Goal: Task Accomplishment & Management: Use online tool/utility

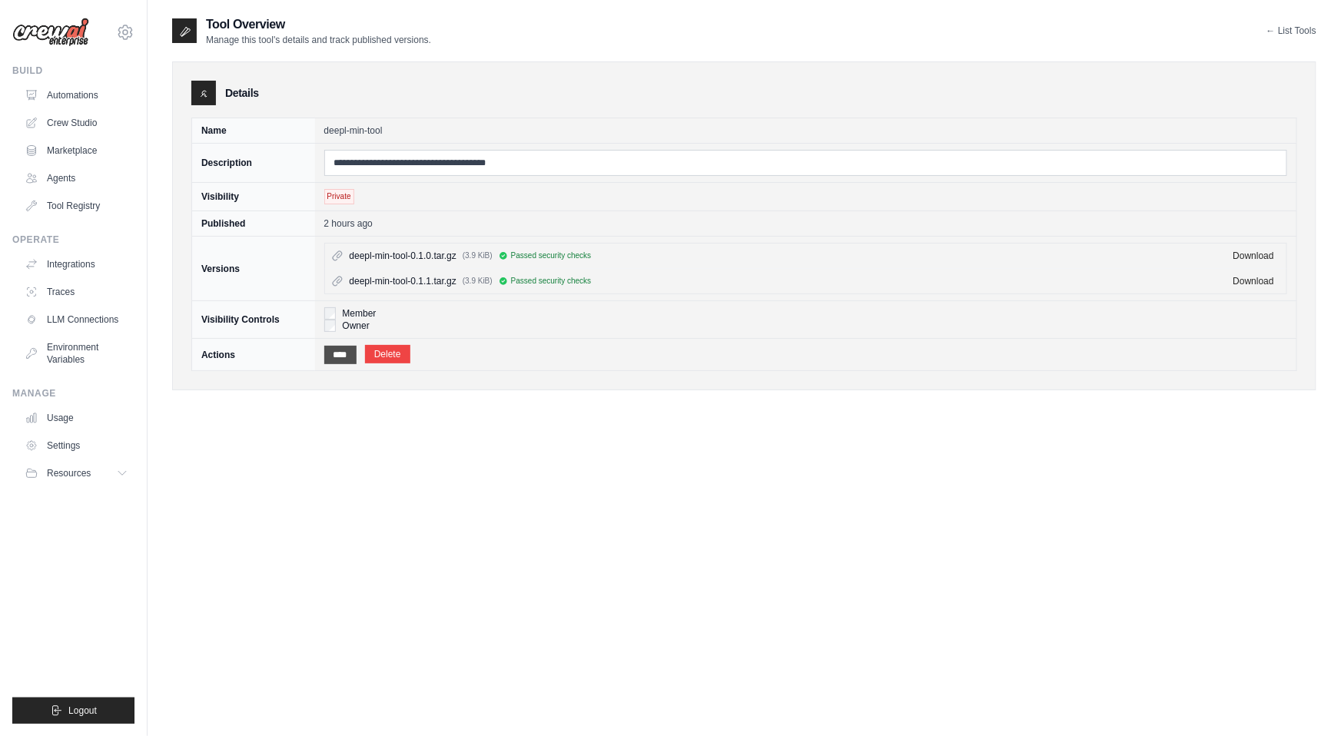
click at [339, 357] on input "****" at bounding box center [340, 355] width 32 height 18
click at [341, 358] on input "****" at bounding box center [340, 355] width 32 height 18
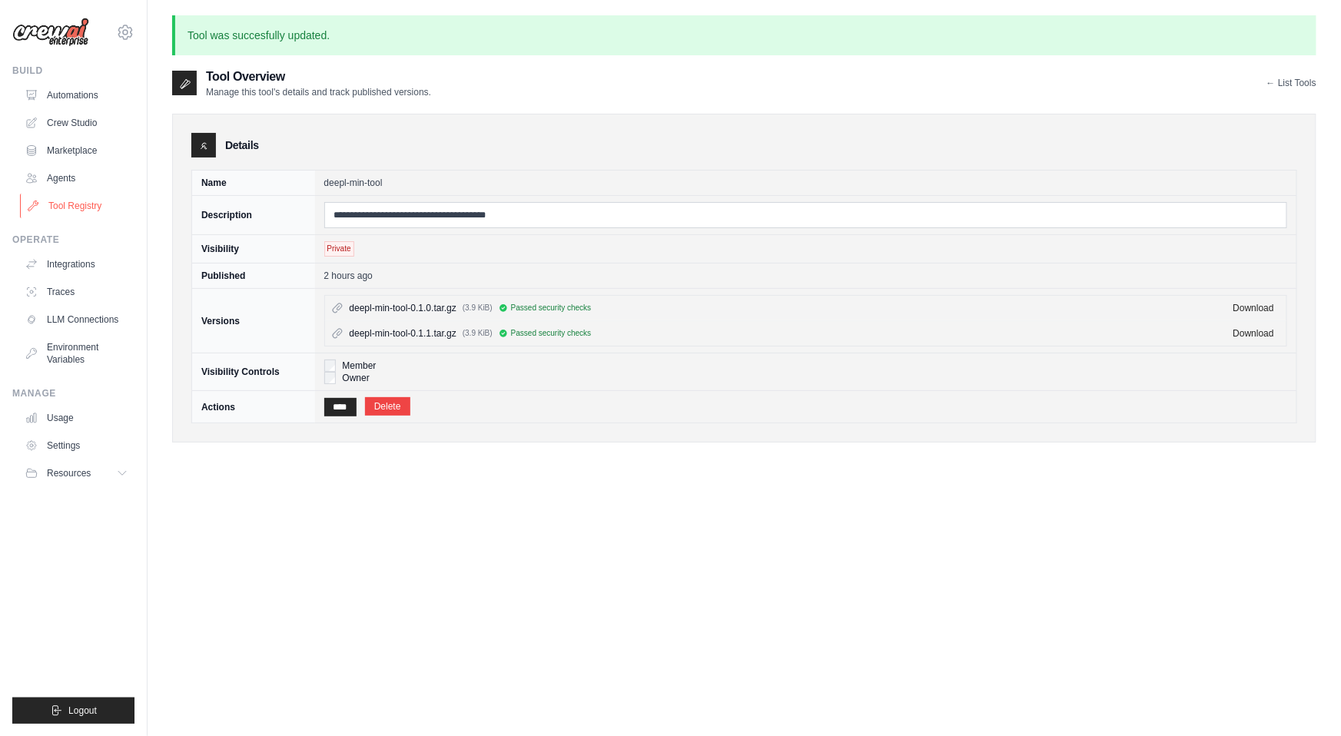
click at [74, 207] on link "Tool Registry" at bounding box center [78, 206] width 116 height 25
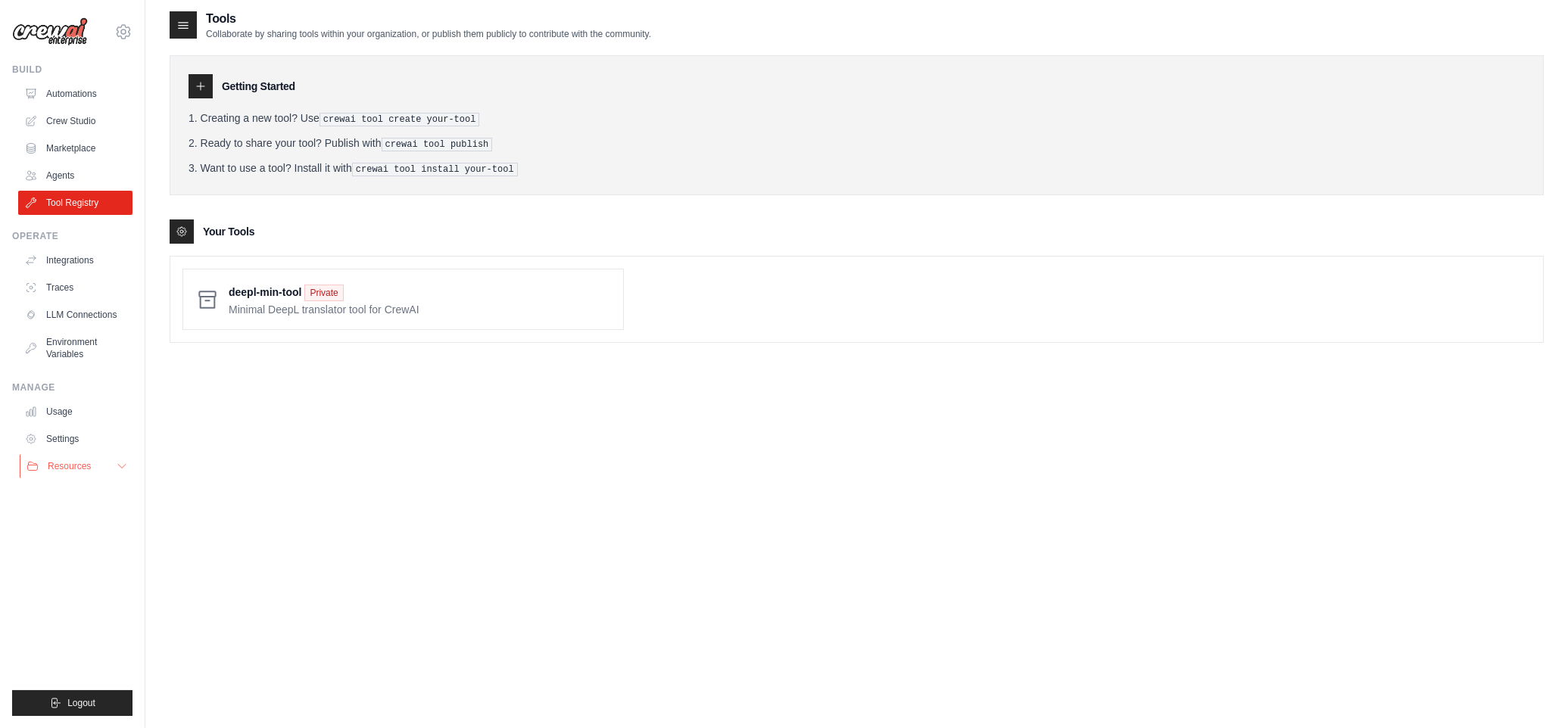
click at [84, 465] on span "Resources" at bounding box center [69, 466] width 43 height 12
click at [75, 491] on span "Documentation" at bounding box center [85, 492] width 61 height 12
click at [70, 123] on link "Crew Studio" at bounding box center [77, 121] width 114 height 25
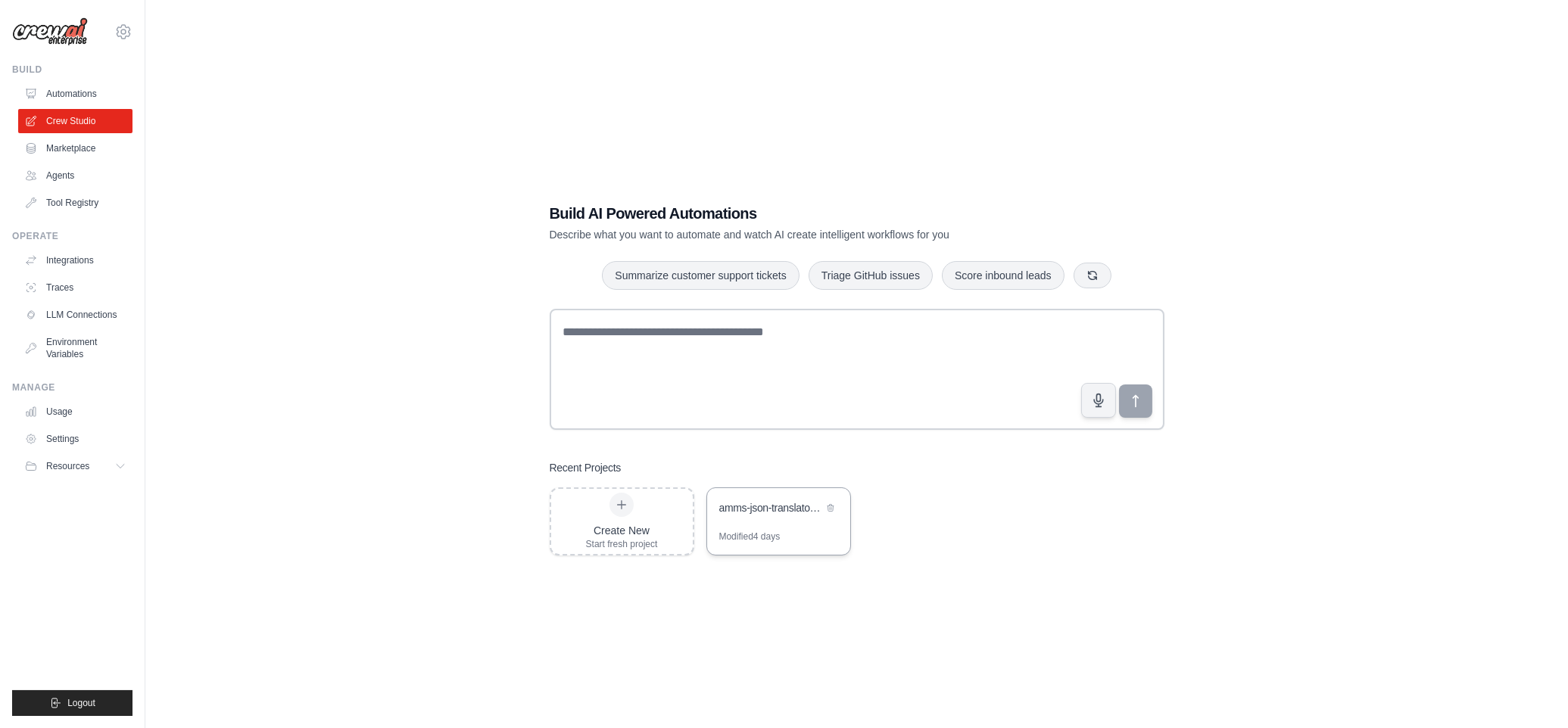
click at [757, 509] on div "amms-json-translator-crew" at bounding box center [770, 507] width 103 height 15
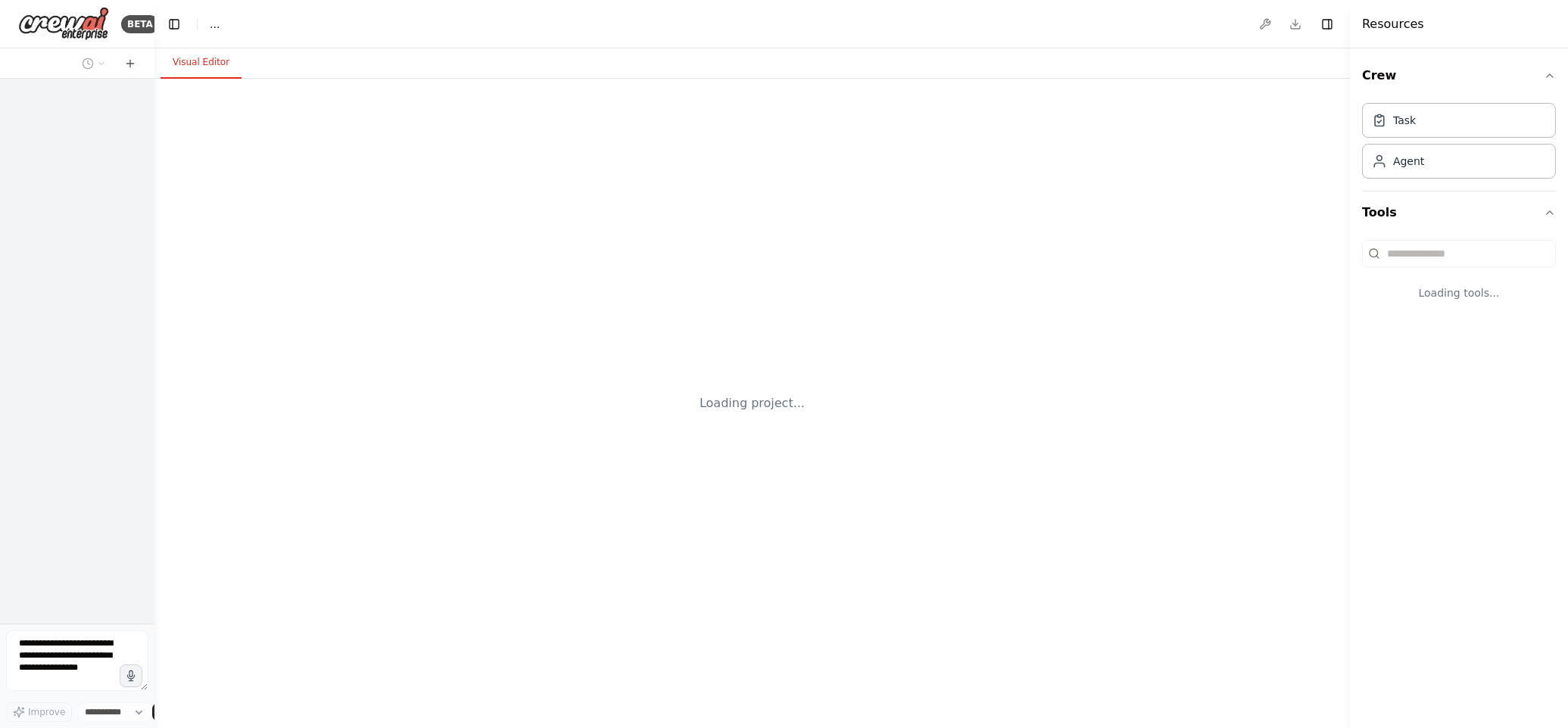
select select "****"
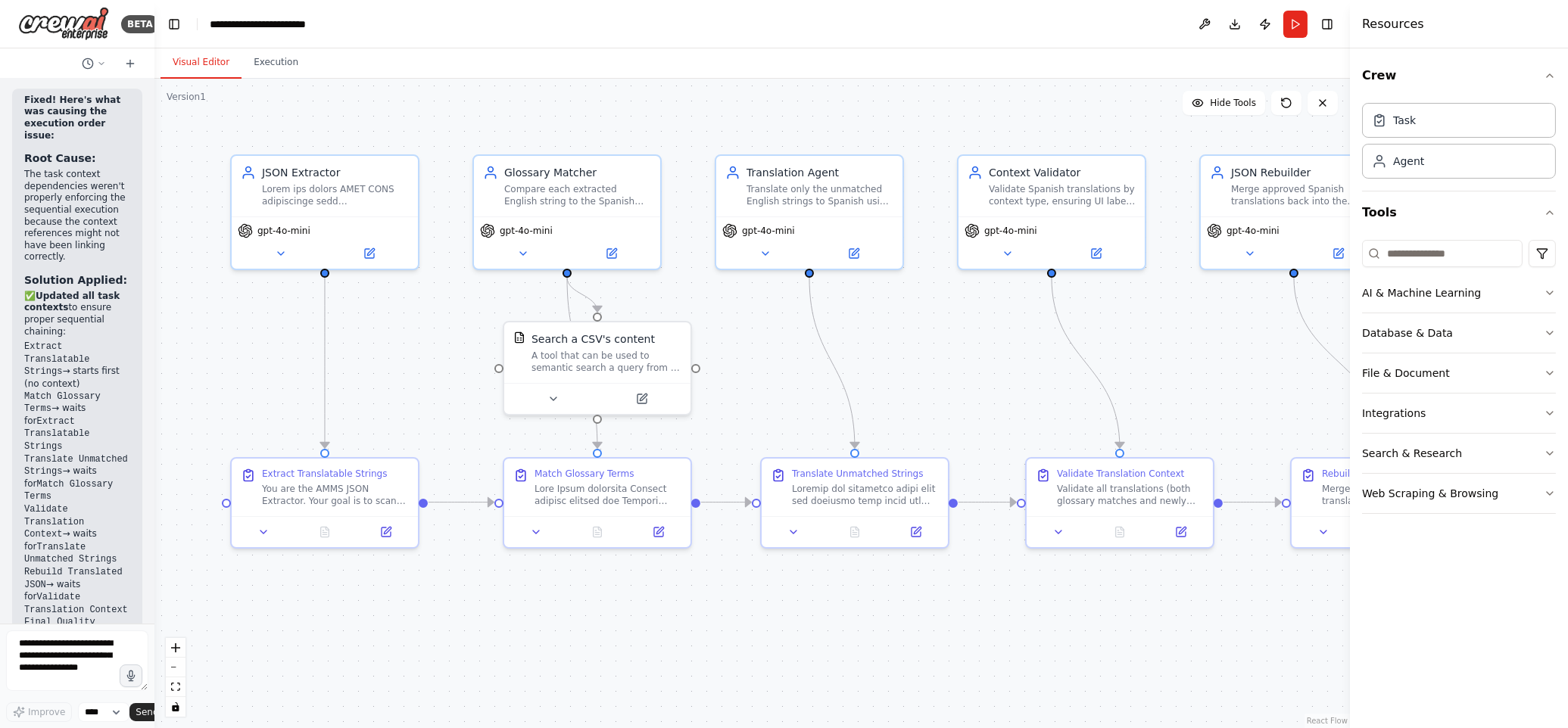
scroll to position [10174, 0]
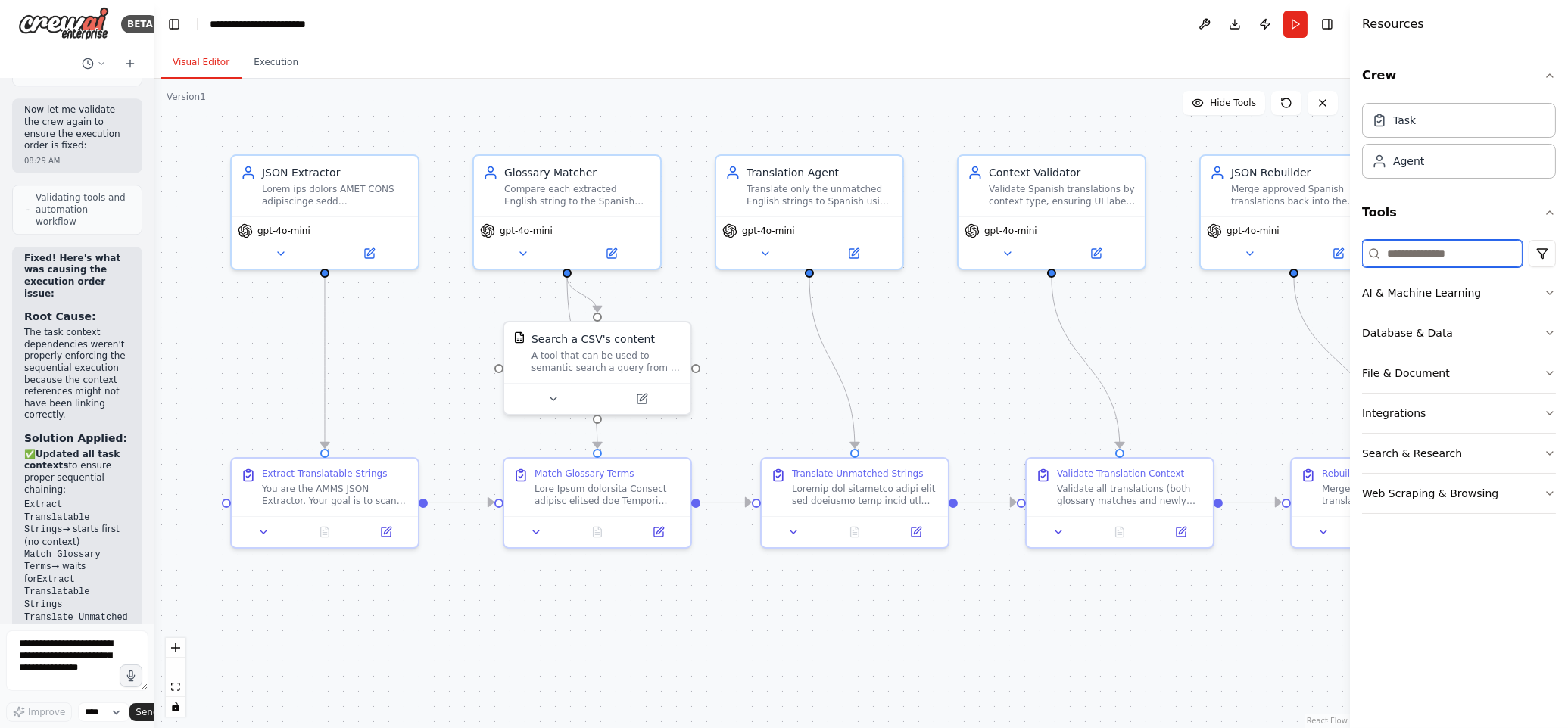
click at [1440, 253] on input at bounding box center [1442, 254] width 161 height 28
type input "****"
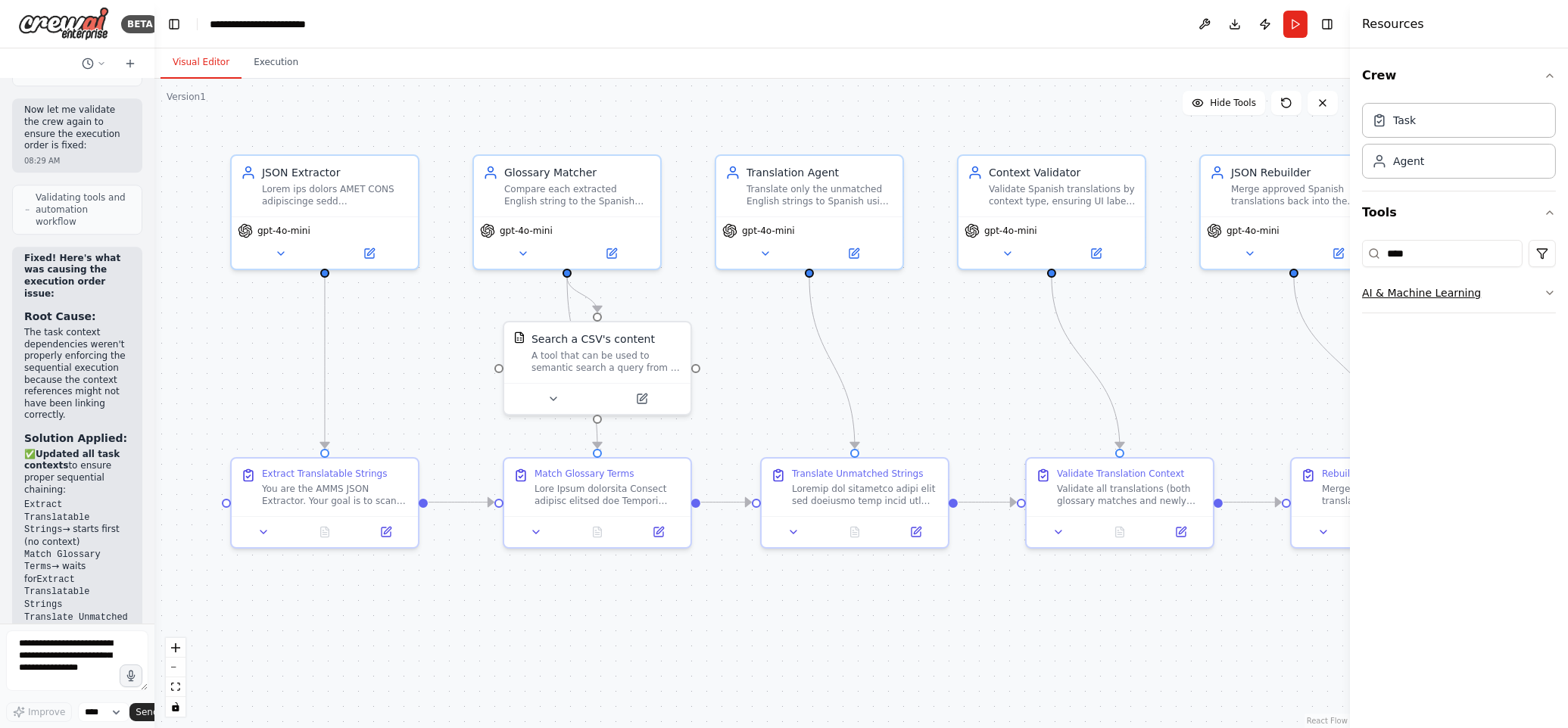
click at [1535, 289] on button "AI & Machine Learning" at bounding box center [1459, 293] width 194 height 39
drag, startPoint x: 1389, startPoint y: 255, endPoint x: 1357, endPoint y: 253, distance: 32.1
click at [1358, 253] on div "Crew Task Agent Tools **** AI & Machine Learning AIMind Tool A wrapper around […" at bounding box center [1458, 388] width 218 height 680
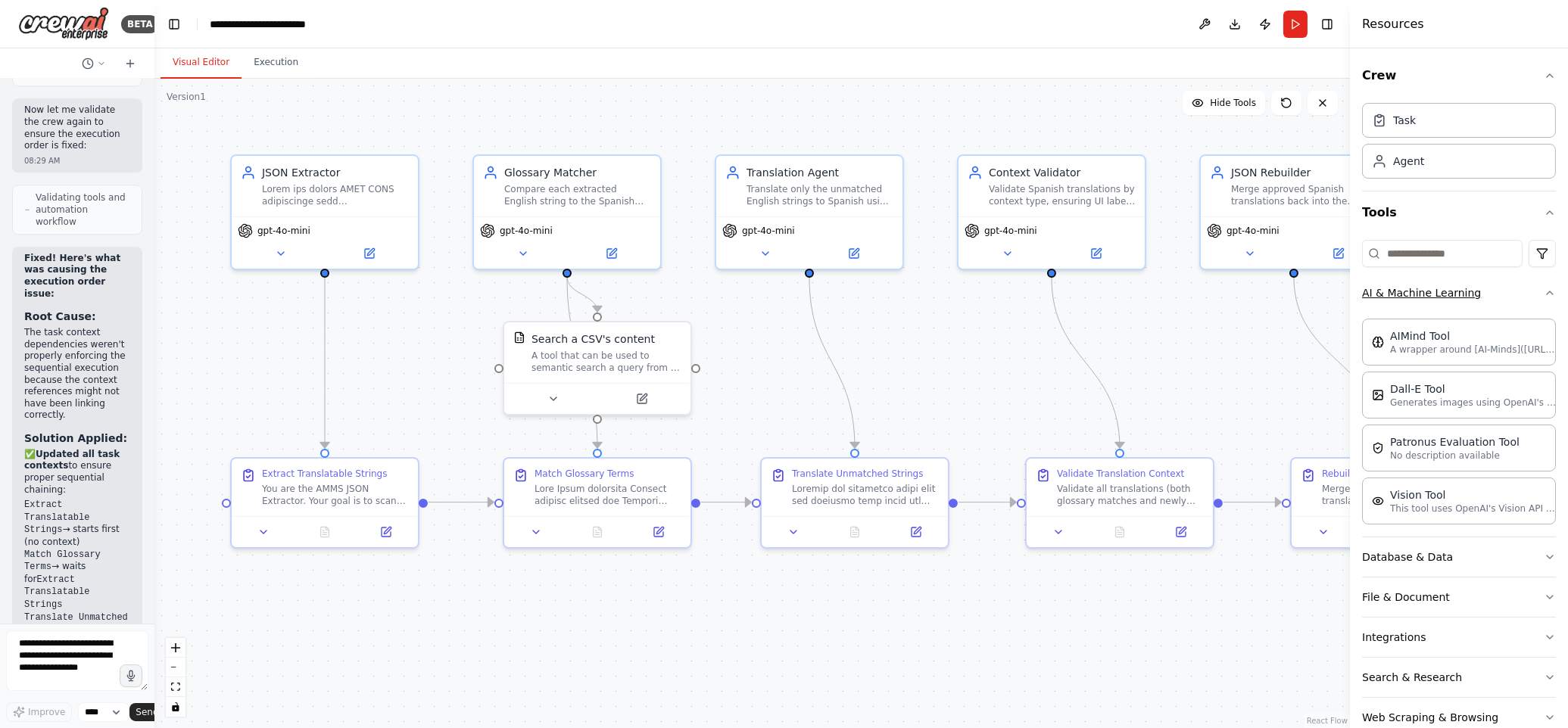
click at [1547, 289] on icon "button" at bounding box center [1549, 293] width 12 height 12
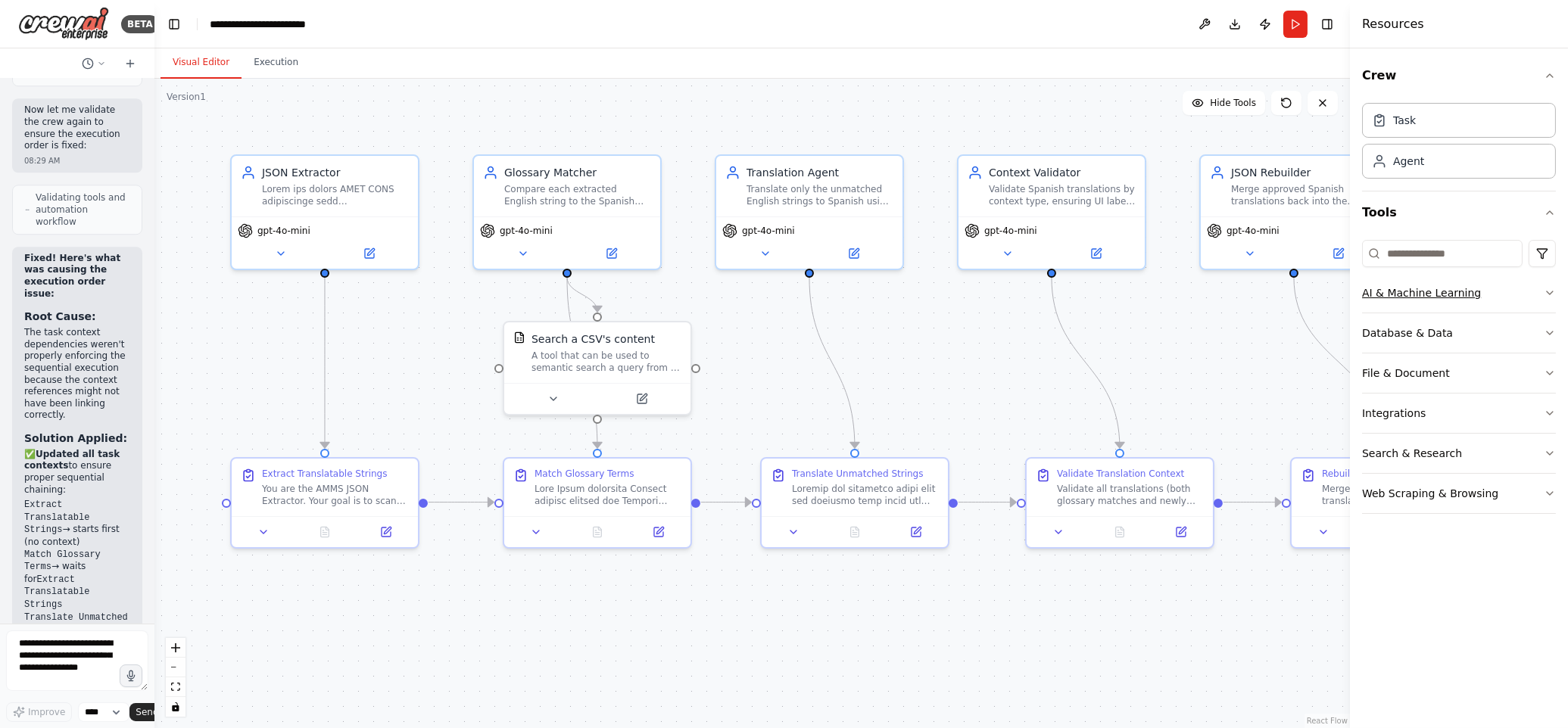
click at [1547, 295] on icon "button" at bounding box center [1549, 293] width 12 height 12
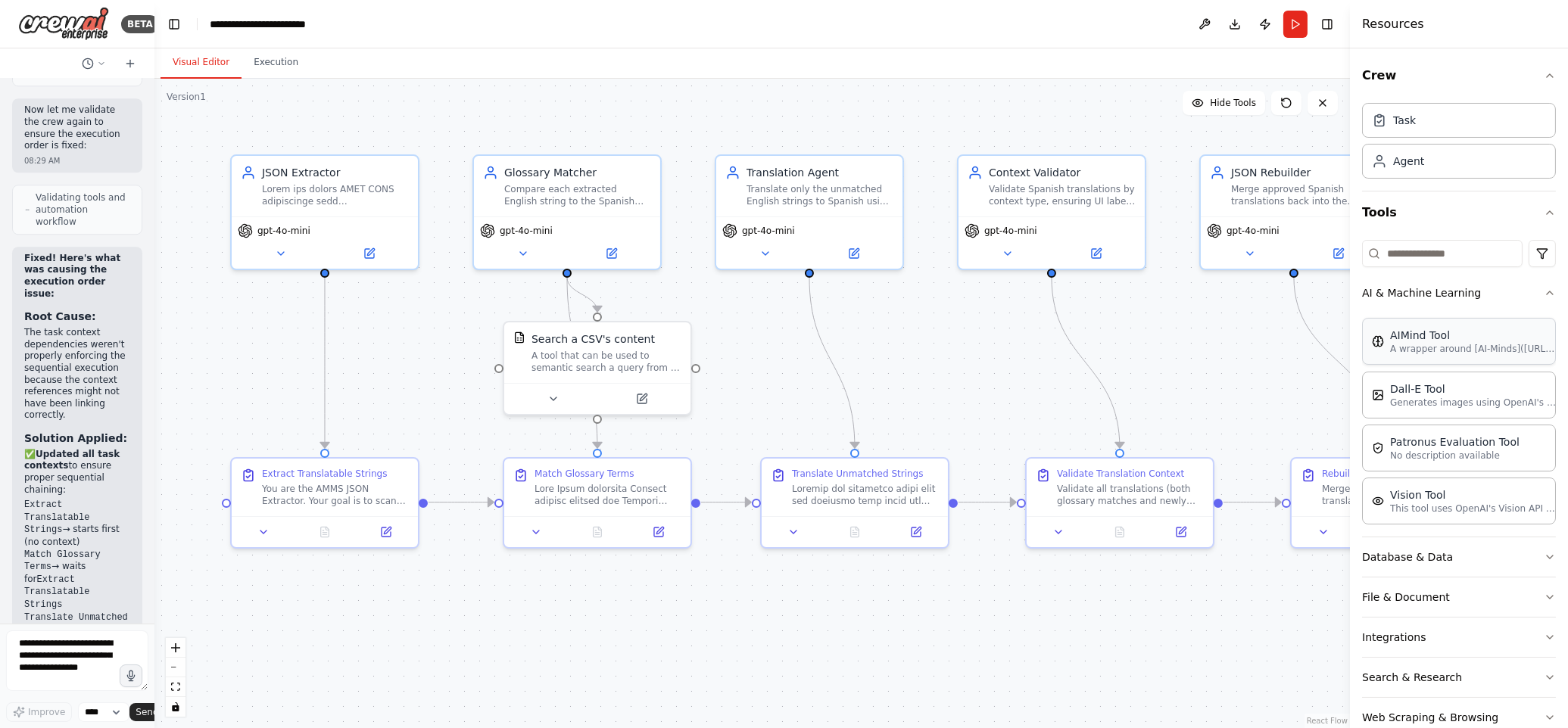
scroll to position [34, 0]
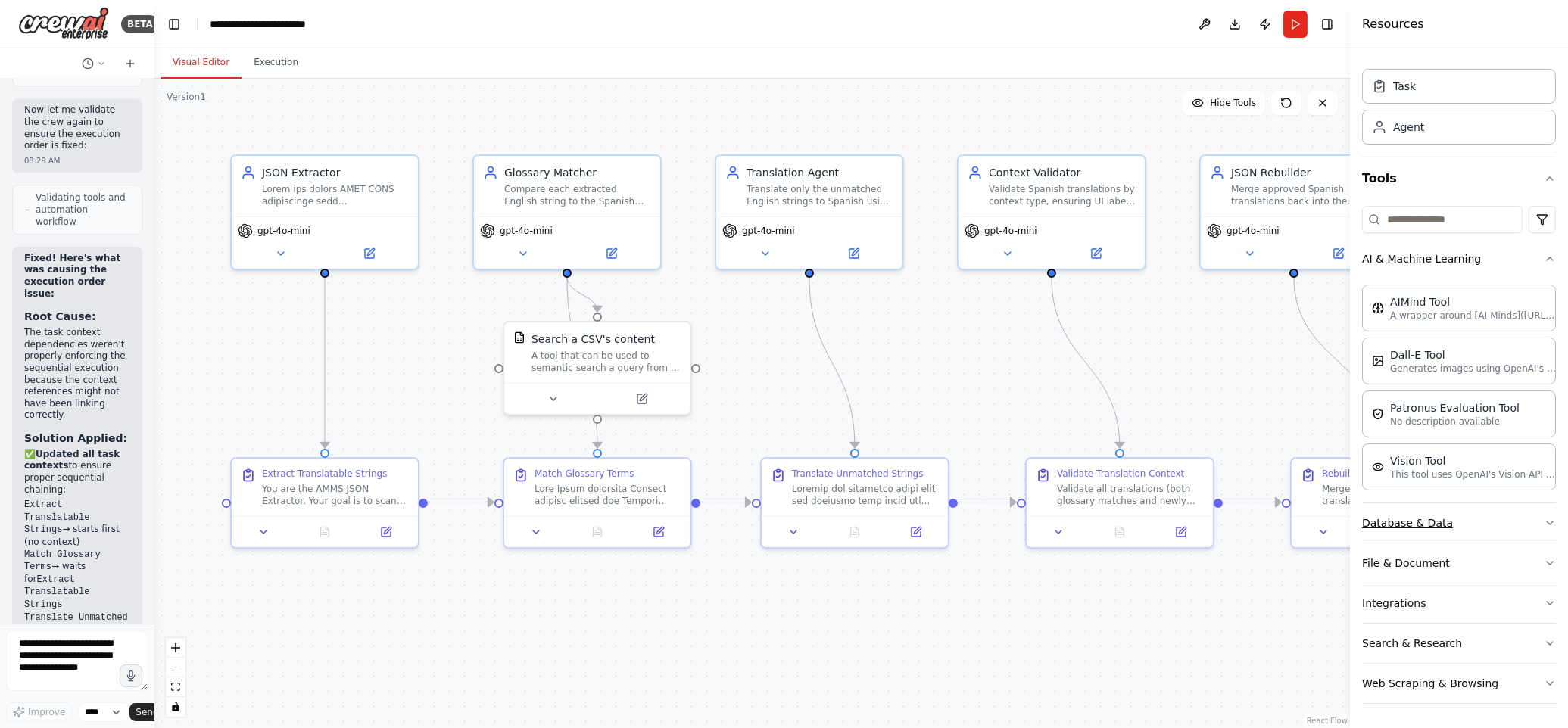
drag, startPoint x: 1552, startPoint y: 526, endPoint x: 1539, endPoint y: 518, distance: 15.3
click at [1552, 526] on icon "button" at bounding box center [1549, 523] width 12 height 12
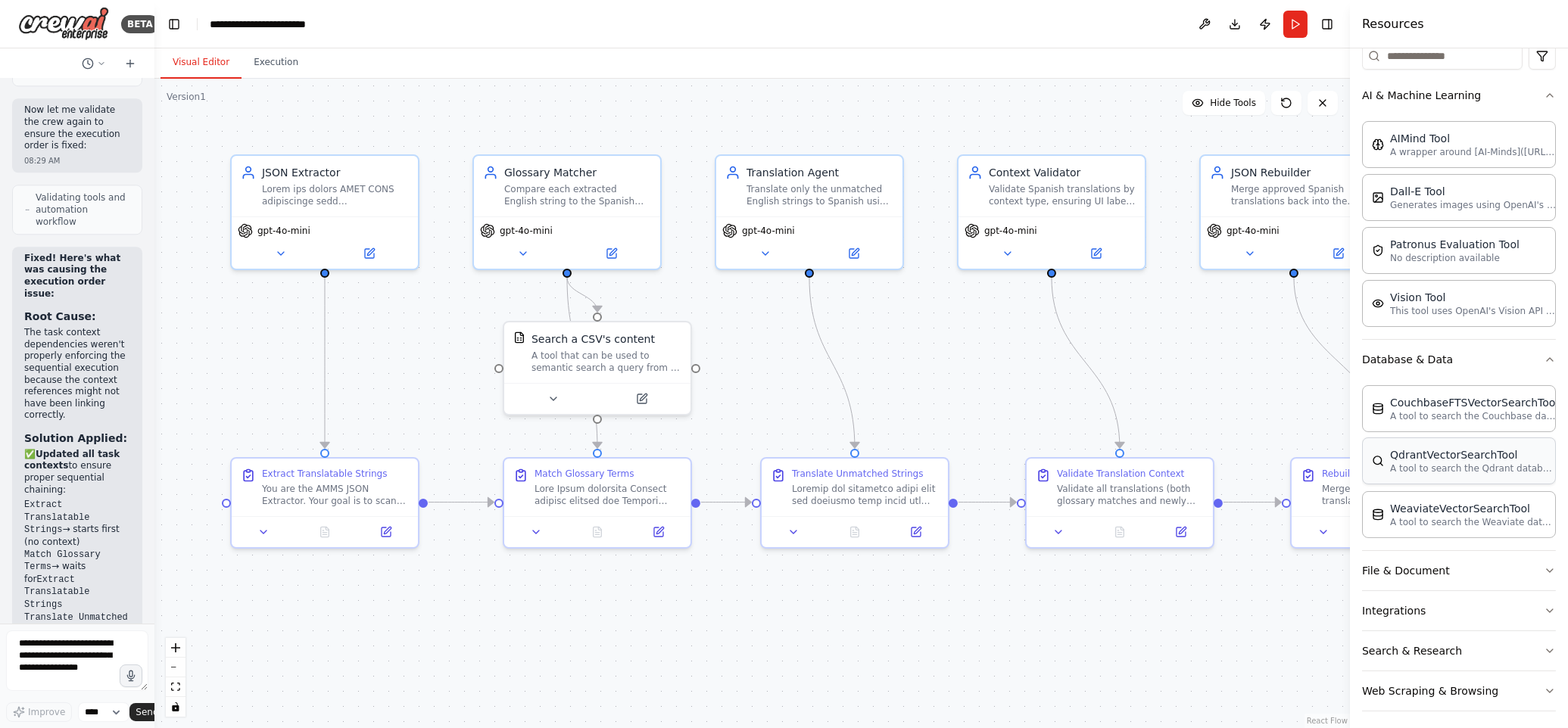
scroll to position [207, 0]
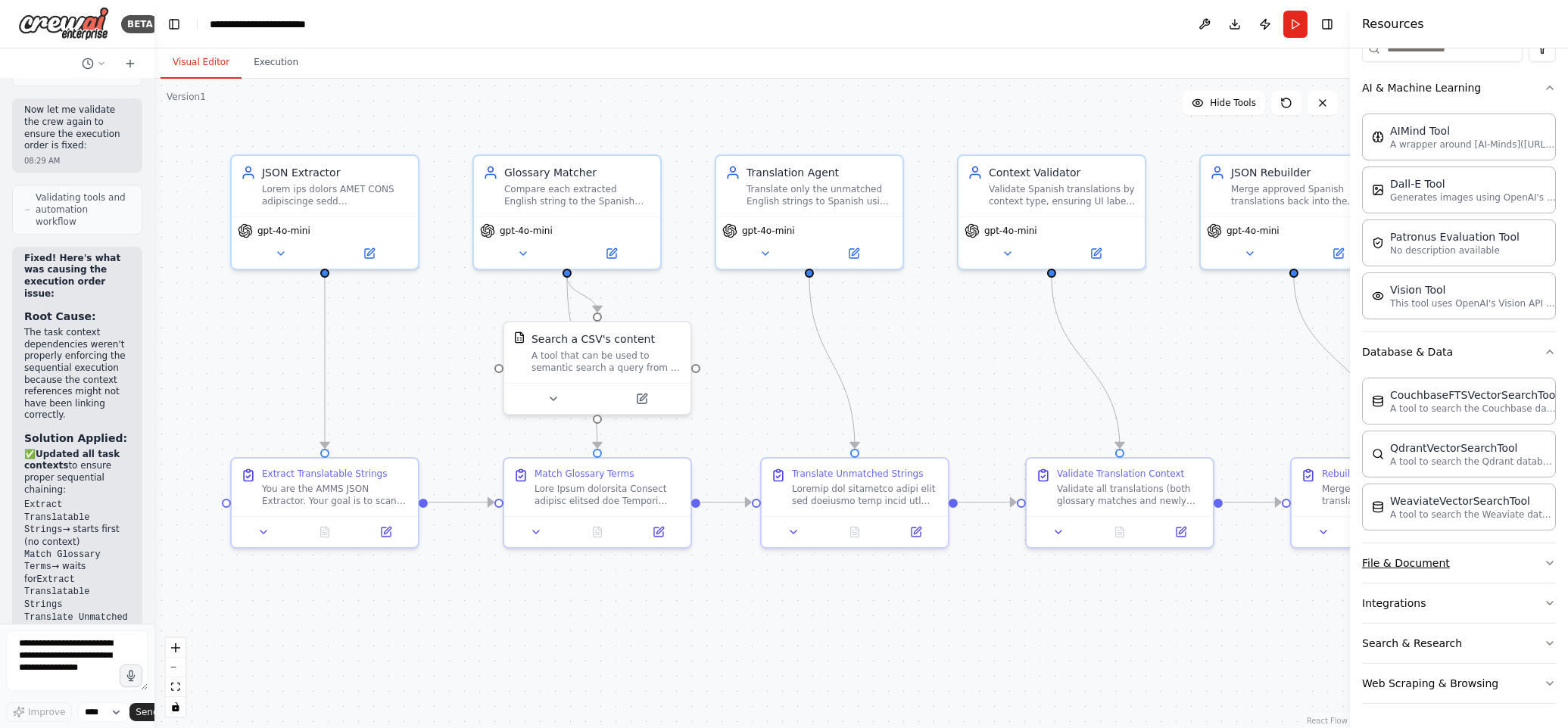
drag, startPoint x: 1539, startPoint y: 564, endPoint x: 1531, endPoint y: 562, distance: 8.2
click at [1539, 564] on button "File & Document" at bounding box center [1459, 563] width 194 height 39
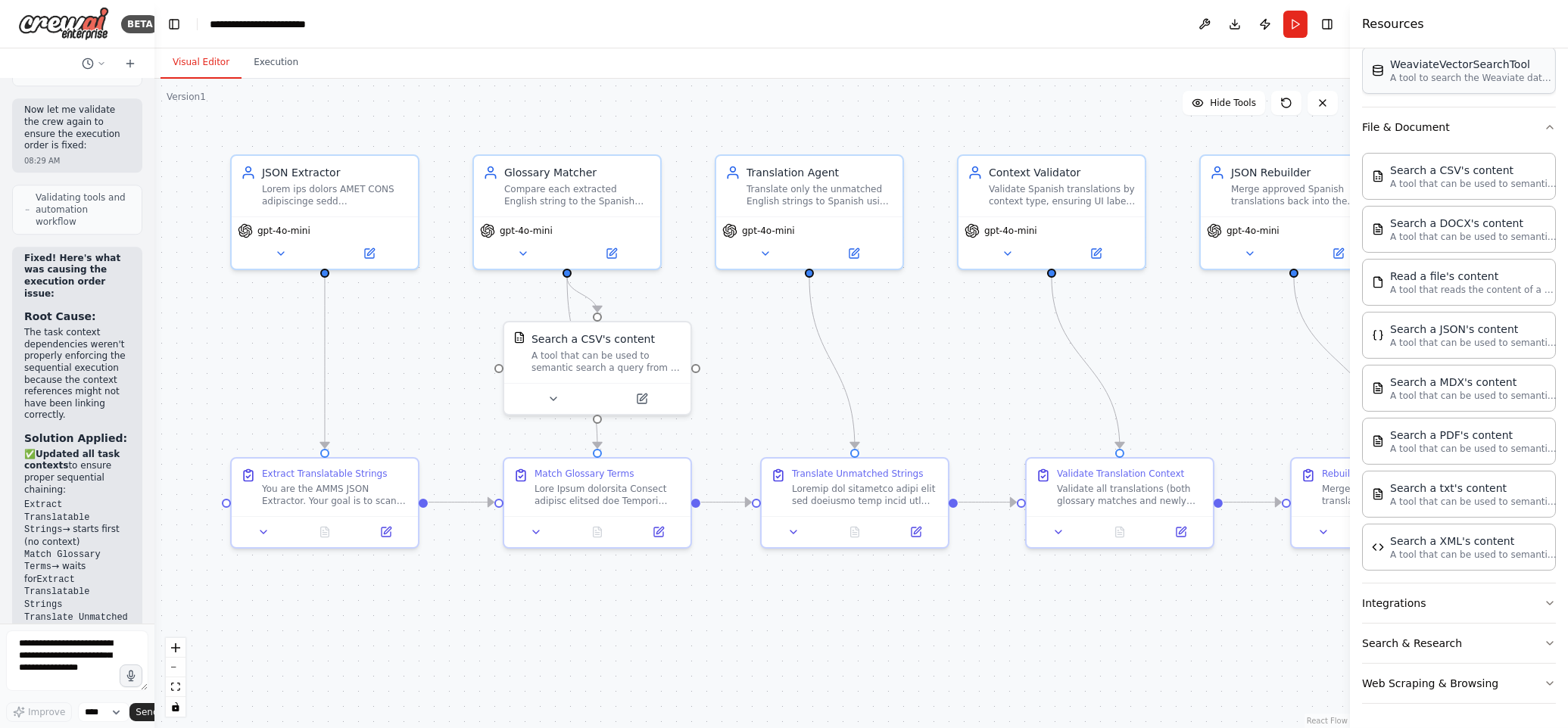
scroll to position [644, 0]
click at [1541, 597] on button "Integrations" at bounding box center [1459, 604] width 194 height 39
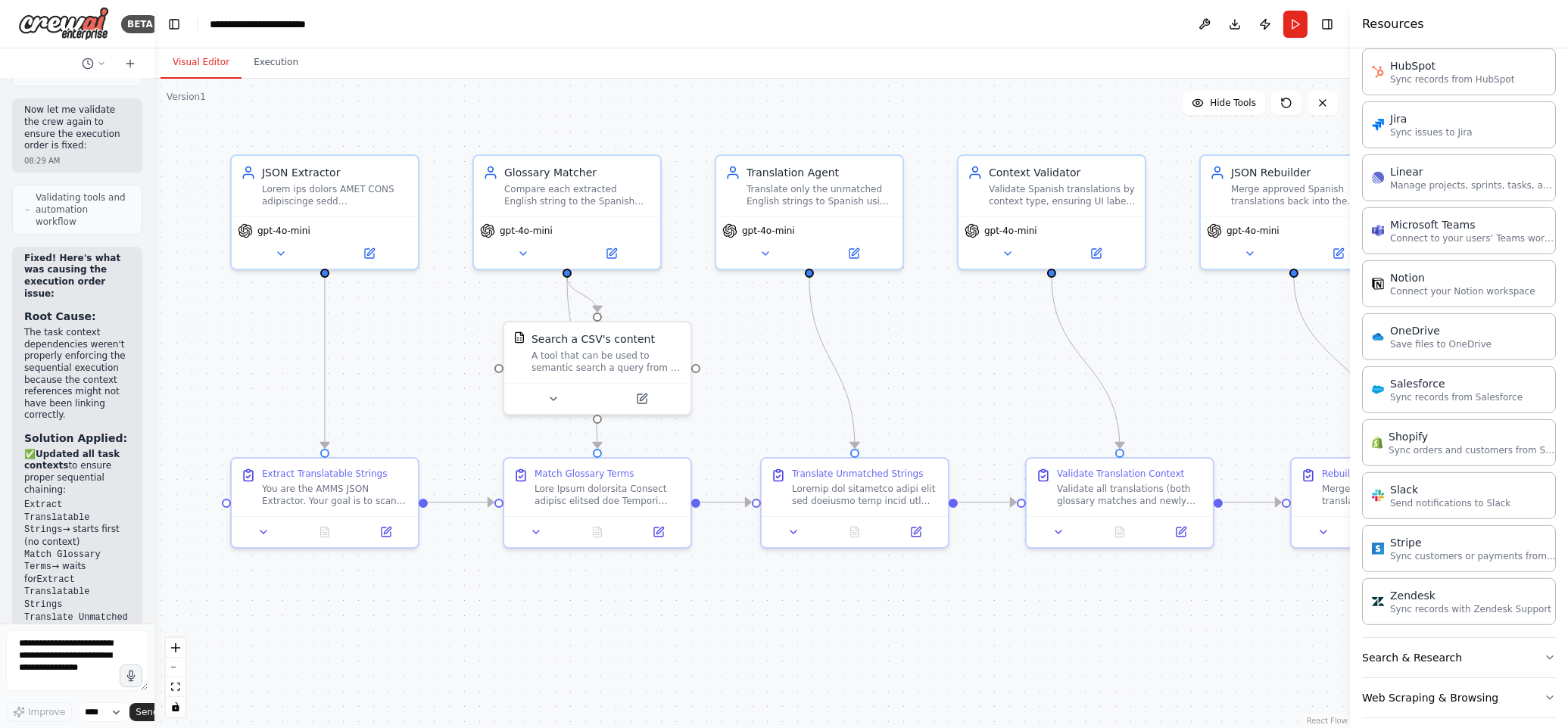
scroll to position [1719, 0]
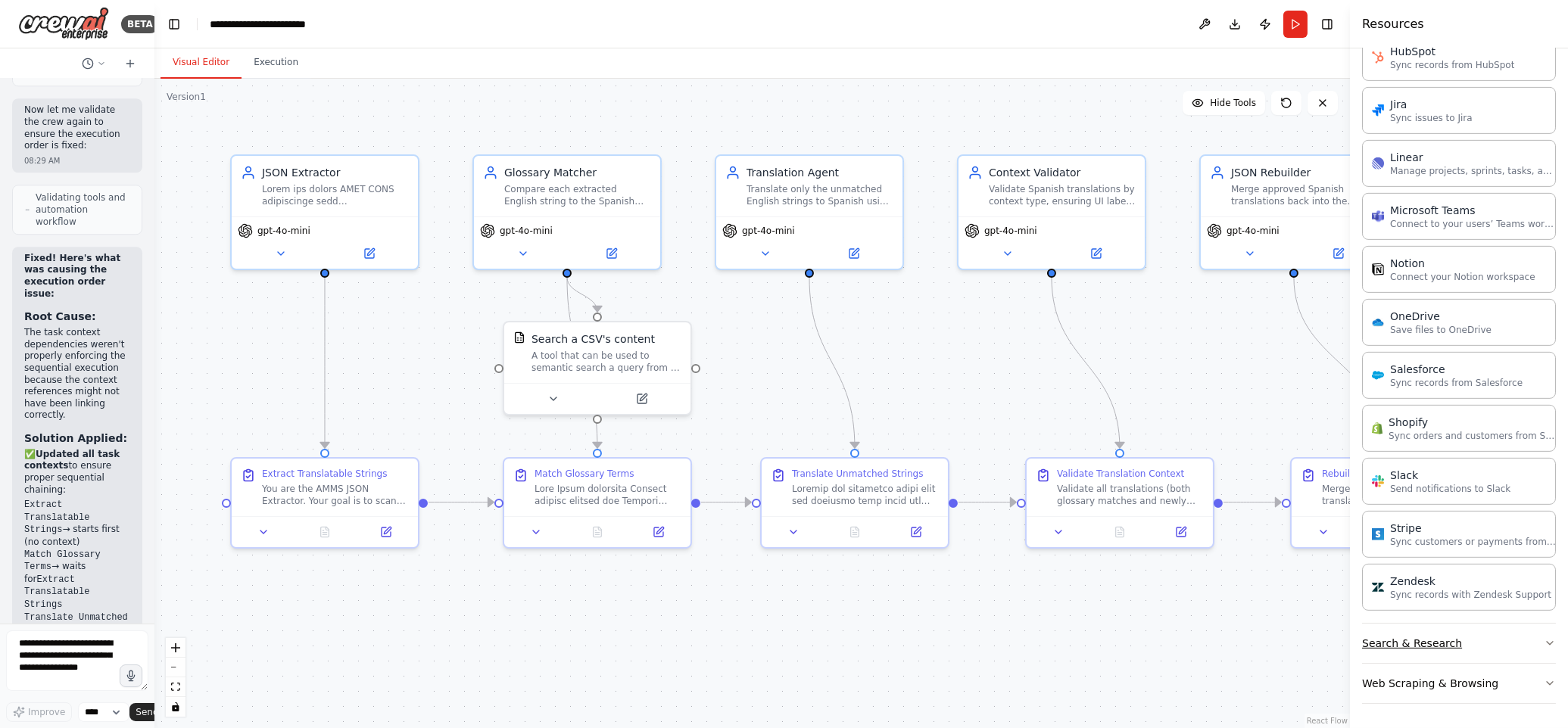
click at [1513, 642] on button "Search & Research" at bounding box center [1459, 643] width 194 height 39
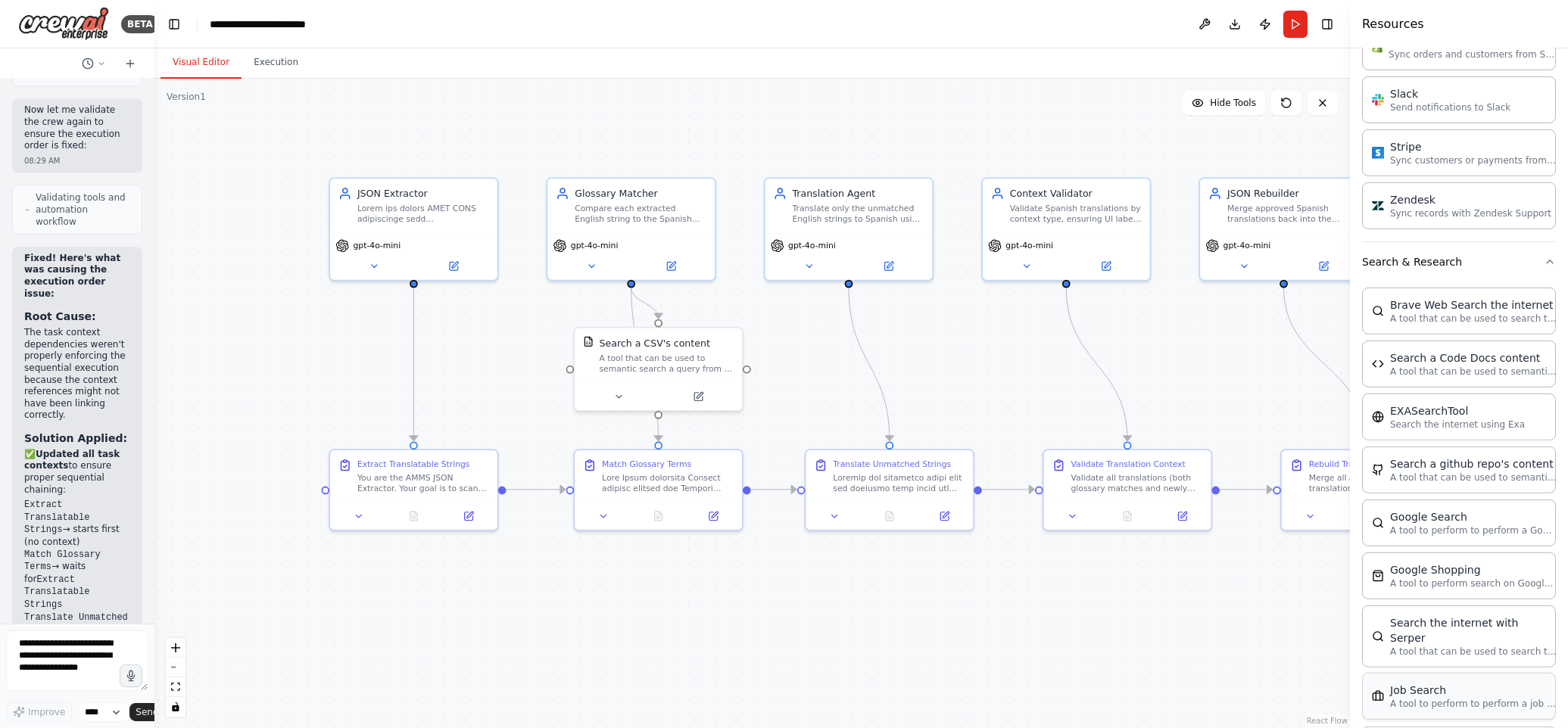
scroll to position [2091, 0]
click at [1535, 279] on button "Search & Research" at bounding box center [1459, 266] width 194 height 39
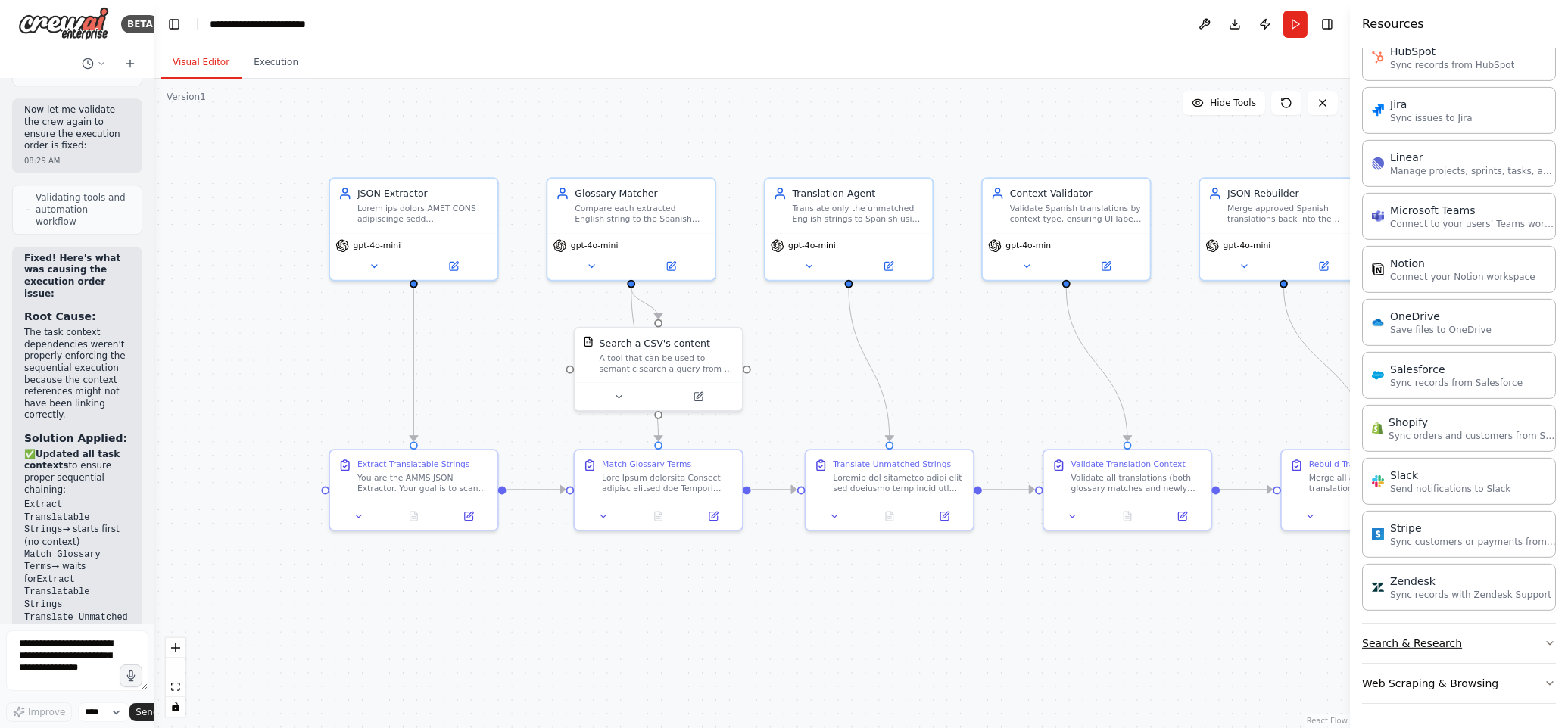
scroll to position [1719, 0]
click at [1534, 684] on button "Web Scraping & Browsing" at bounding box center [1459, 684] width 194 height 39
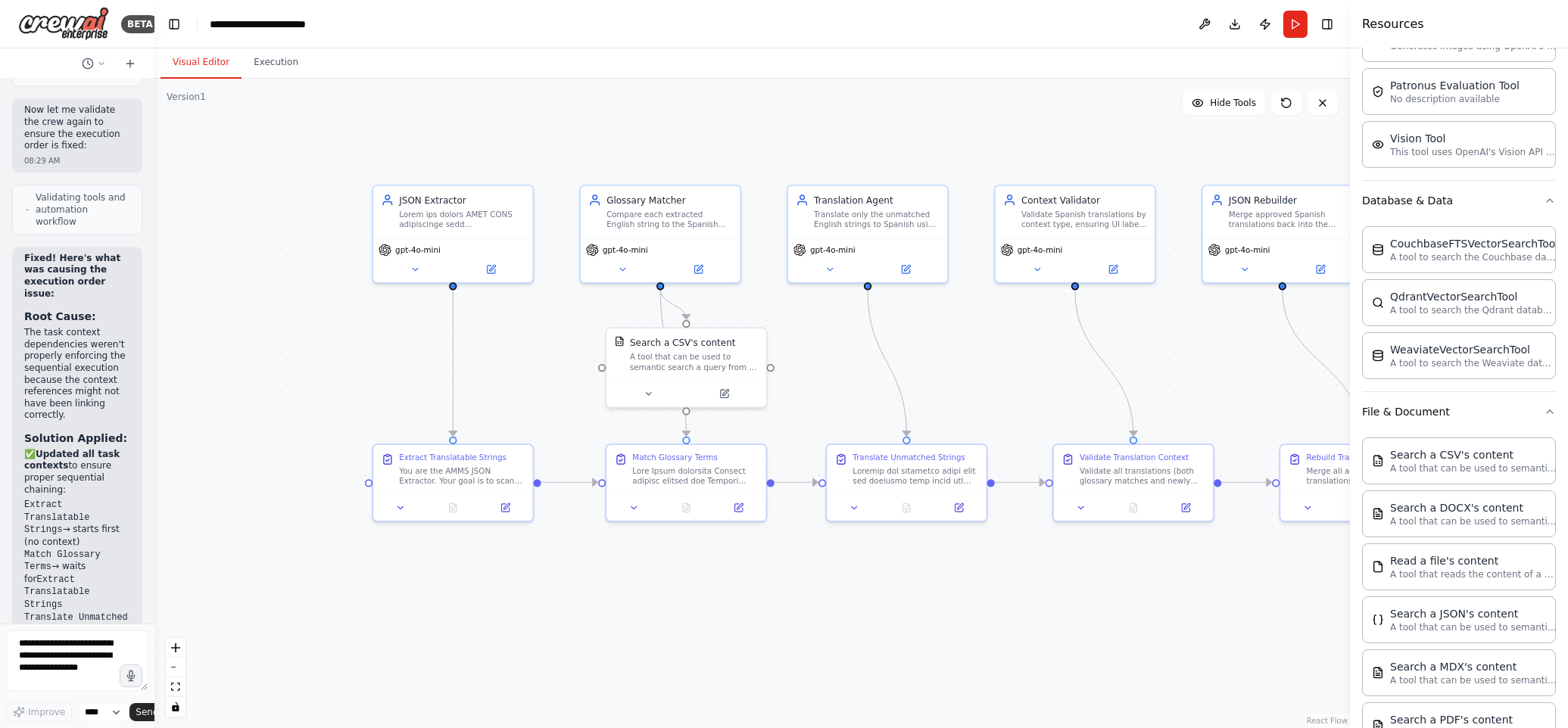
scroll to position [0, 0]
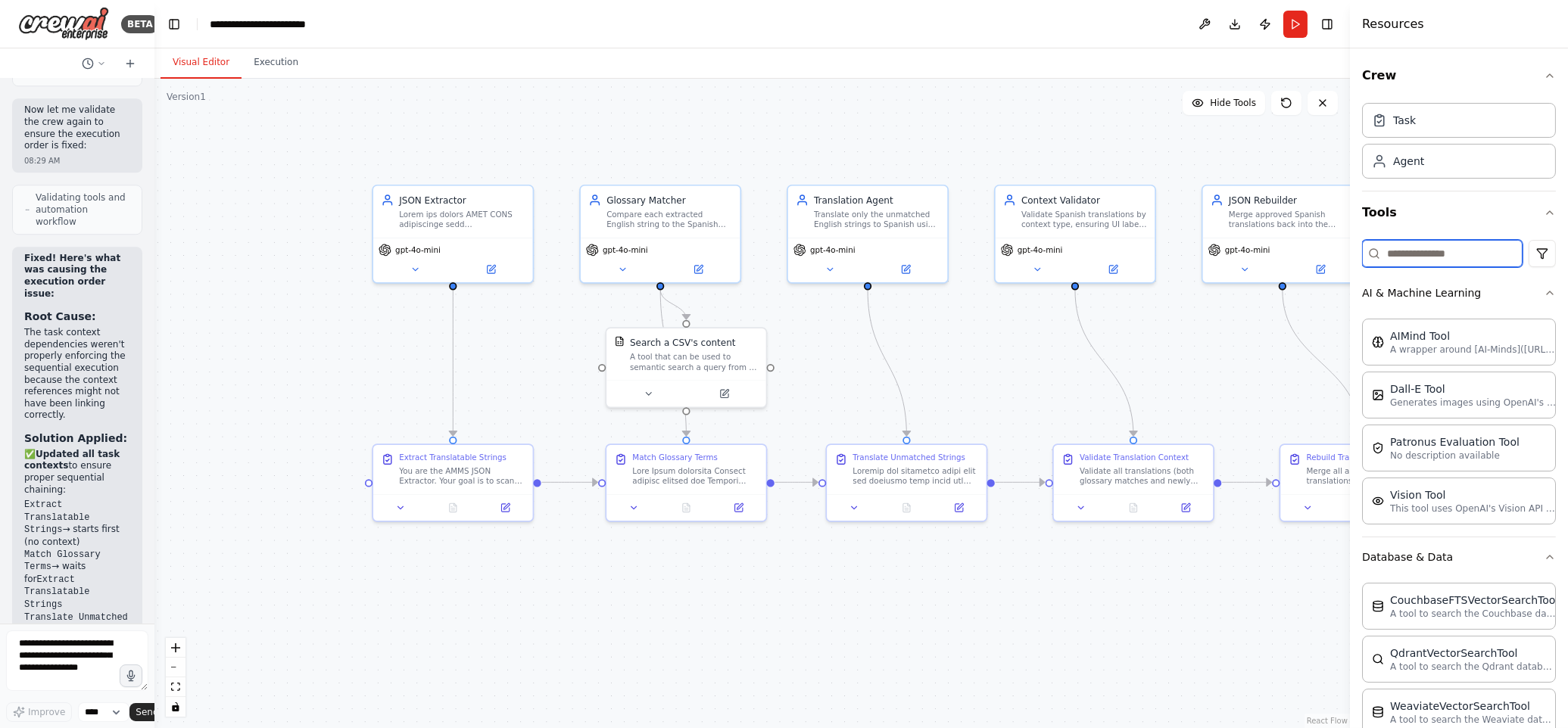
click at [1405, 259] on input at bounding box center [1442, 254] width 161 height 28
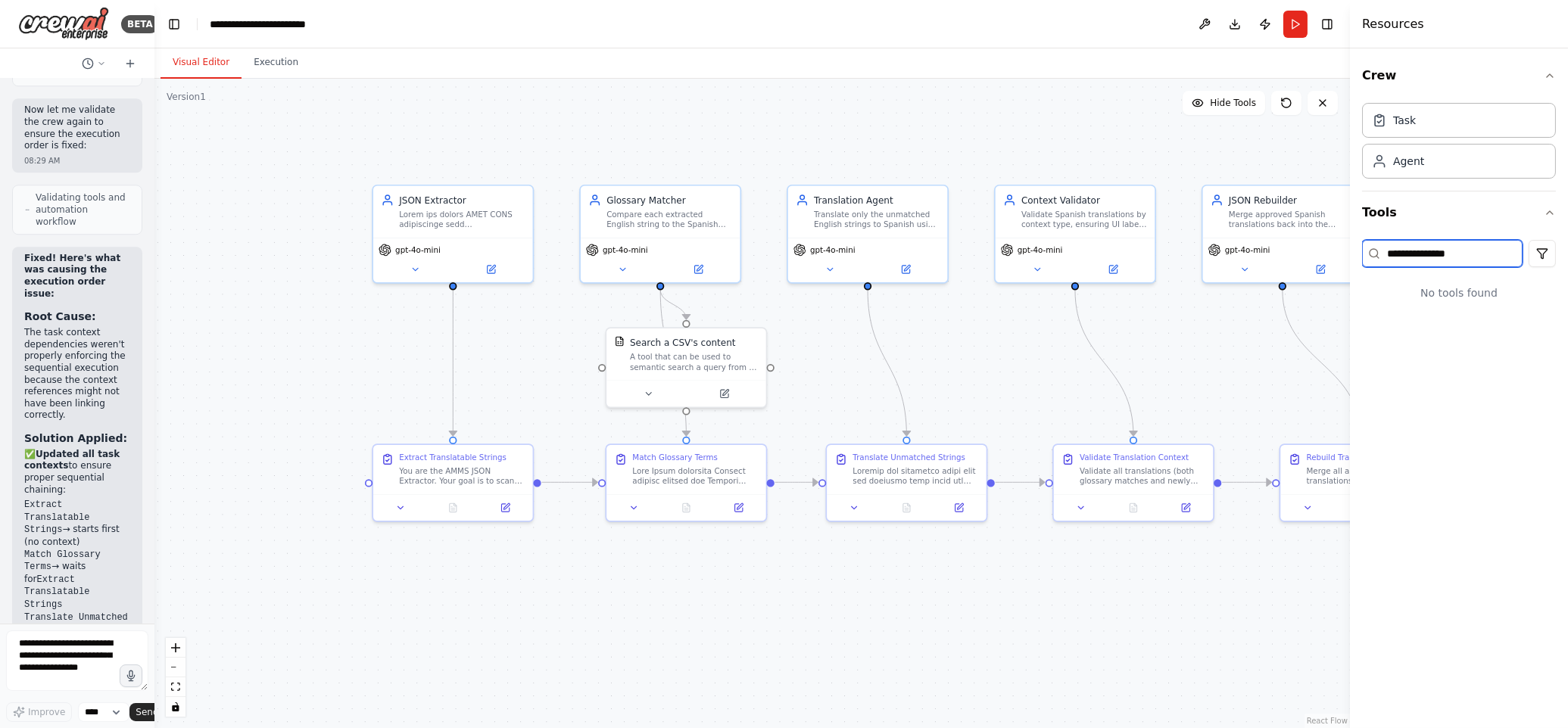
type input "**********"
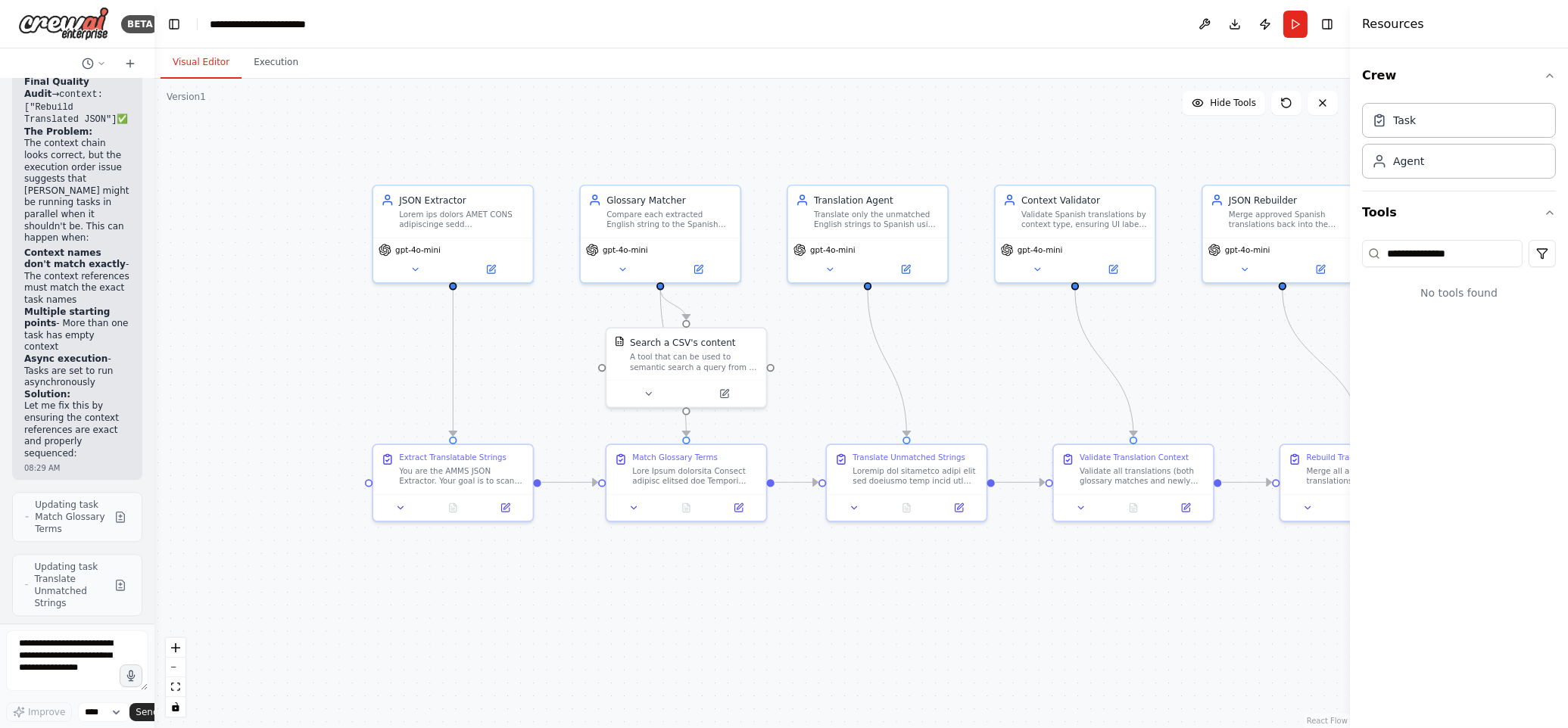
scroll to position [10174, 0]
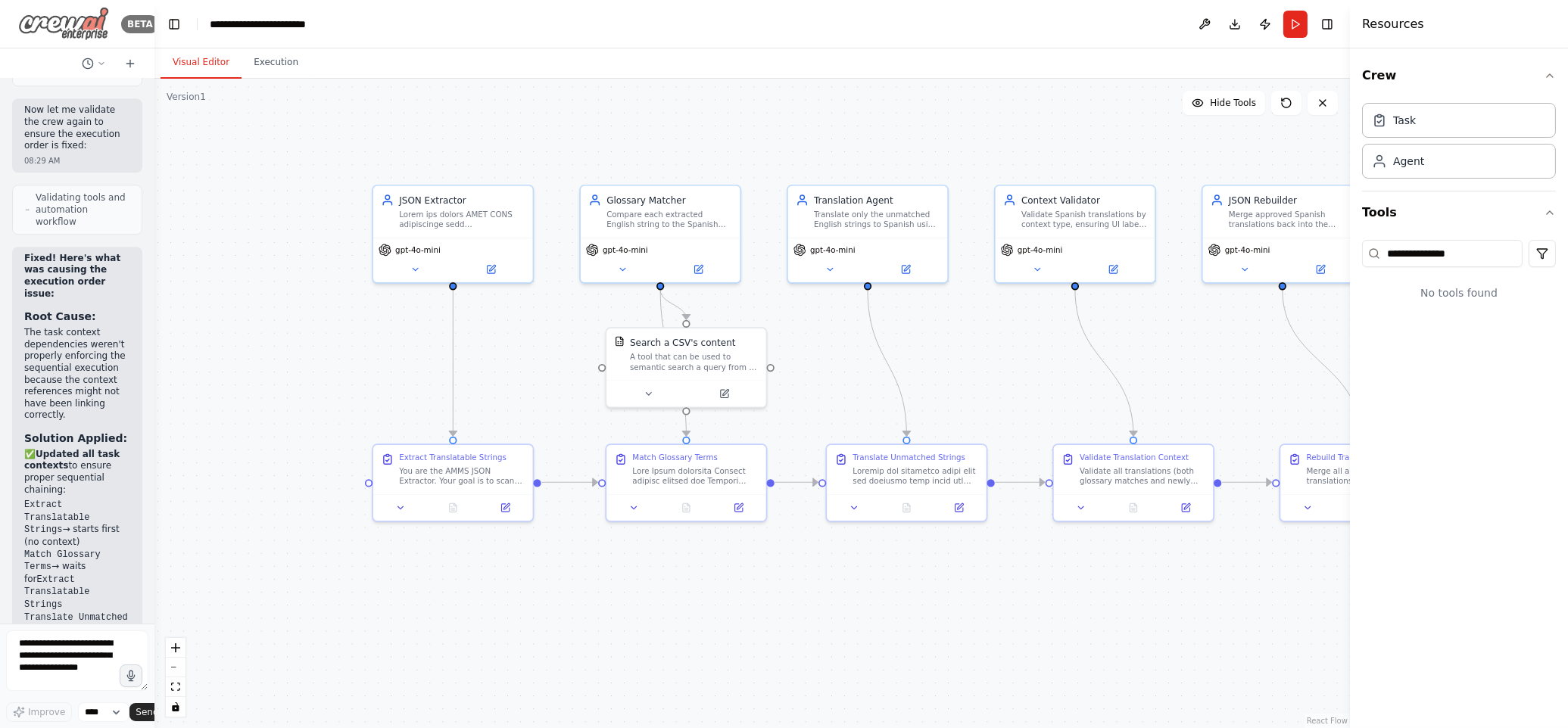
click at [30, 25] on img at bounding box center [63, 24] width 91 height 34
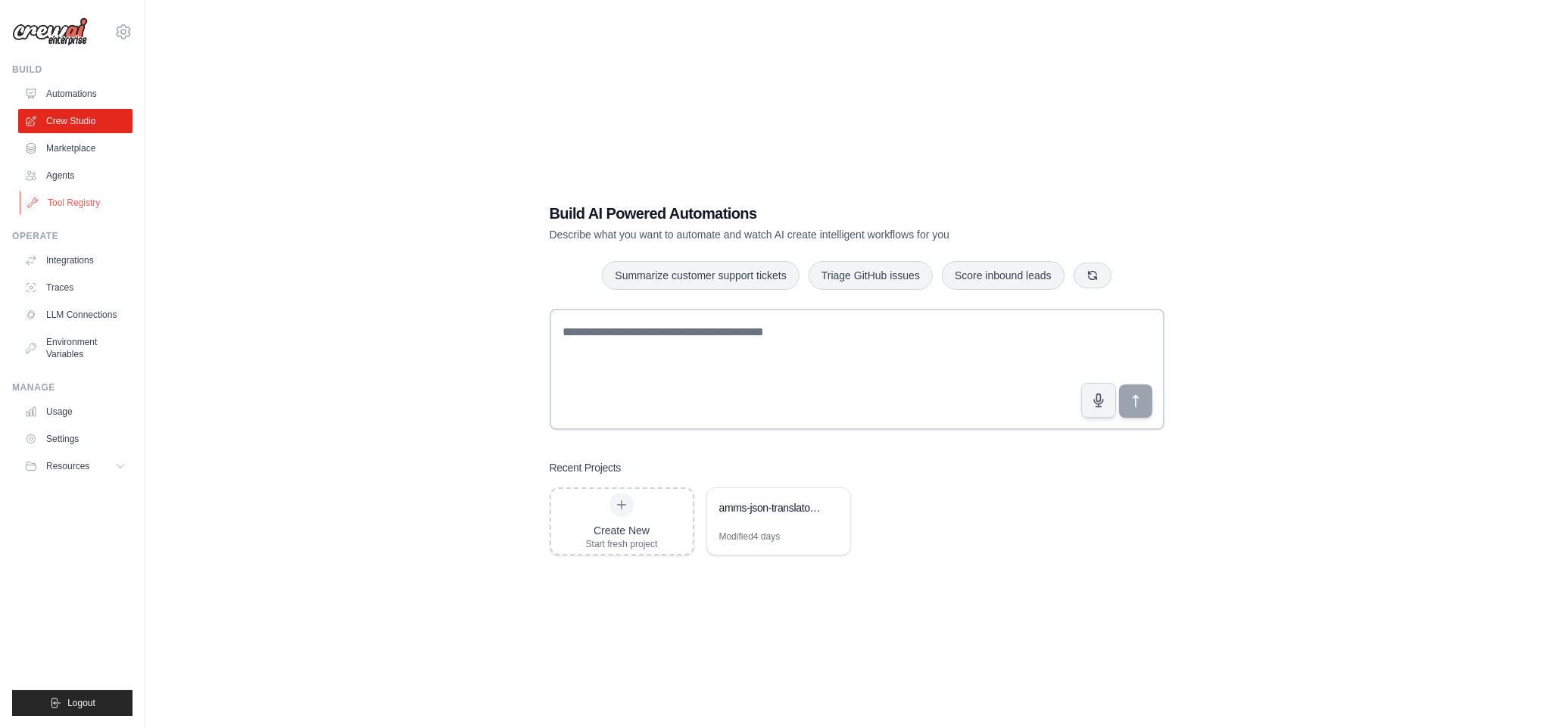
click at [68, 206] on link "Tool Registry" at bounding box center [77, 203] width 114 height 25
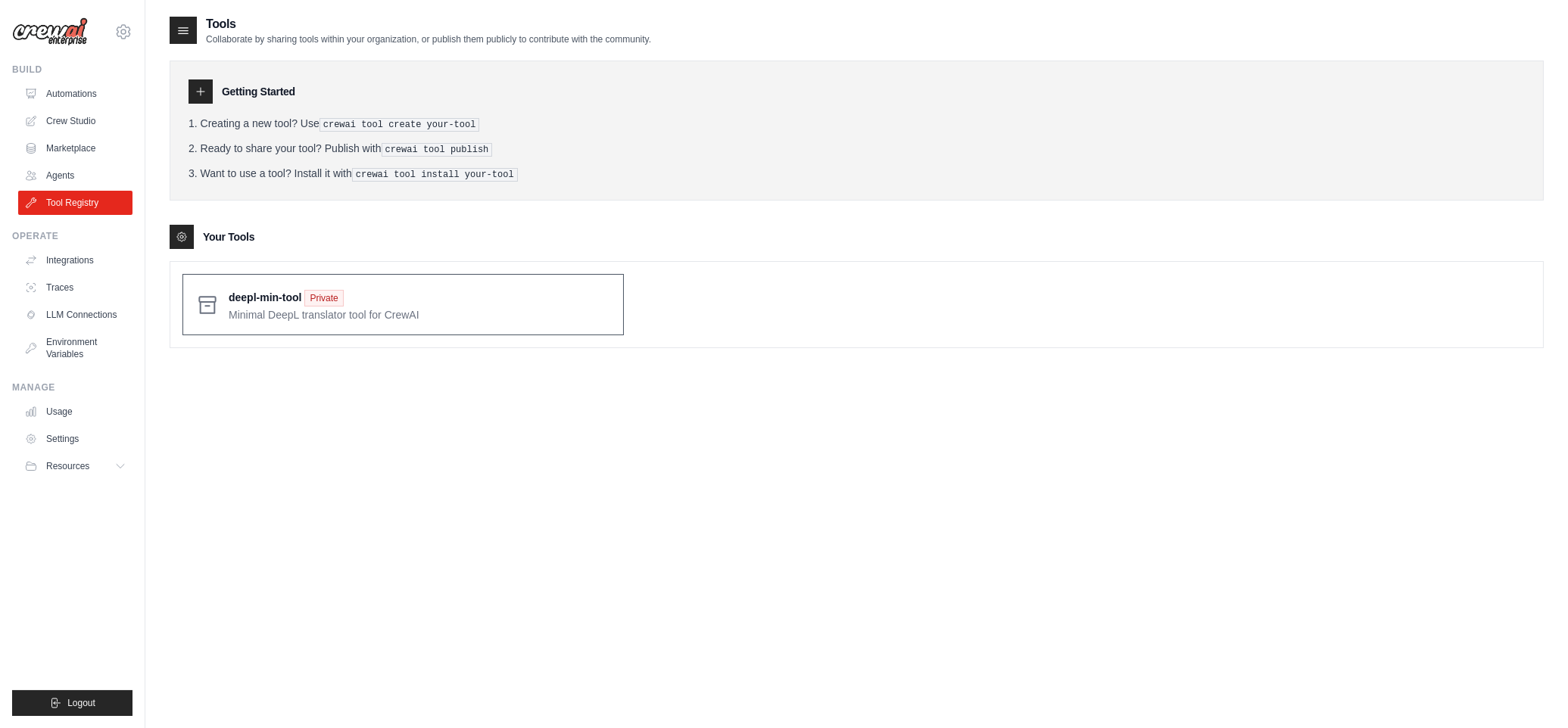
click at [245, 306] on span at bounding box center [420, 304] width 382 height 35
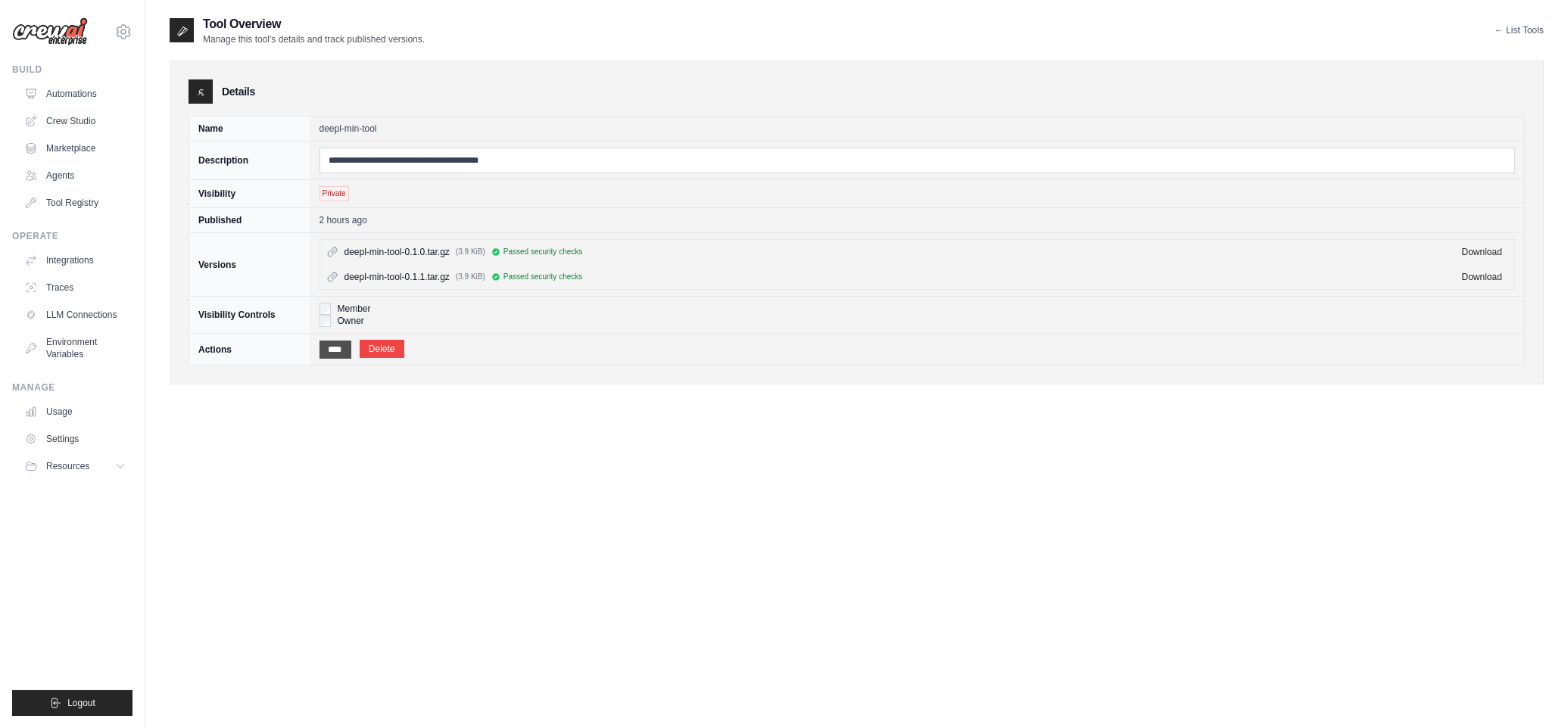
click at [341, 353] on input "****" at bounding box center [335, 350] width 32 height 18
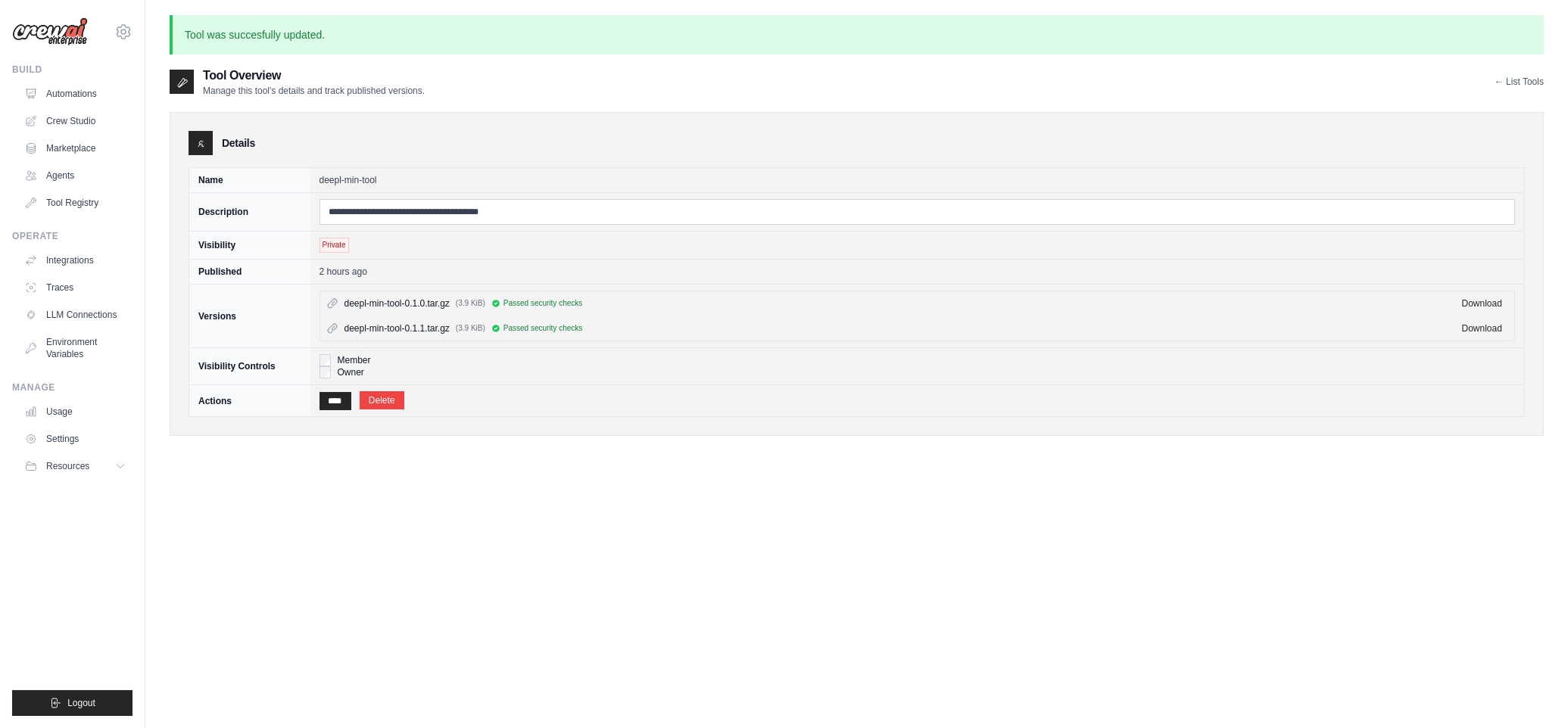
click at [339, 247] on span "Private" at bounding box center [334, 244] width 30 height 15
click at [58, 34] on img at bounding box center [49, 32] width 76 height 29
click at [123, 32] on icon at bounding box center [123, 32] width 18 height 18
click at [94, 105] on link "Settings" at bounding box center [122, 102] width 133 height 28
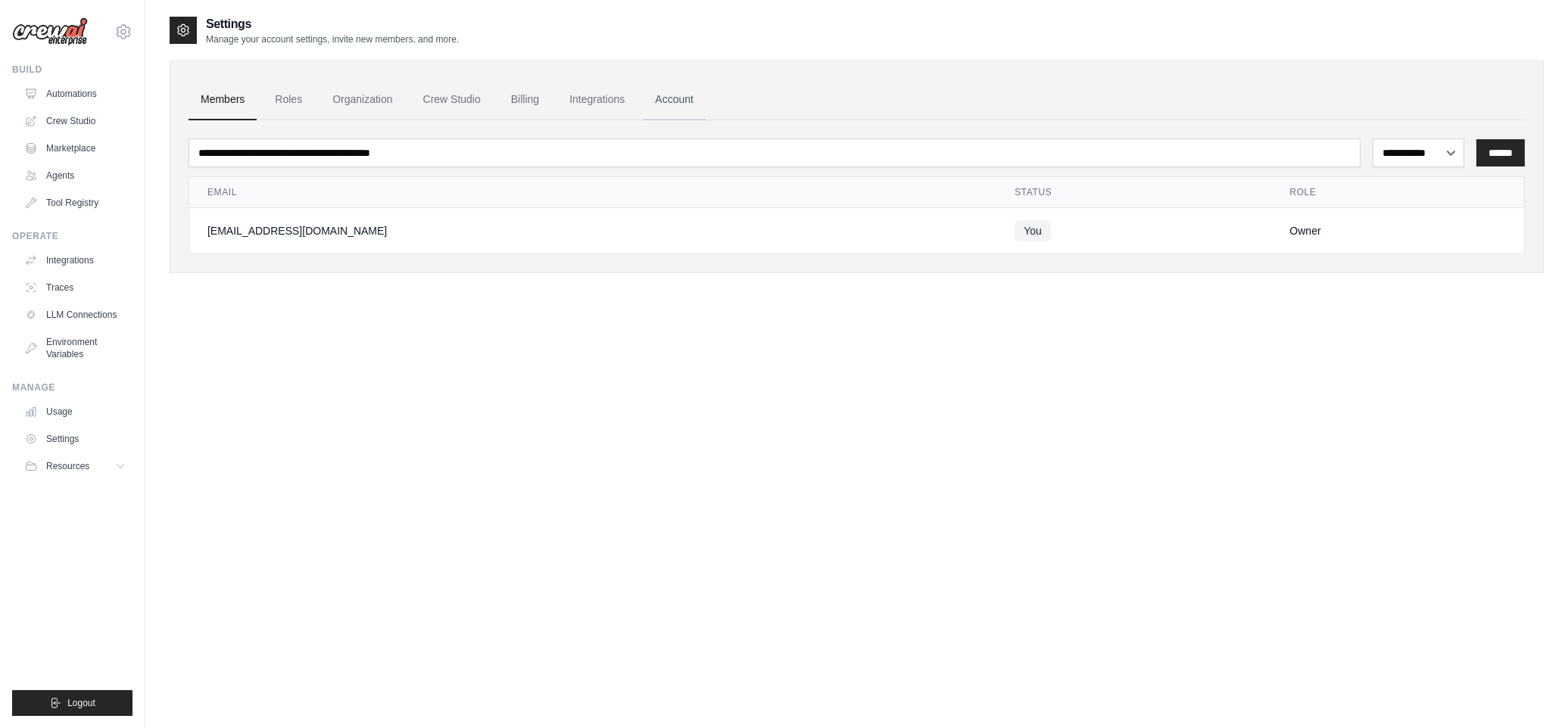
click at [670, 99] on link "Account" at bounding box center [675, 100] width 63 height 41
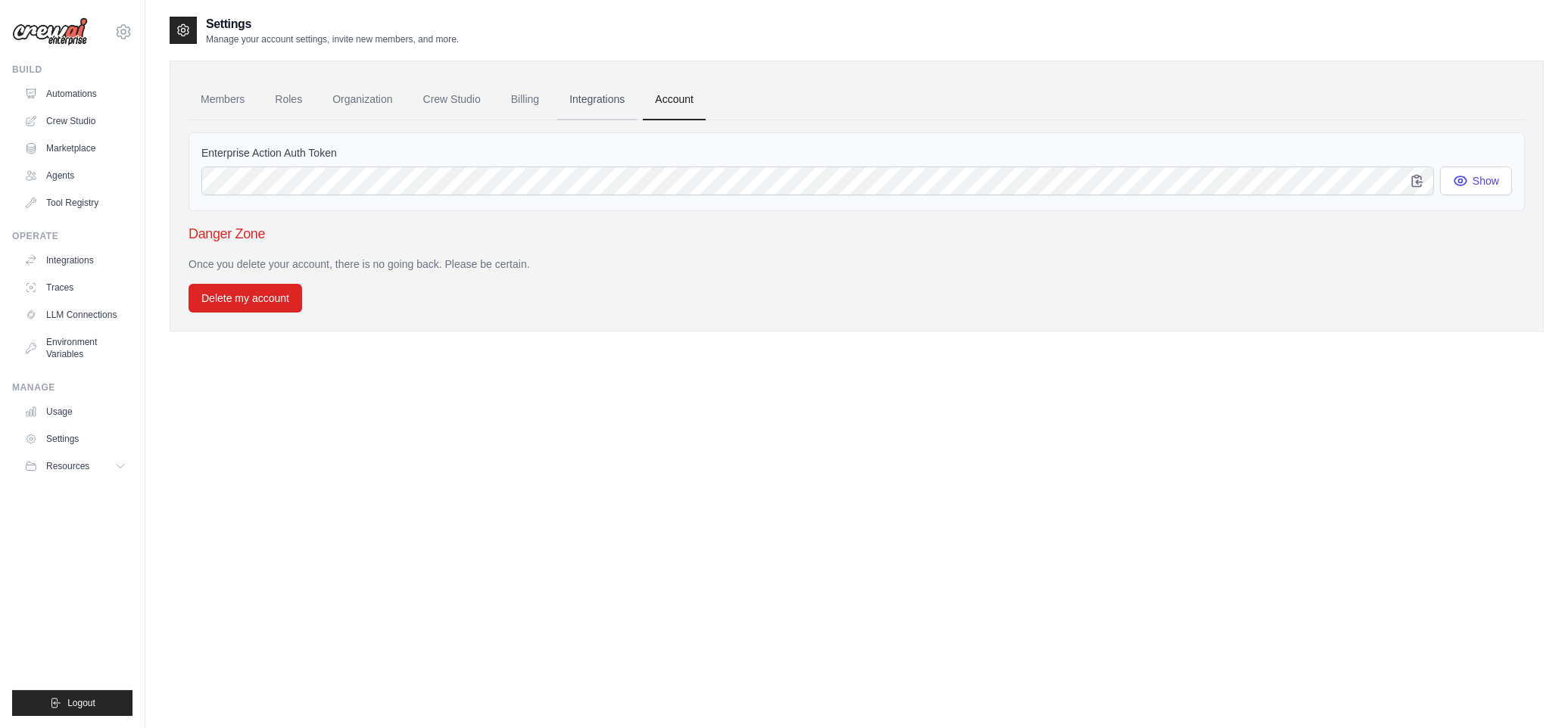
click at [600, 101] on link "Integrations" at bounding box center [597, 100] width 80 height 41
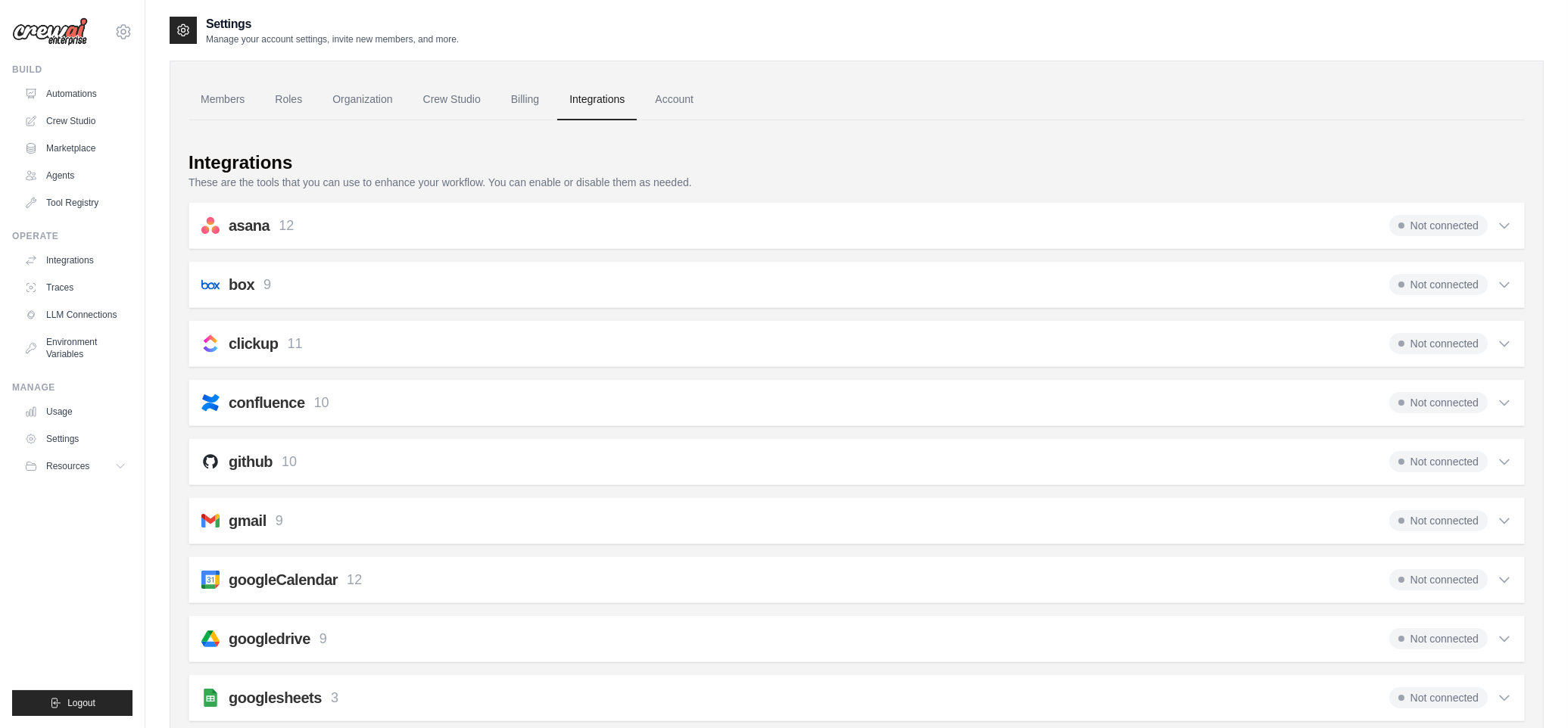
click at [522, 100] on link "Billing" at bounding box center [525, 100] width 52 height 41
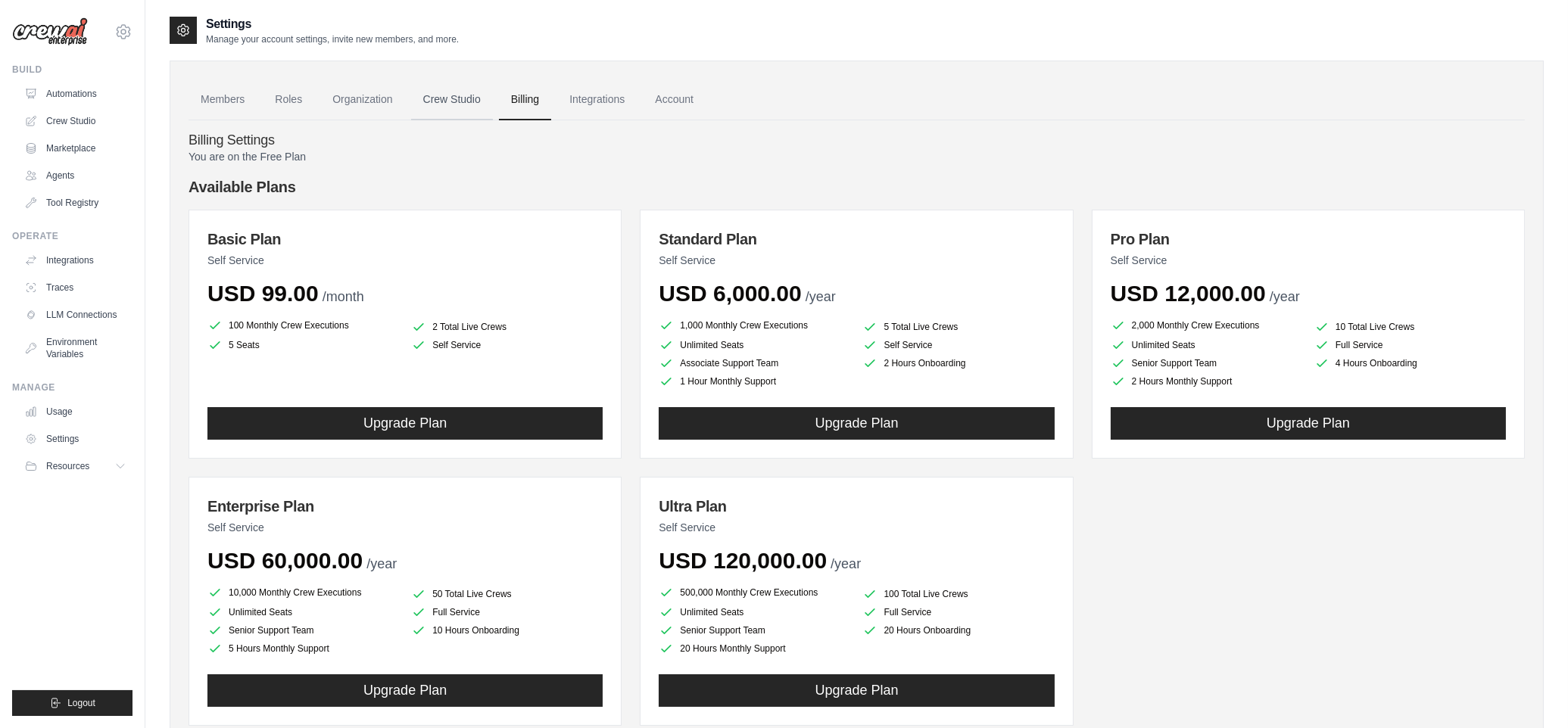
click at [460, 99] on link "Crew Studio" at bounding box center [451, 100] width 82 height 41
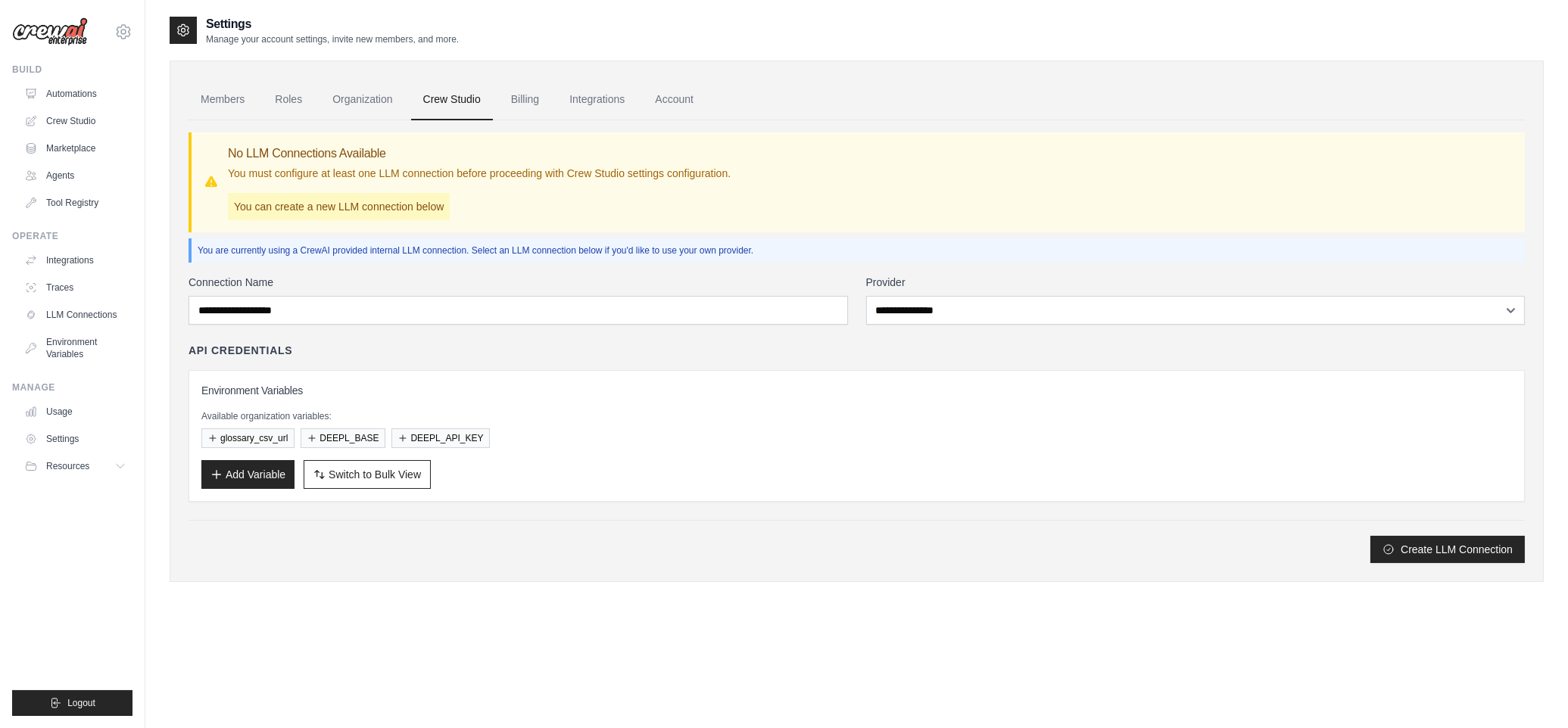
click at [322, 208] on p "You can create a new LLM connection below" at bounding box center [338, 207] width 222 height 28
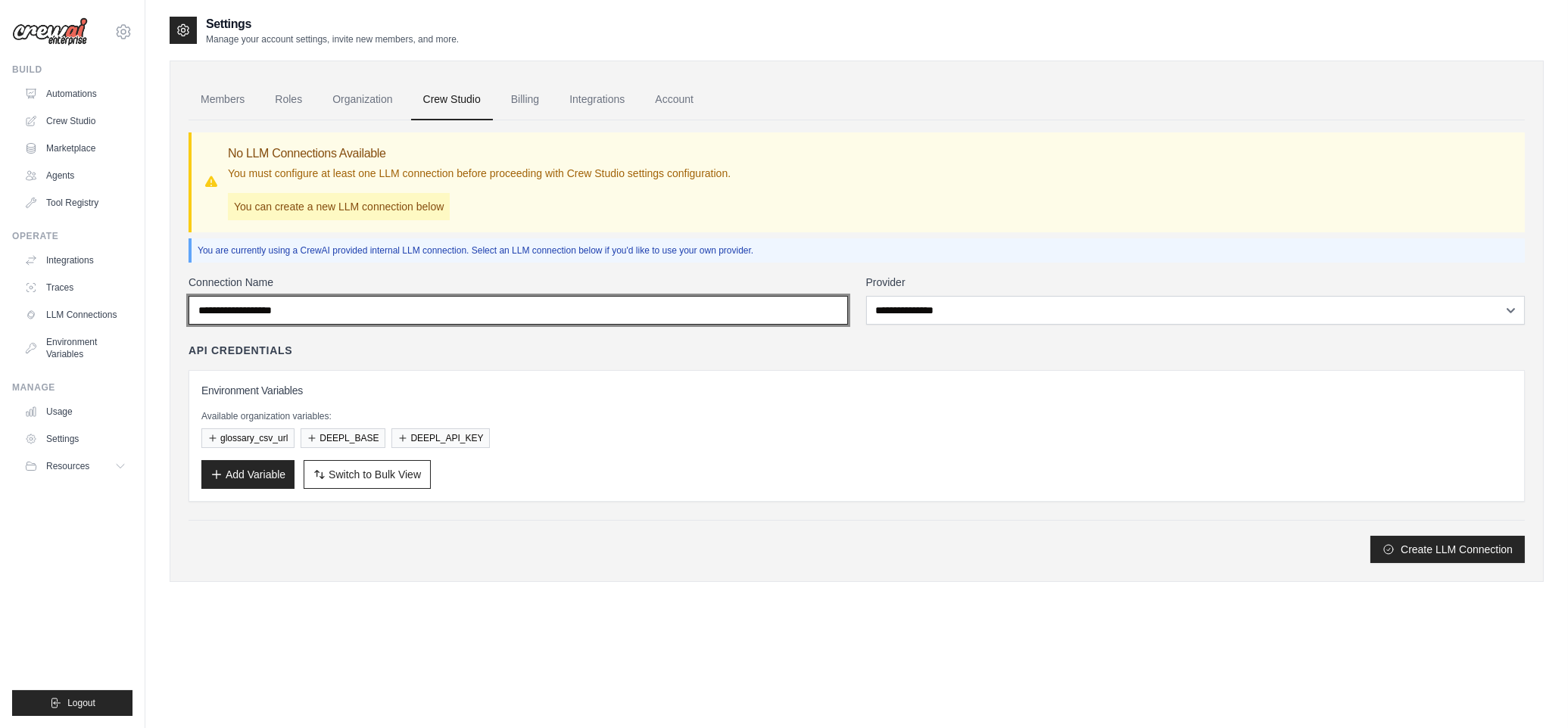
click at [501, 314] on input "Connection Name" at bounding box center [517, 310] width 659 height 29
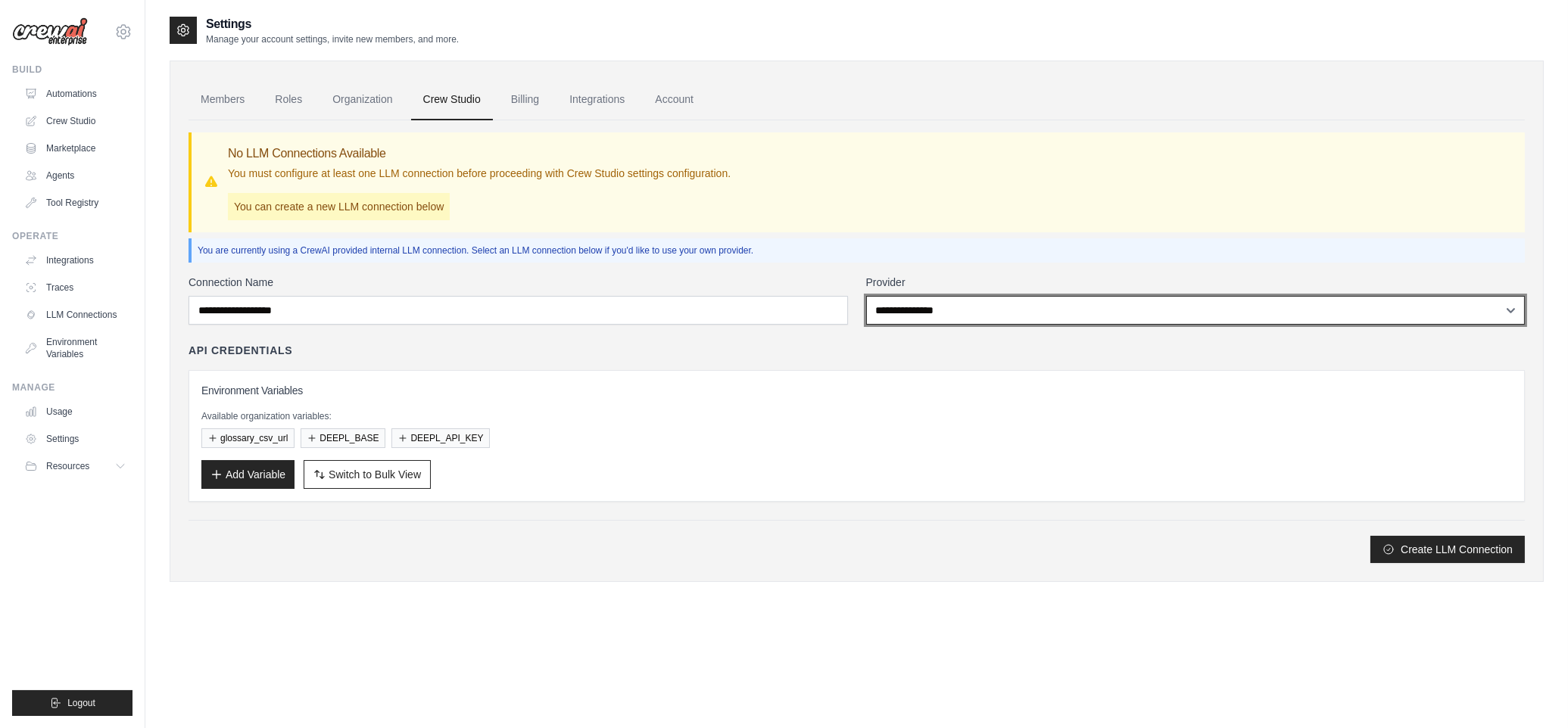
click at [1510, 309] on select "**********" at bounding box center [1195, 310] width 659 height 29
select select "******"
click at [866, 297] on select "**********" at bounding box center [1195, 310] width 659 height 29
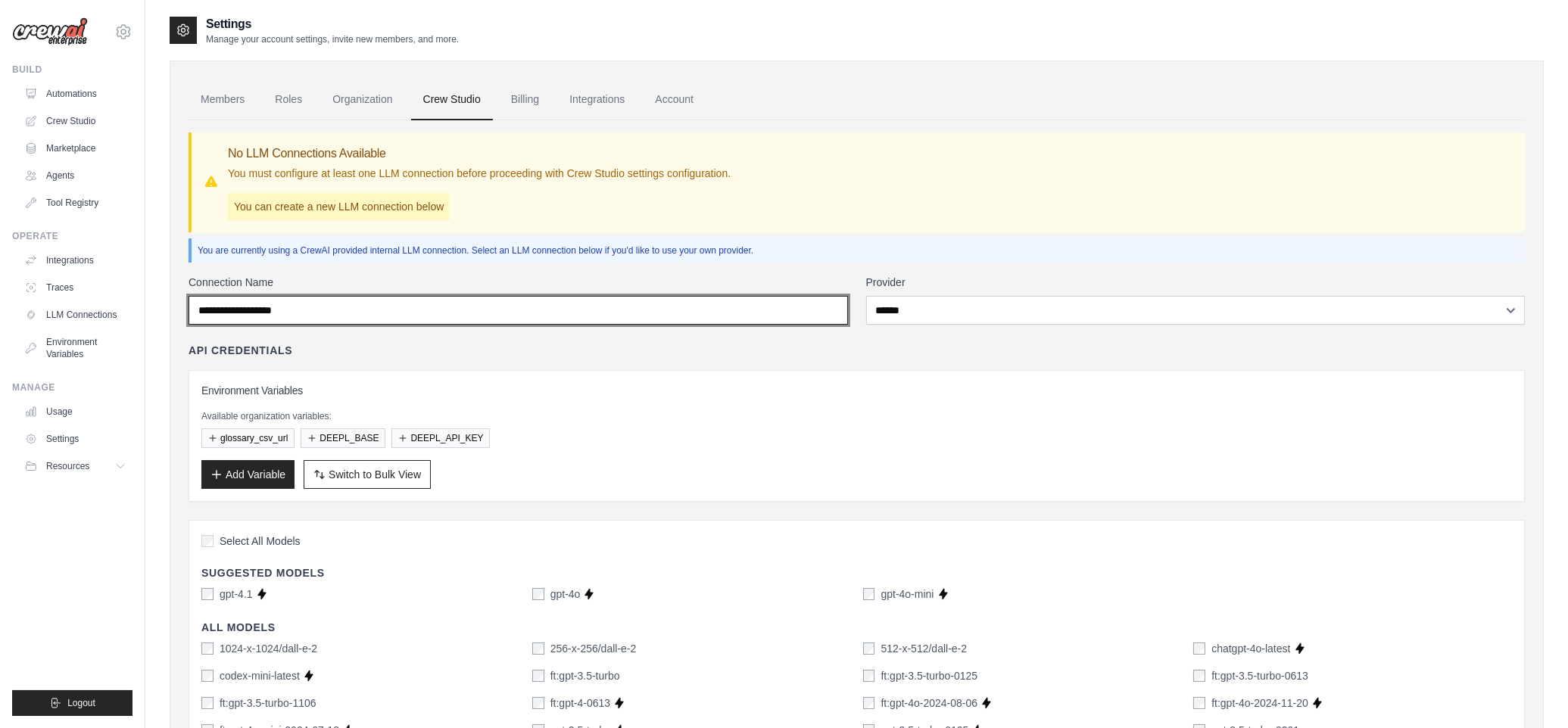
click at [421, 310] on input "Connection Name" at bounding box center [517, 310] width 659 height 29
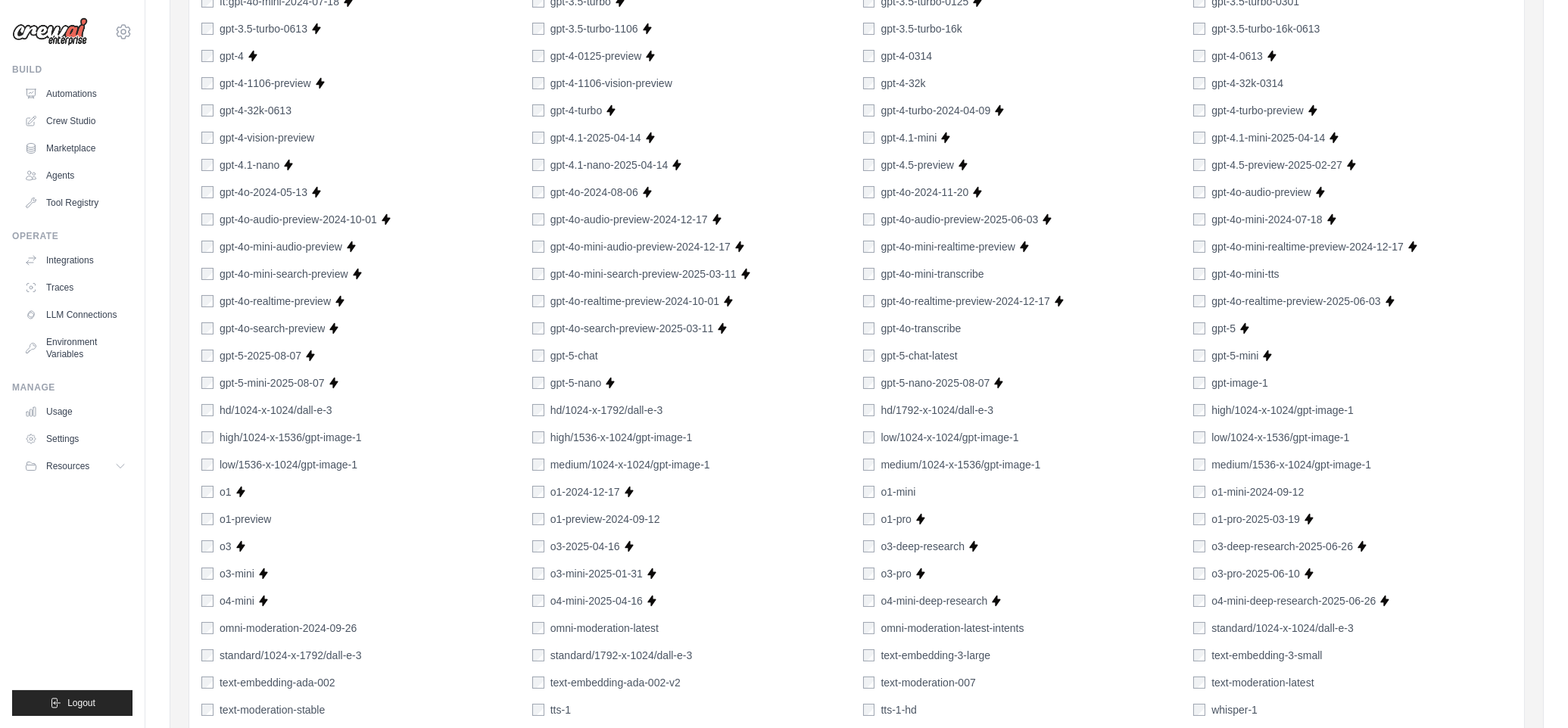
scroll to position [928, 0]
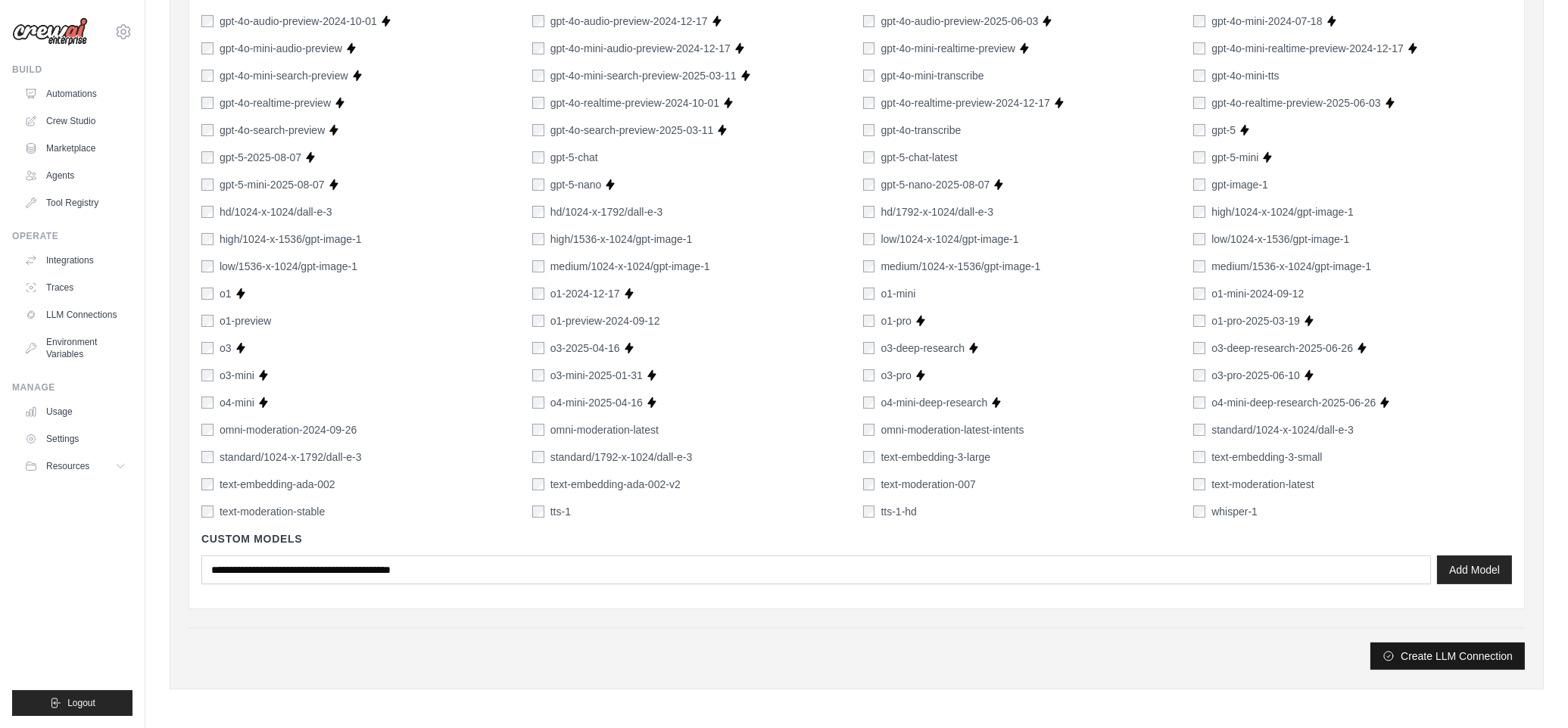
click at [1401, 648] on button "Create LLM Connection" at bounding box center [1447, 657] width 155 height 28
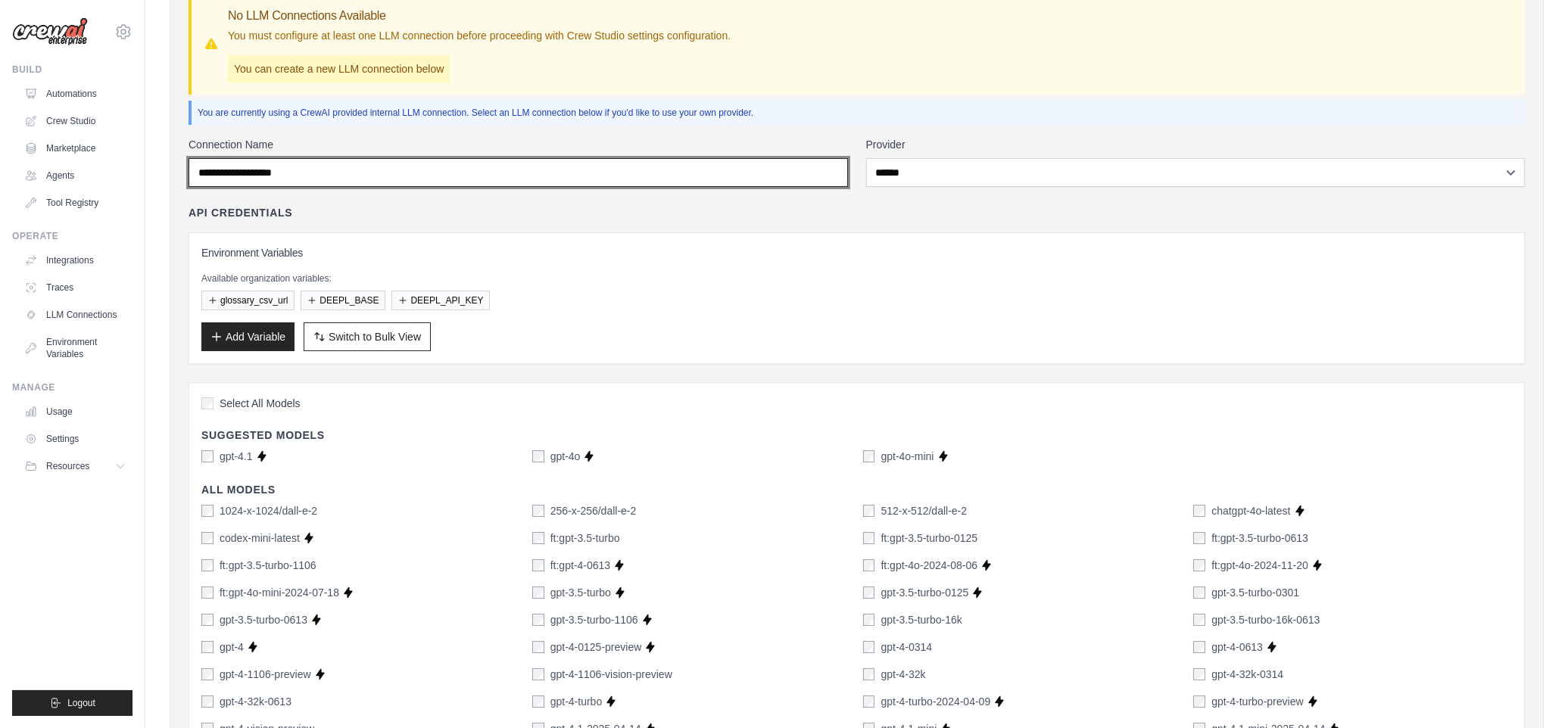
scroll to position [108, 0]
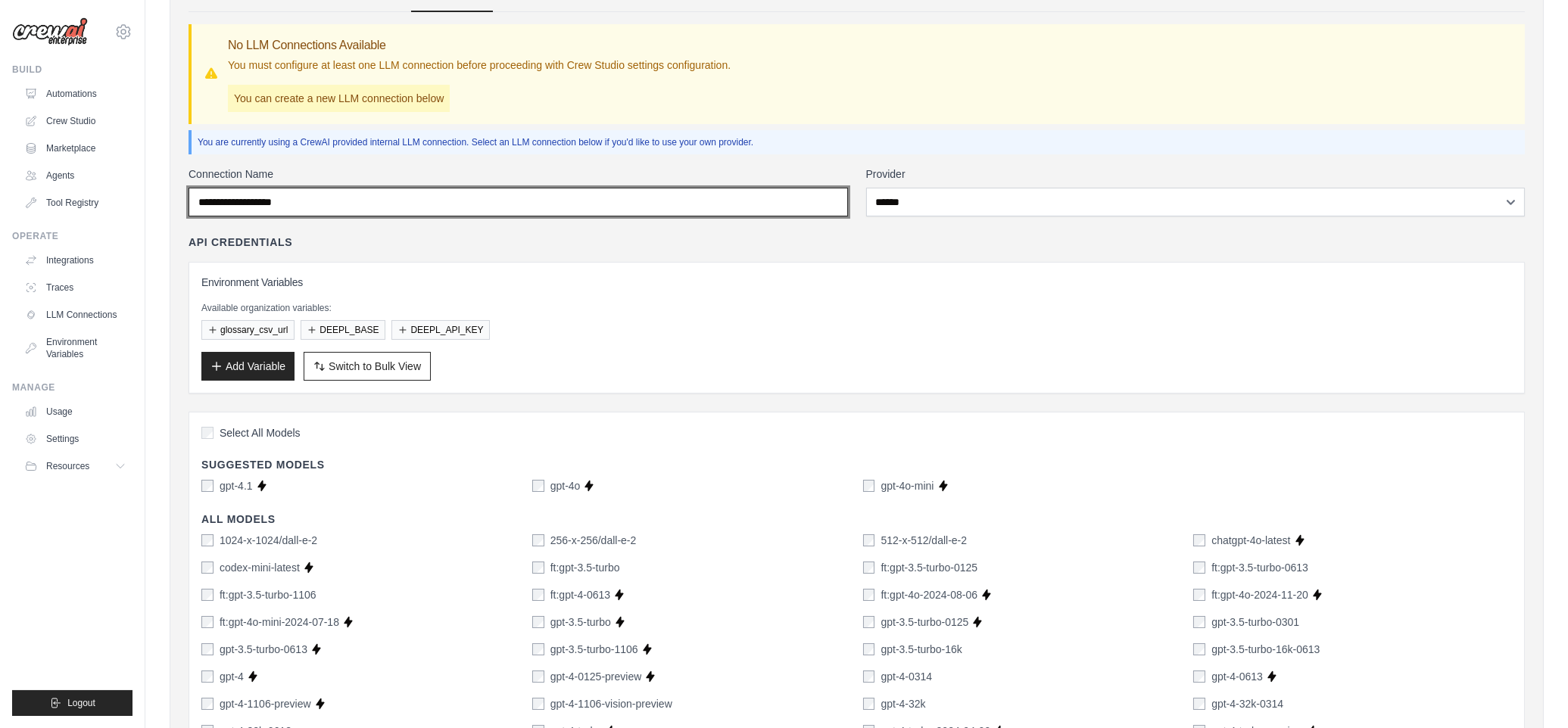
click at [345, 198] on input "Connection Name" at bounding box center [517, 202] width 659 height 29
type input "**********"
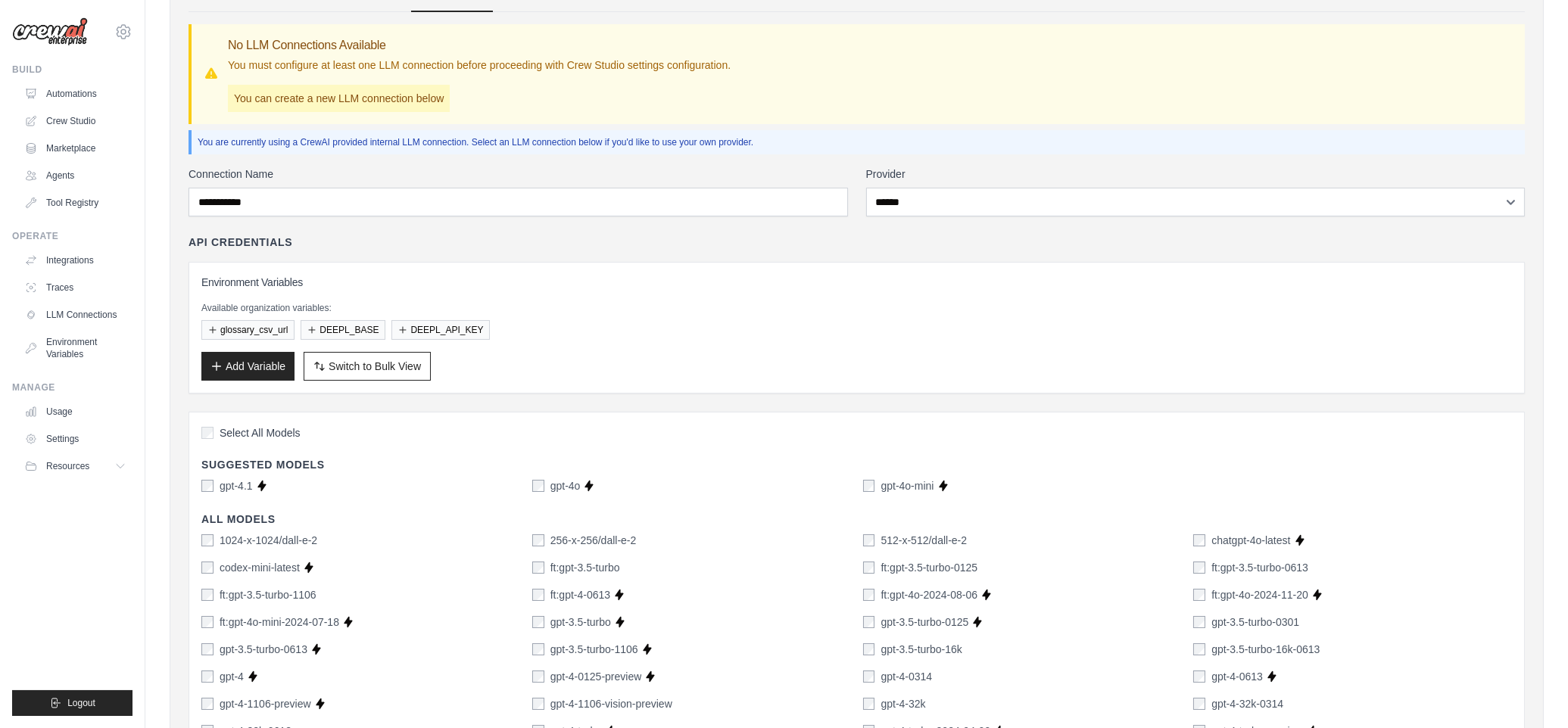
click at [491, 267] on div "Environment Variables Available organization variables: glossary_csv_url DEEPL_…" at bounding box center [856, 328] width 1337 height 132
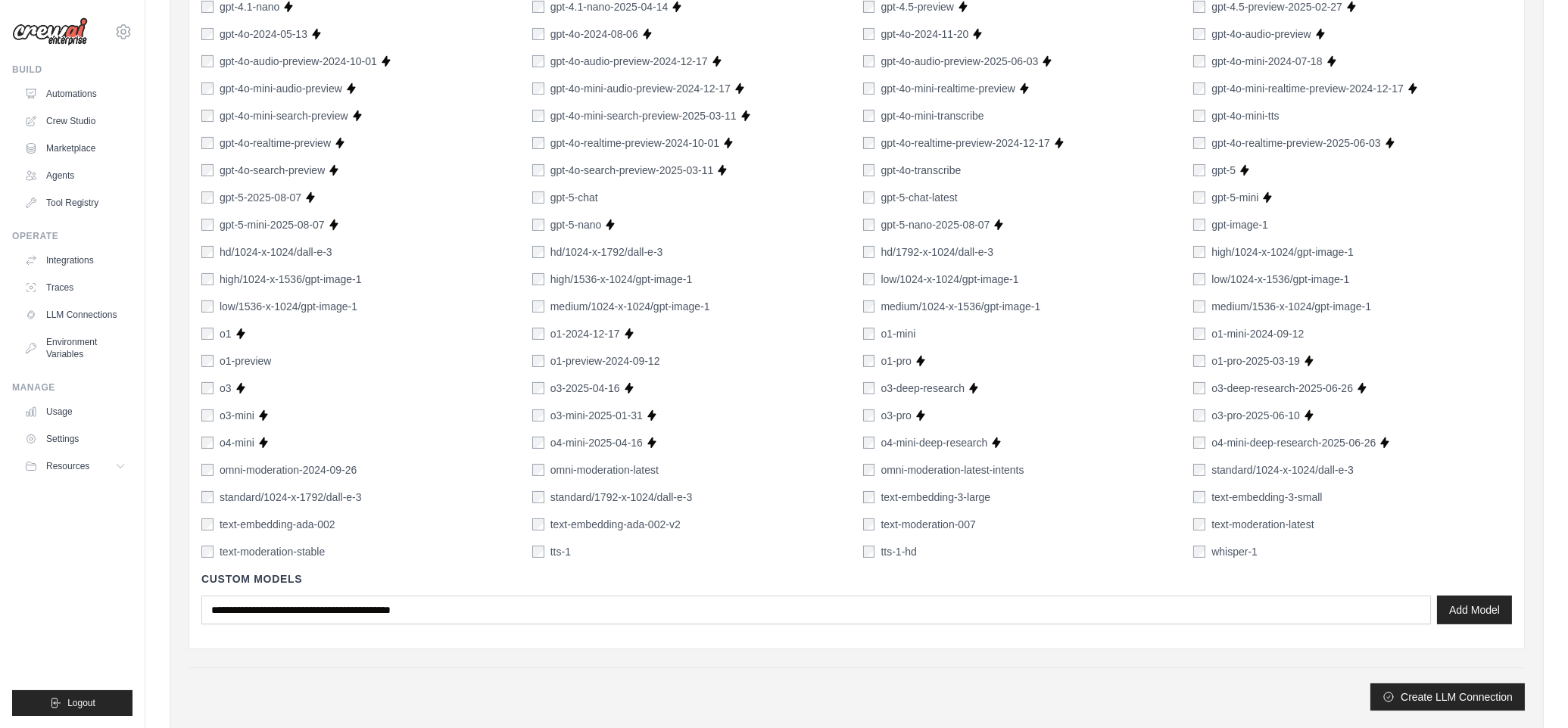
scroll to position [928, 0]
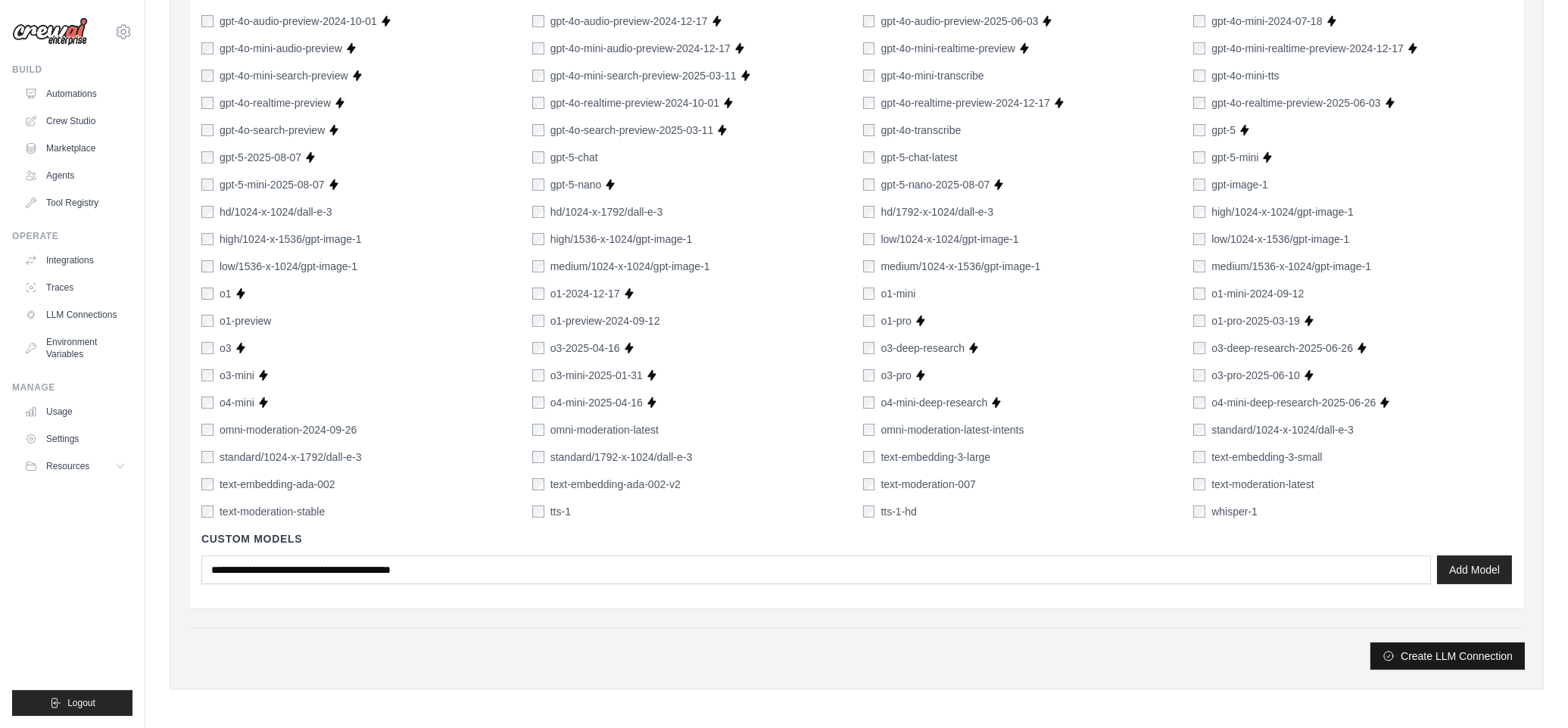
click at [1440, 656] on button "Create LLM Connection" at bounding box center [1447, 657] width 155 height 28
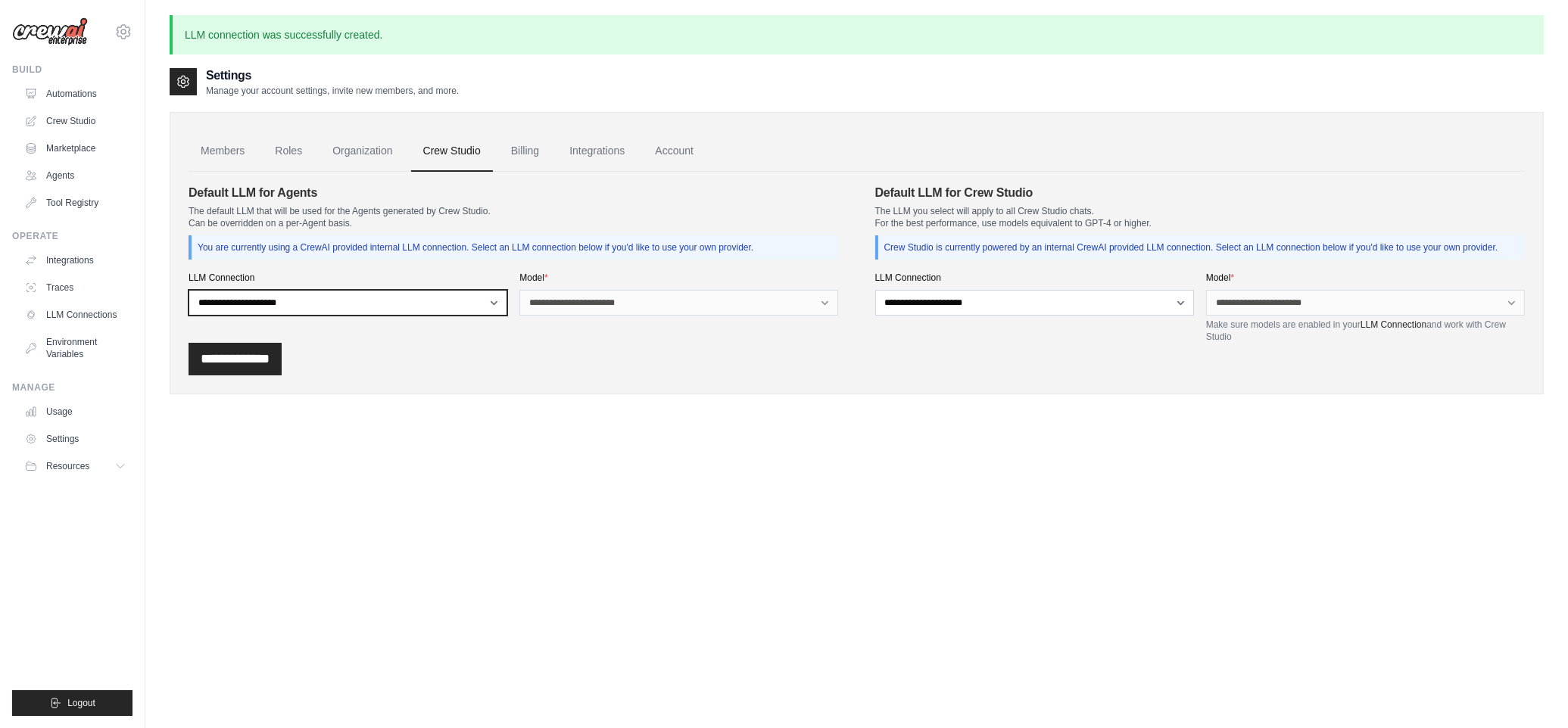
click at [491, 299] on select "**********" at bounding box center [348, 302] width 319 height 26
select select "******"
click at [188, 290] on select "**********" at bounding box center [348, 302] width 319 height 26
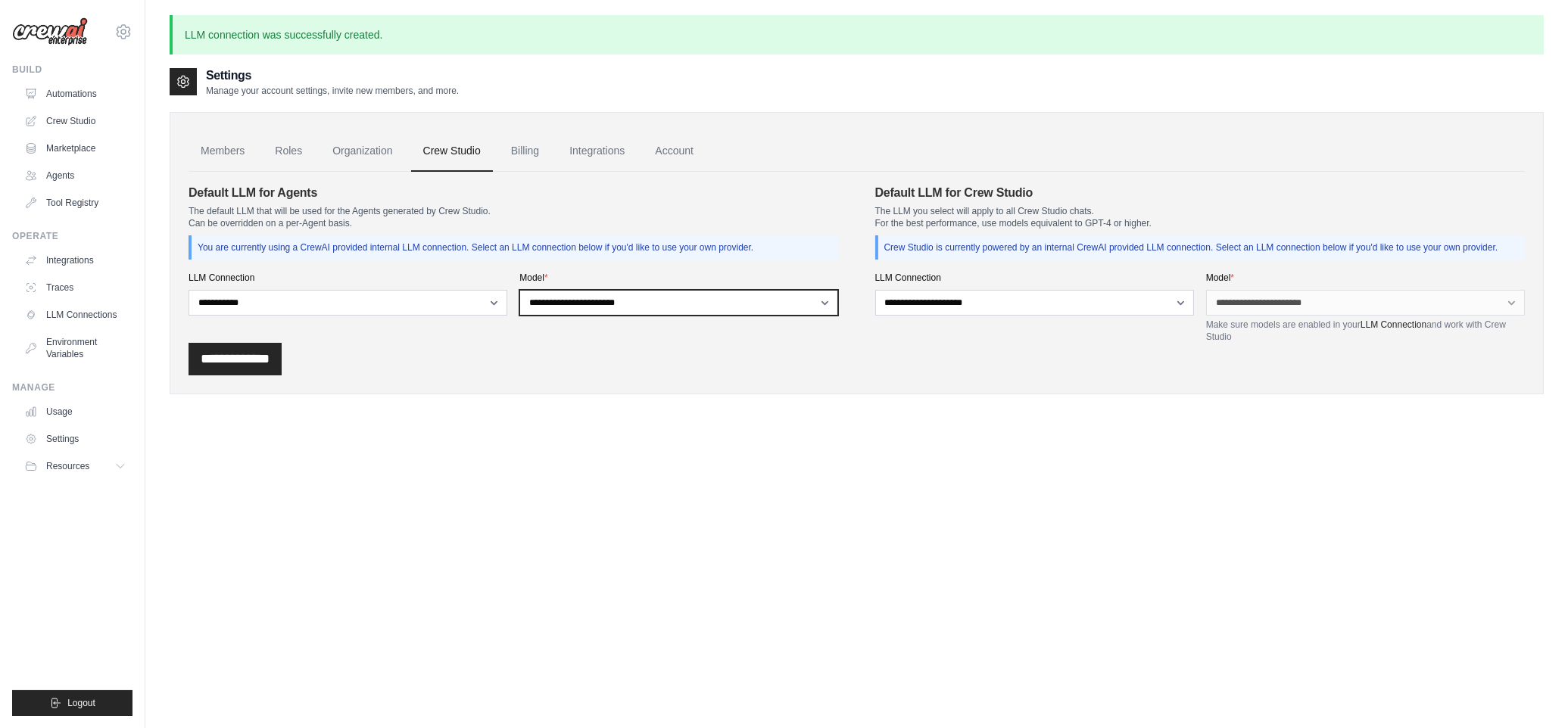
click at [819, 302] on select "**********" at bounding box center [679, 302] width 319 height 26
select select "**********"
click at [519, 290] on select "**********" at bounding box center [679, 302] width 319 height 26
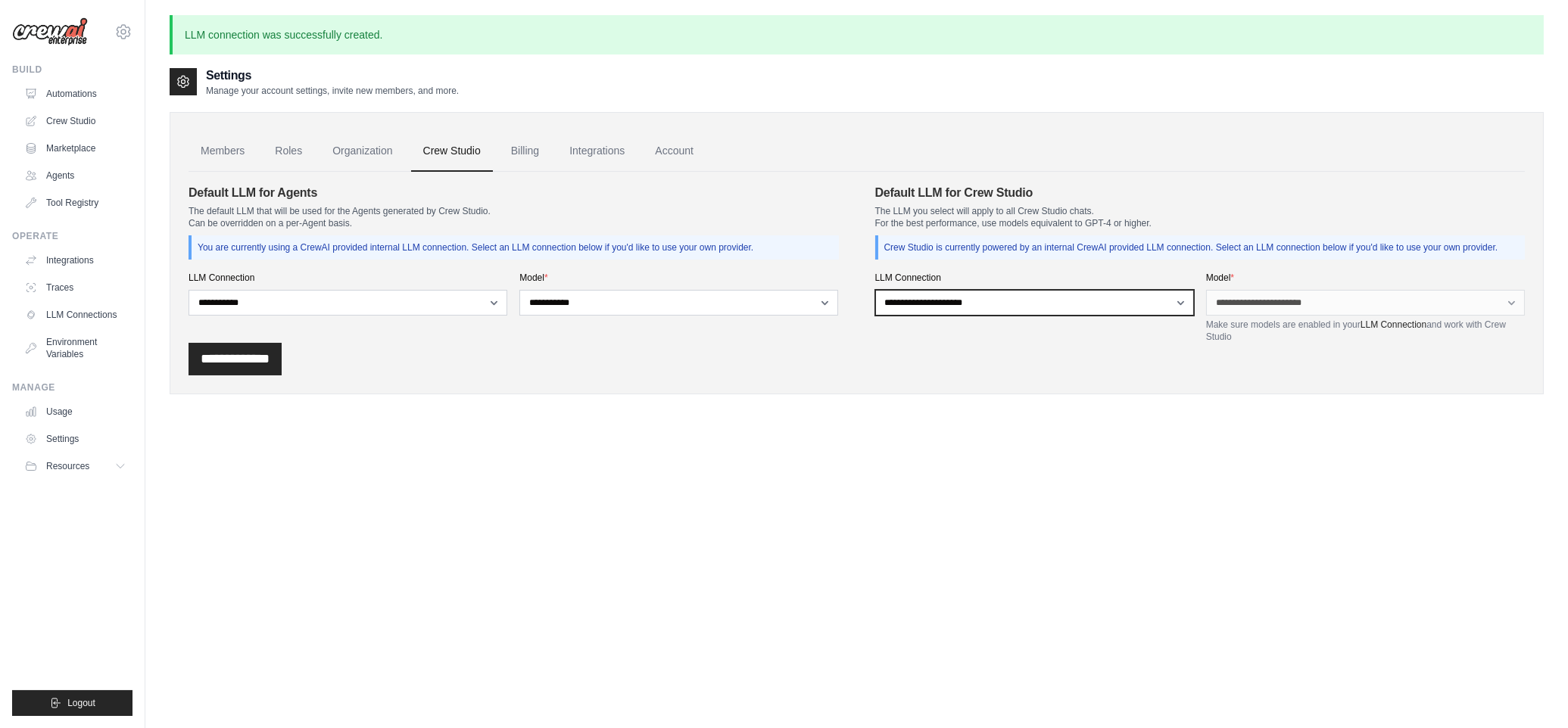
click at [1174, 304] on select "**********" at bounding box center [1034, 302] width 319 height 26
select select "******"
click at [875, 290] on select "**********" at bounding box center [1034, 302] width 319 height 26
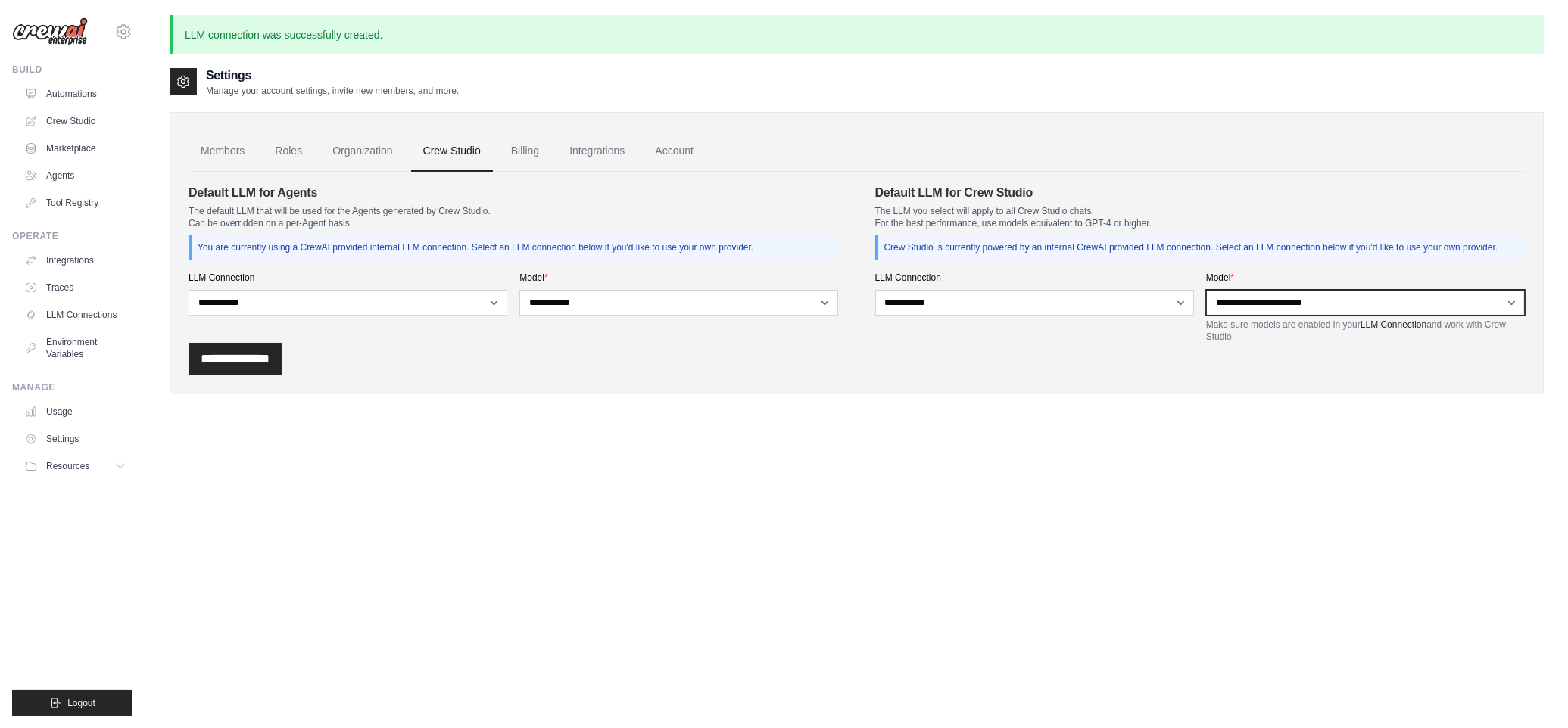
click at [1511, 301] on select "**********" at bounding box center [1365, 302] width 319 height 26
select select "******"
click at [1206, 290] on select "**********" at bounding box center [1365, 302] width 319 height 26
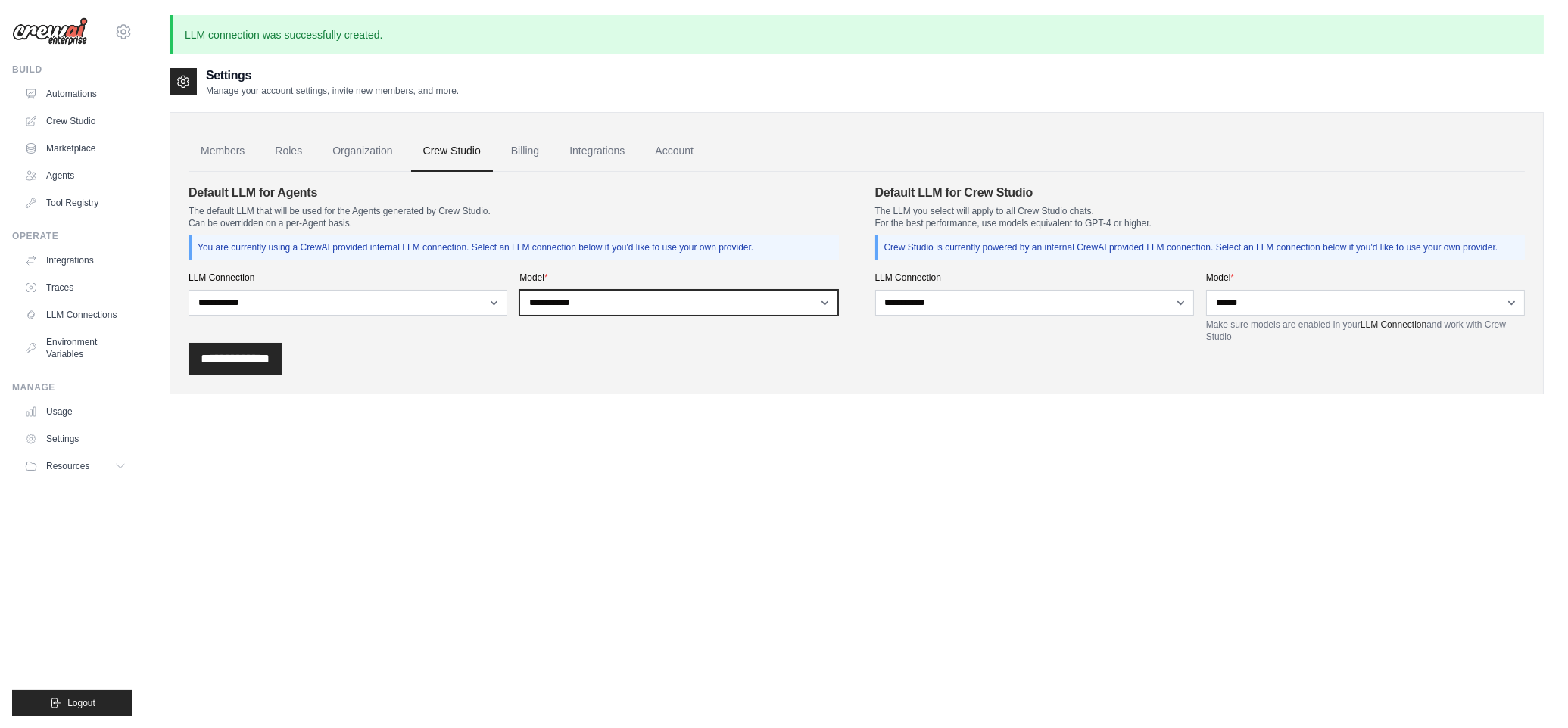
click at [827, 301] on select "**********" at bounding box center [679, 302] width 319 height 26
select select "******"
click at [519, 290] on select "**********" at bounding box center [679, 302] width 319 height 26
click at [238, 364] on input "**********" at bounding box center [234, 359] width 94 height 33
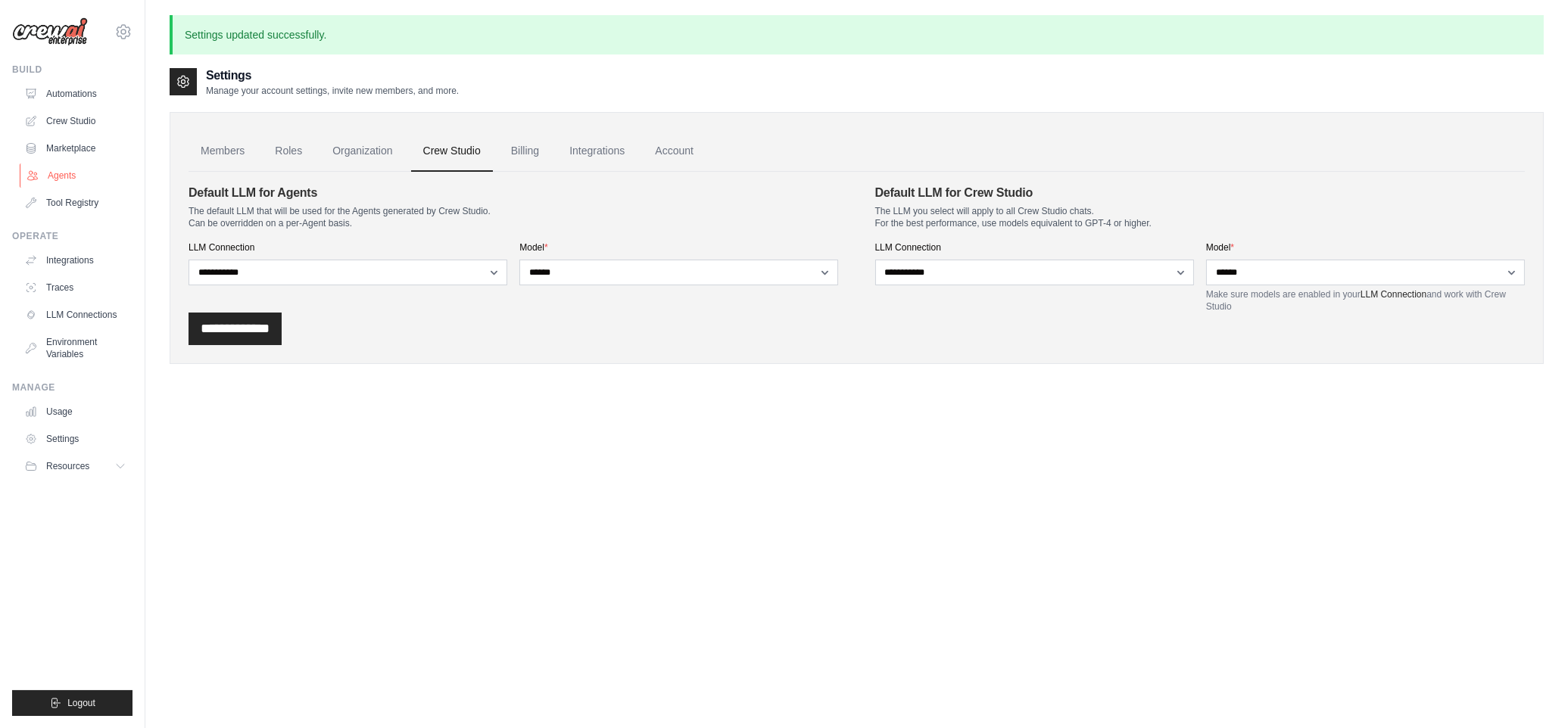
click at [60, 176] on link "Agents" at bounding box center [77, 175] width 114 height 25
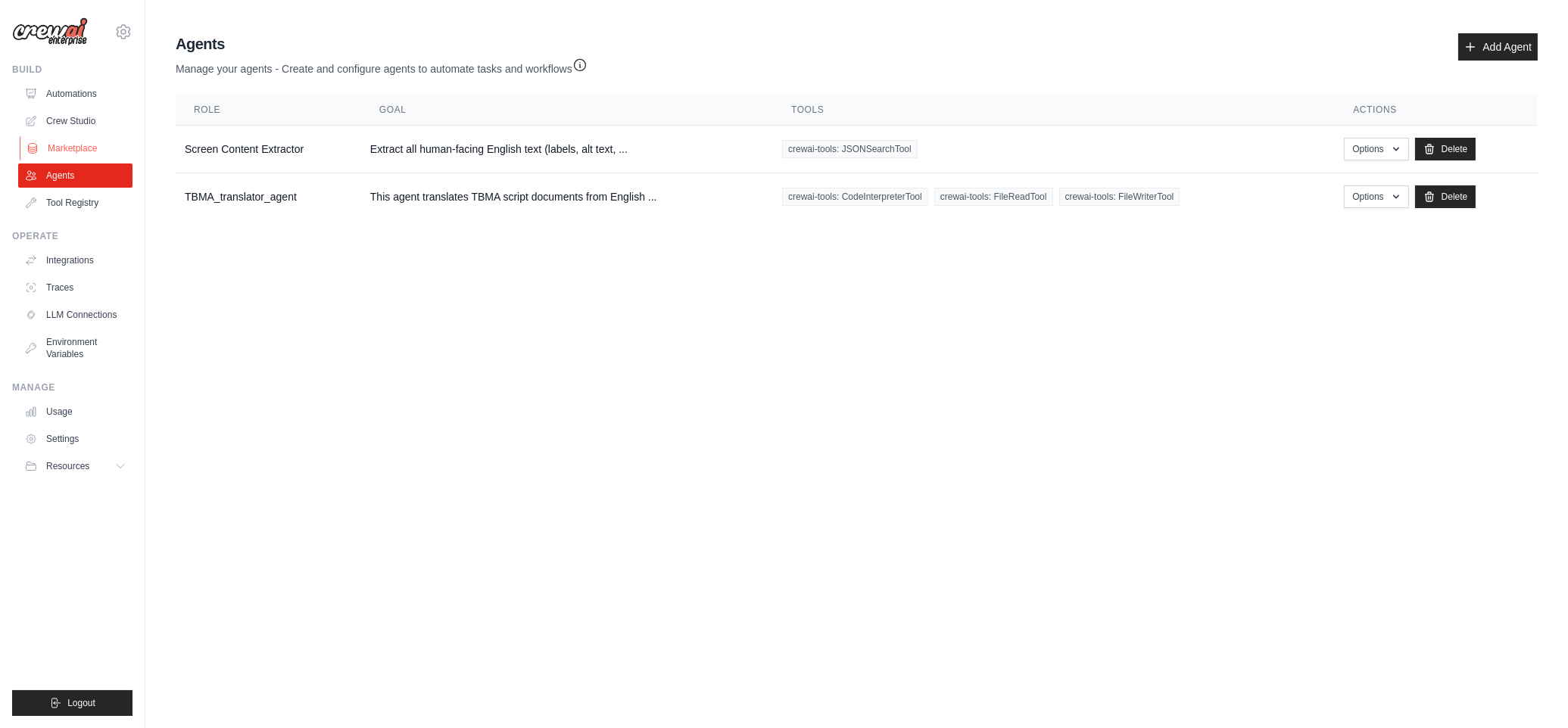
click at [68, 148] on link "Marketplace" at bounding box center [77, 148] width 114 height 25
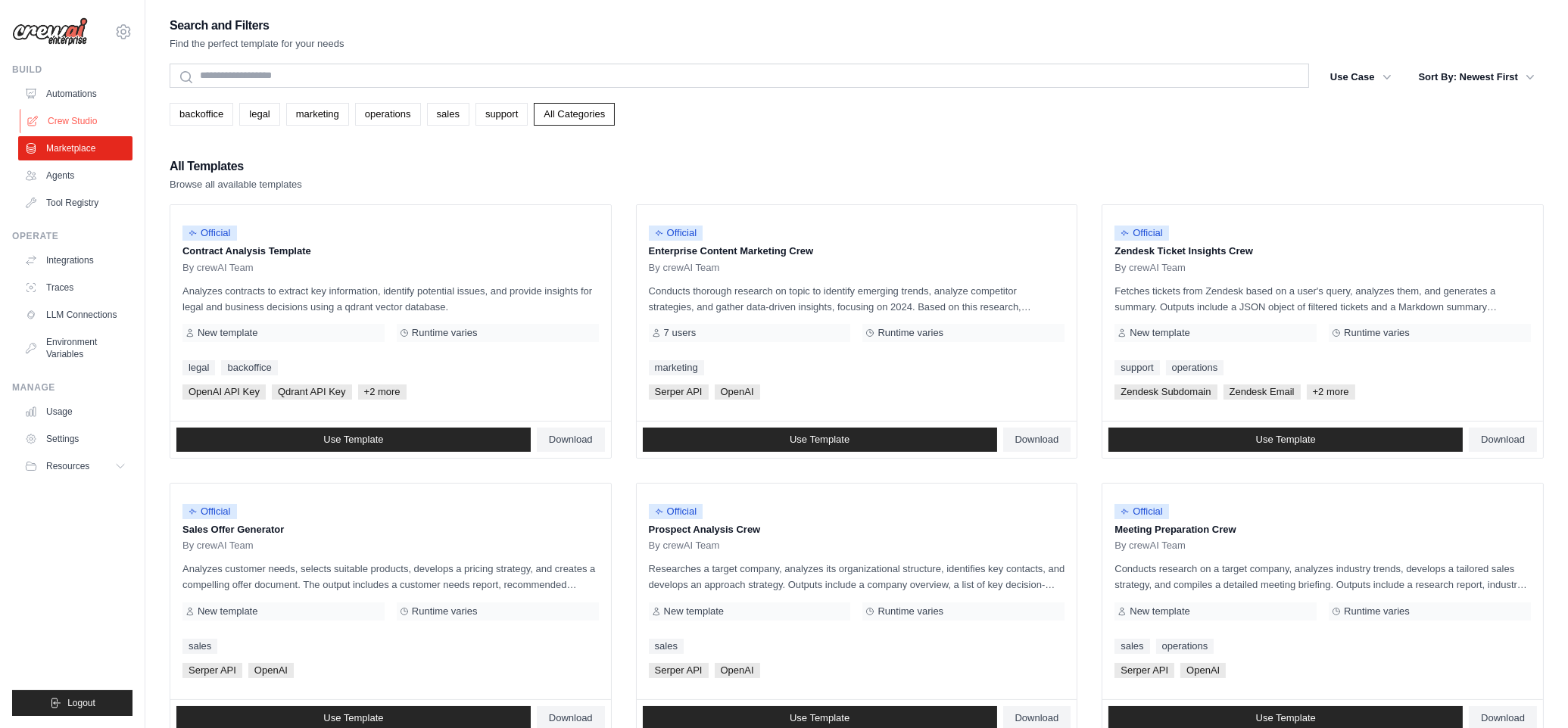
click at [62, 119] on link "Crew Studio" at bounding box center [77, 121] width 114 height 25
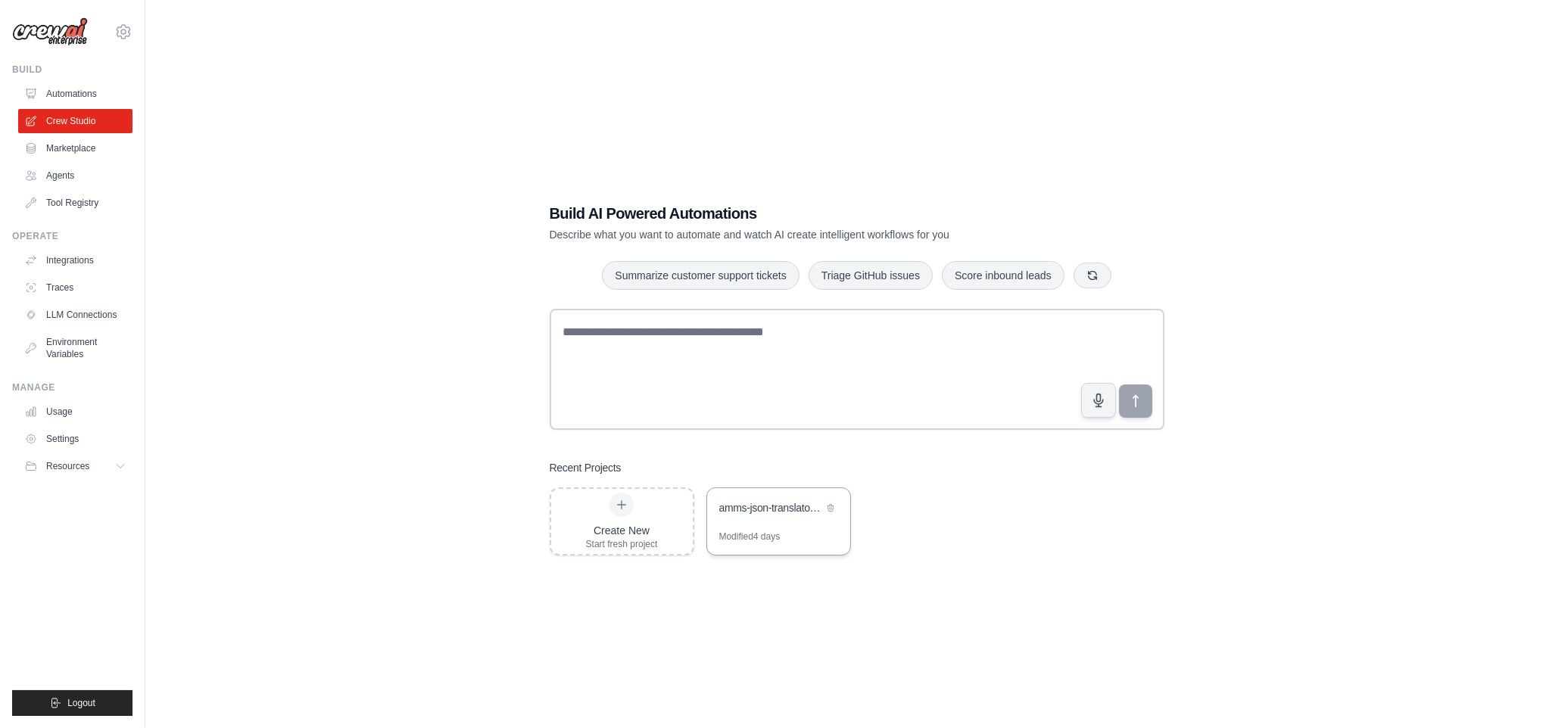
click at [757, 514] on div "amms-json-translator-crew" at bounding box center [770, 507] width 103 height 15
click at [64, 204] on link "Tool Registry" at bounding box center [77, 203] width 114 height 25
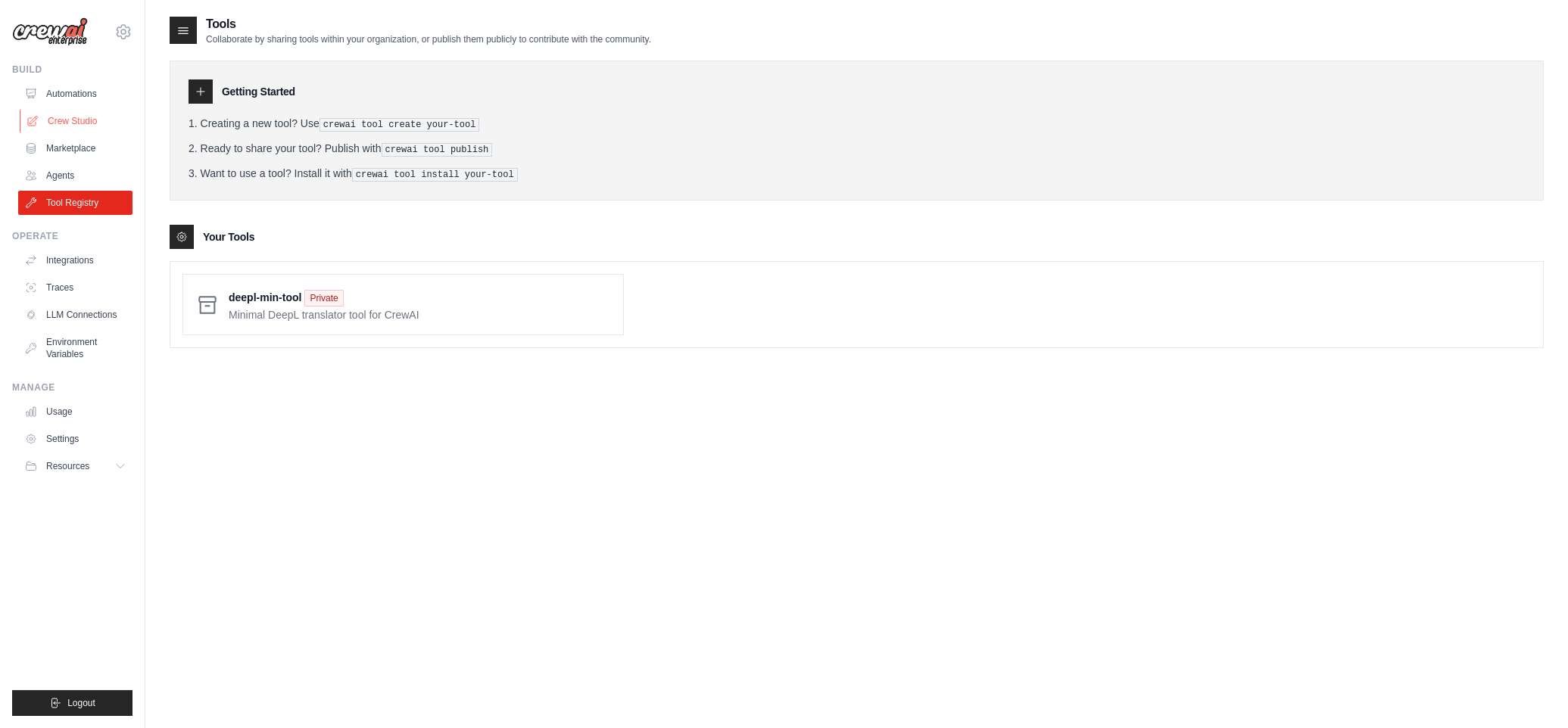
click at [73, 120] on link "Crew Studio" at bounding box center [77, 121] width 114 height 25
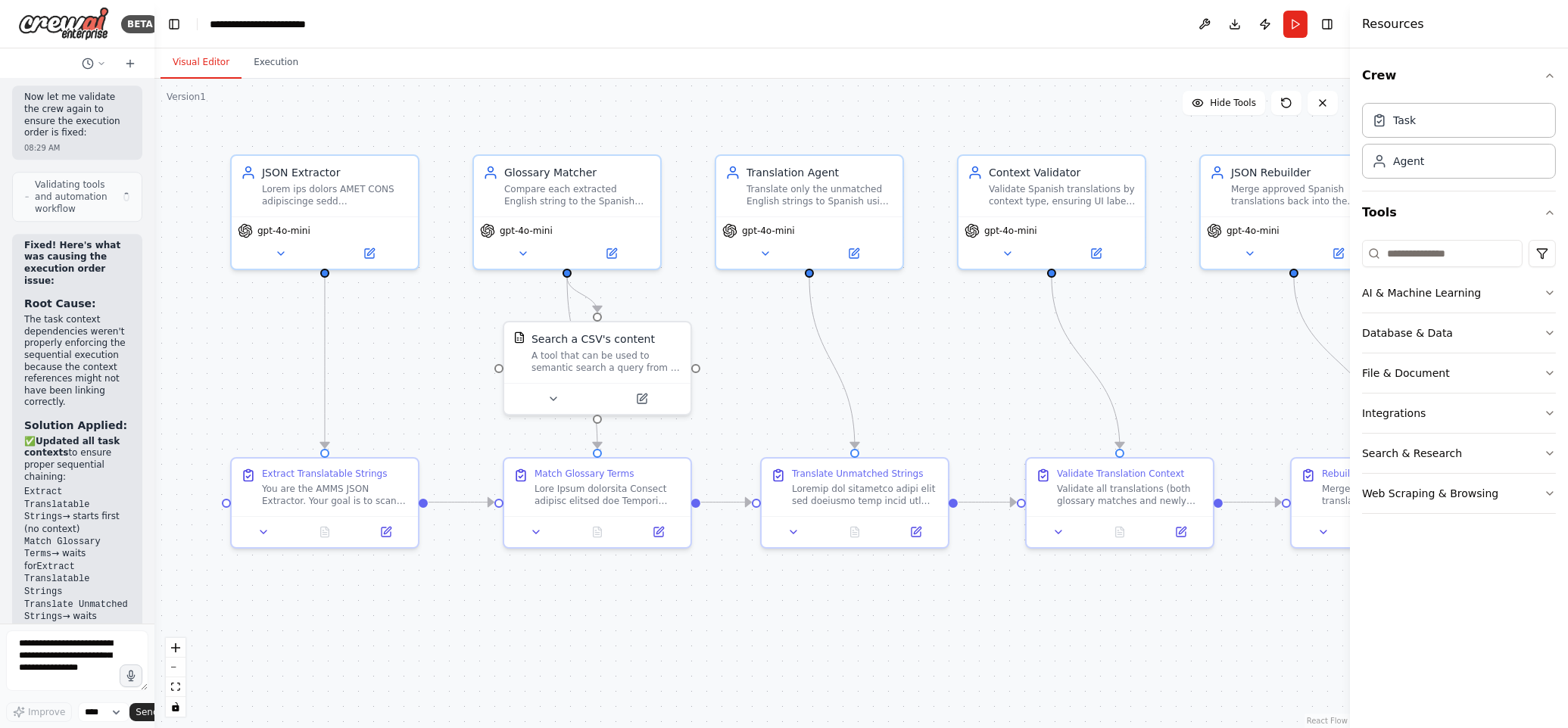
scroll to position [10174, 0]
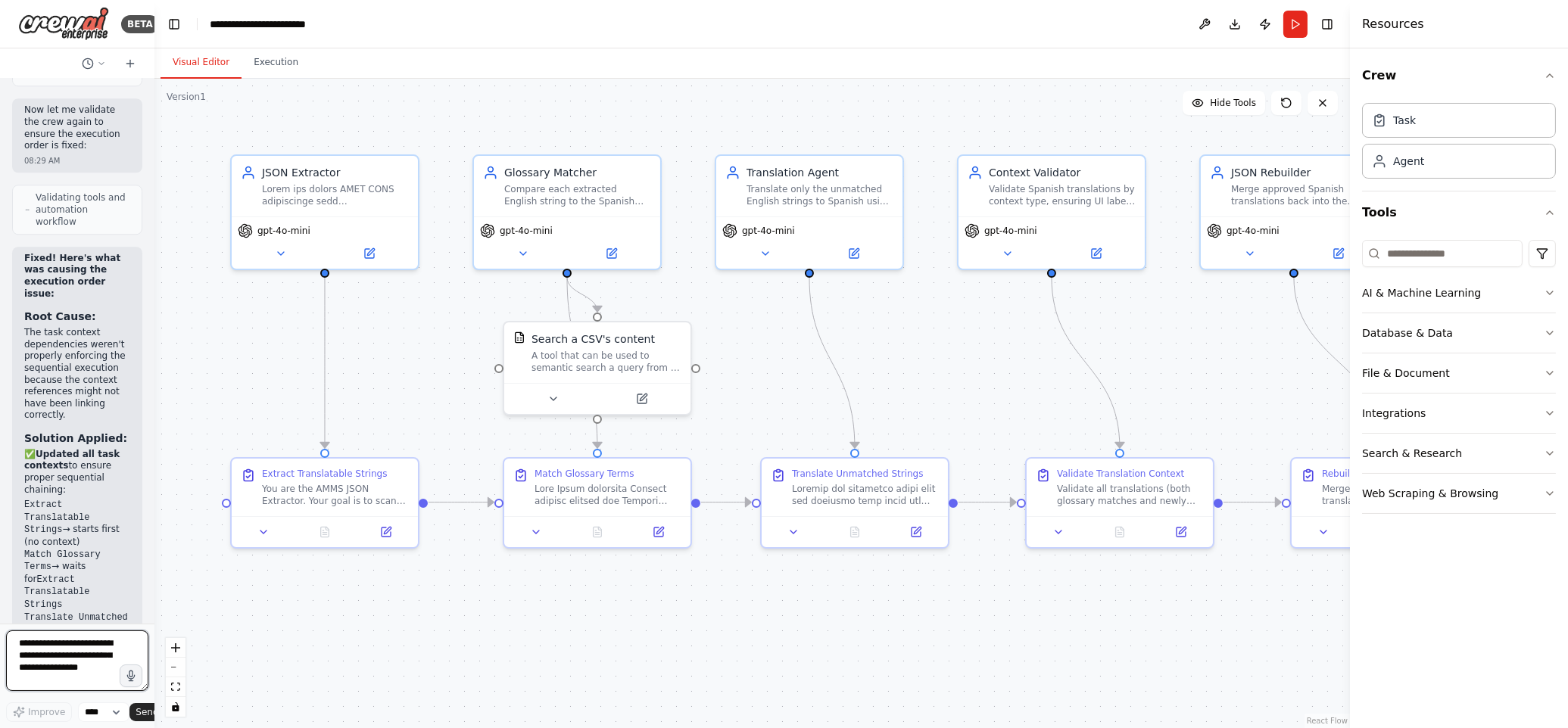
click at [47, 648] on textarea at bounding box center [77, 660] width 142 height 60
click at [156, 597] on div ".deletable-edge-delete-btn { width: 20px; height: 20px; border: 0px solid #ffff…" at bounding box center [752, 403] width 1196 height 649
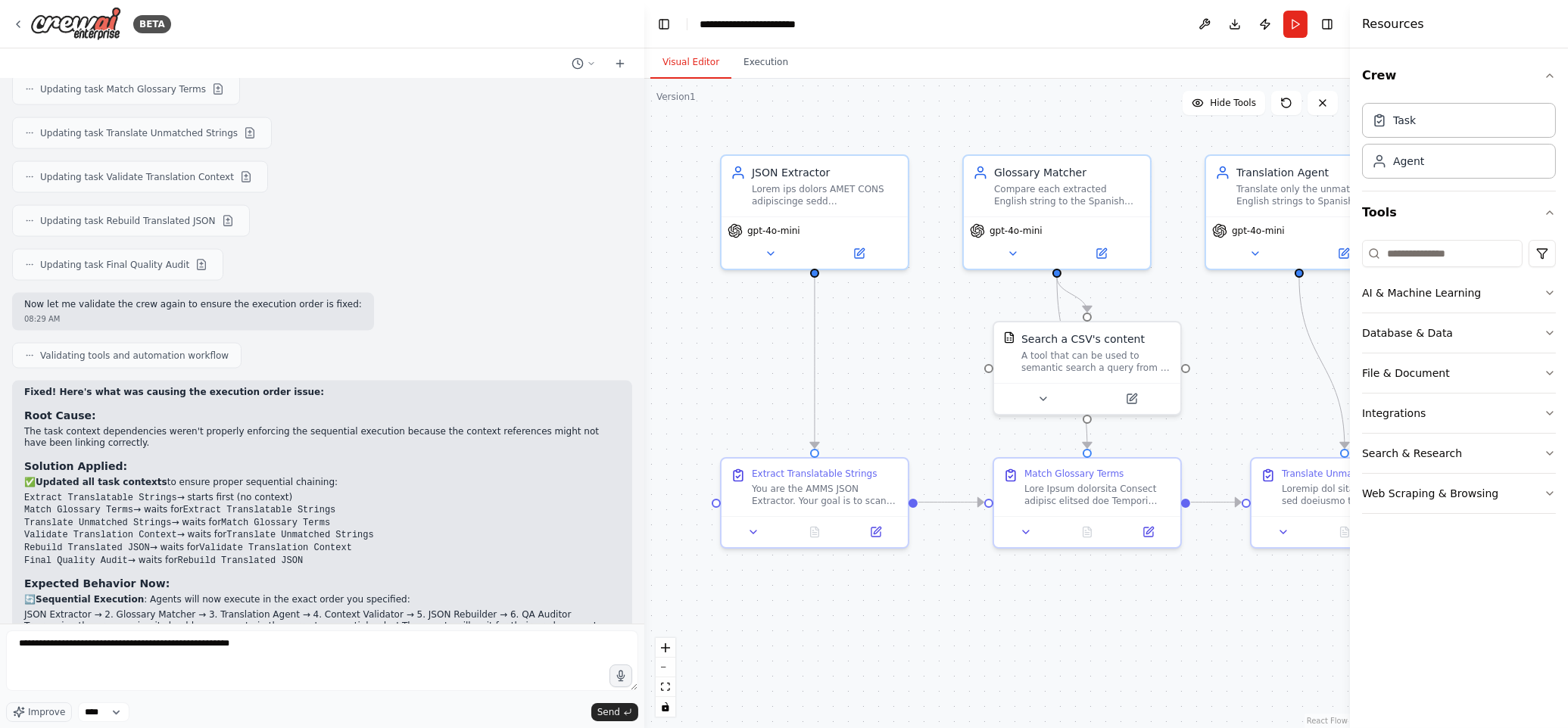
scroll to position [5765, 0]
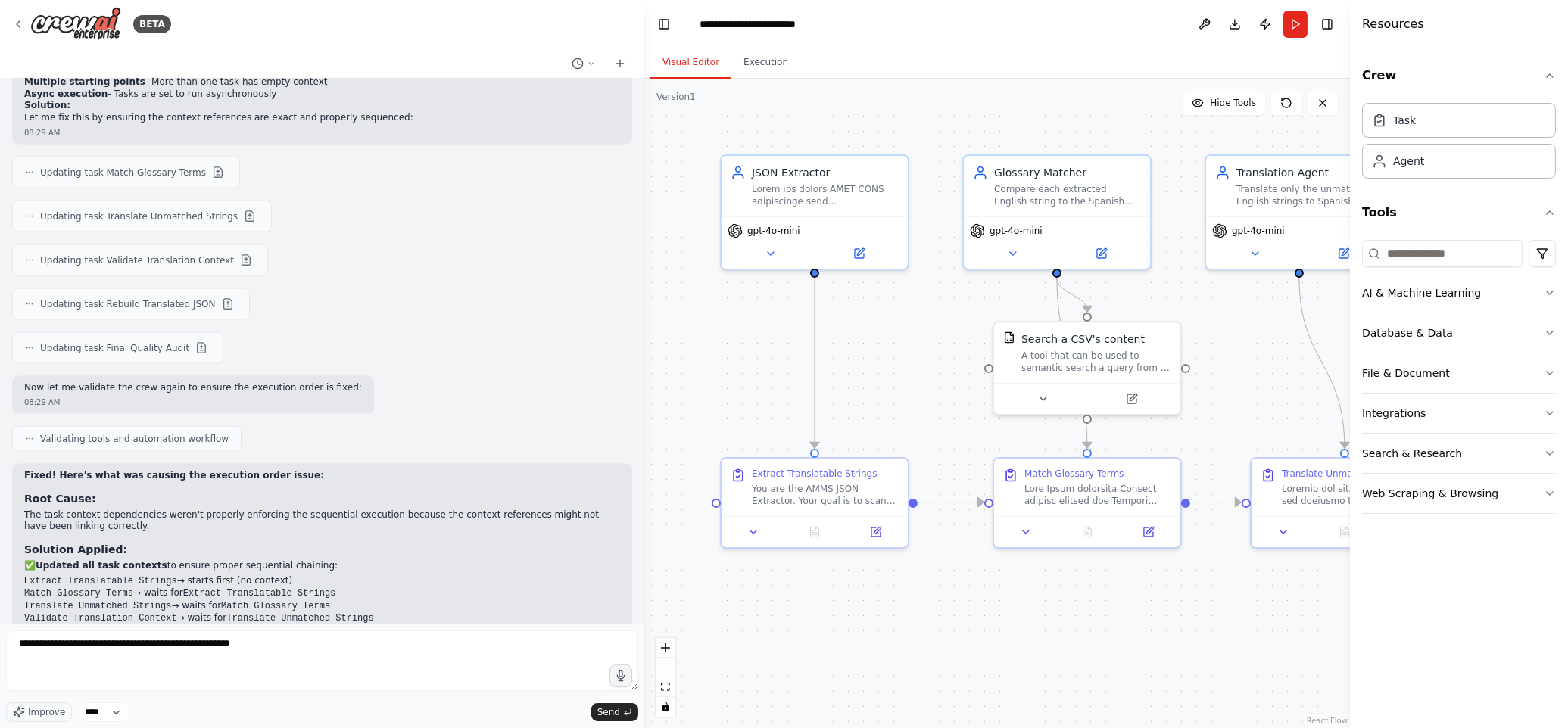
drag, startPoint x: 152, startPoint y: 596, endPoint x: 688, endPoint y: 636, distance: 537.5
click at [691, 636] on div "BETA Hello! I'm the CrewAI assistant. What kind of automation do you want to bu…" at bounding box center [784, 364] width 1568 height 728
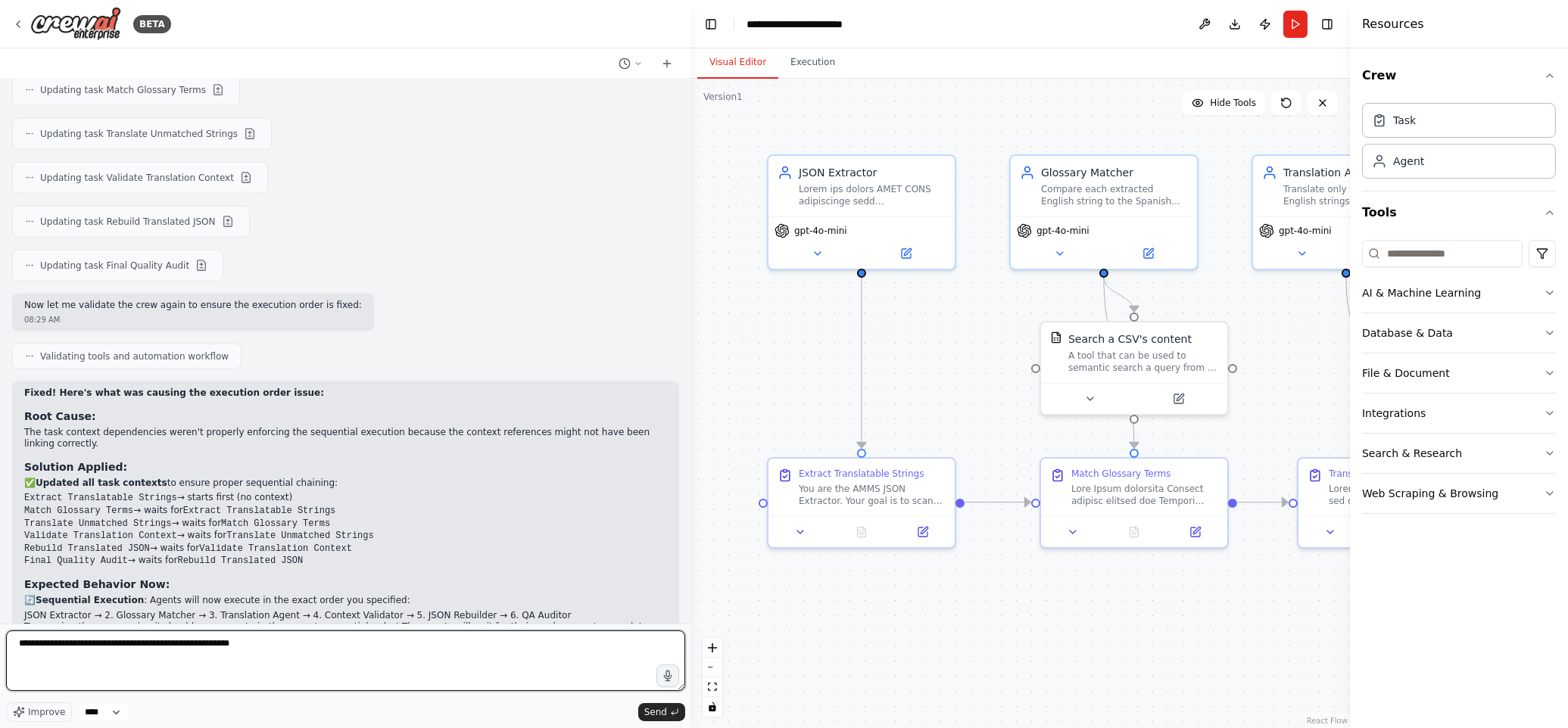
click at [247, 648] on textarea "**********" at bounding box center [345, 660] width 679 height 60
type textarea "**********"
drag, startPoint x: 271, startPoint y: 646, endPoint x: 11, endPoint y: 620, distance: 261.3
click at [6, 624] on div "BETA Hello! I'm the CrewAI assistant. What kind of automation do you want to bu…" at bounding box center [346, 364] width 691 height 728
click at [490, 543] on li "Rebuild Translated JSON → waits for Validate Translation Context" at bounding box center [346, 549] width 643 height 13
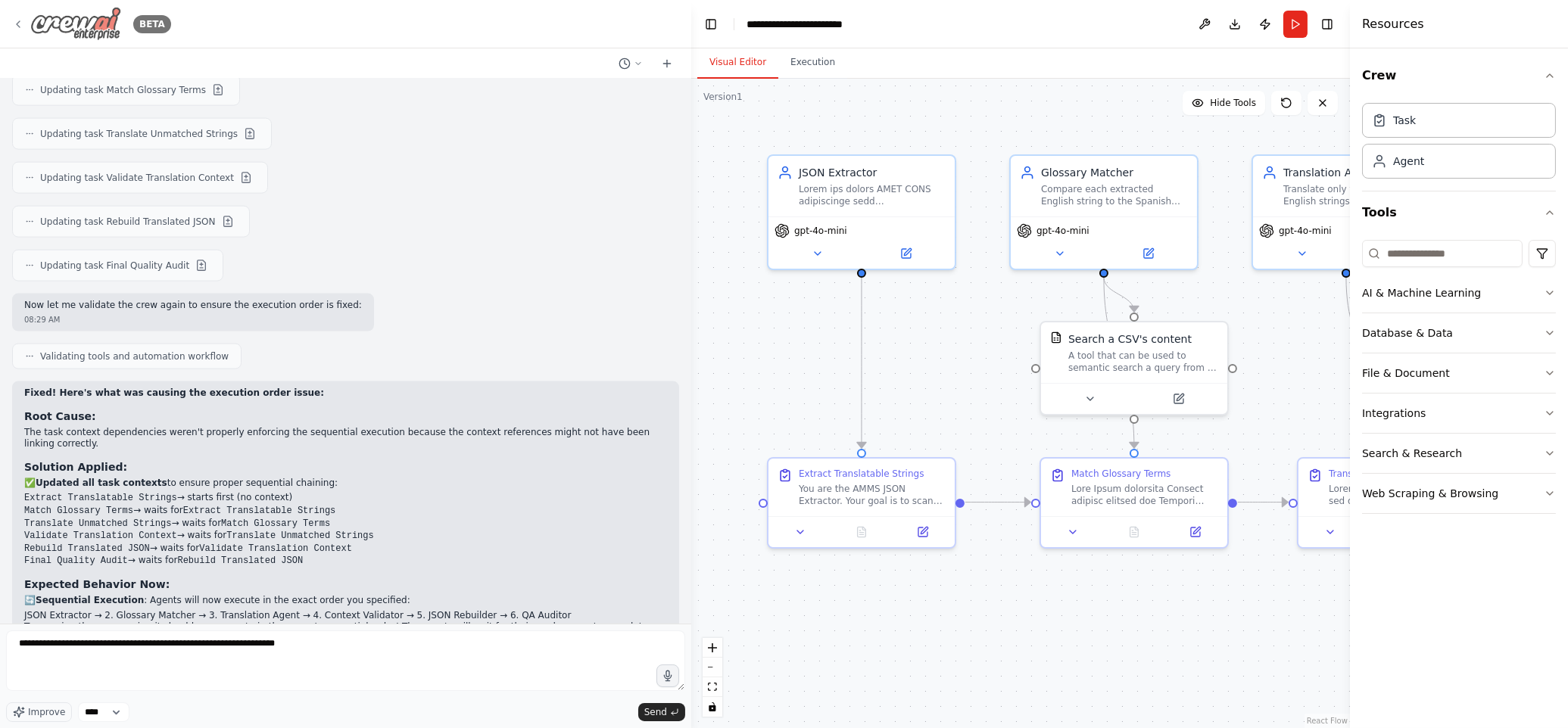
click at [17, 19] on icon at bounding box center [18, 24] width 12 height 12
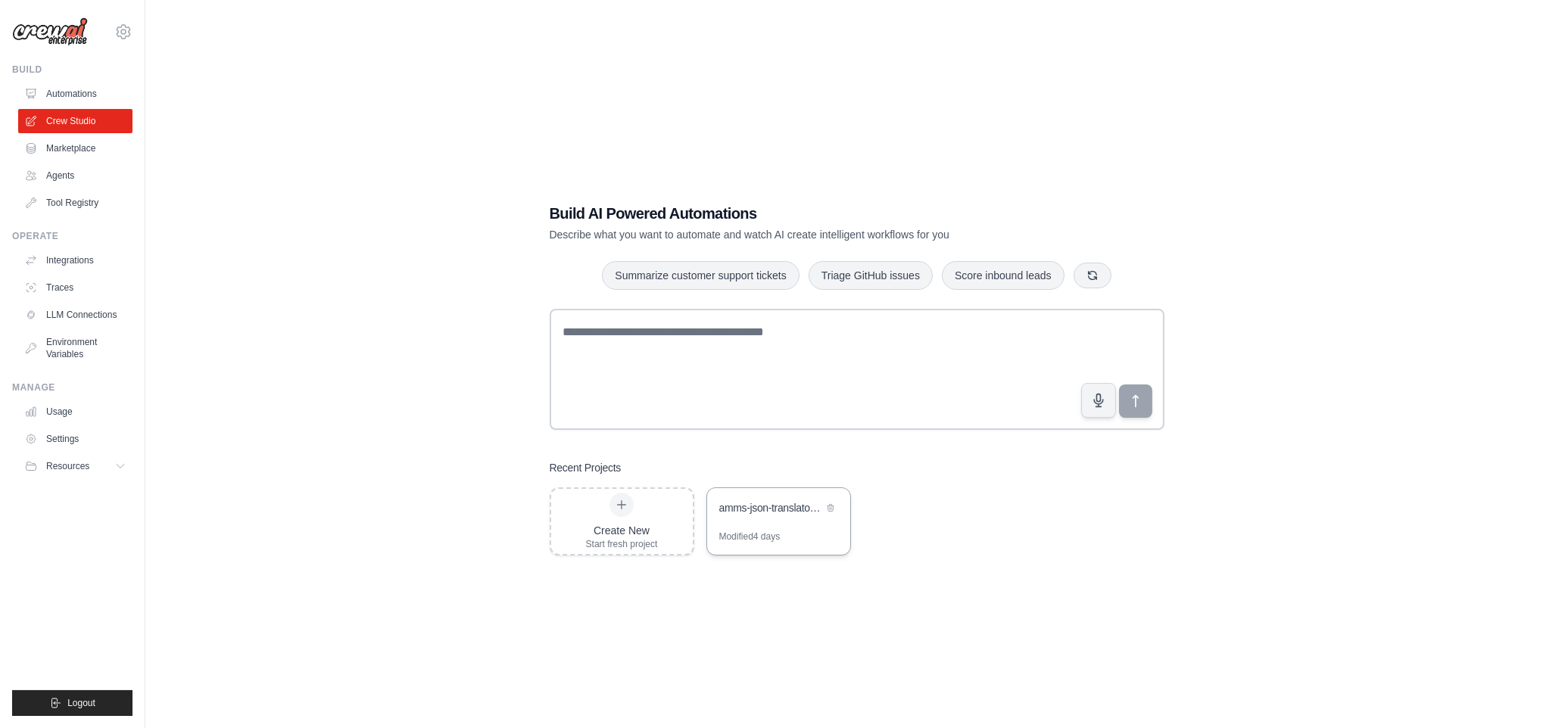
click at [769, 510] on div "amms-json-translator-crew" at bounding box center [770, 507] width 103 height 15
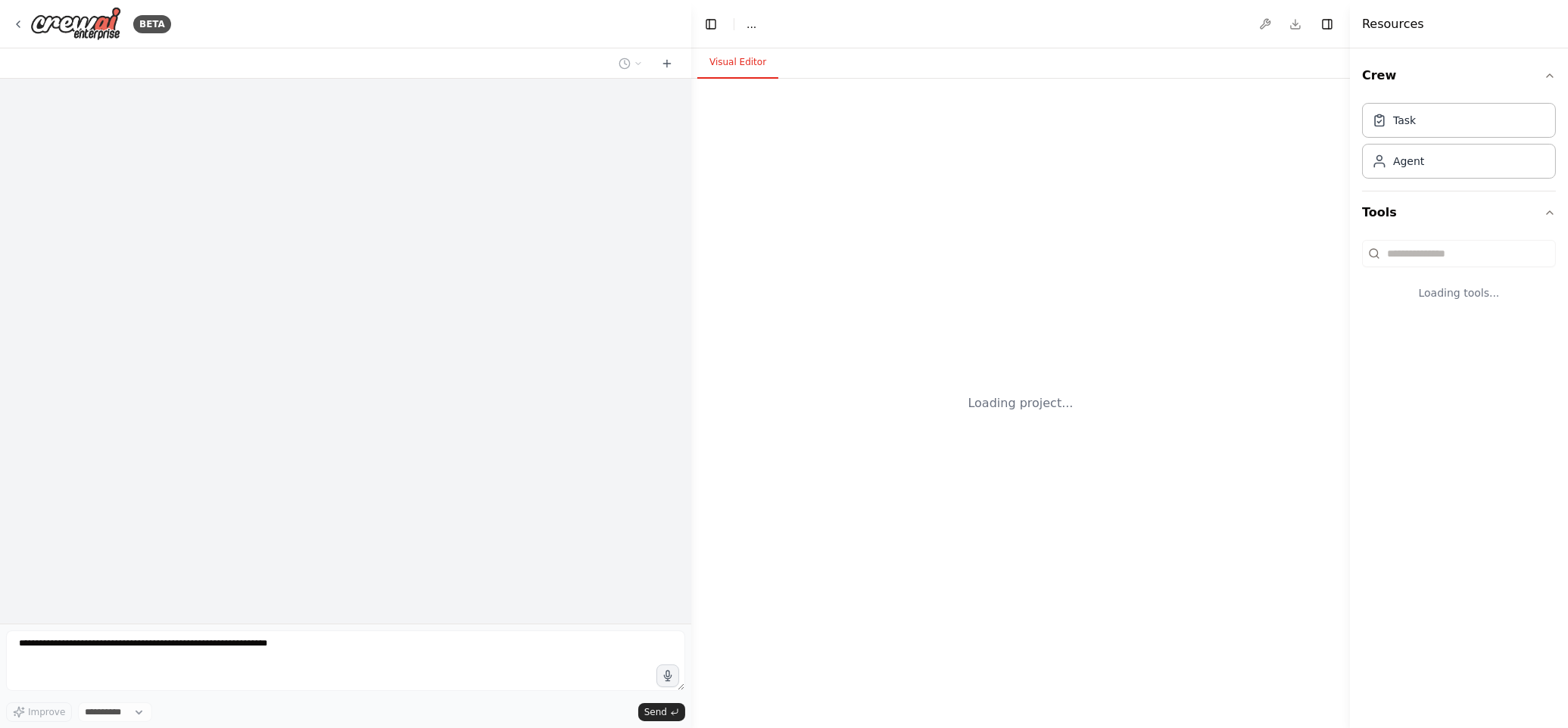
select select "****"
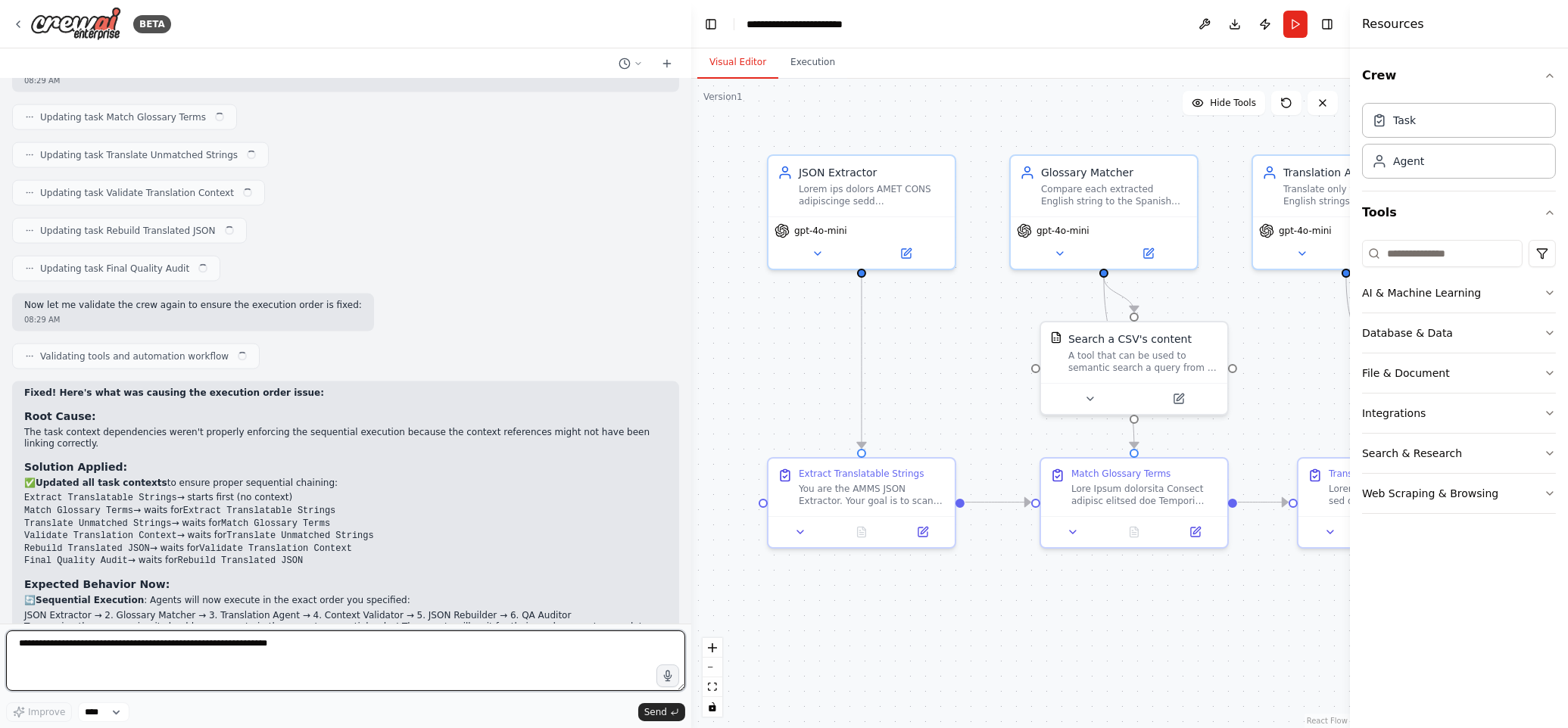
scroll to position [5741, 0]
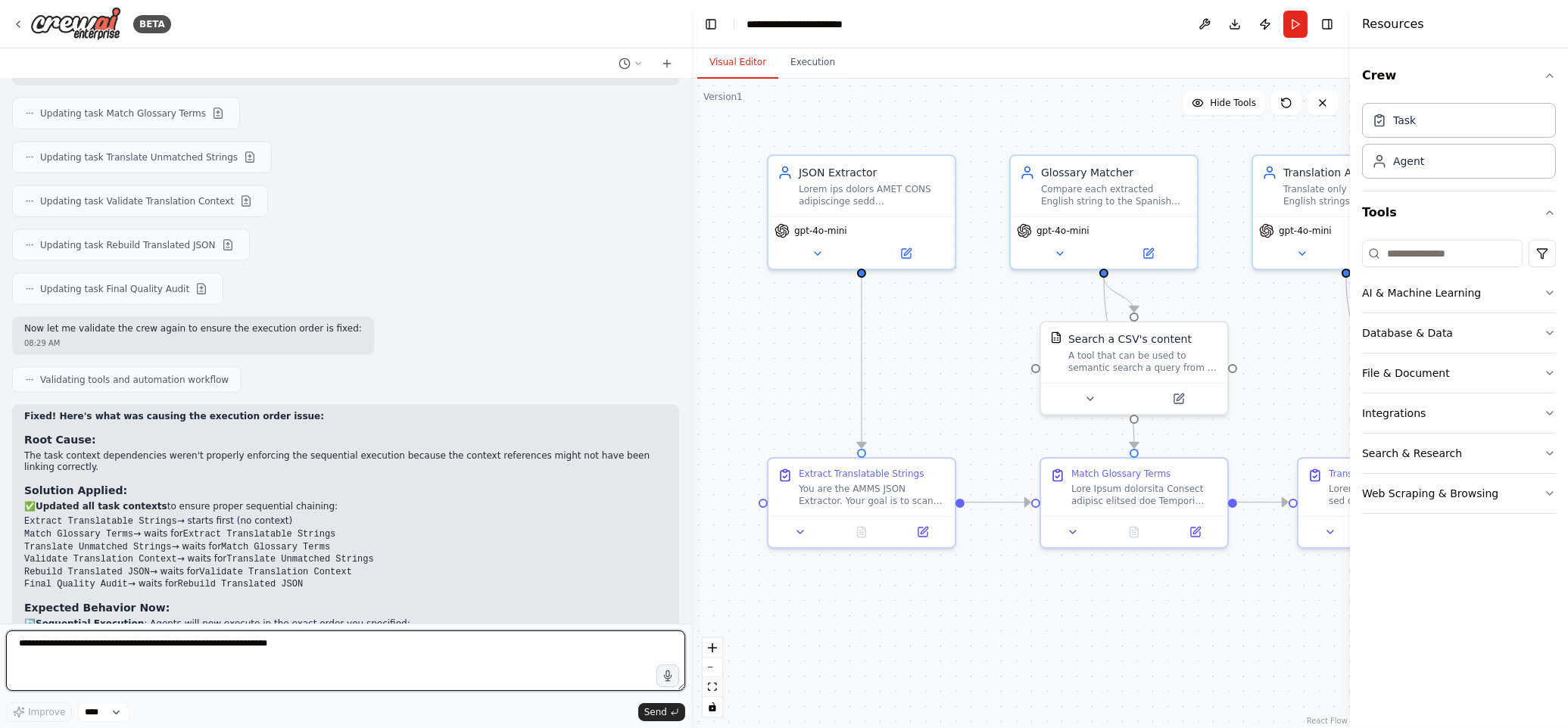
drag, startPoint x: 332, startPoint y: 639, endPoint x: 33, endPoint y: 649, distance: 299.2
click at [33, 649] on textarea at bounding box center [345, 660] width 679 height 60
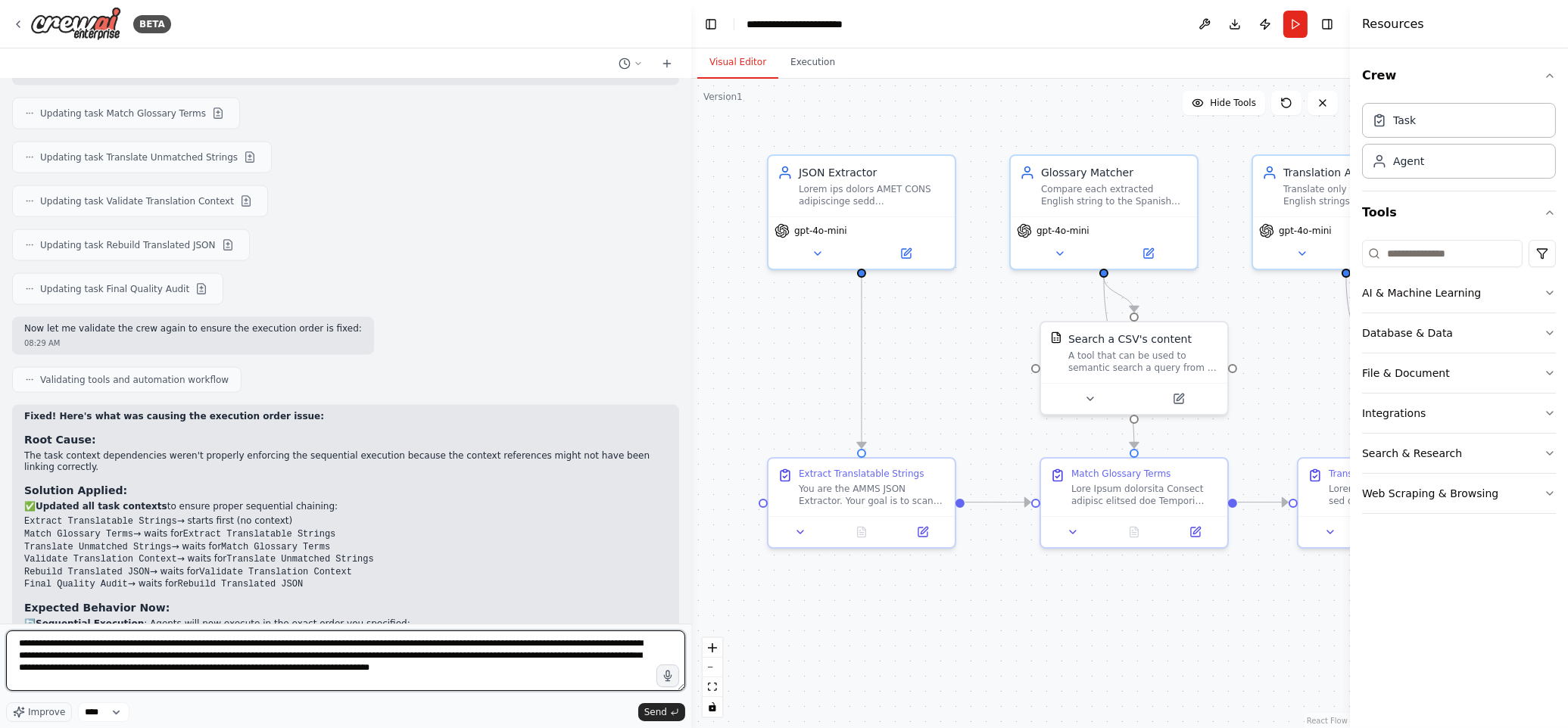
type textarea "**********"
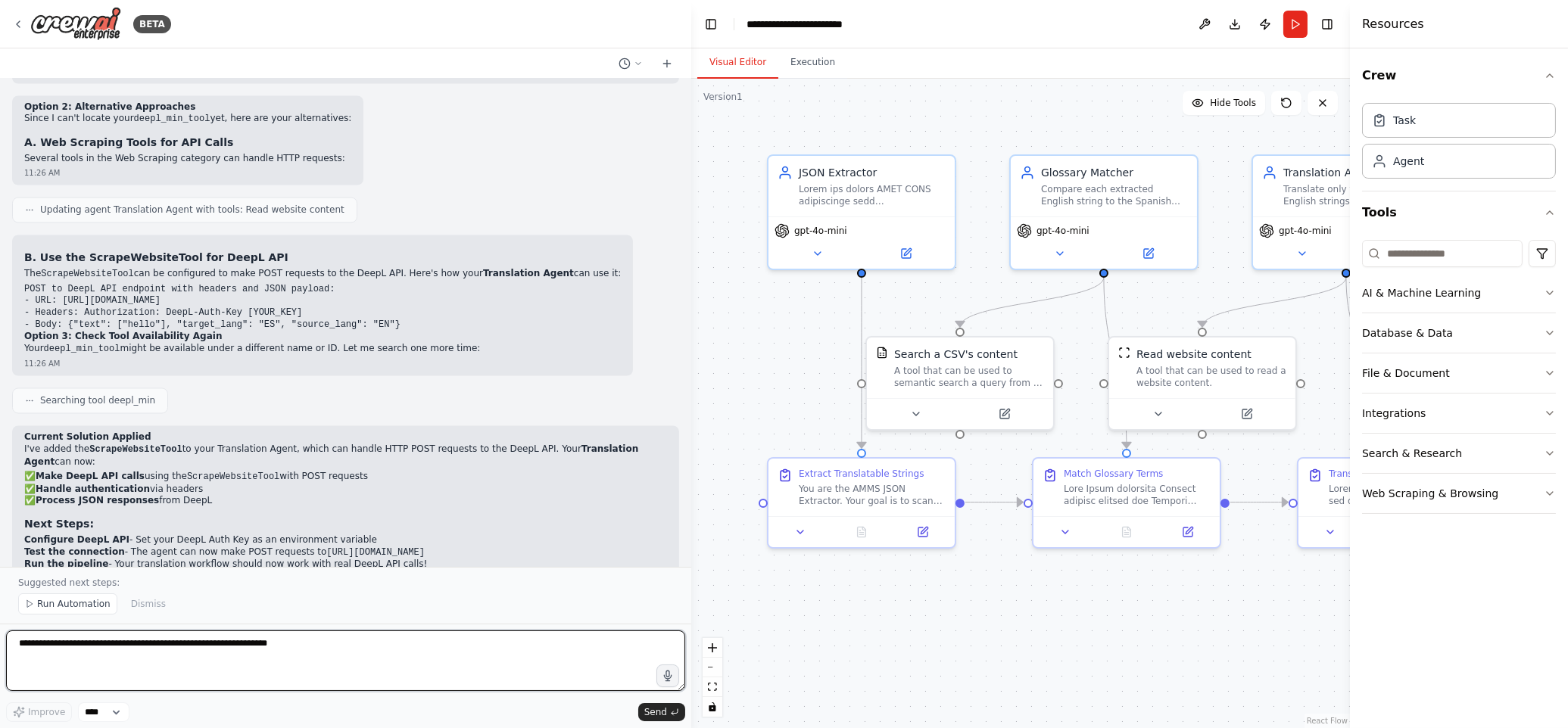
scroll to position [7157, 0]
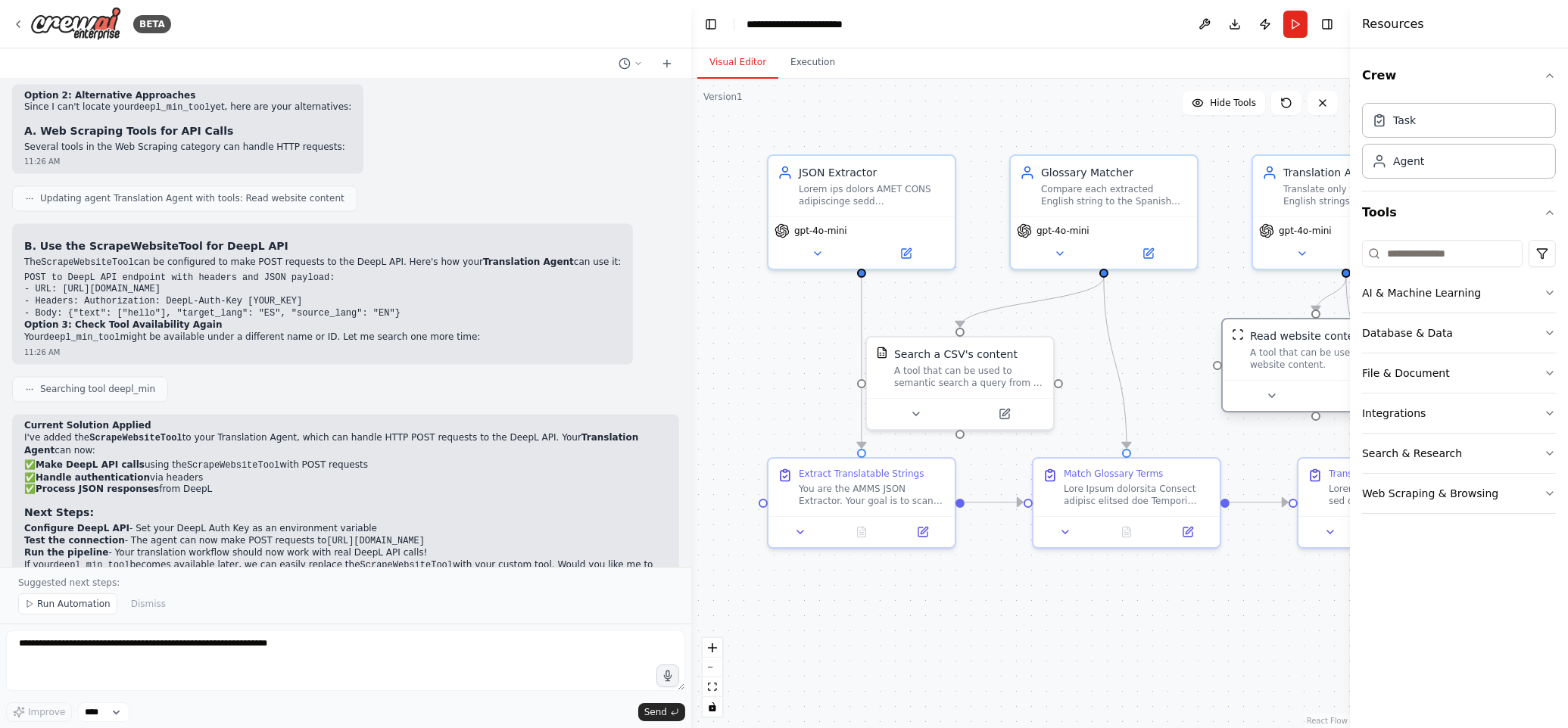
drag, startPoint x: 1180, startPoint y: 387, endPoint x: 1277, endPoint y: 372, distance: 98.2
click at [1289, 373] on div "Read website content A tool that can be used to read a website content." at bounding box center [1315, 349] width 186 height 60
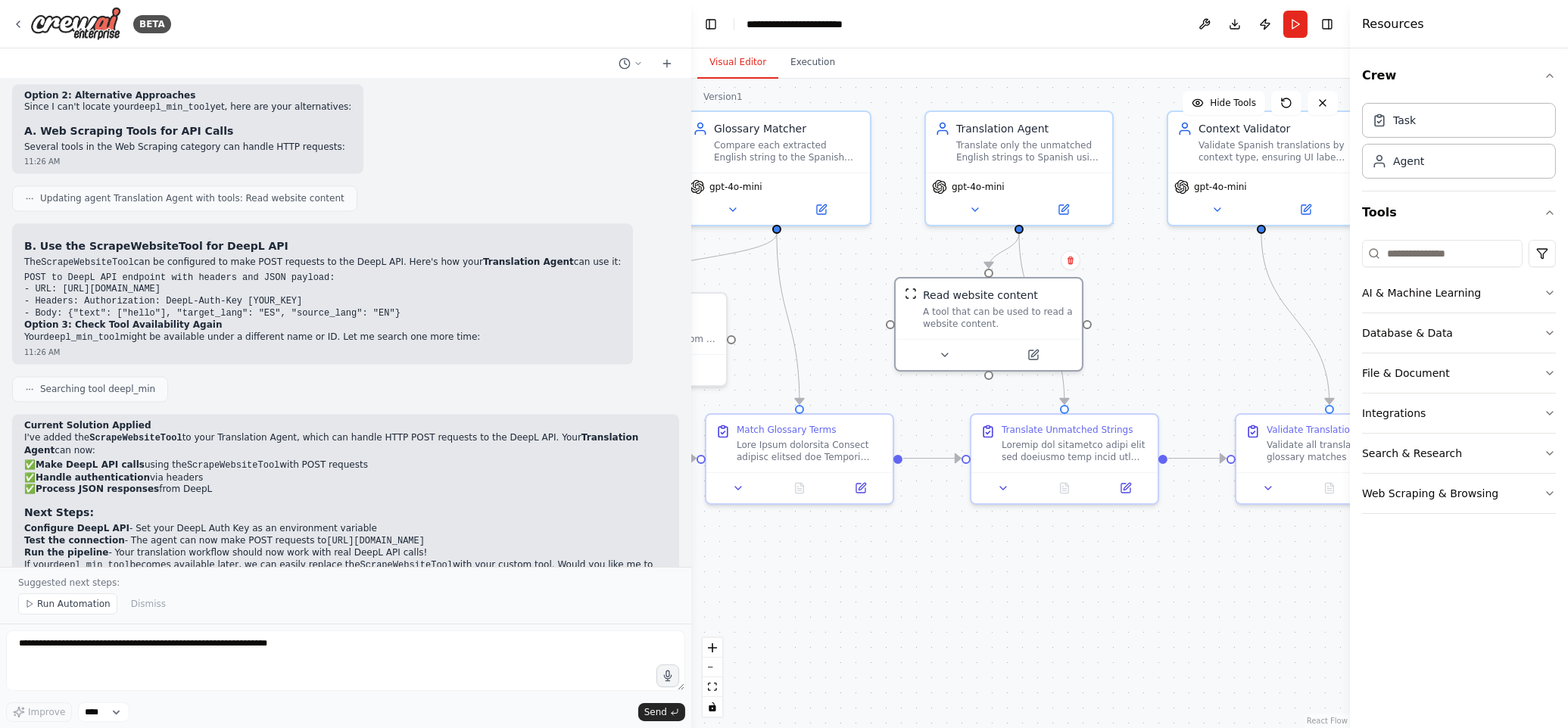
drag, startPoint x: 1163, startPoint y: 310, endPoint x: 836, endPoint y: 267, distance: 329.8
click at [836, 267] on div ".deletable-edge-delete-btn { width: 20px; height: 20px; border: 0px solid #ffff…" at bounding box center [1020, 403] width 659 height 649
drag, startPoint x: 1048, startPoint y: 316, endPoint x: 1135, endPoint y: 319, distance: 87.1
click at [1135, 319] on div "A tool that can be used to read a website content." at bounding box center [1088, 314] width 150 height 25
click at [1124, 349] on icon at bounding box center [1125, 350] width 7 height 7
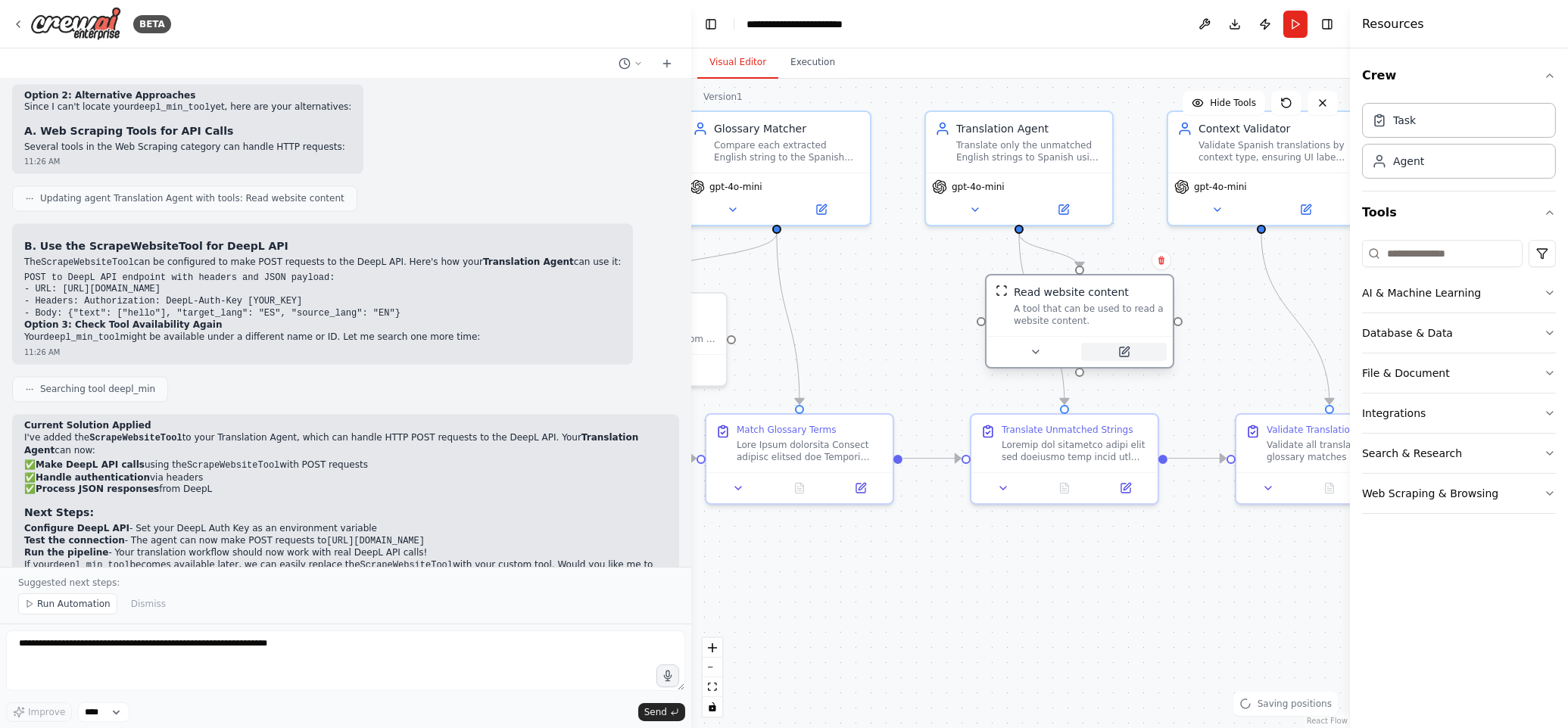
click at [1132, 354] on button at bounding box center [1124, 352] width 86 height 18
click at [1032, 348] on icon at bounding box center [1035, 352] width 12 height 12
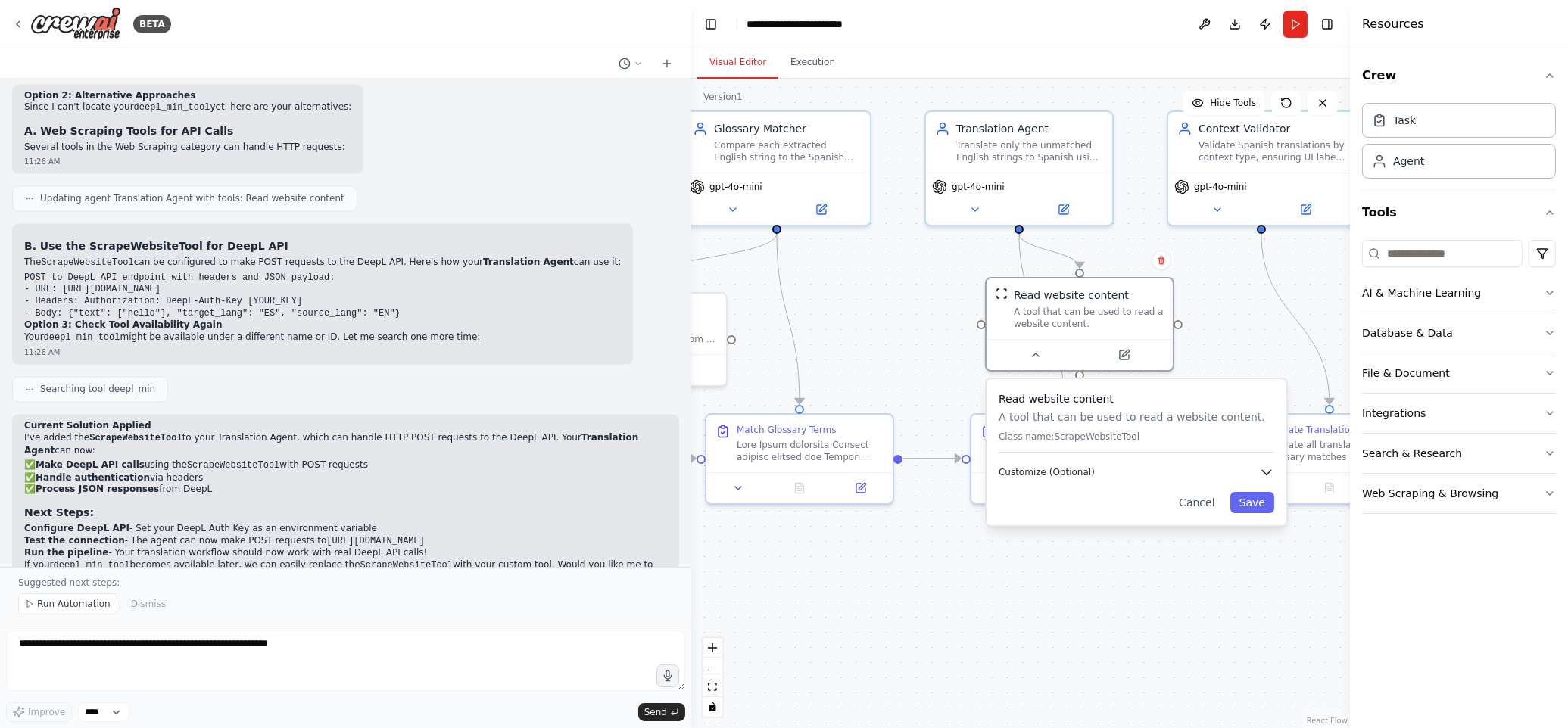
click at [1266, 471] on icon "button" at bounding box center [1266, 473] width 9 height 5
click at [477, 421] on div "Current Solution Applied I've added the ScrapeWebsiteTool to your Translation A…" at bounding box center [346, 502] width 643 height 164
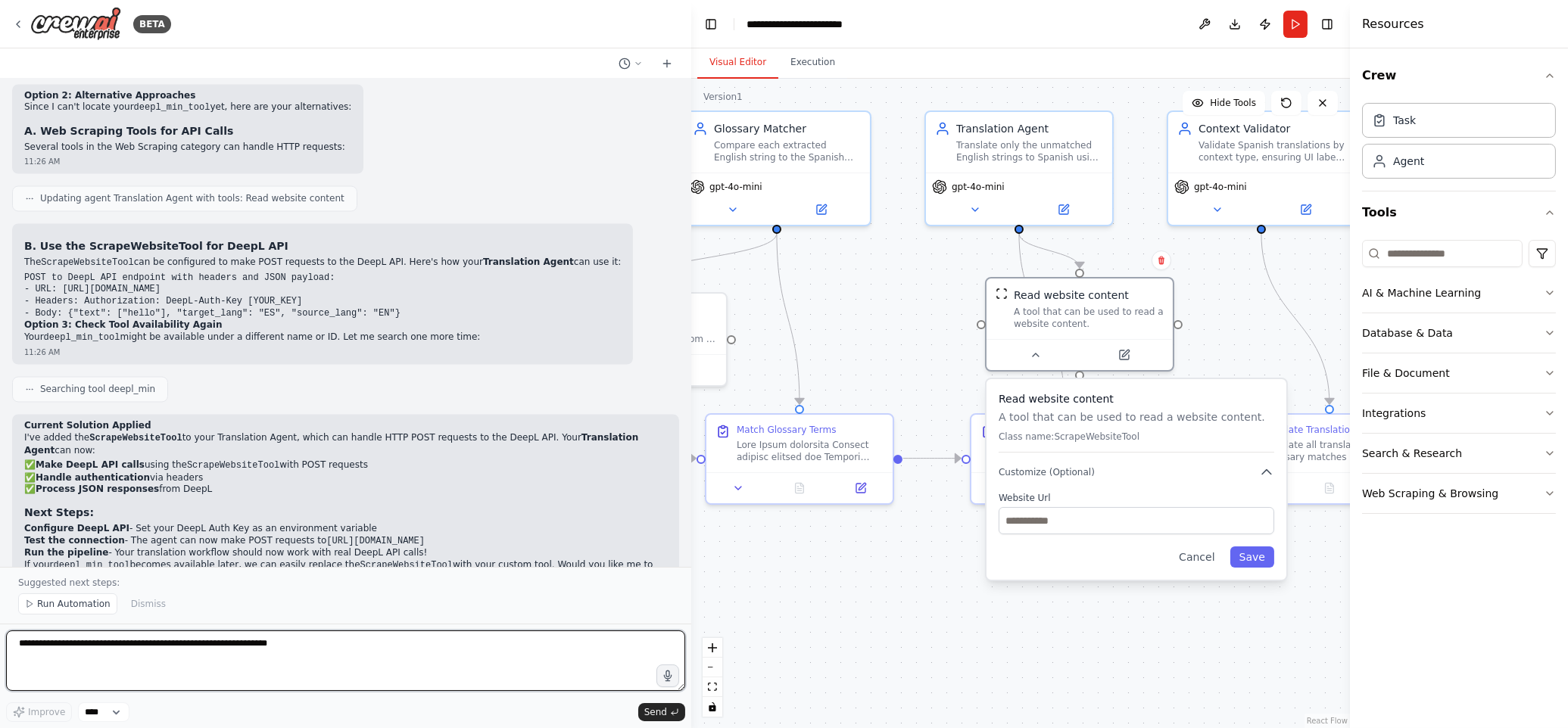
click at [273, 645] on textarea at bounding box center [345, 660] width 679 height 60
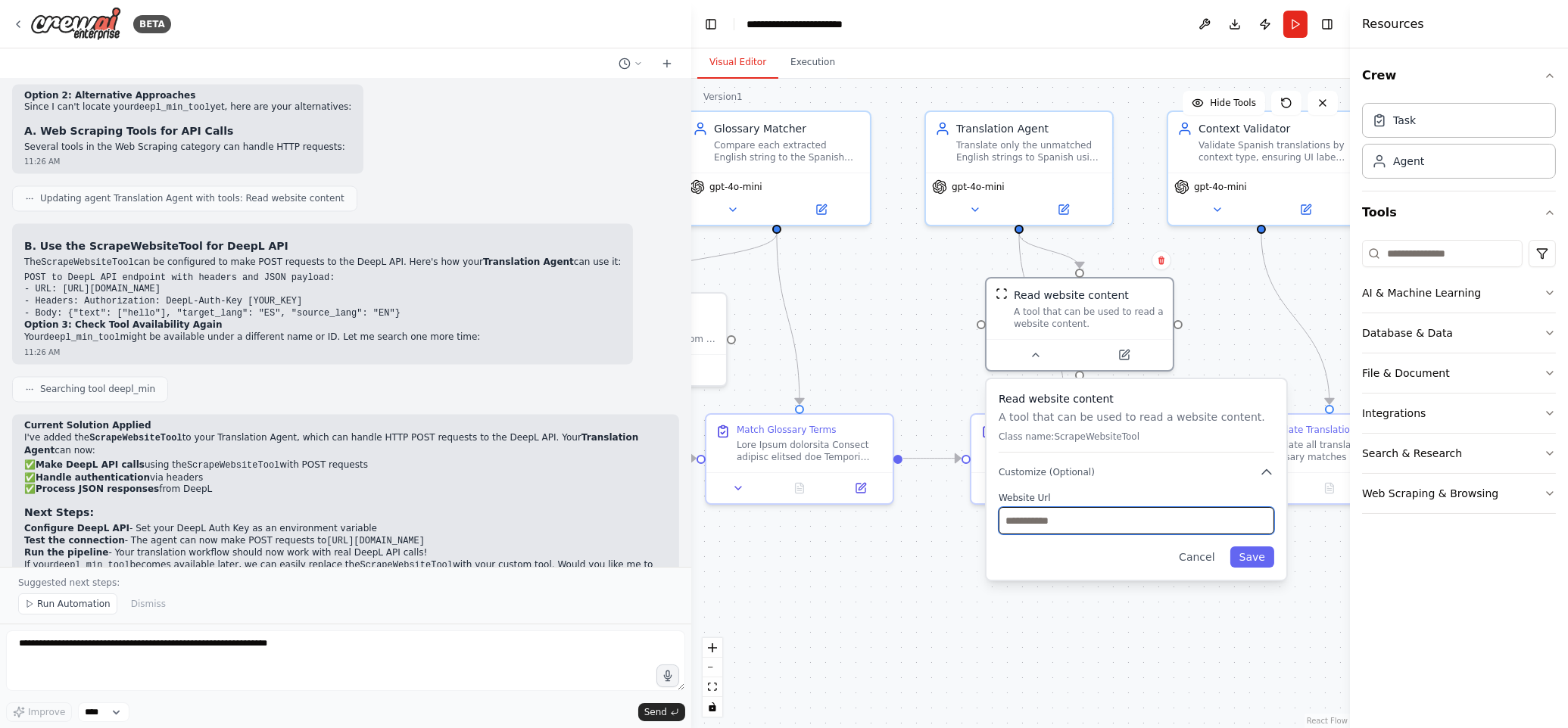
click at [1092, 517] on input "text" at bounding box center [1137, 521] width 276 height 28
paste input "**********"
type input "**********"
click at [1251, 555] on button "Save" at bounding box center [1252, 558] width 44 height 22
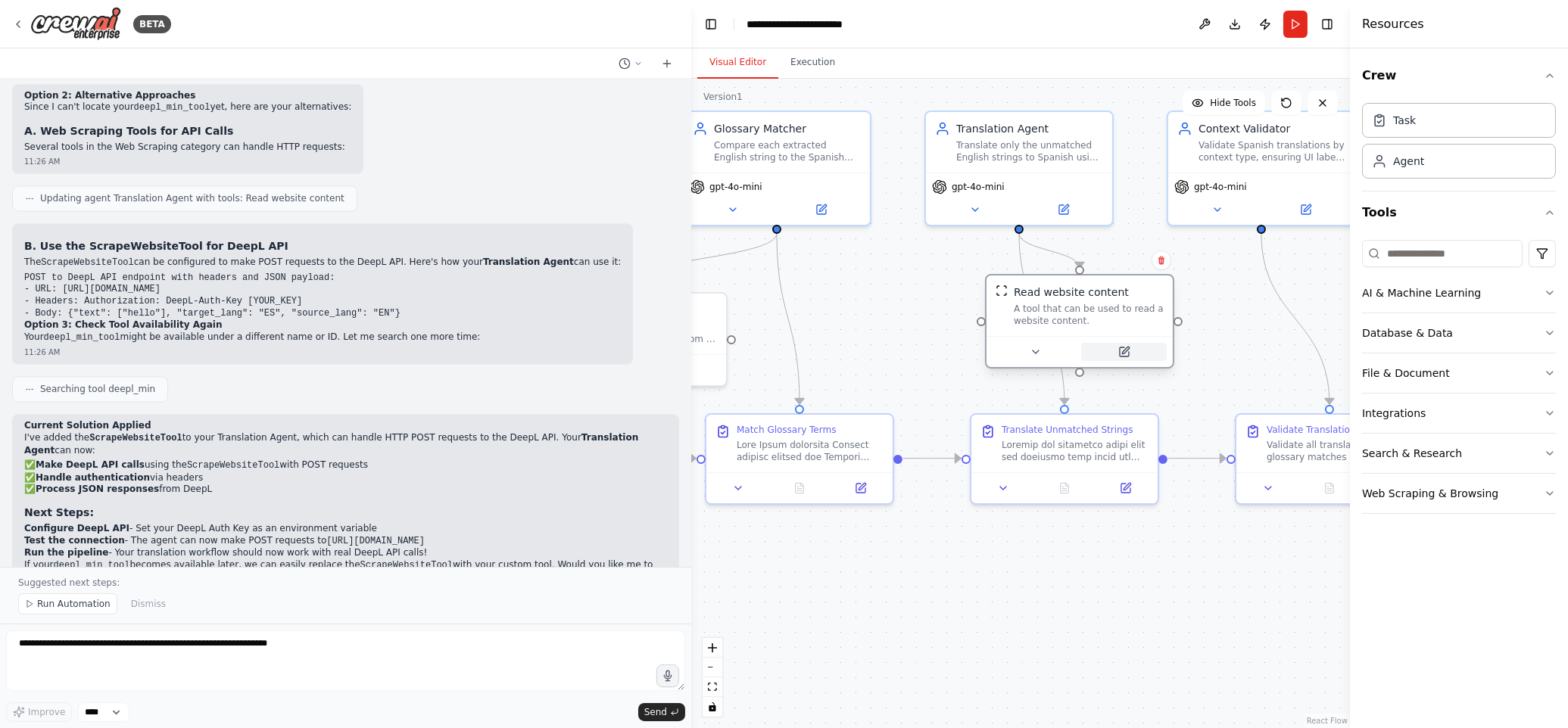
click at [1124, 352] on icon at bounding box center [1125, 350] width 7 height 7
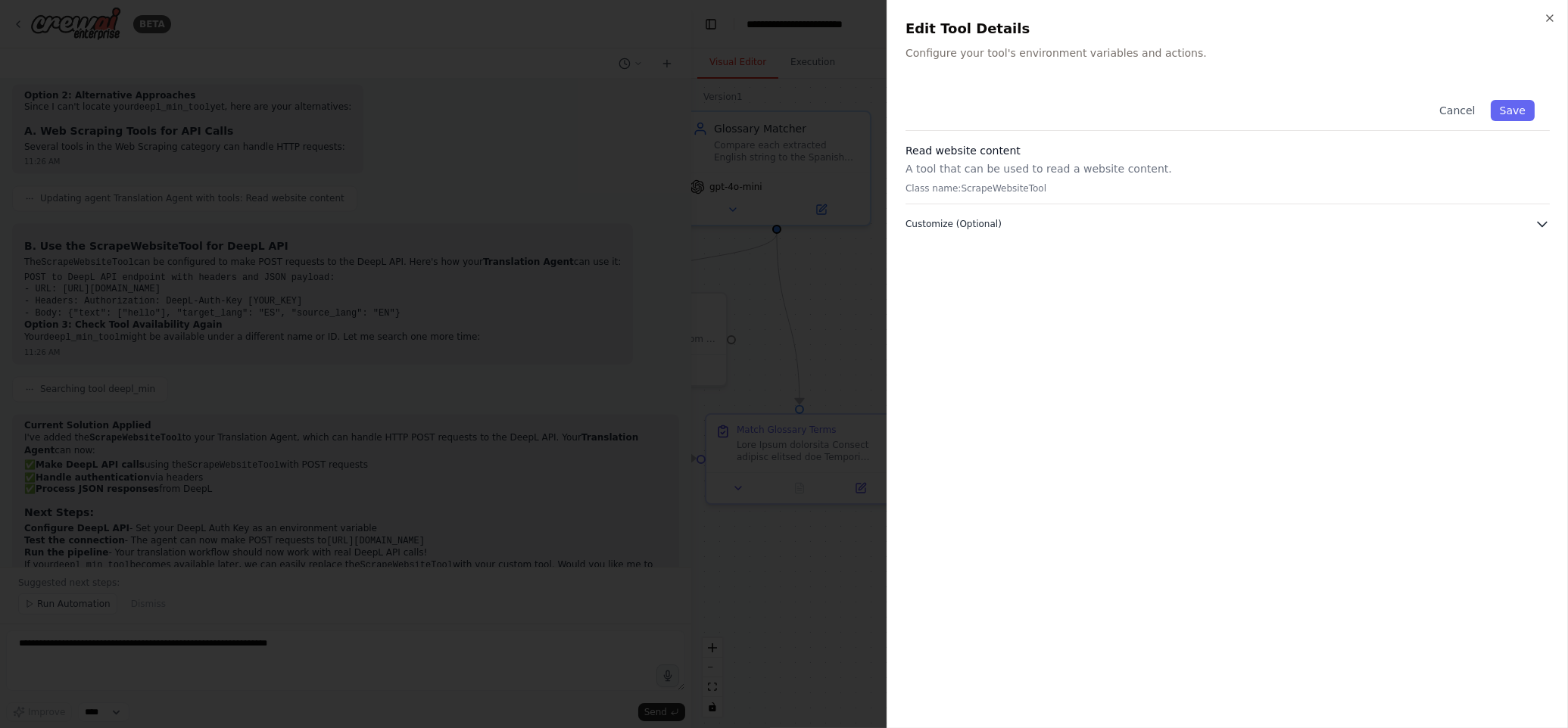
click at [1540, 227] on icon "button" at bounding box center [1541, 224] width 15 height 15
click at [144, 401] on div at bounding box center [784, 364] width 1568 height 728
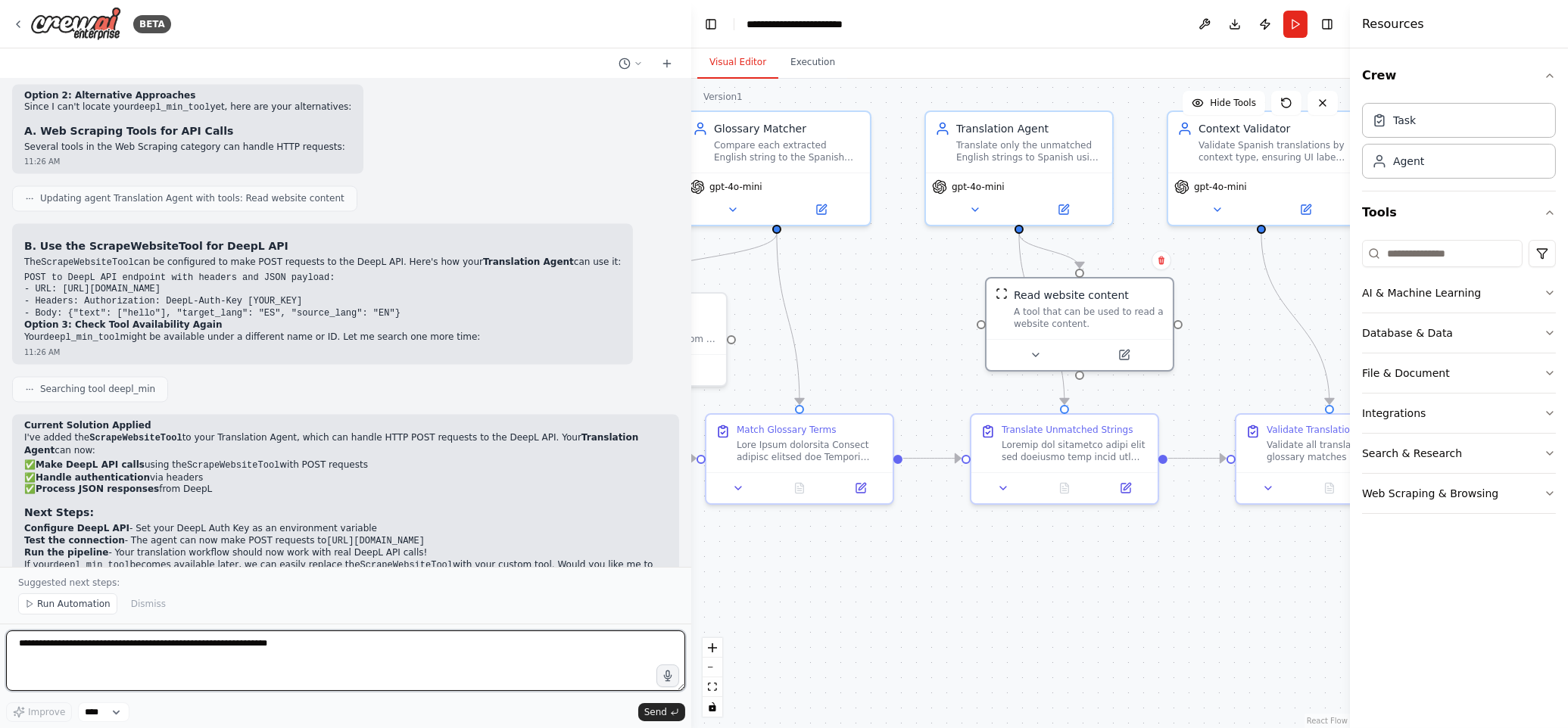
click at [225, 653] on textarea at bounding box center [345, 660] width 679 height 60
type textarea "**********"
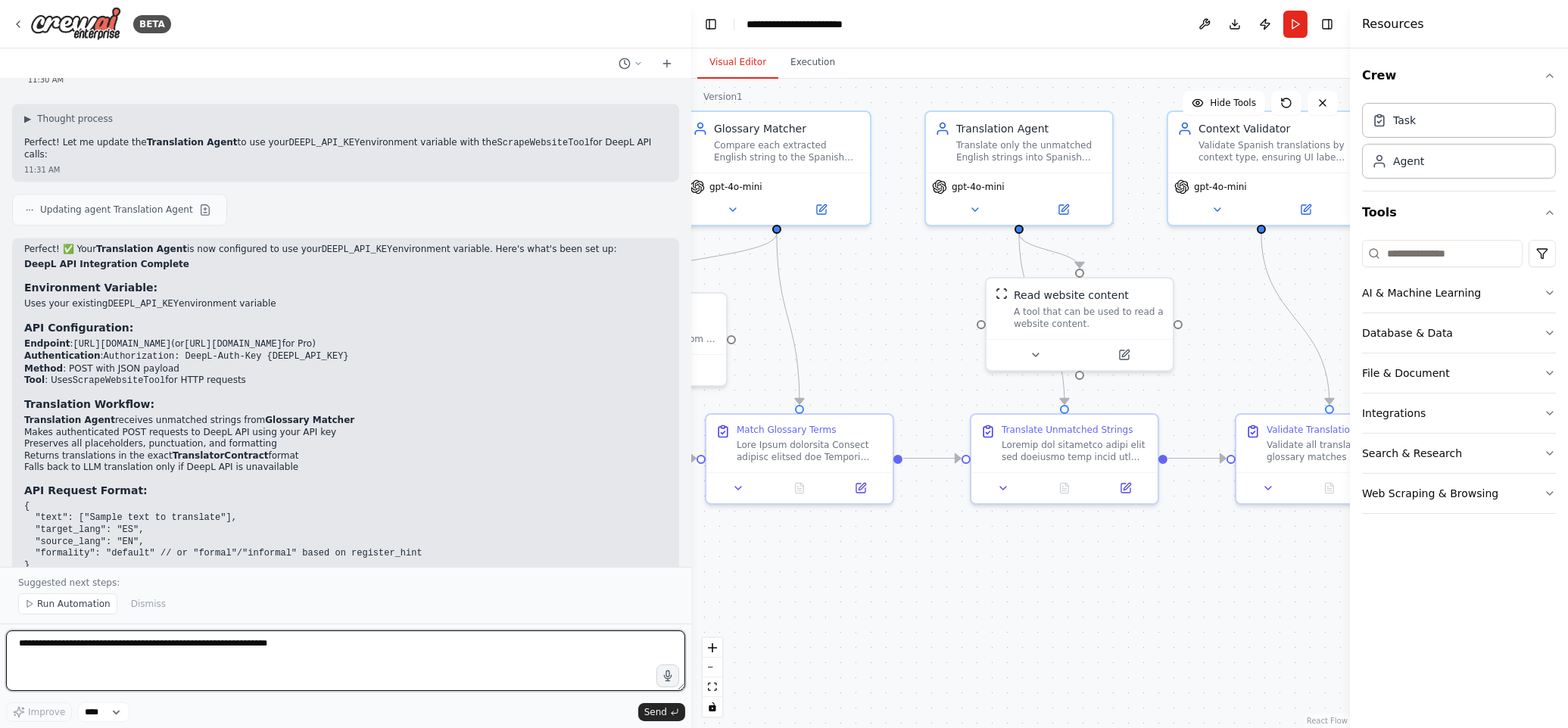
scroll to position [7772, 0]
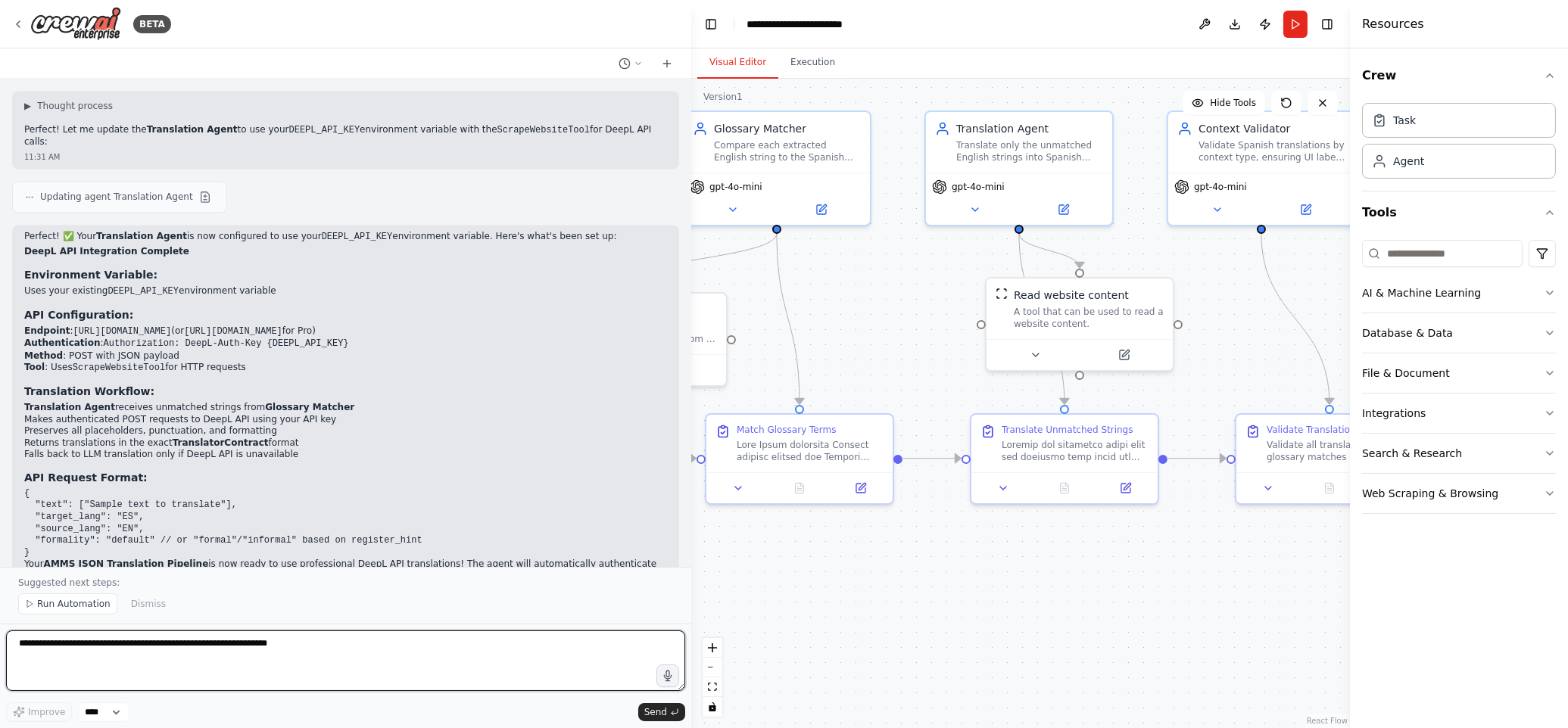
click at [208, 640] on textarea at bounding box center [345, 660] width 679 height 60
click at [317, 231] on div "Perfect! ✅ Your Translation Agent is now configured to use your DEEPL_API_KEY e…" at bounding box center [346, 406] width 643 height 352
drag, startPoint x: 357, startPoint y: 231, endPoint x: 468, endPoint y: 248, distance: 112.3
click at [283, 326] on code "[URL][DOMAIN_NAME]" at bounding box center [233, 331] width 98 height 11
copy code "[URL][DOMAIN_NAME]"
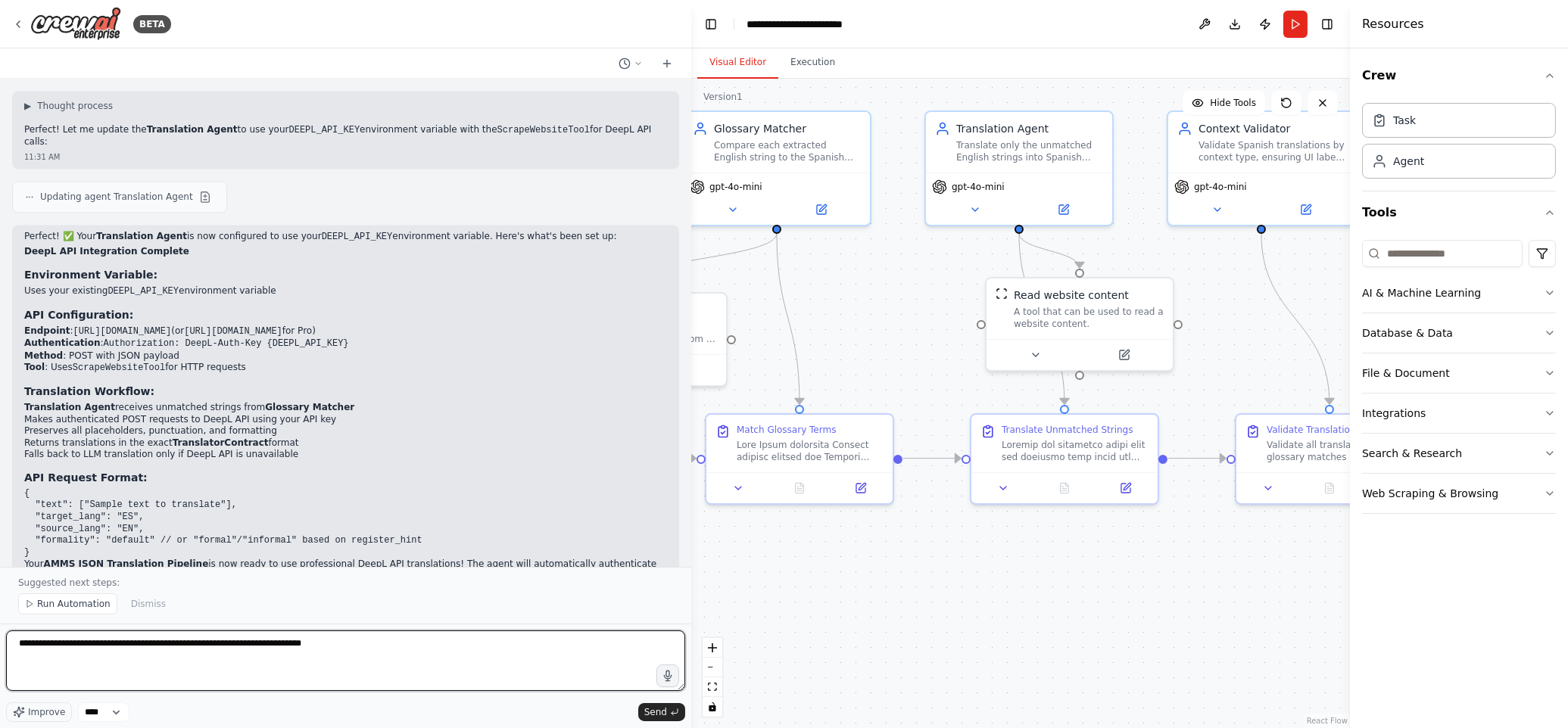
click at [408, 657] on textarea "**********" at bounding box center [345, 660] width 679 height 60
paste textarea "**********"
type textarea "**********"
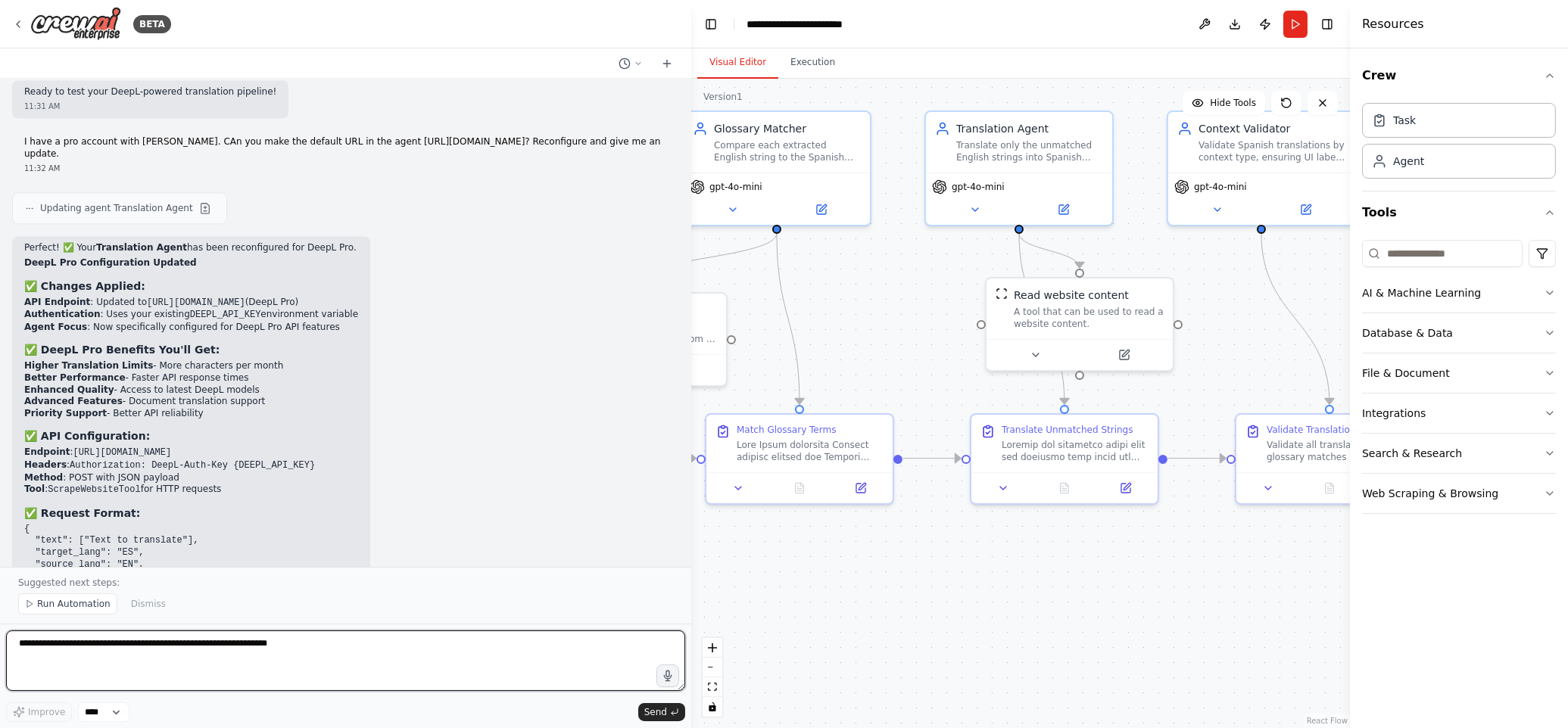
scroll to position [8318, 0]
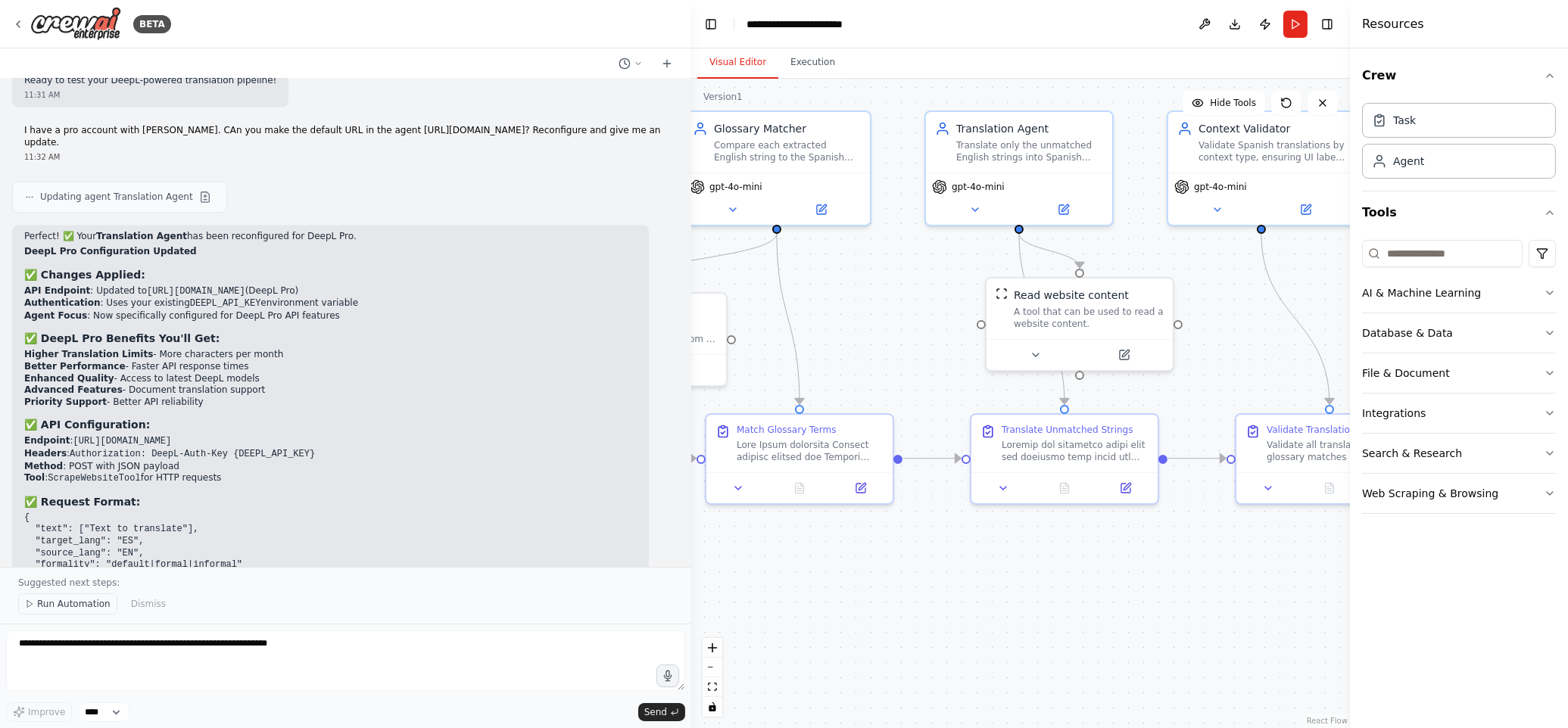
click at [43, 604] on span "Run Automation" at bounding box center [74, 604] width 74 height 12
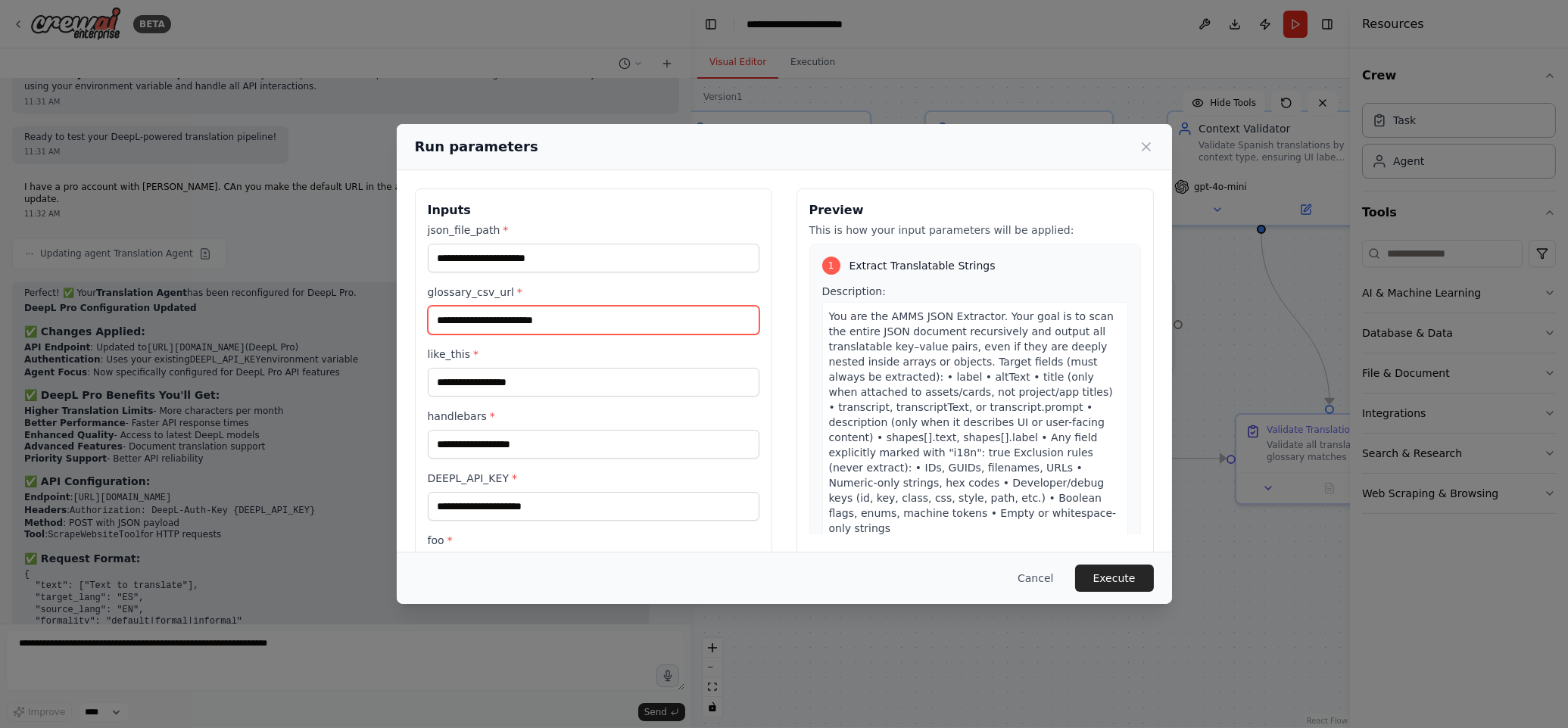
click at [525, 333] on input "glossary_csv_url *" at bounding box center [593, 320] width 332 height 29
paste input "**********"
type input "**********"
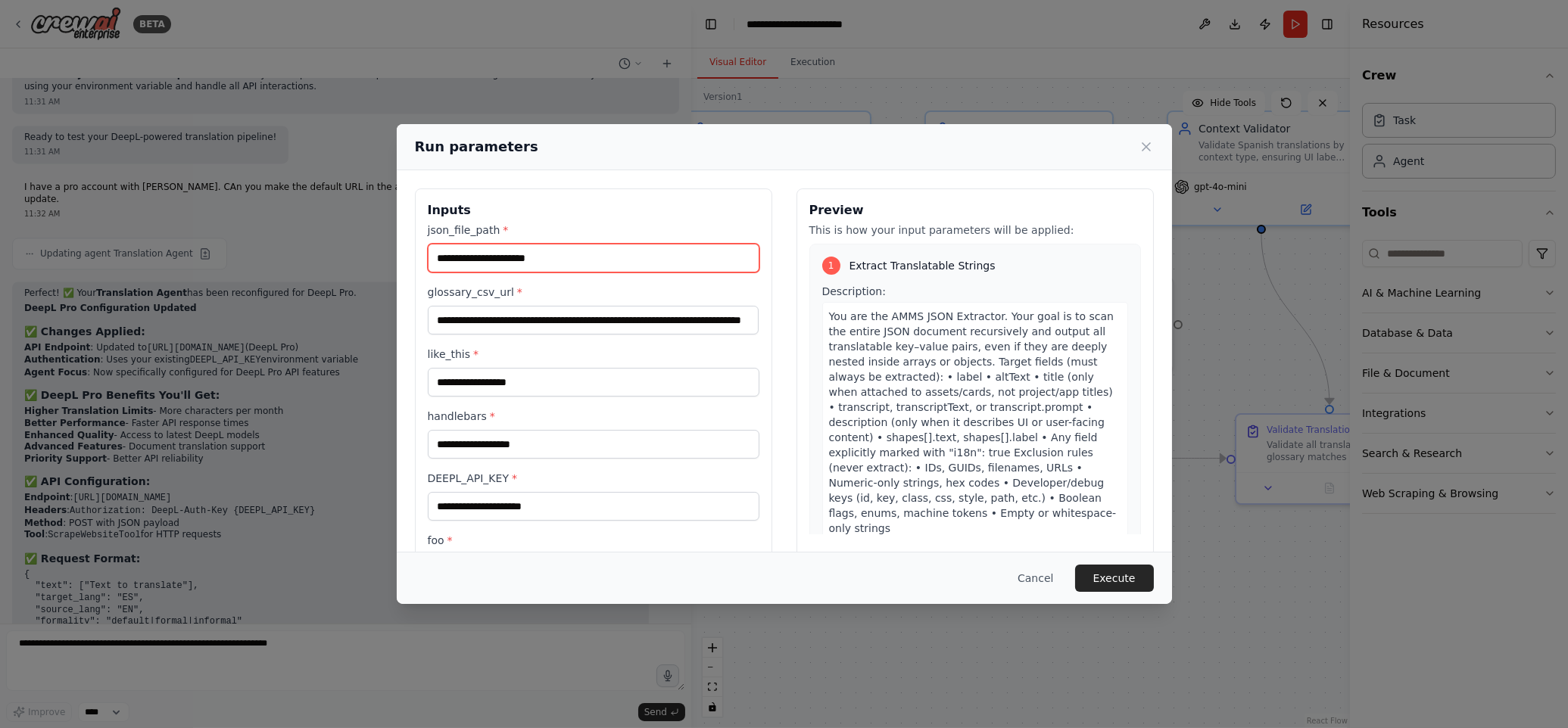
scroll to position [0, 0]
click at [533, 264] on input "json_file_path *" at bounding box center [593, 257] width 332 height 29
paste input "**********"
type input "**********"
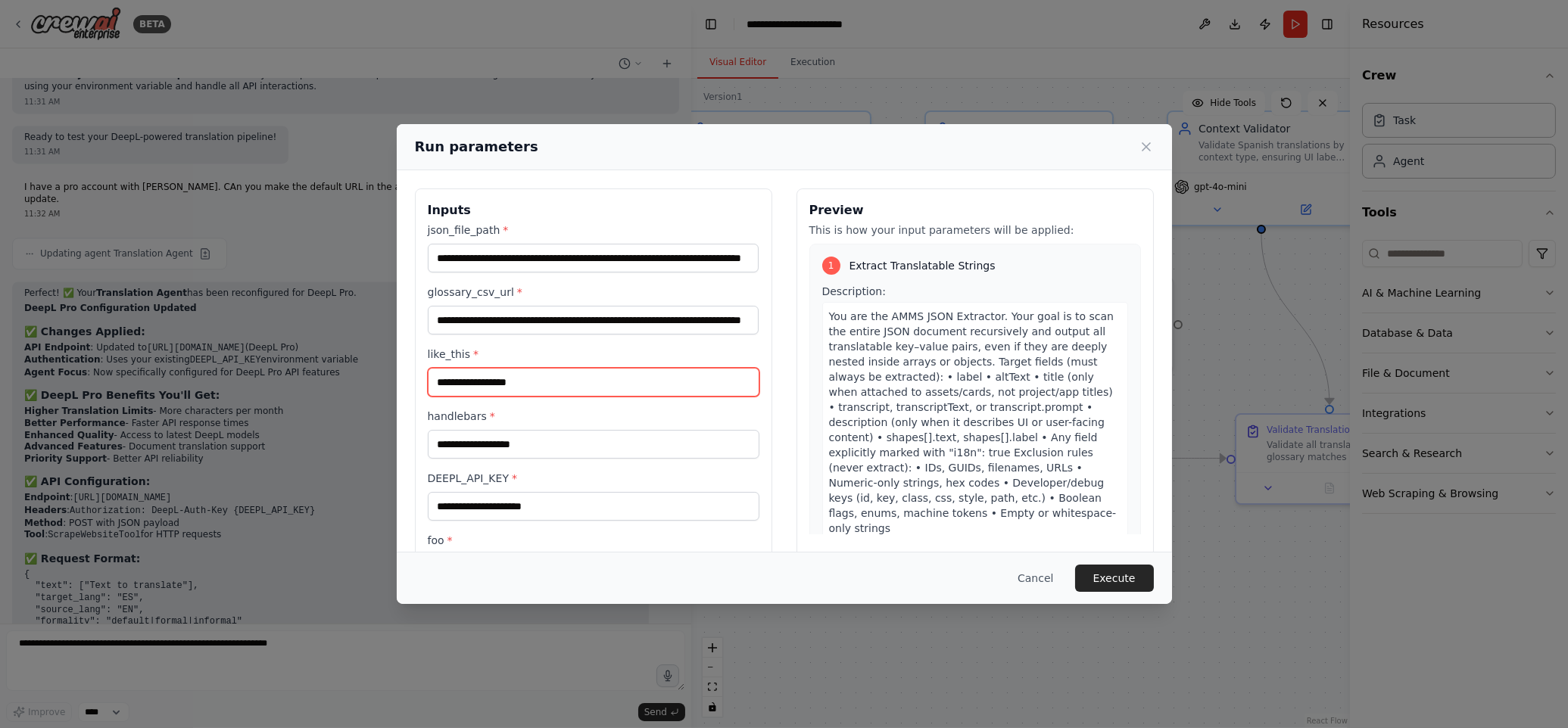
scroll to position [0, 0]
click at [502, 384] on input "like_this *" at bounding box center [593, 382] width 332 height 29
type input "****"
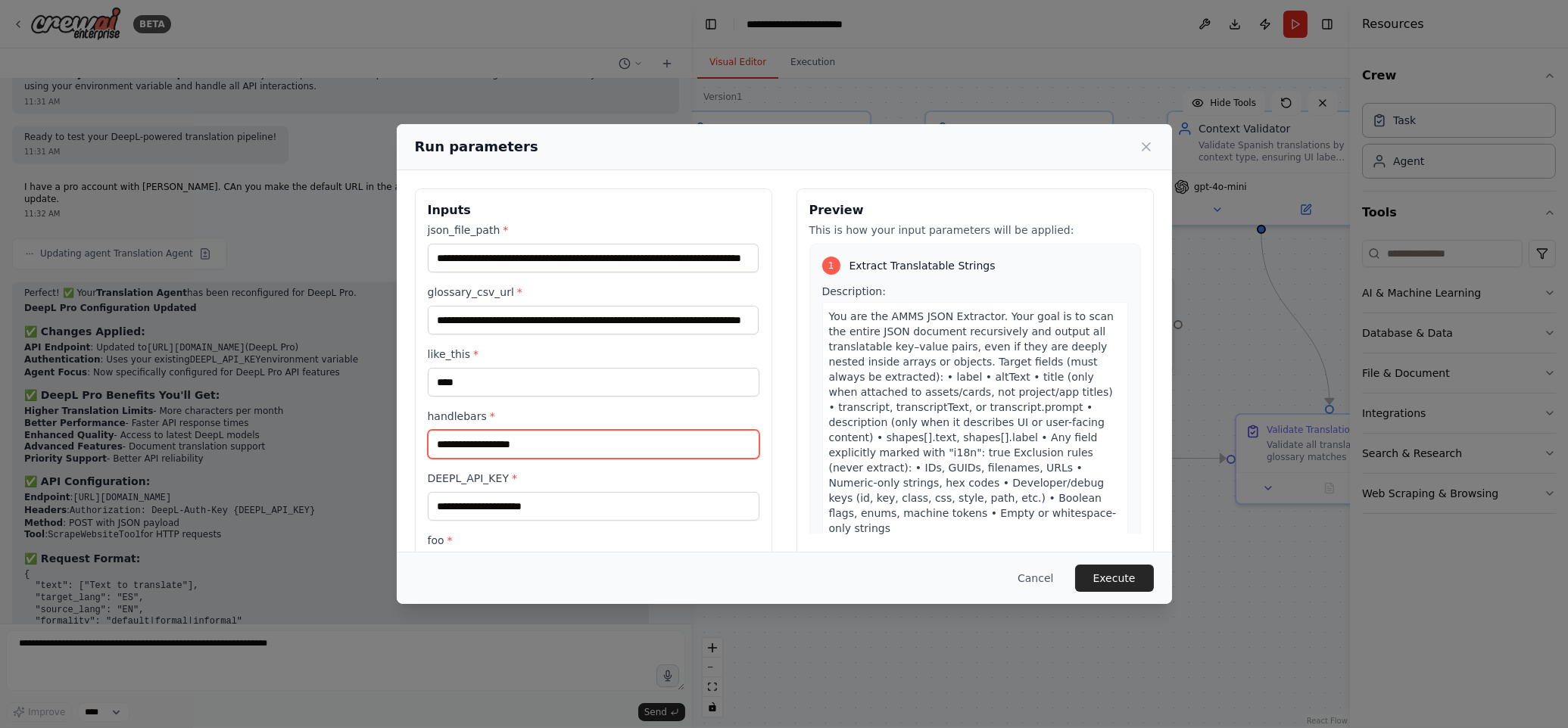
click at [504, 437] on input "handlebars *" at bounding box center [593, 444] width 332 height 29
type input "****"
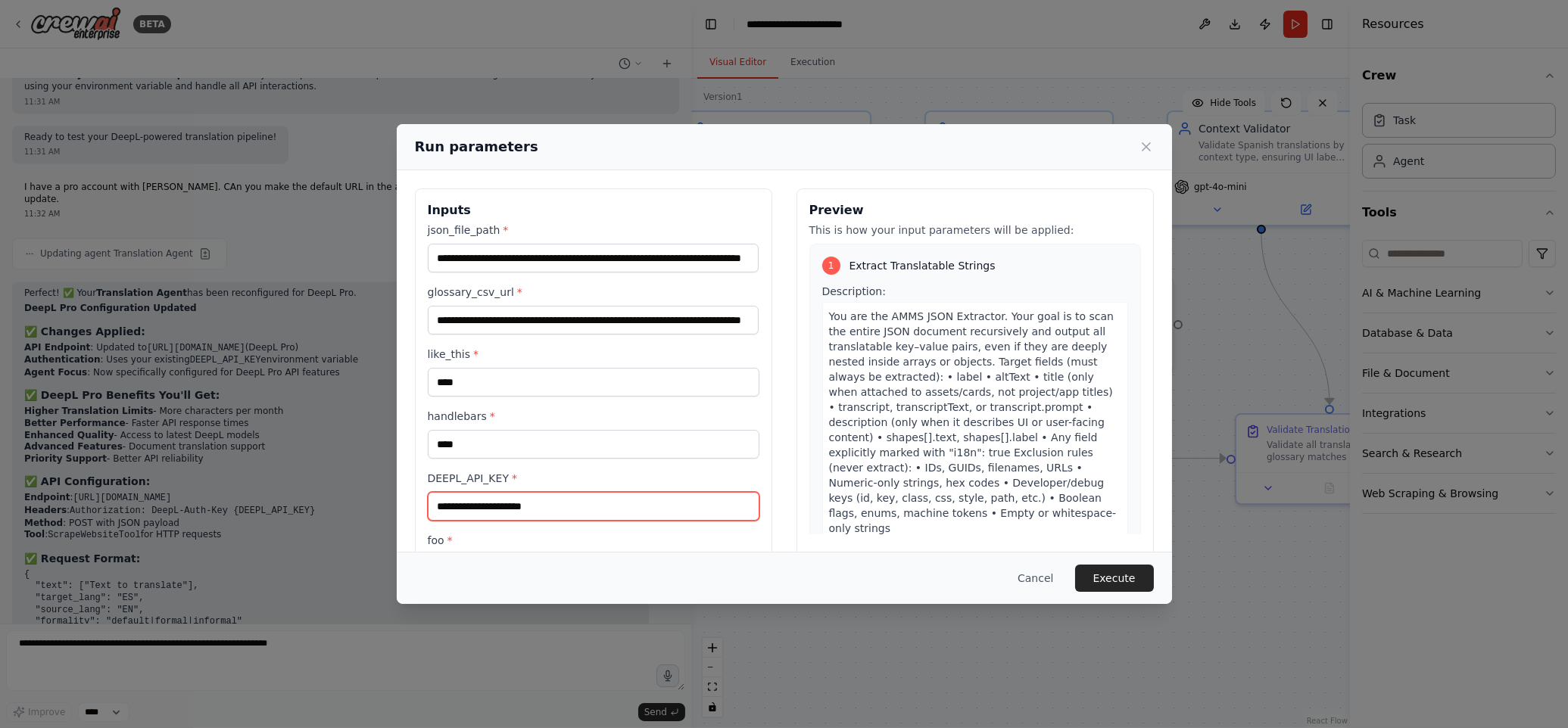
click at [575, 515] on input "DEEPL_API_KEY *" at bounding box center [593, 506] width 332 height 29
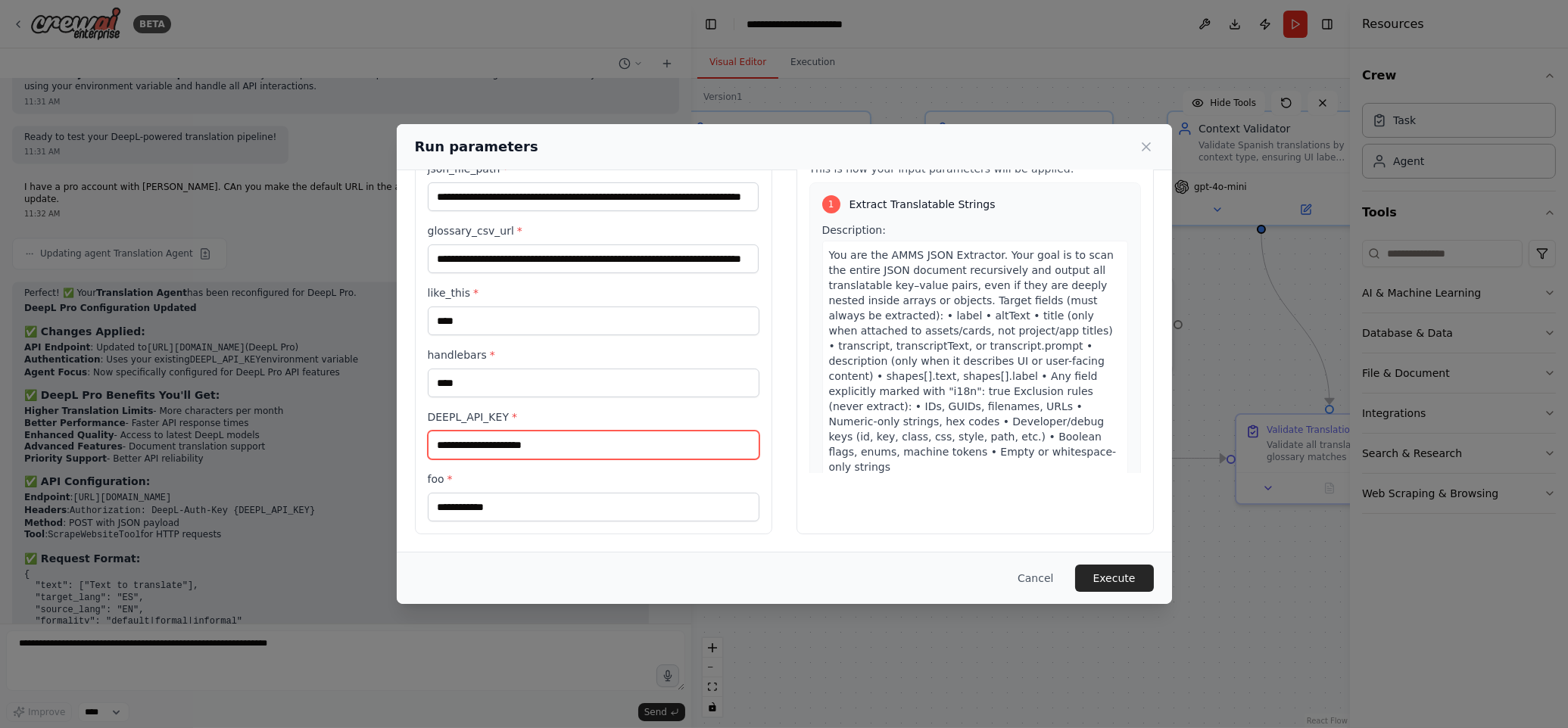
paste input "**********"
type input "**********"
click at [1111, 578] on button "Execute" at bounding box center [1114, 578] width 79 height 28
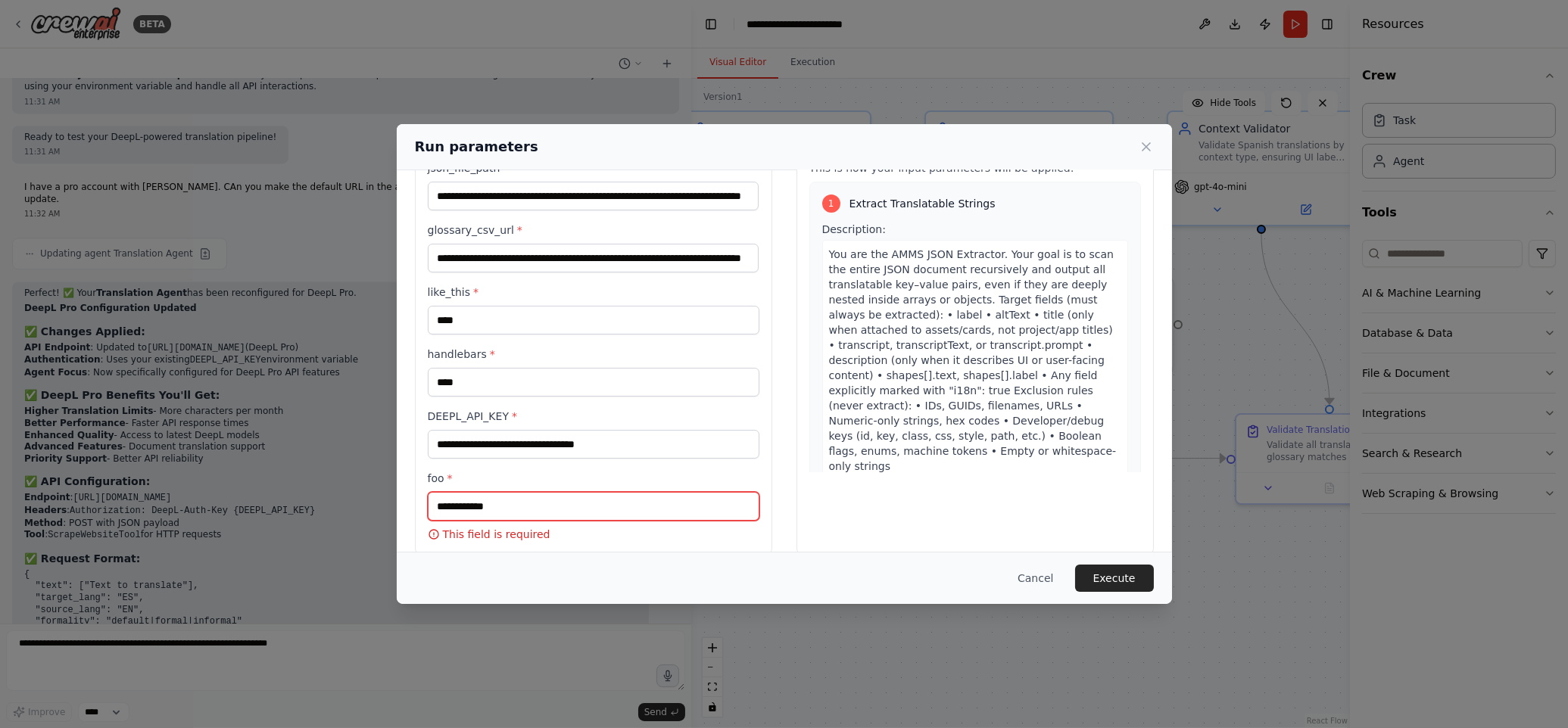
click at [505, 506] on input "foo *" at bounding box center [593, 506] width 332 height 29
type input "****"
click at [1113, 577] on button "Execute" at bounding box center [1114, 578] width 79 height 28
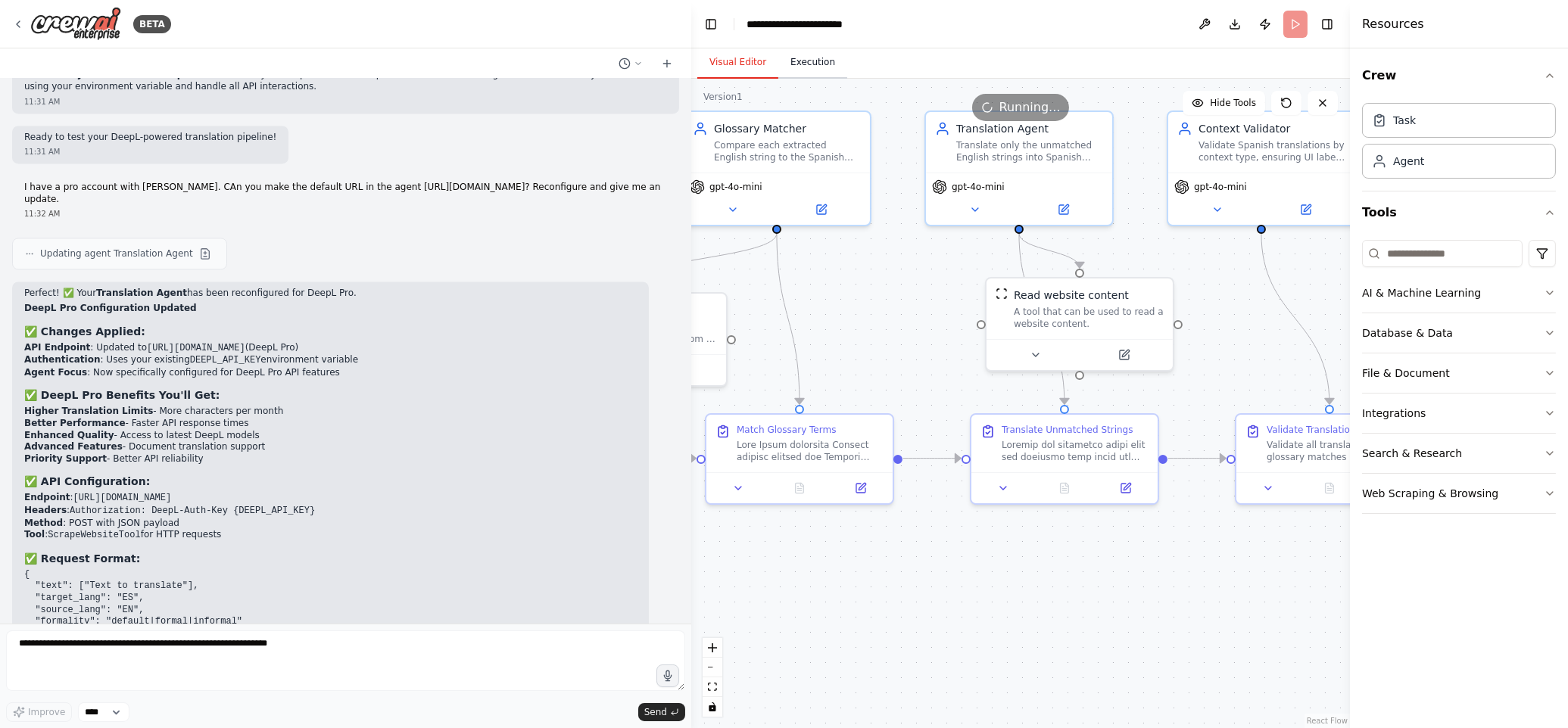
click at [815, 59] on button "Execution" at bounding box center [813, 63] width 69 height 32
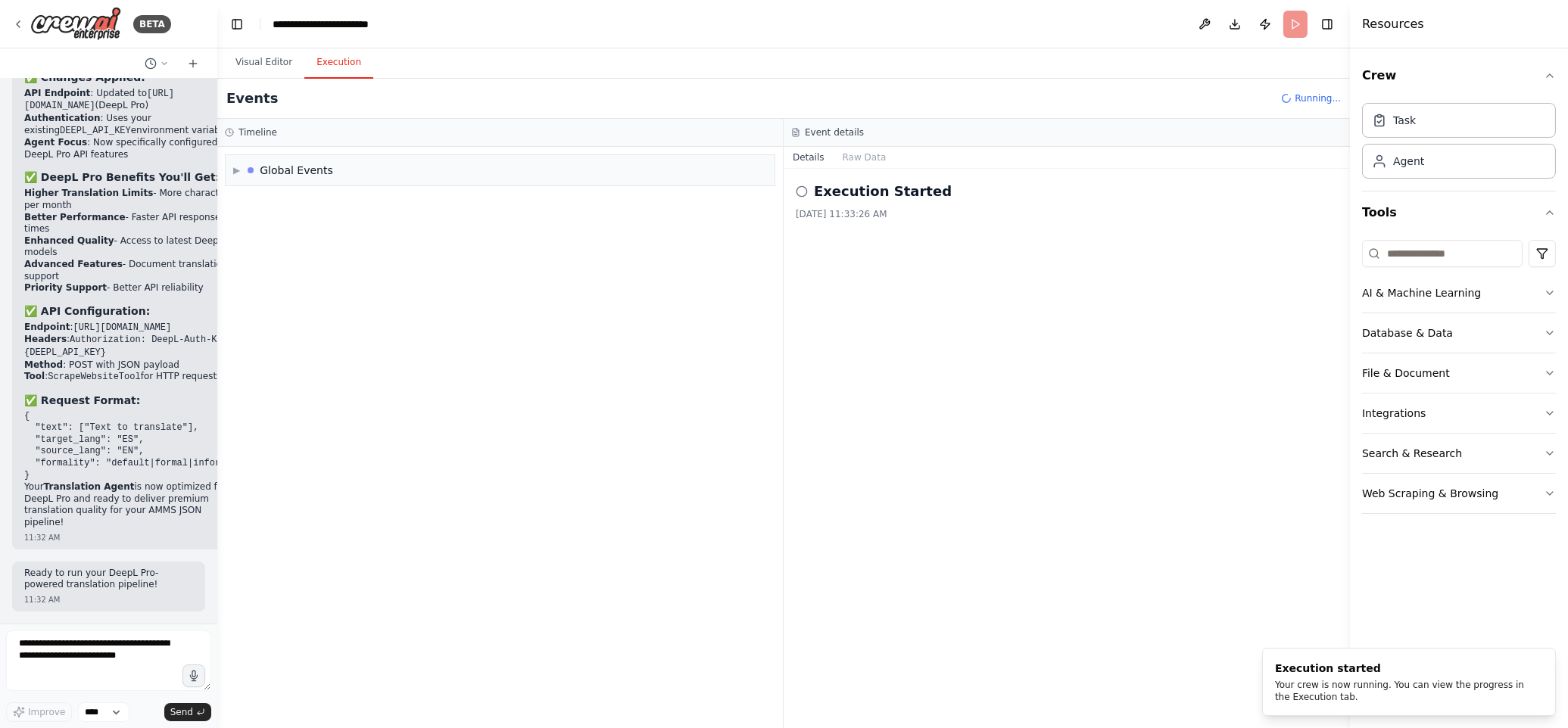
scroll to position [13803, 0]
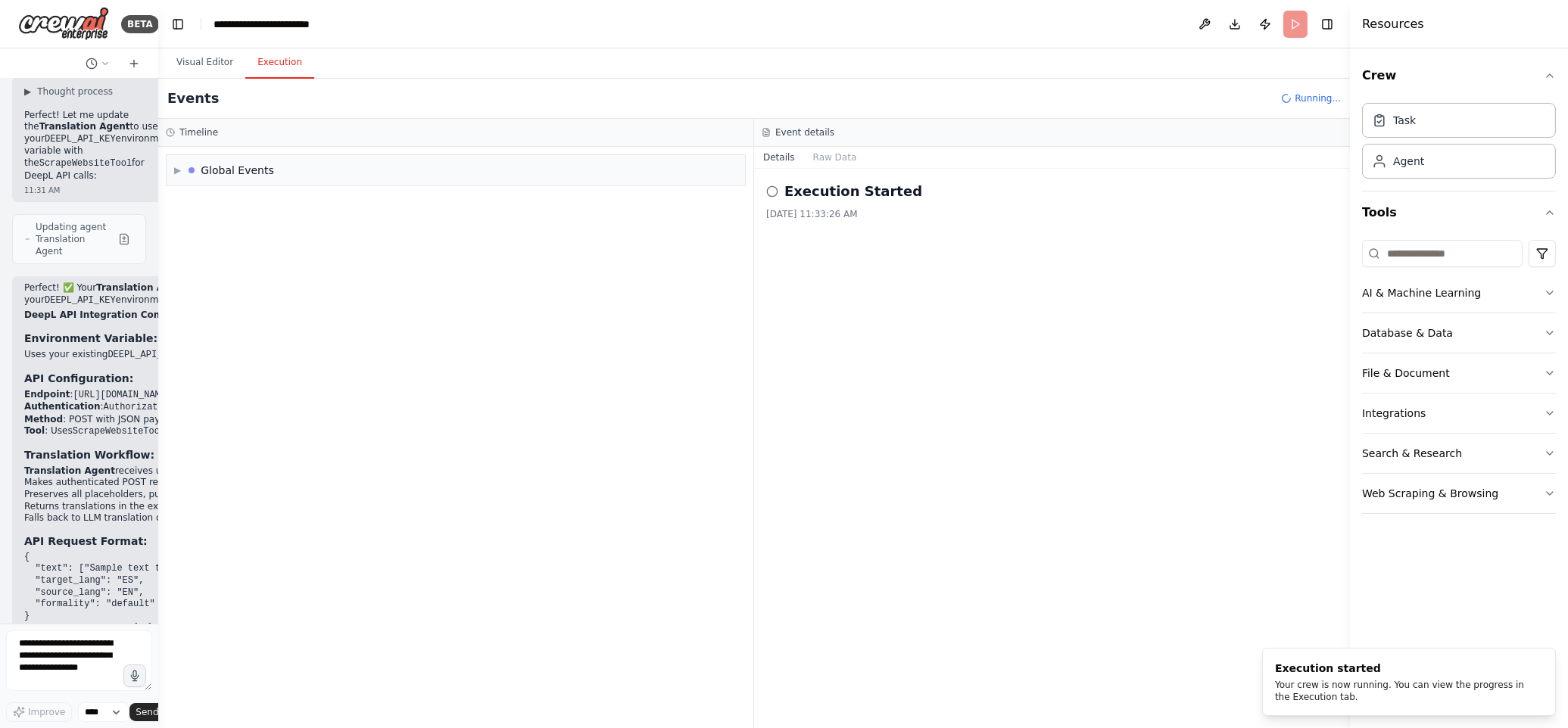
drag, startPoint x: 690, startPoint y: 171, endPoint x: 96, endPoint y: 116, distance: 596.5
click at [97, 116] on div "BETA Hello! I'm the CrewAI assistant. What kind of automation do you want to bu…" at bounding box center [79, 364] width 159 height 728
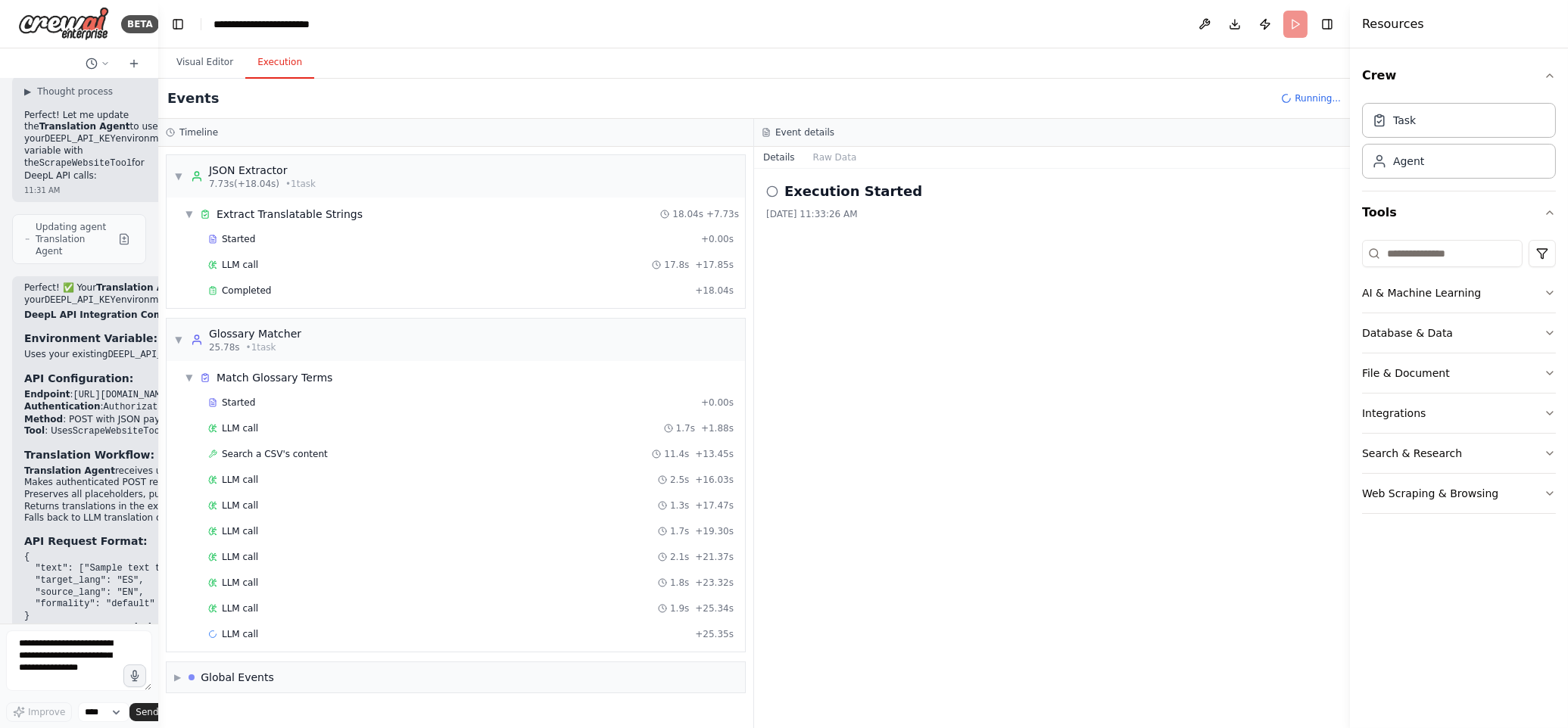
scroll to position [10, 0]
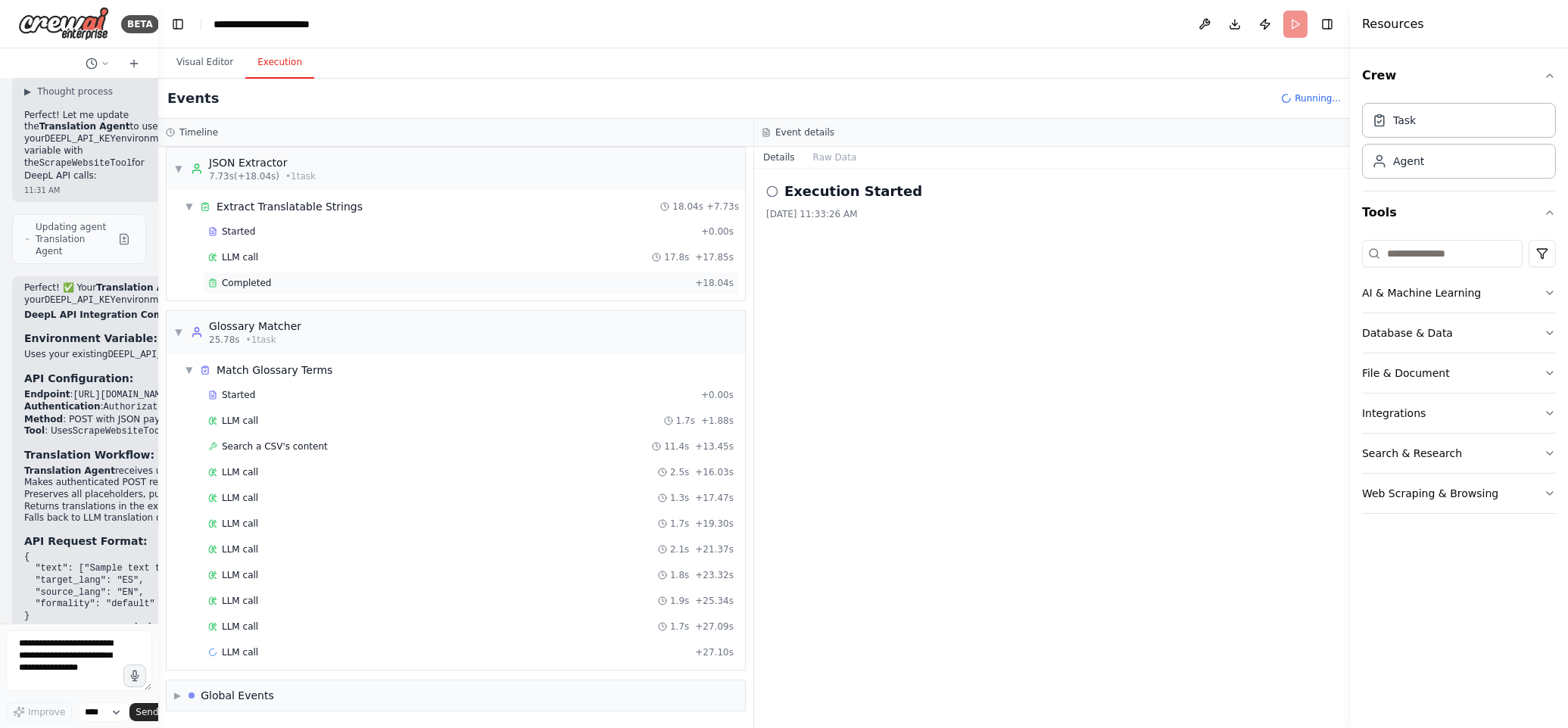
click at [312, 278] on div "Completed" at bounding box center [448, 283] width 481 height 12
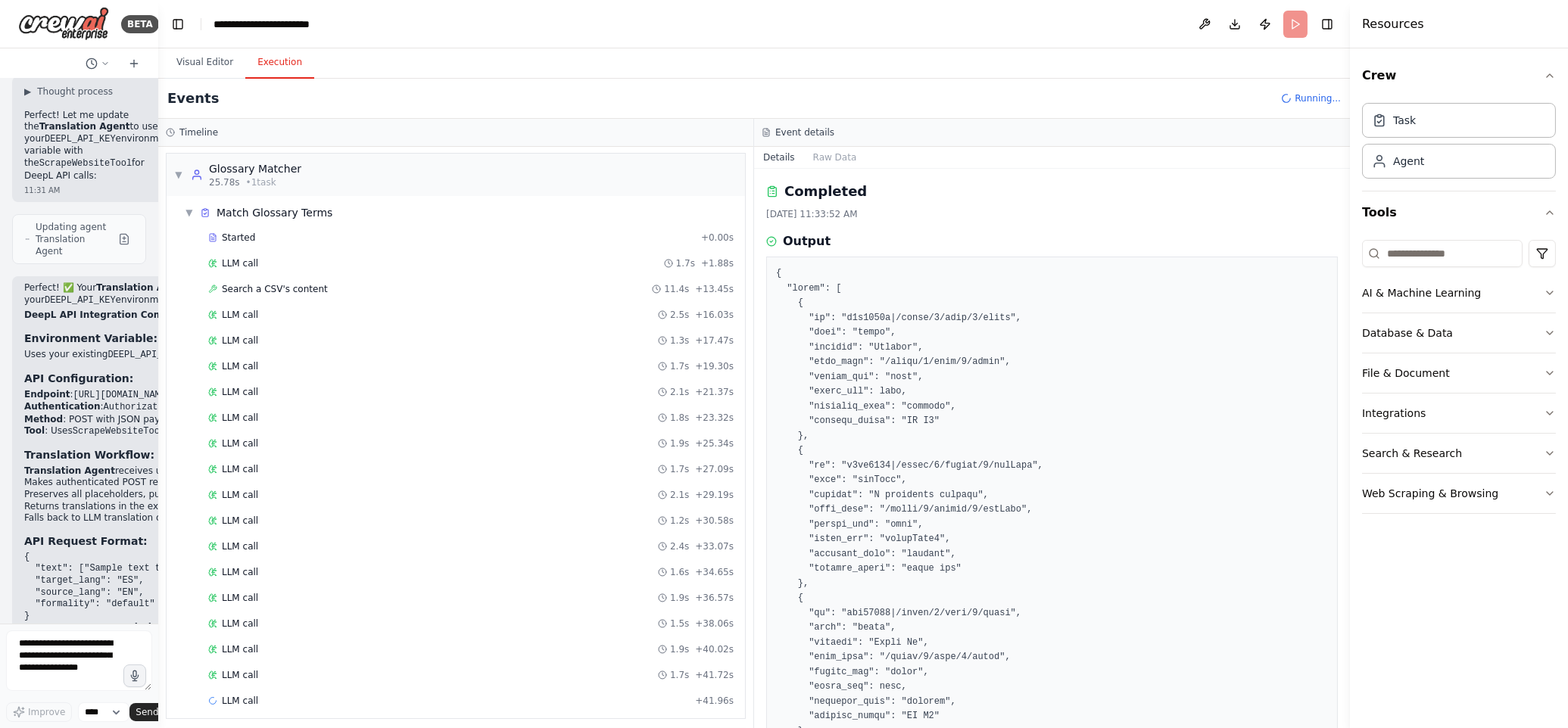
scroll to position [217, 0]
click at [351, 238] on div "Search a CSV's content 11.4s + 13.45s" at bounding box center [470, 237] width 525 height 12
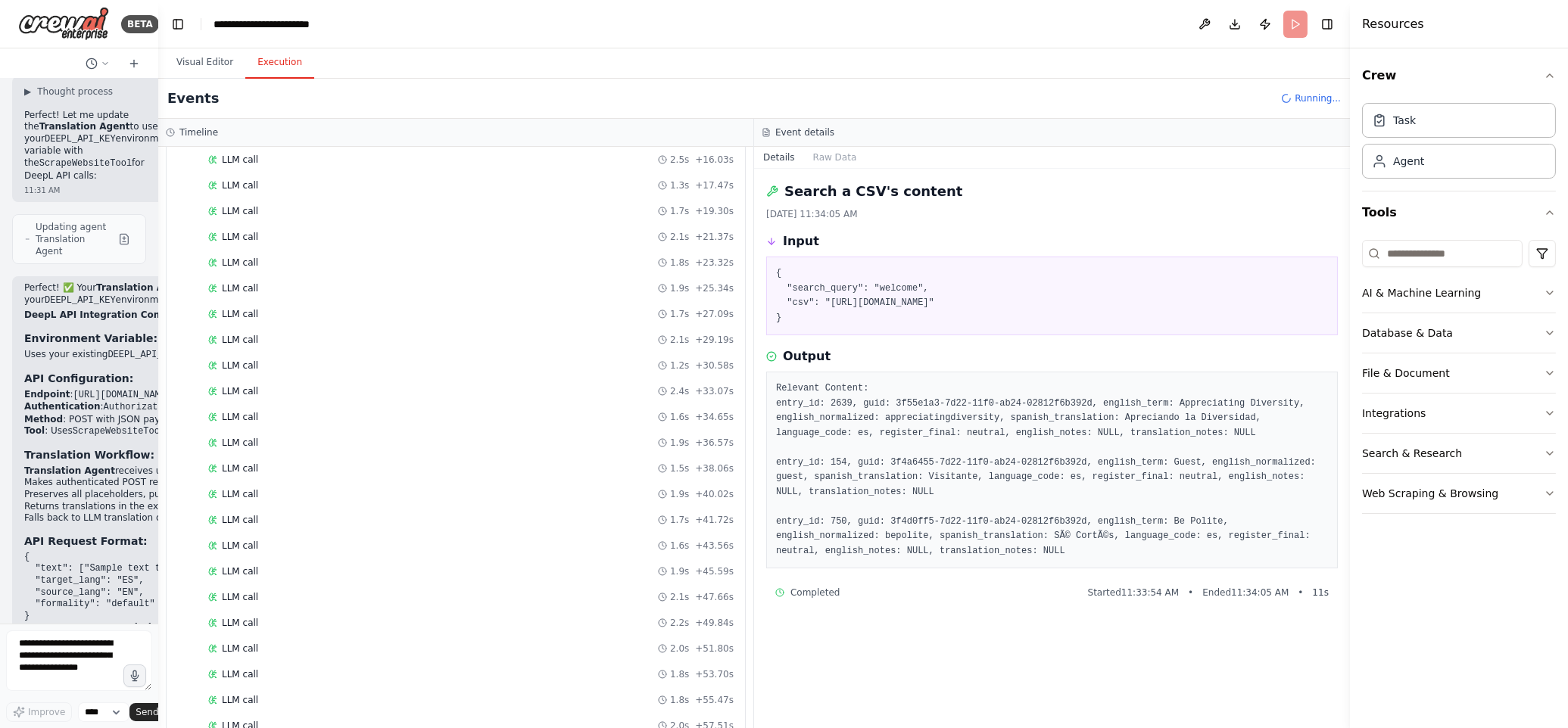
scroll to position [614, 0]
click at [253, 513] on span "Completed" at bounding box center [246, 514] width 49 height 12
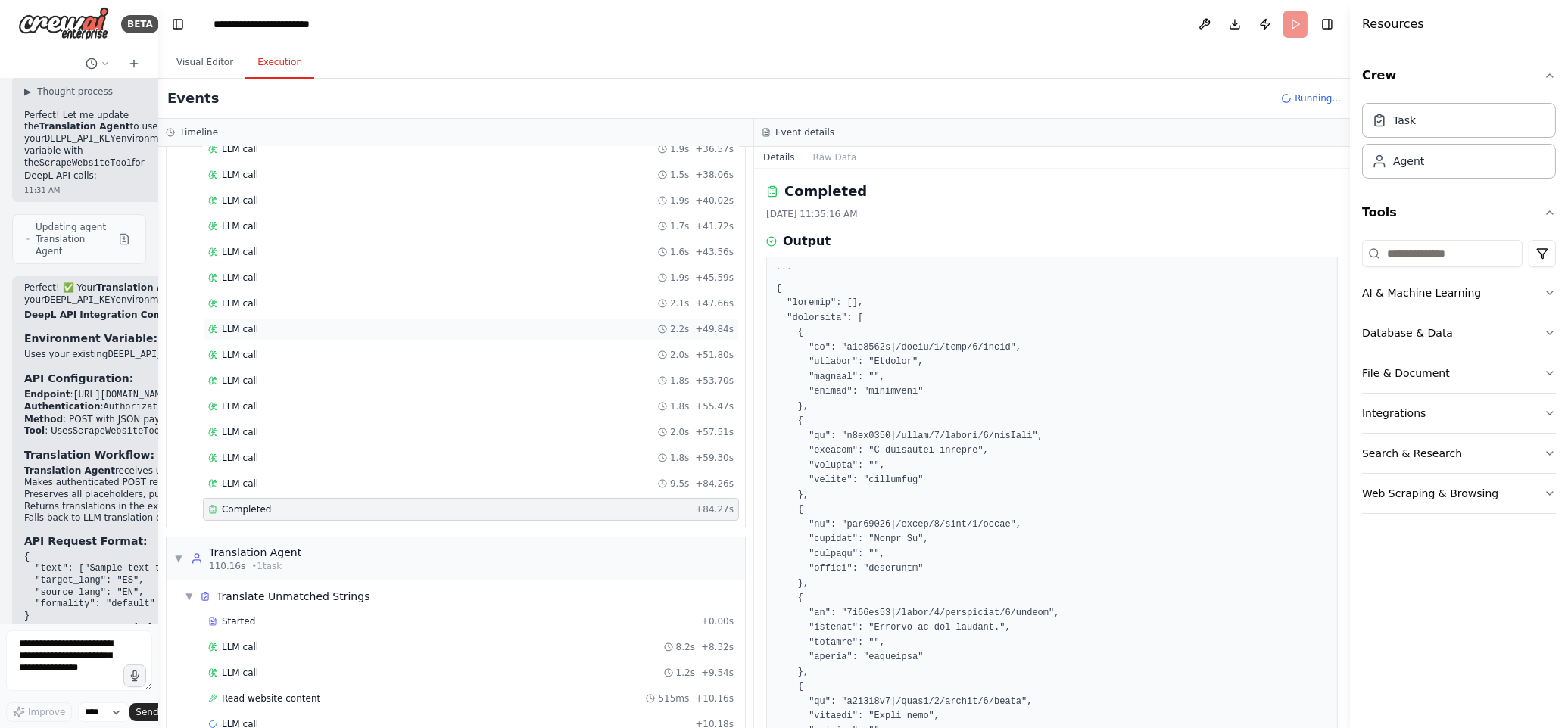
scroll to position [692, 0]
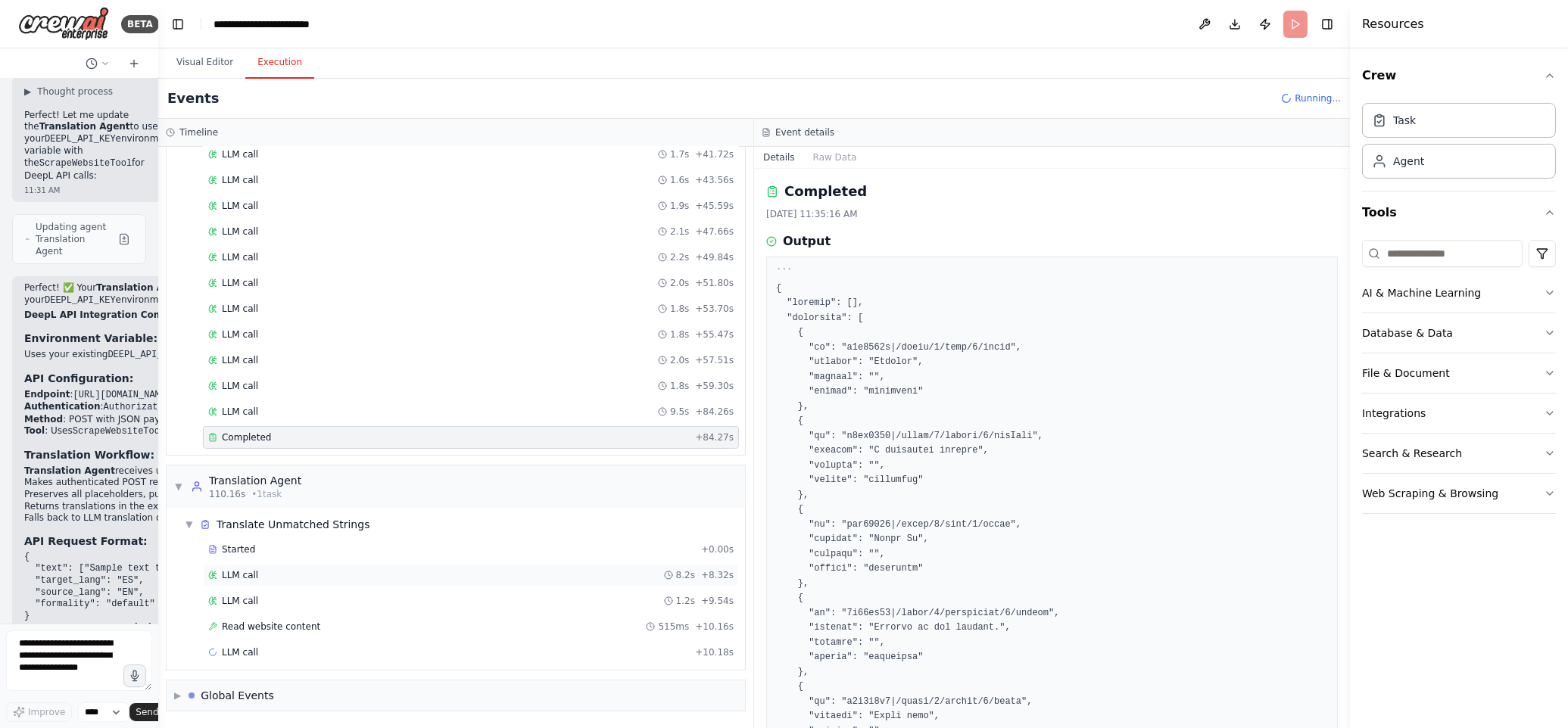
click at [265, 580] on div "LLM call 8.2s + 8.32s" at bounding box center [470, 575] width 525 height 12
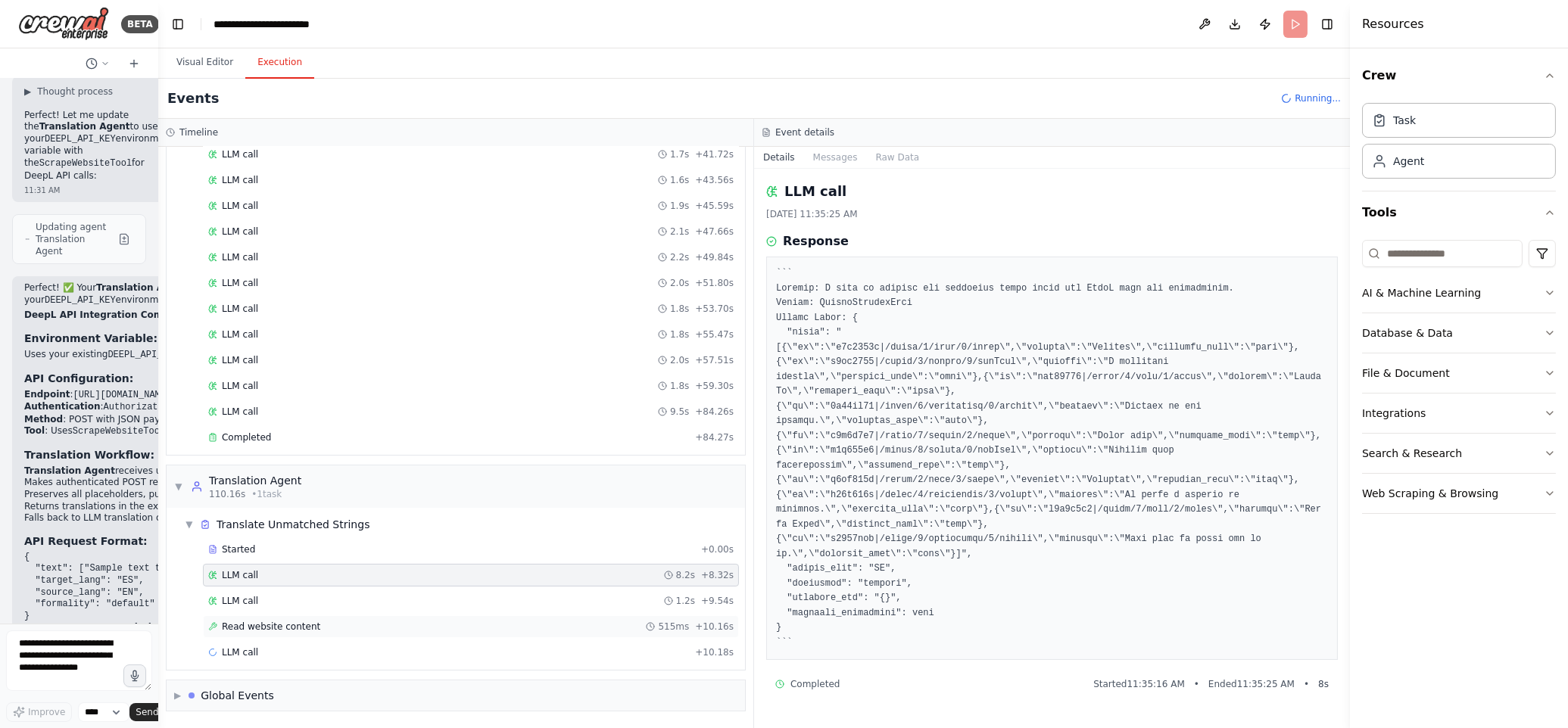
click at [312, 626] on span "Read website content" at bounding box center [271, 627] width 98 height 12
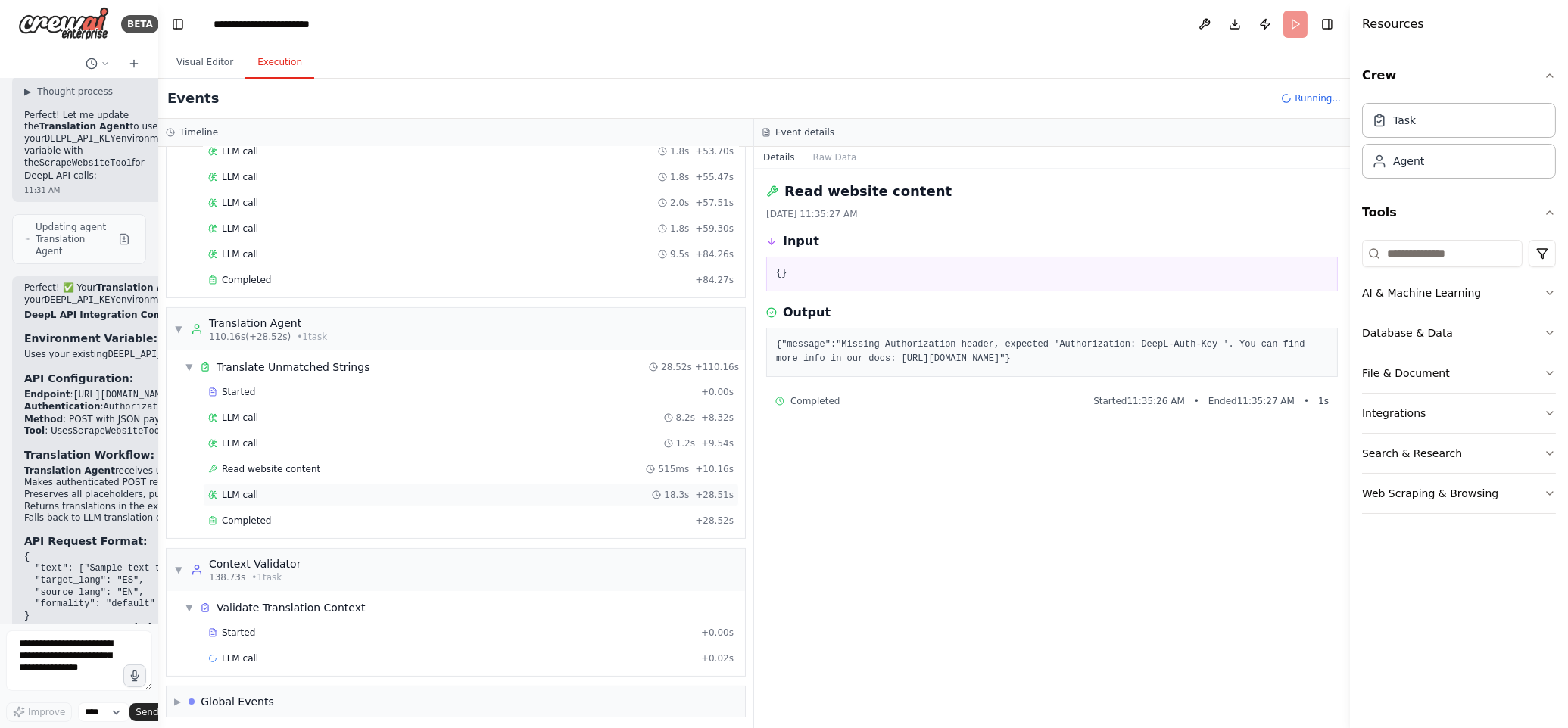
scroll to position [845, 0]
click at [264, 499] on div "LLM call 18.3s + 28.51s" at bounding box center [470, 494] width 525 height 12
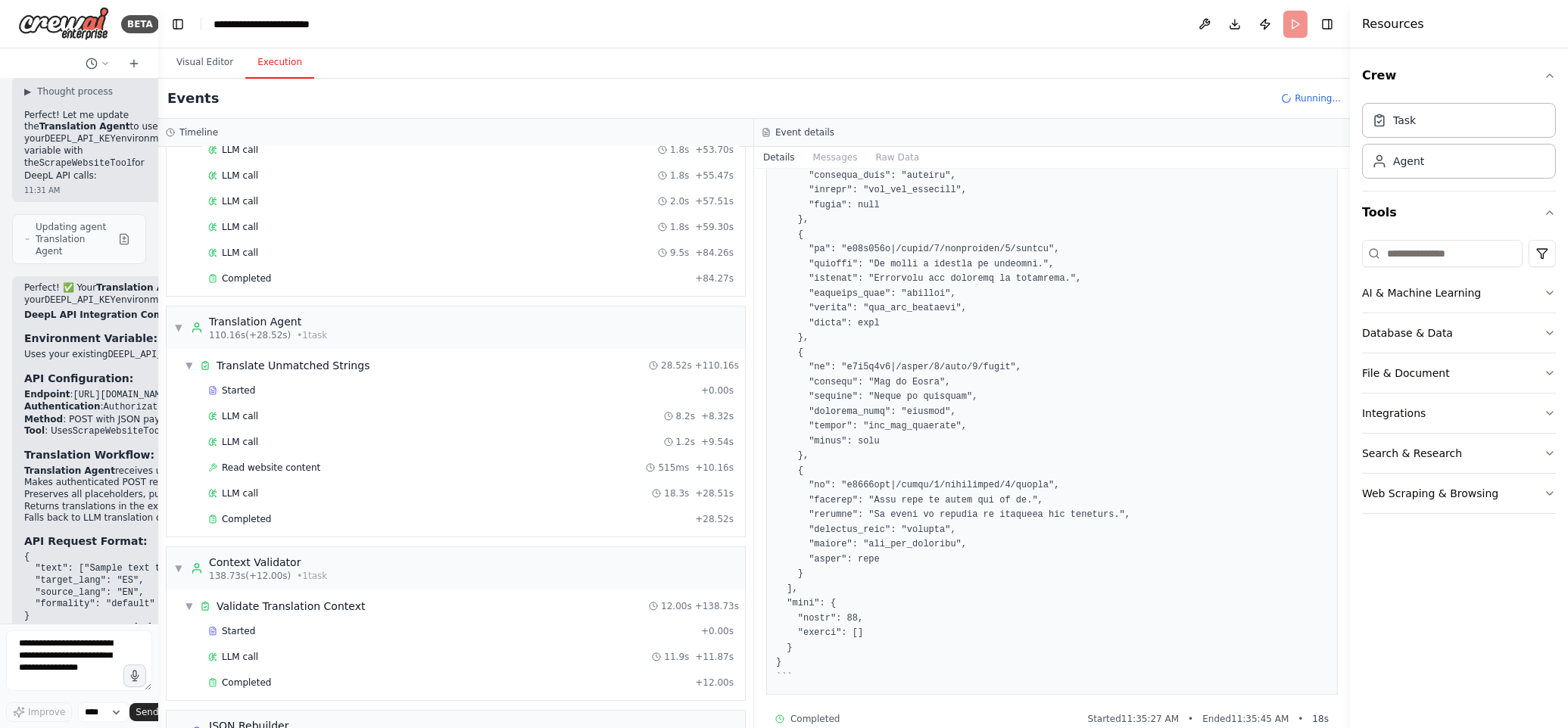
scroll to position [962, 0]
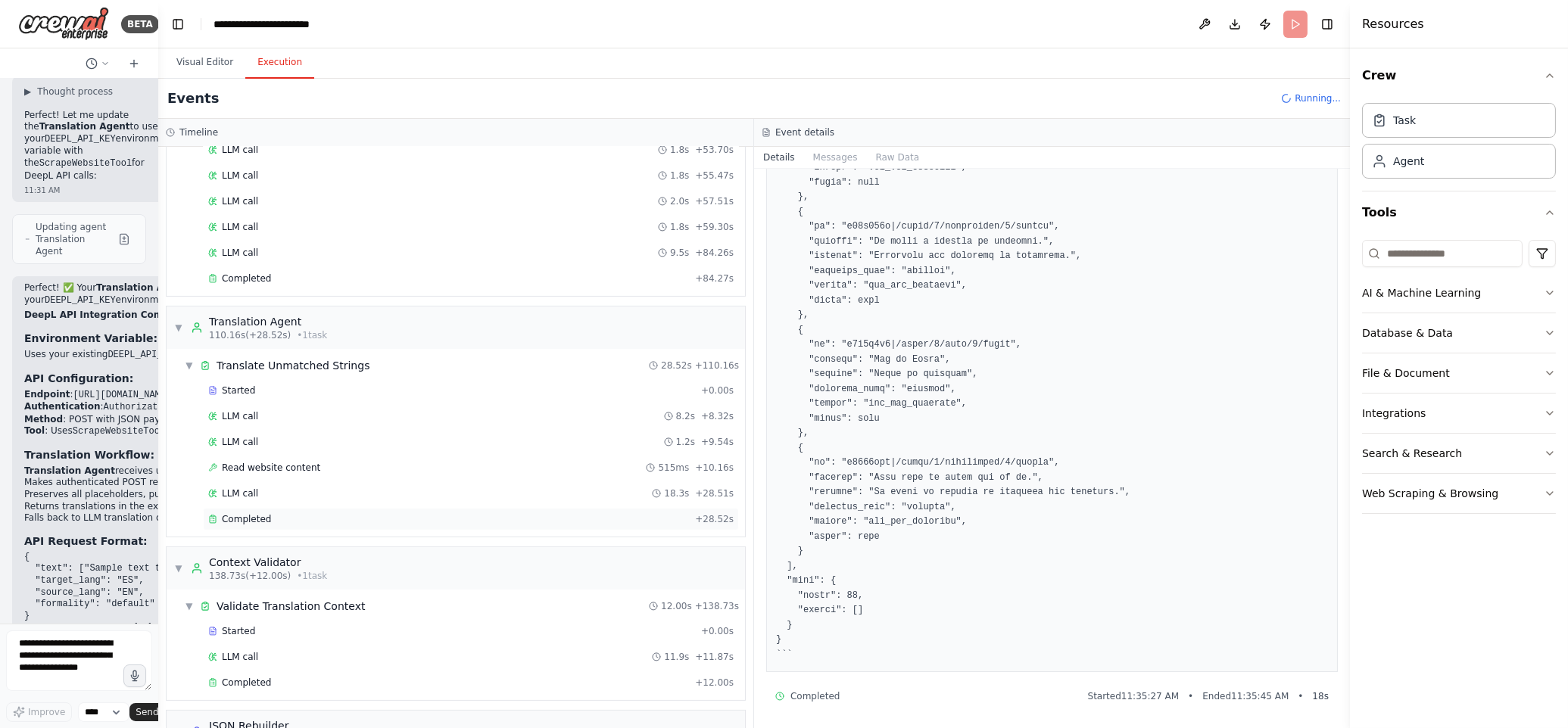
click at [456, 524] on div "Completed" at bounding box center [448, 519] width 481 height 12
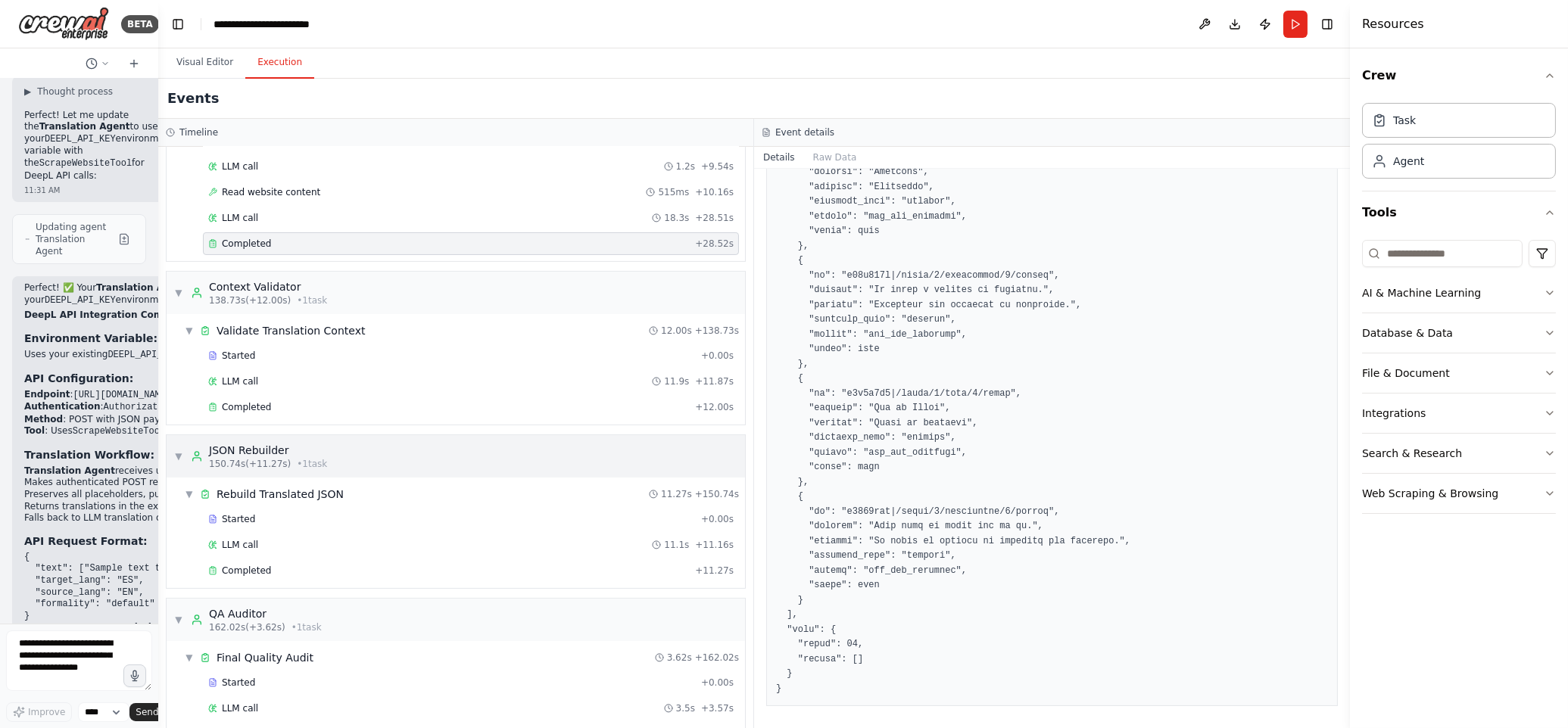
scroll to position [1128, 0]
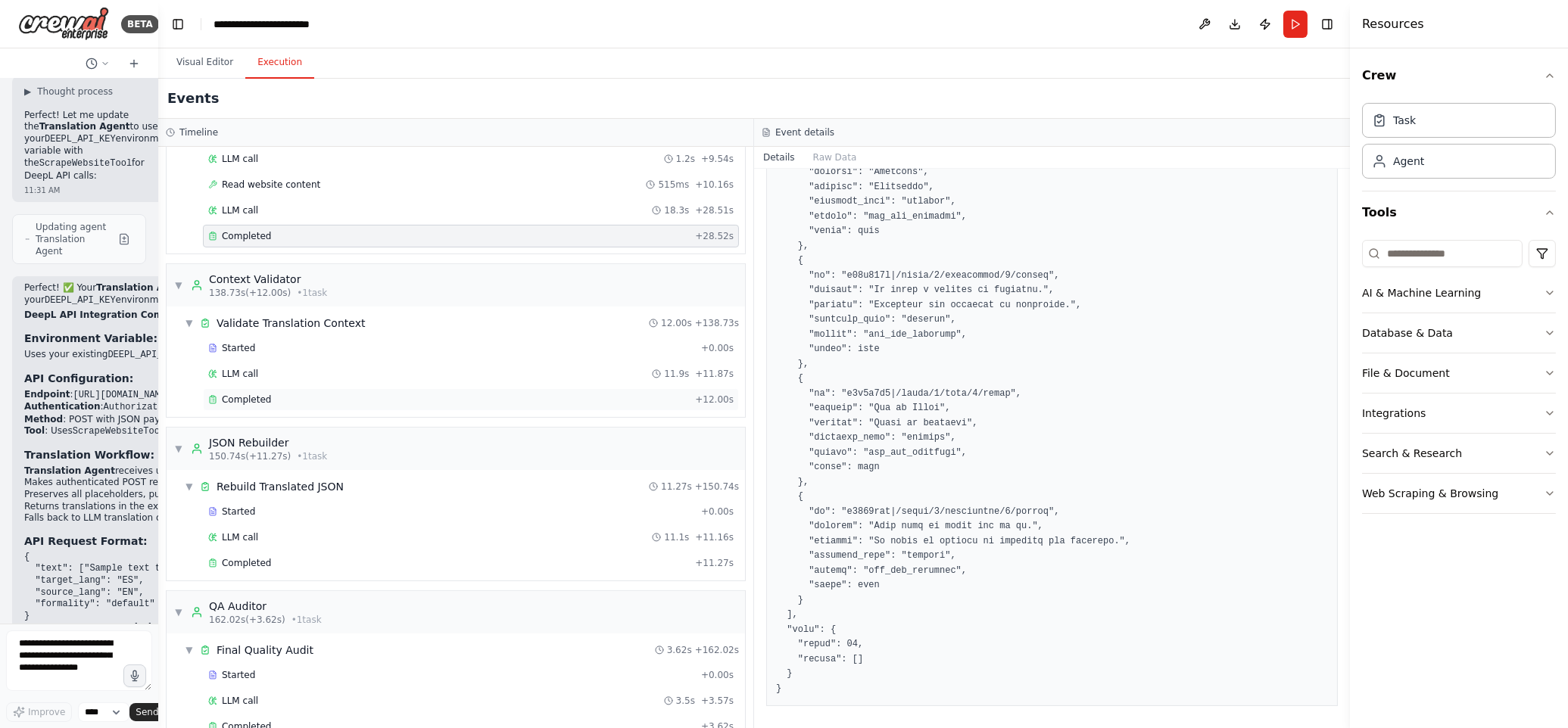
click at [285, 406] on div "Completed" at bounding box center [448, 400] width 481 height 12
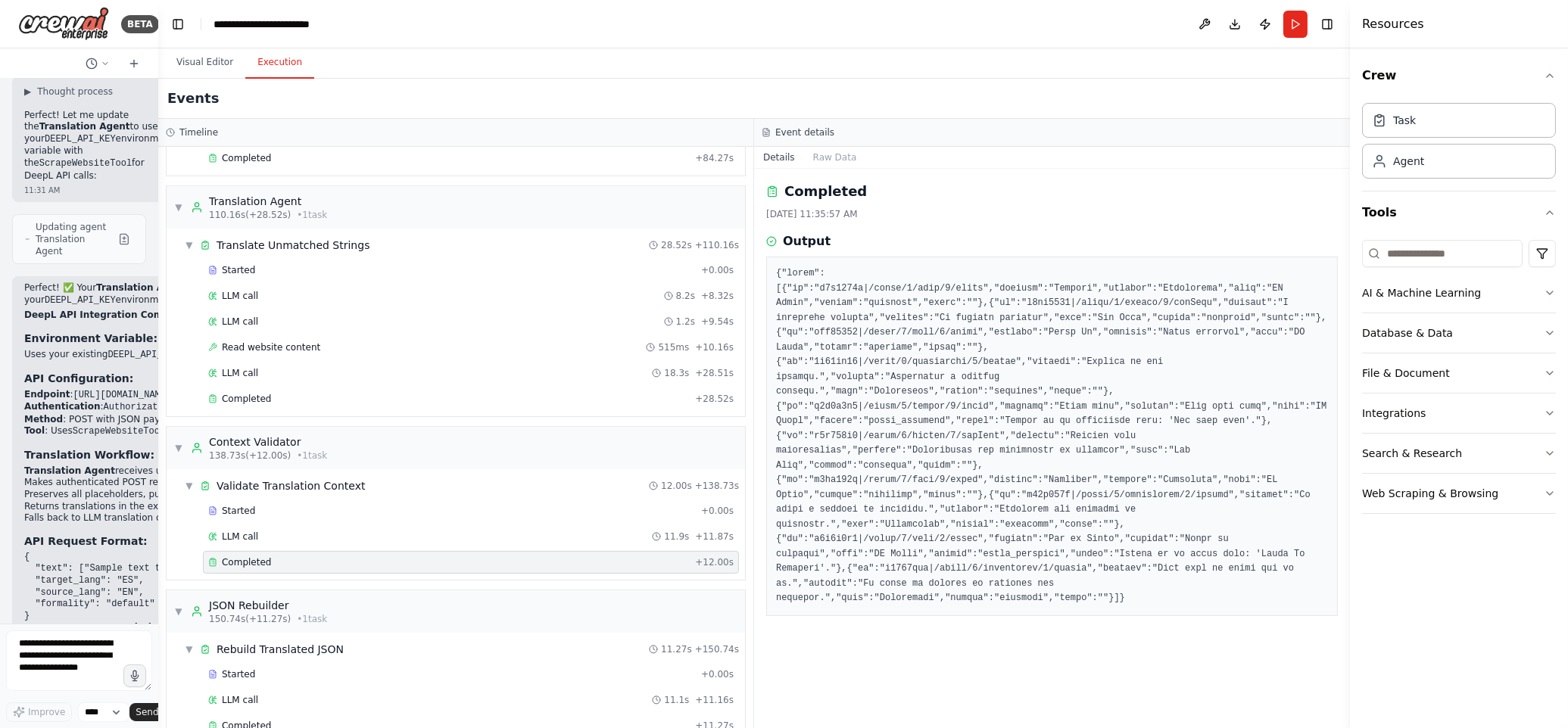
scroll to position [958, 0]
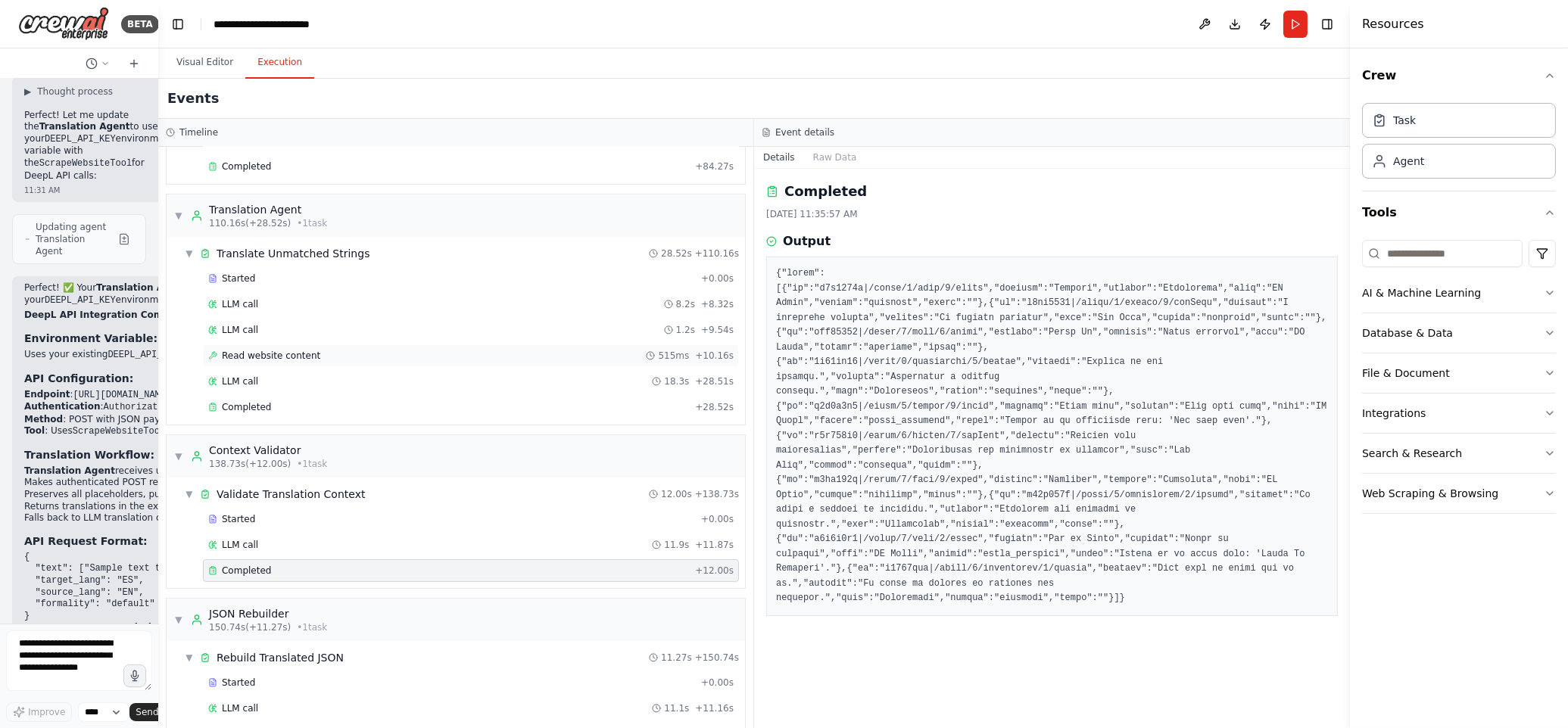
click at [314, 362] on span "Read website content" at bounding box center [271, 356] width 98 height 12
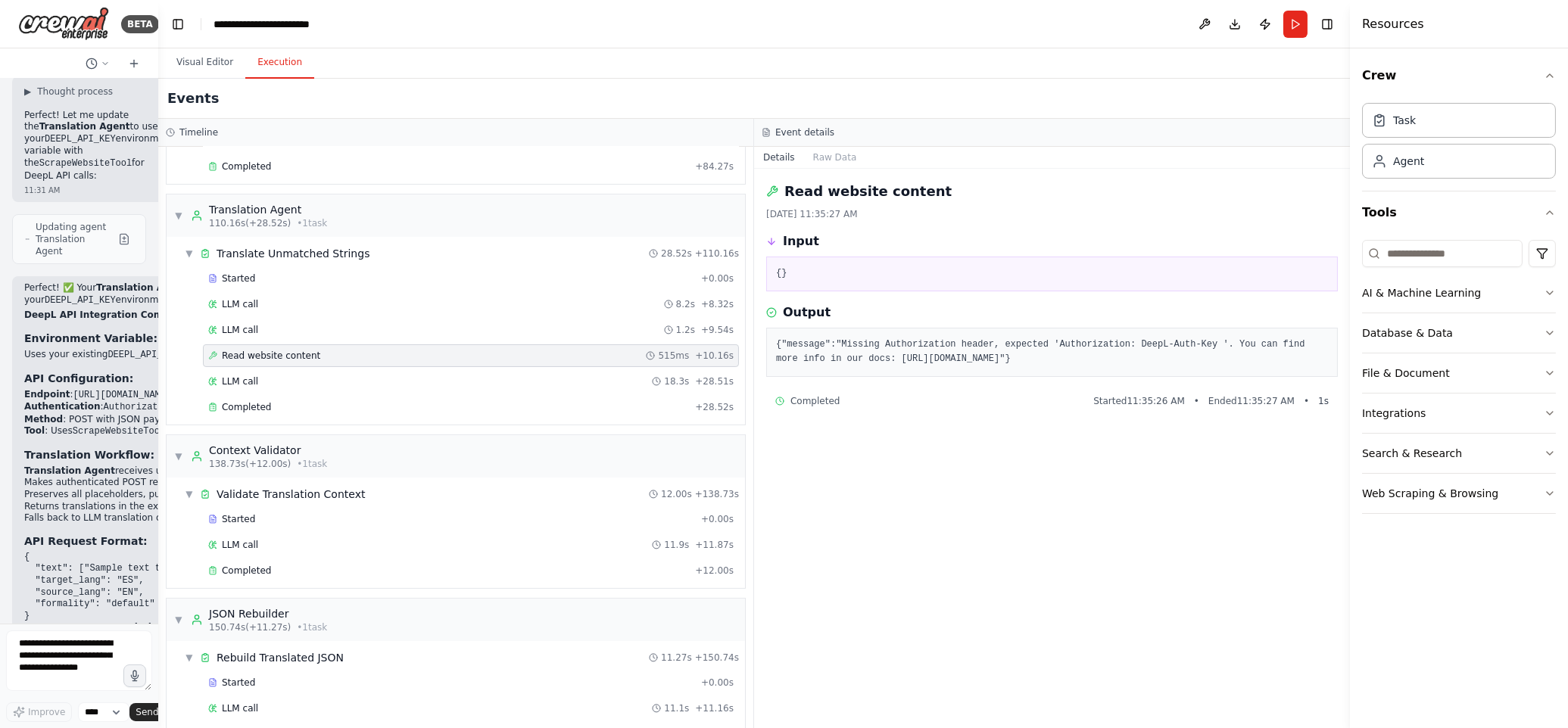
drag, startPoint x: 1256, startPoint y: 364, endPoint x: 769, endPoint y: 337, distance: 487.7
click at [769, 337] on div "{"message":"Missing Authorization header, expected 'Authorization: DeepL-Auth-K…" at bounding box center [1052, 353] width 571 height 49
click at [829, 160] on button "Raw Data" at bounding box center [834, 158] width 62 height 22
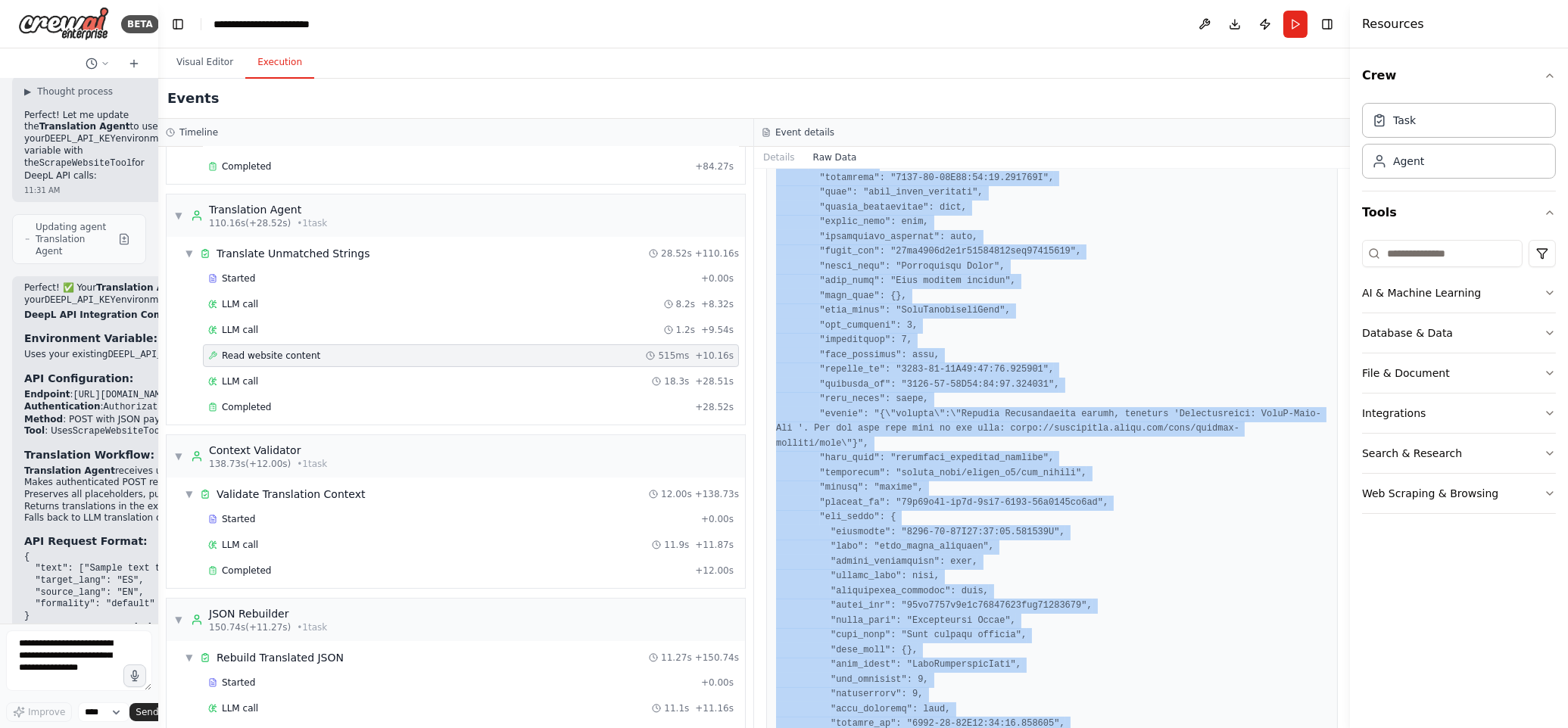
scroll to position [1594, 0]
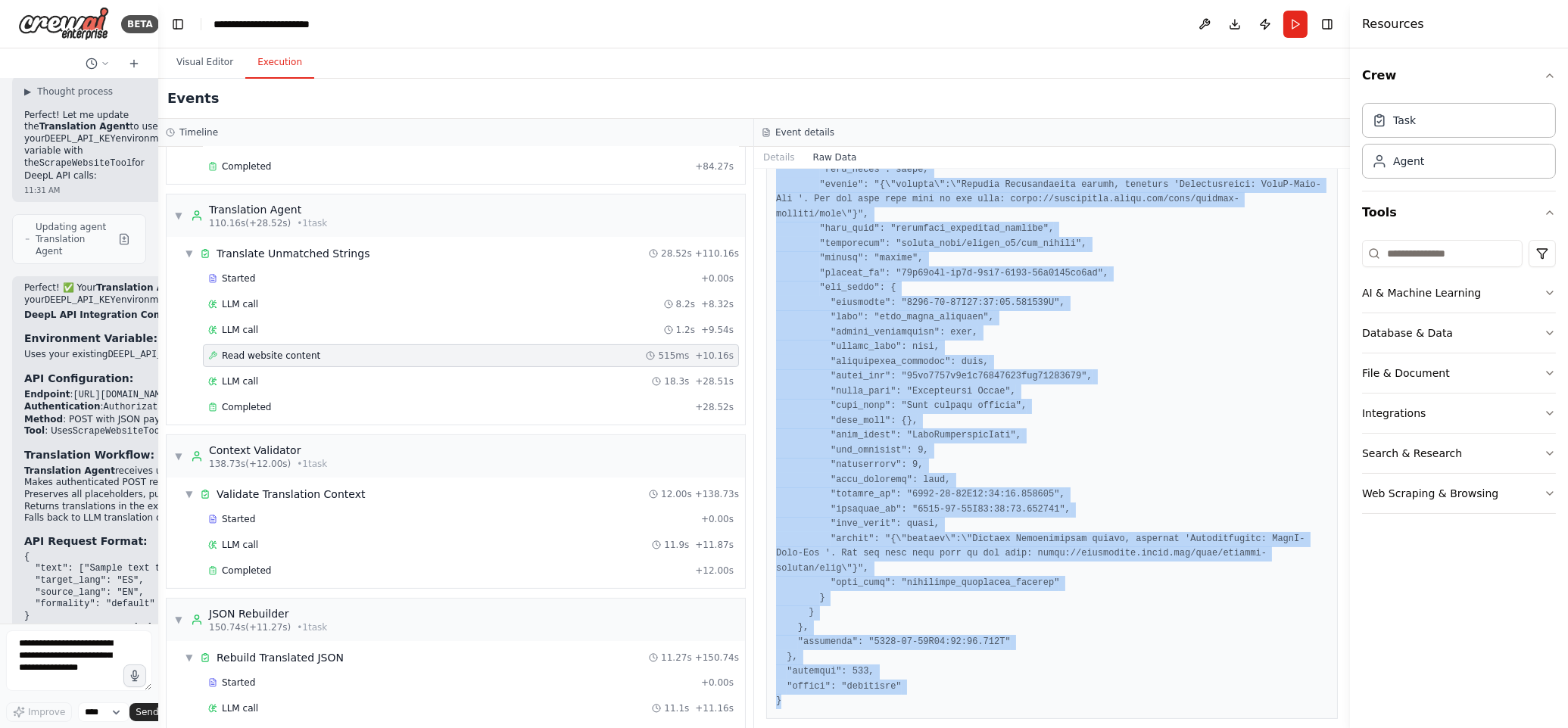
drag, startPoint x: 775, startPoint y: 229, endPoint x: 976, endPoint y: 706, distance: 517.6
click at [979, 718] on div "Raw Data" at bounding box center [1052, 448] width 596 height 560
copy pre "{ "timestamp": "2025-08-26T16:35:26.850766Z", "type": "tool_usage_finished", "s…"
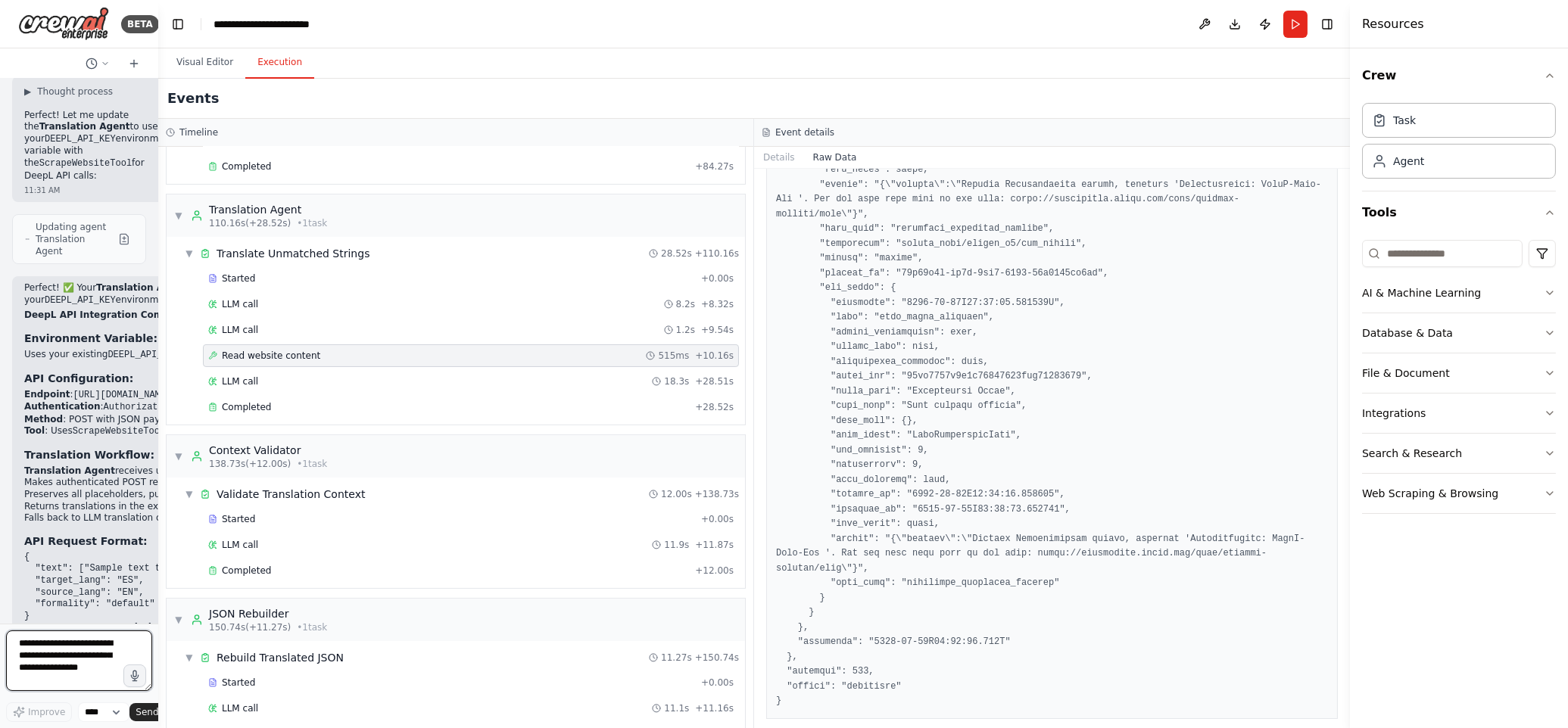
click at [78, 657] on textarea at bounding box center [79, 660] width 146 height 60
paste textarea "**********"
type textarea "**********"
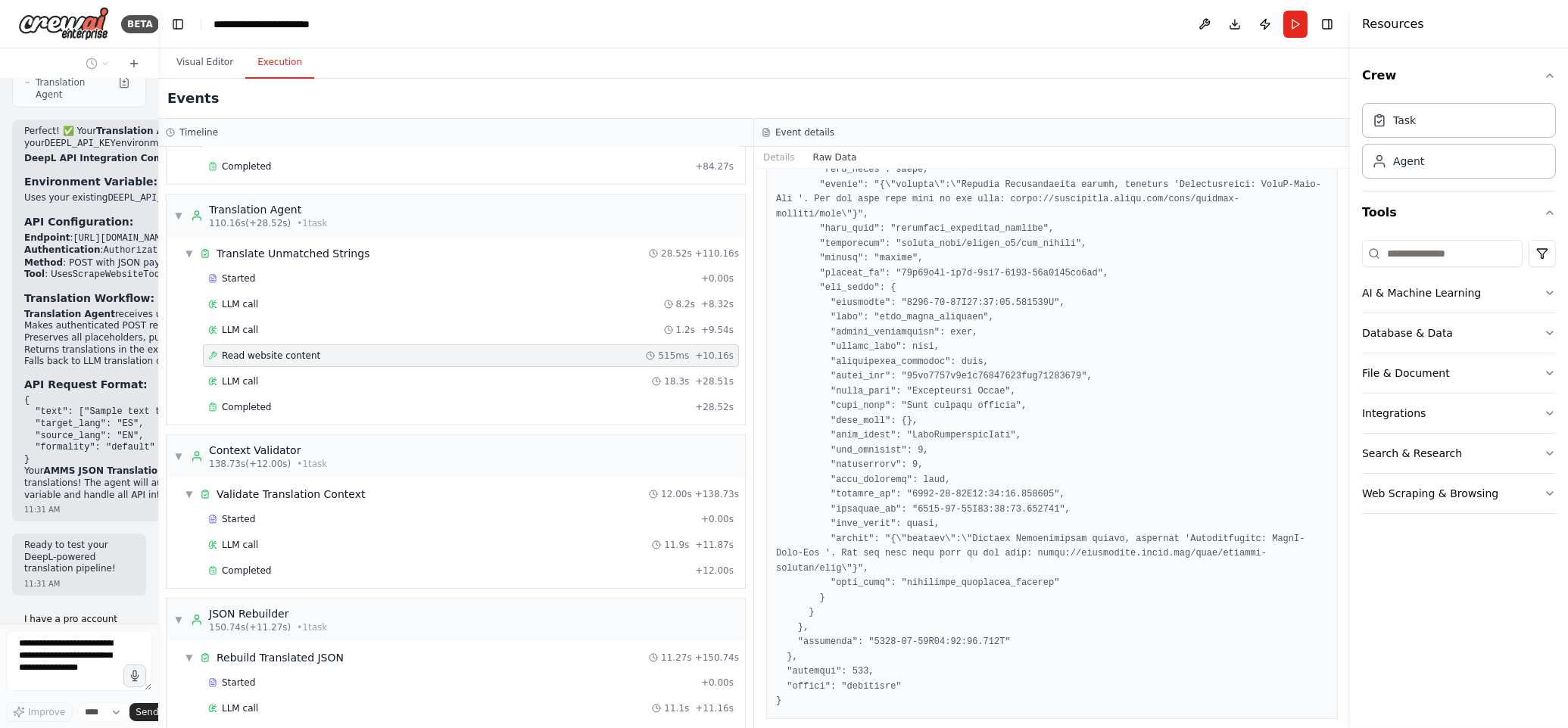
scroll to position [15687, 0]
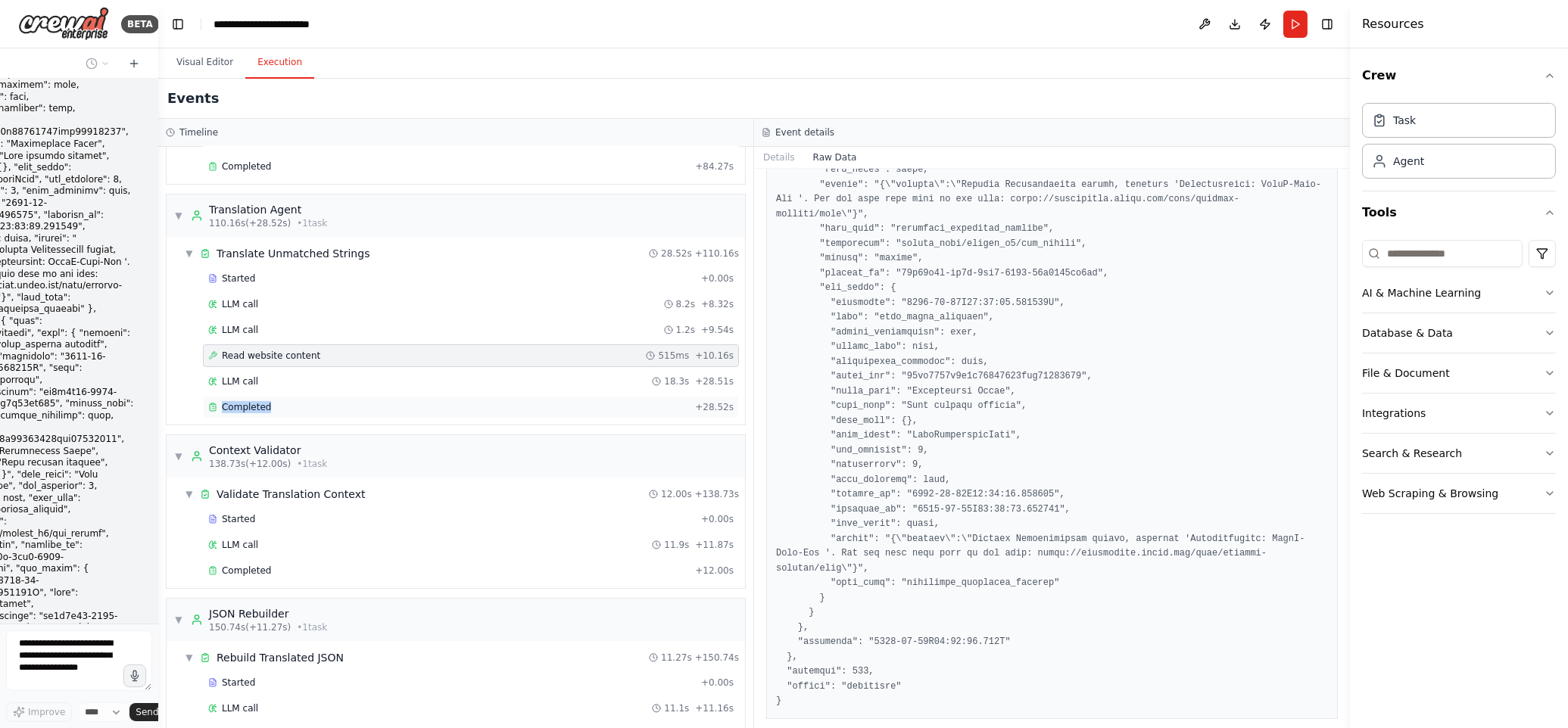
drag, startPoint x: 164, startPoint y: 411, endPoint x: 273, endPoint y: 418, distance: 109.2
click at [339, 425] on div "▼ JSON Extractor 7.73s (+18.04s) • 1 task ▼ Extract Translatable Strings 18.04s…" at bounding box center [456, 437] width 595 height 581
click at [208, 64] on button "Visual Editor" at bounding box center [205, 63] width 81 height 32
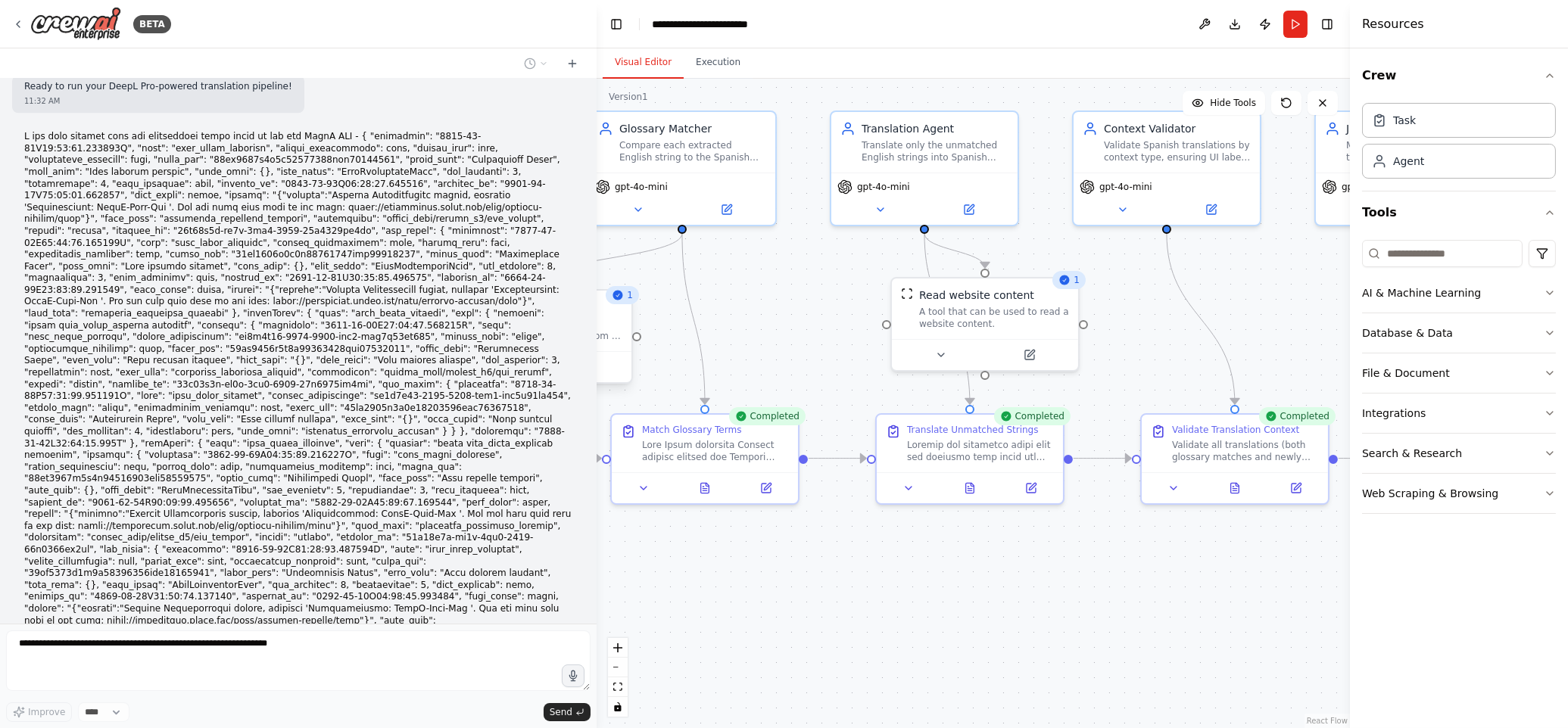
scroll to position [9084, 0]
drag, startPoint x: 175, startPoint y: 314, endPoint x: 597, endPoint y: 325, distance: 422.1
click at [597, 325] on div "BETA Hello! I'm the CrewAI assistant. What kind of automation do you want to bu…" at bounding box center [784, 364] width 1568 height 728
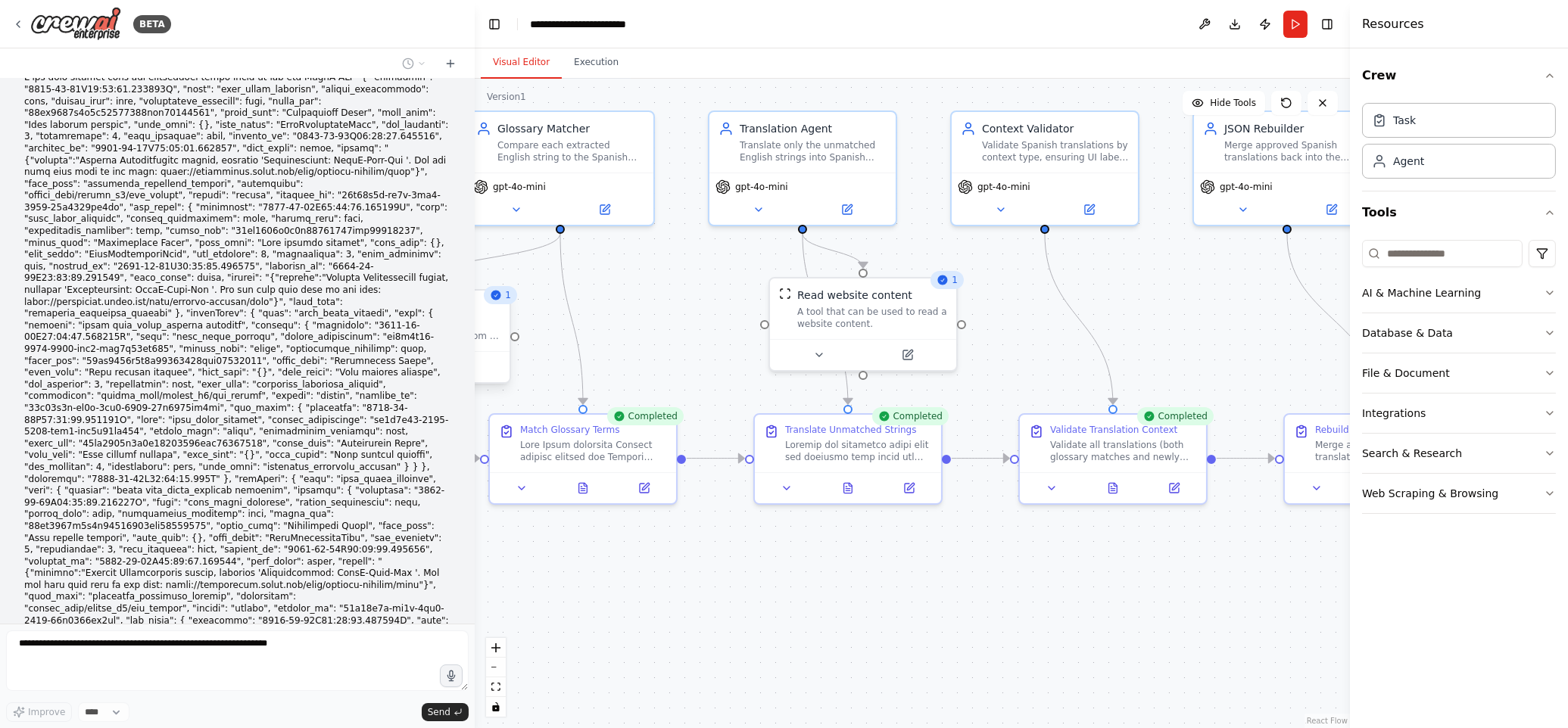
scroll to position [9641, 0]
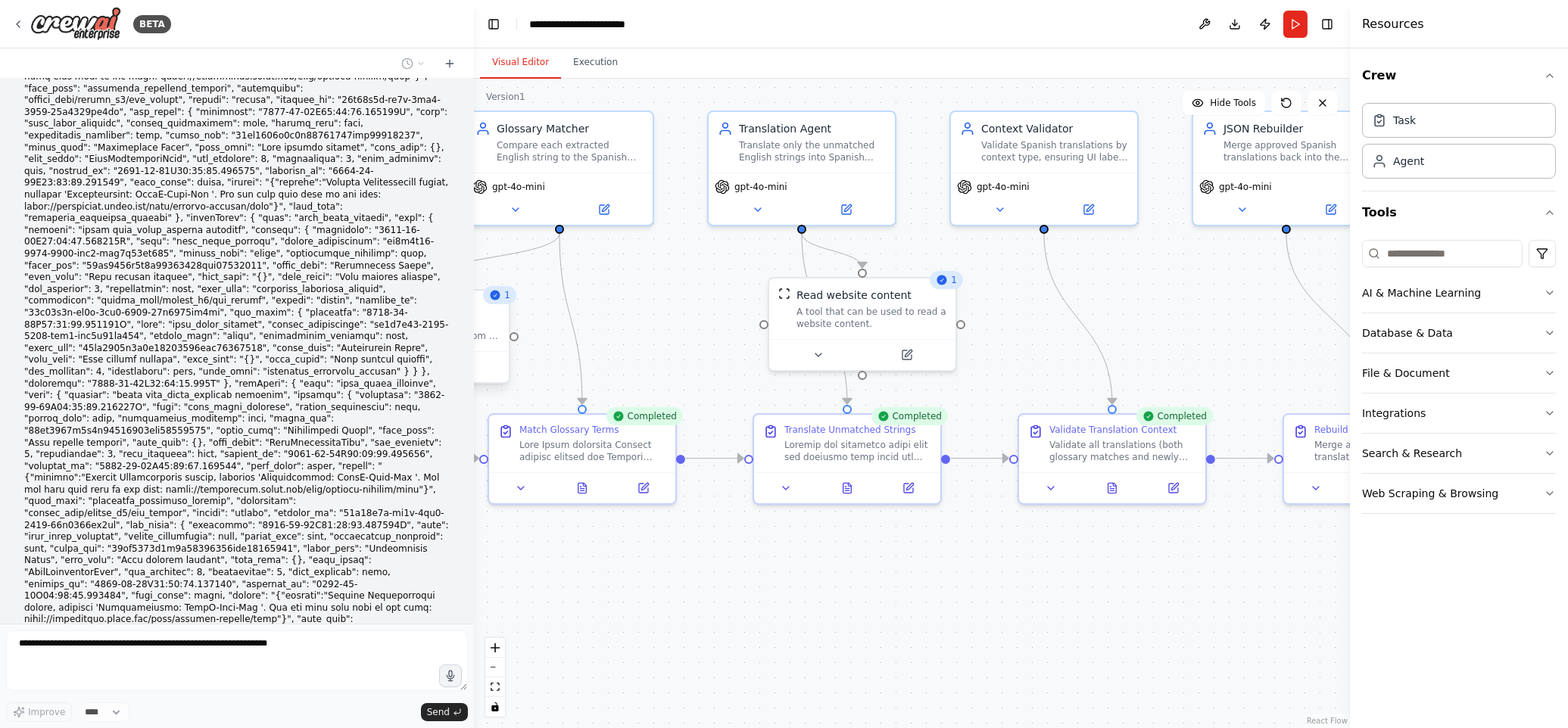
drag, startPoint x: 595, startPoint y: 339, endPoint x: 474, endPoint y: 334, distance: 121.1
click at [474, 334] on div "BETA Hello! I'm the CrewAI assistant. What kind of automation do you want to bu…" at bounding box center [784, 364] width 1568 height 728
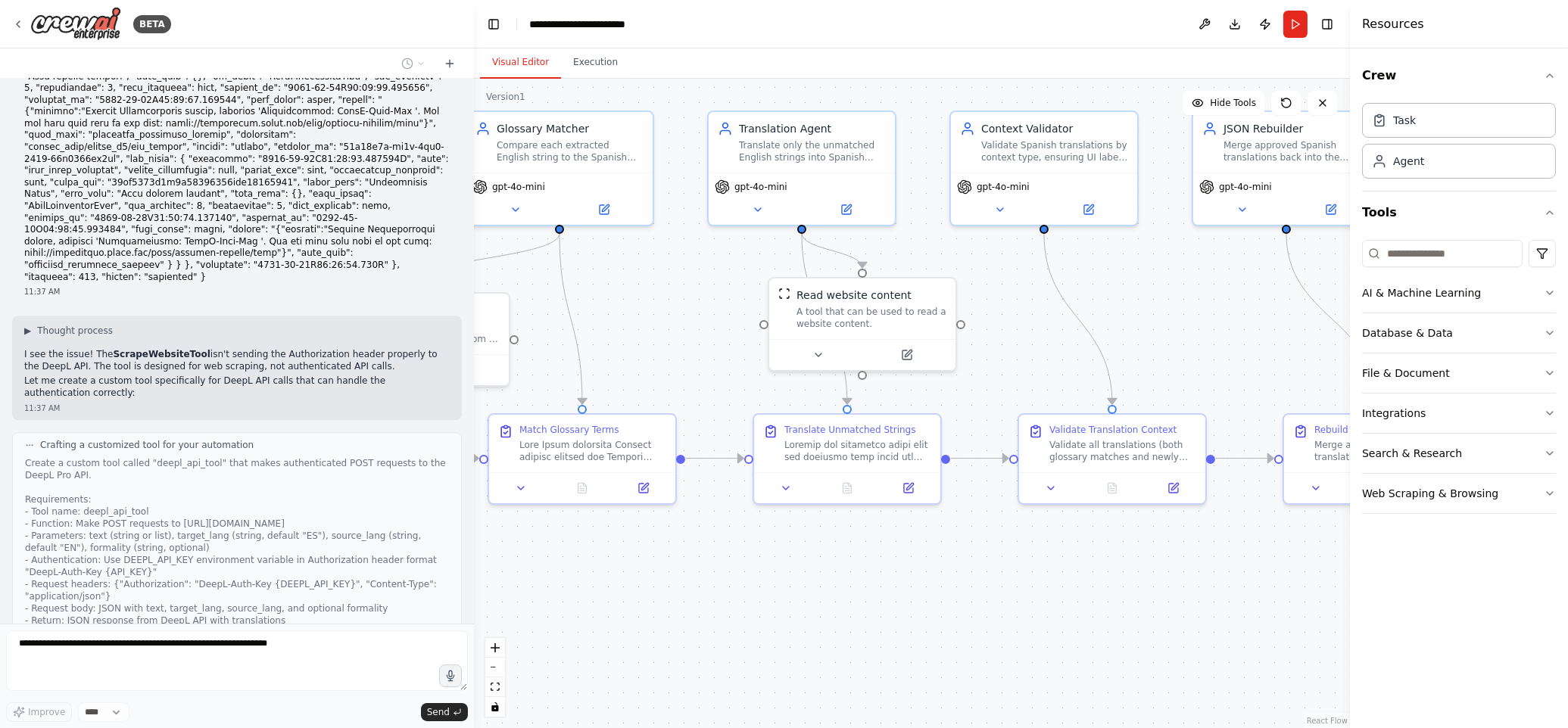
scroll to position [10094, 0]
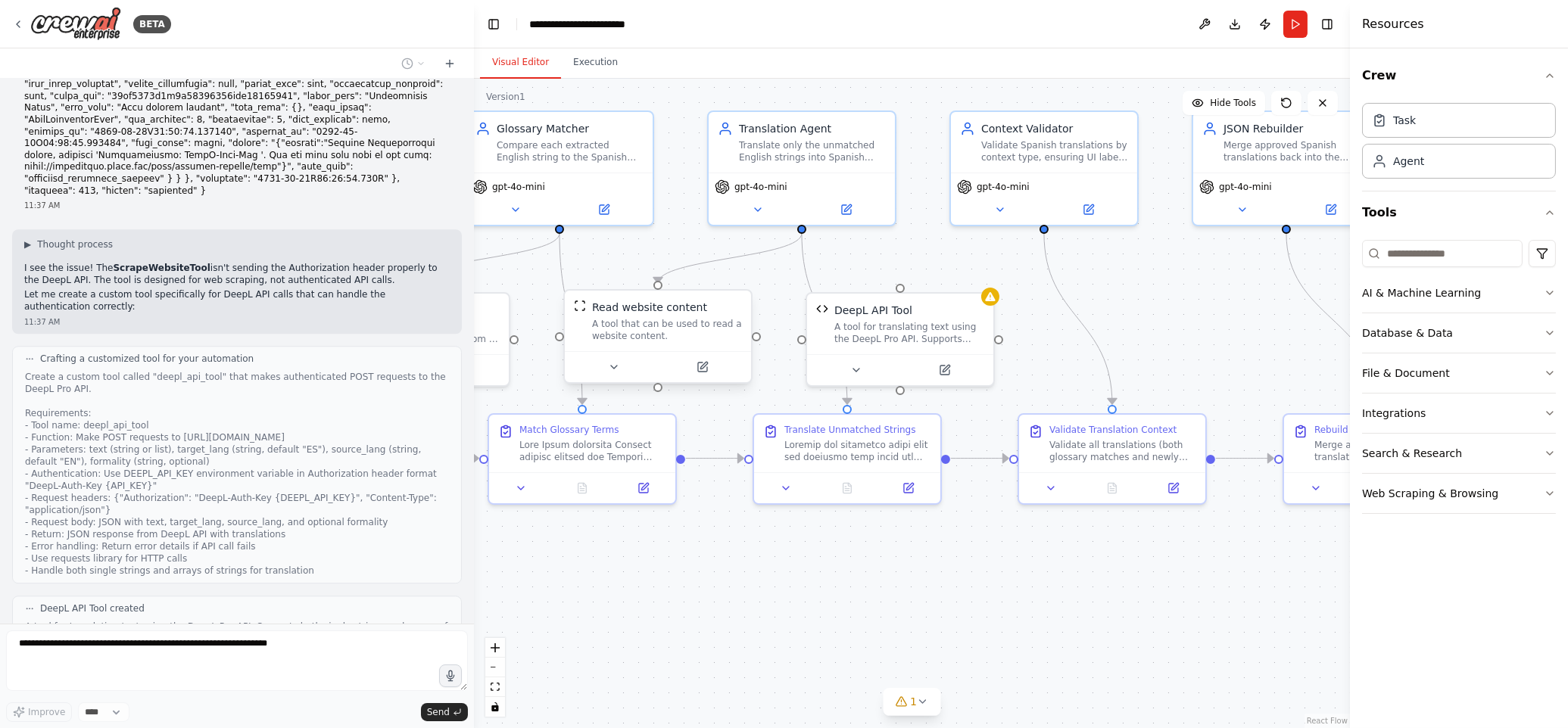
click at [705, 320] on div "A tool that can be used to read a website content." at bounding box center [667, 330] width 150 height 25
click at [744, 277] on icon at bounding box center [747, 275] width 9 height 9
click at [715, 280] on button "Confirm" at bounding box center [704, 276] width 54 height 18
click at [888, 332] on div "A tool for translating text using the DeepL Pro API. Supports both single strin…" at bounding box center [909, 330] width 150 height 25
click at [946, 364] on icon at bounding box center [946, 364] width 7 height 7
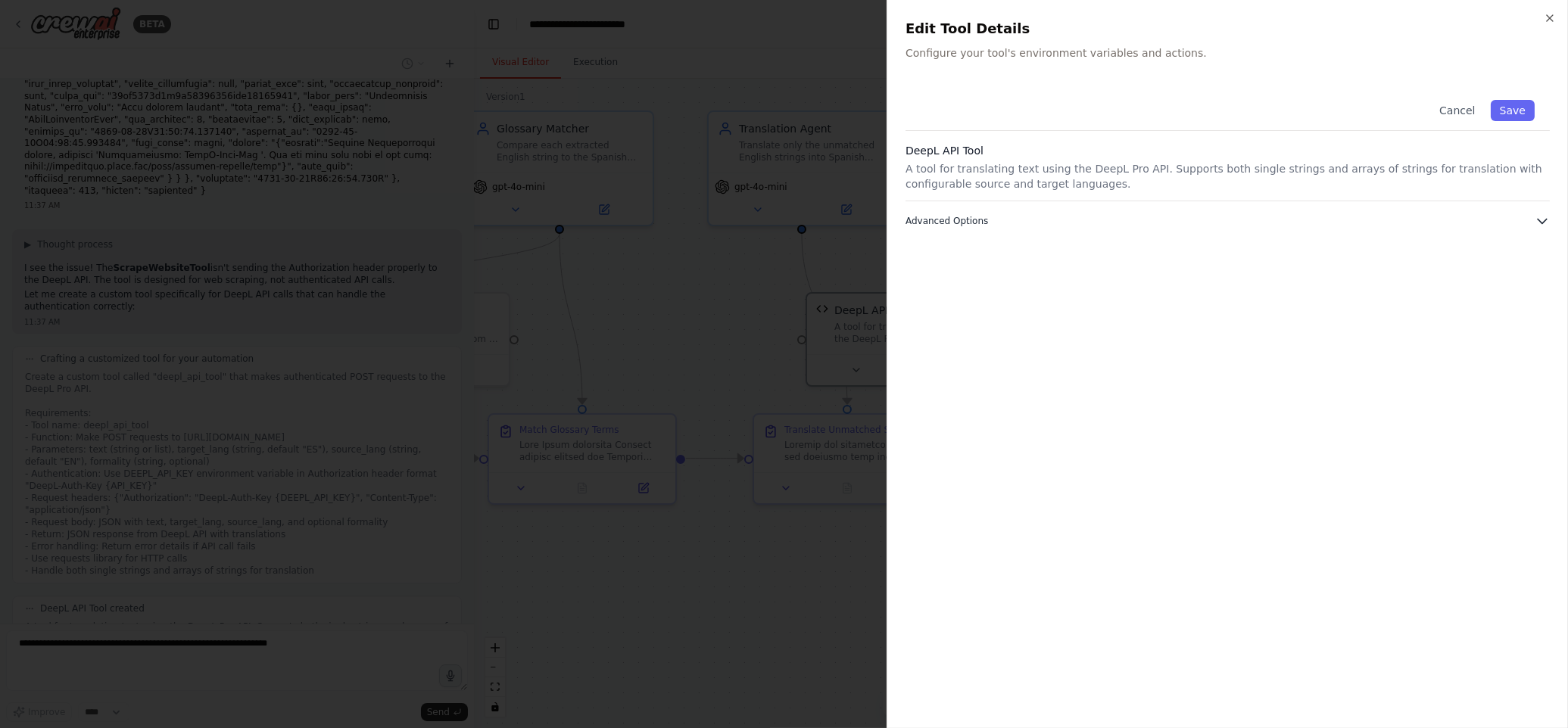
click at [1544, 223] on icon "button" at bounding box center [1541, 221] width 15 height 15
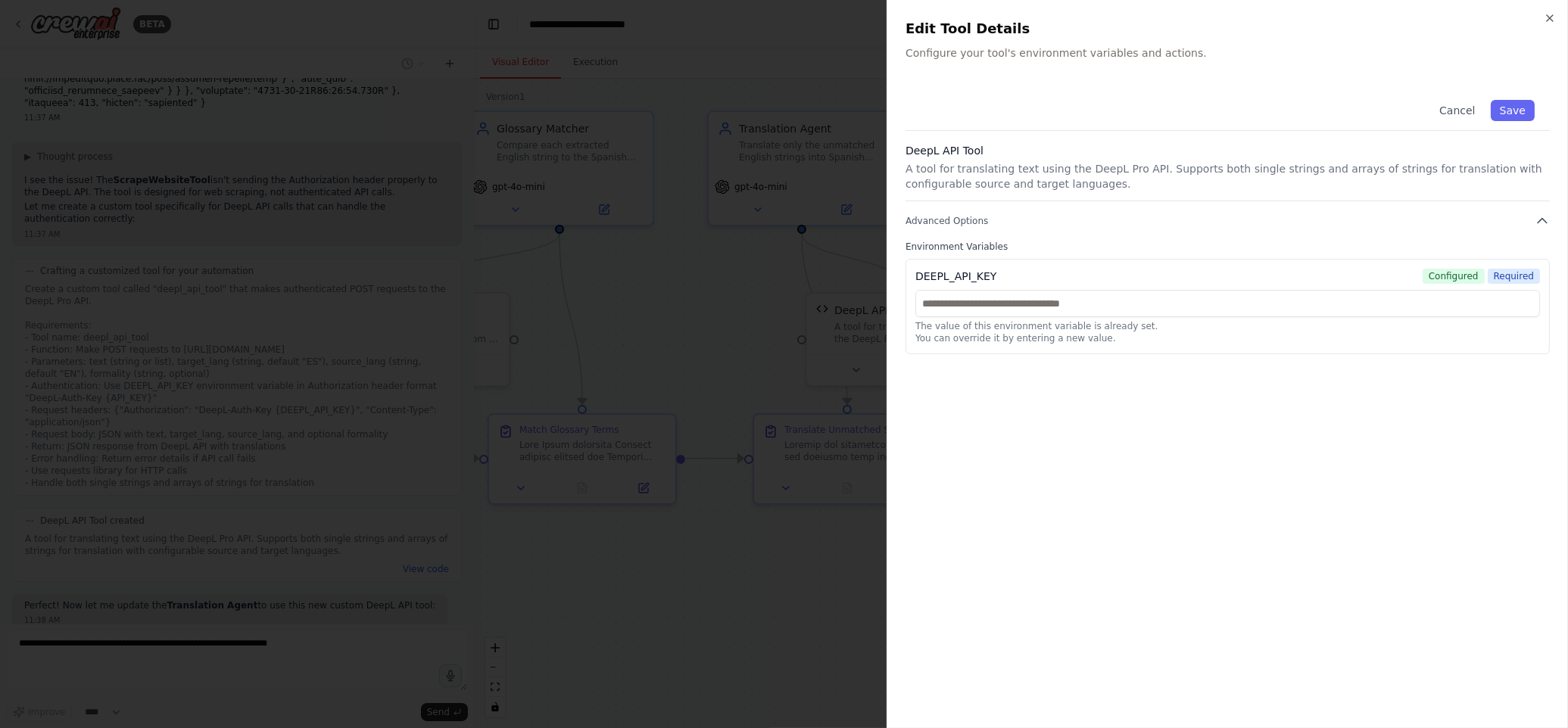
scroll to position [10189, 0]
click at [1034, 304] on input "text" at bounding box center [1227, 303] width 624 height 28
paste input "**********"
type input "**********"
click at [1390, 378] on div "**********" at bounding box center [1227, 397] width 644 height 626
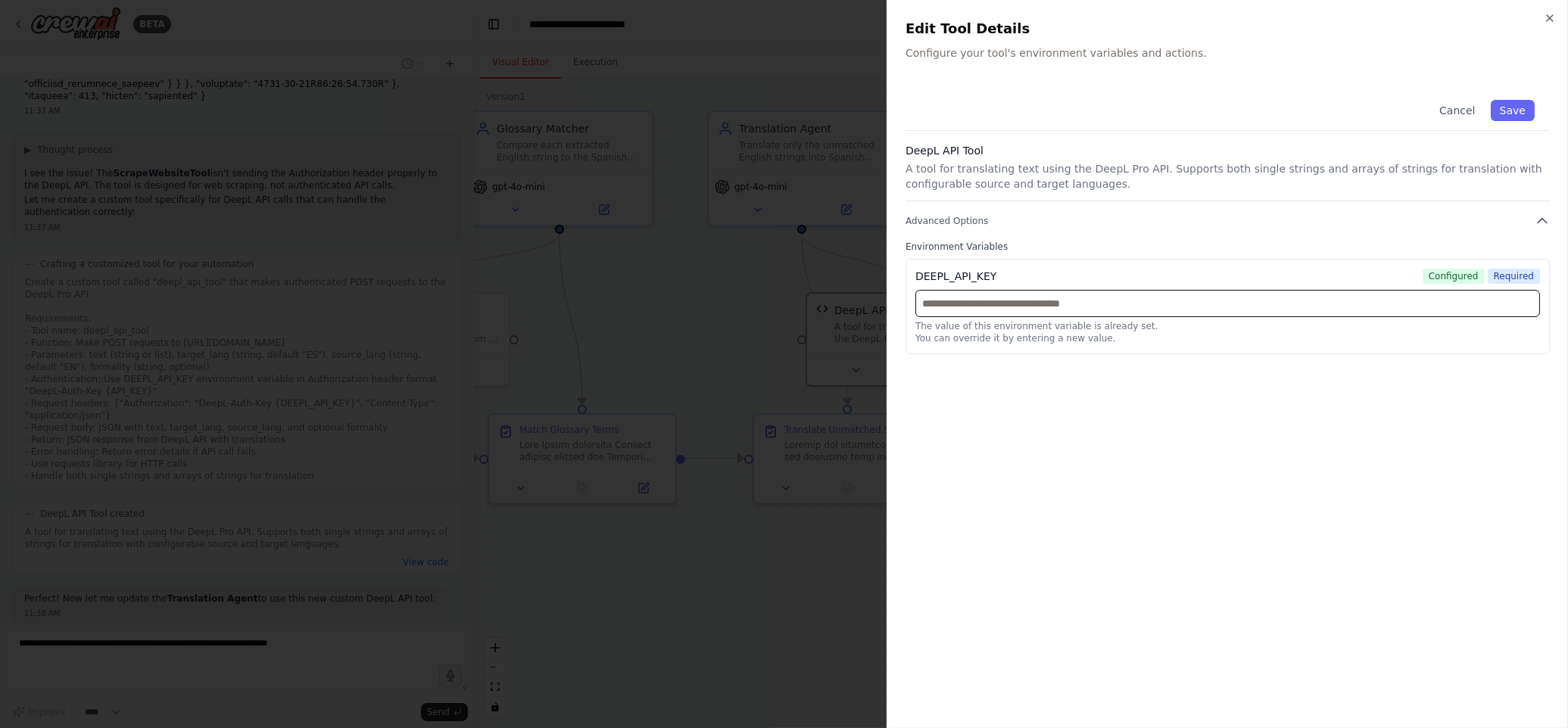
click at [1028, 303] on input "text" at bounding box center [1227, 303] width 624 height 28
paste input "**********"
type input "**********"
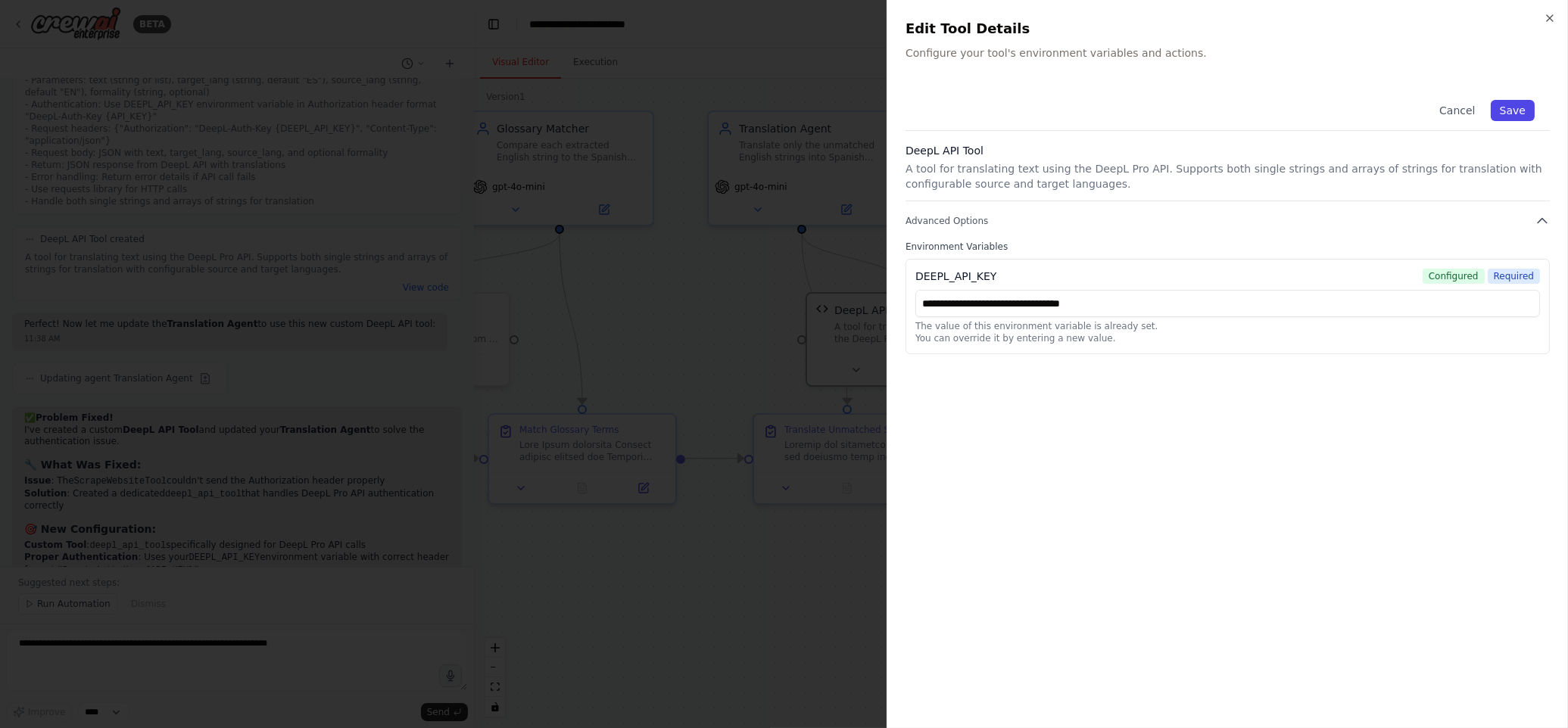
click at [1514, 104] on button "Save" at bounding box center [1512, 110] width 44 height 22
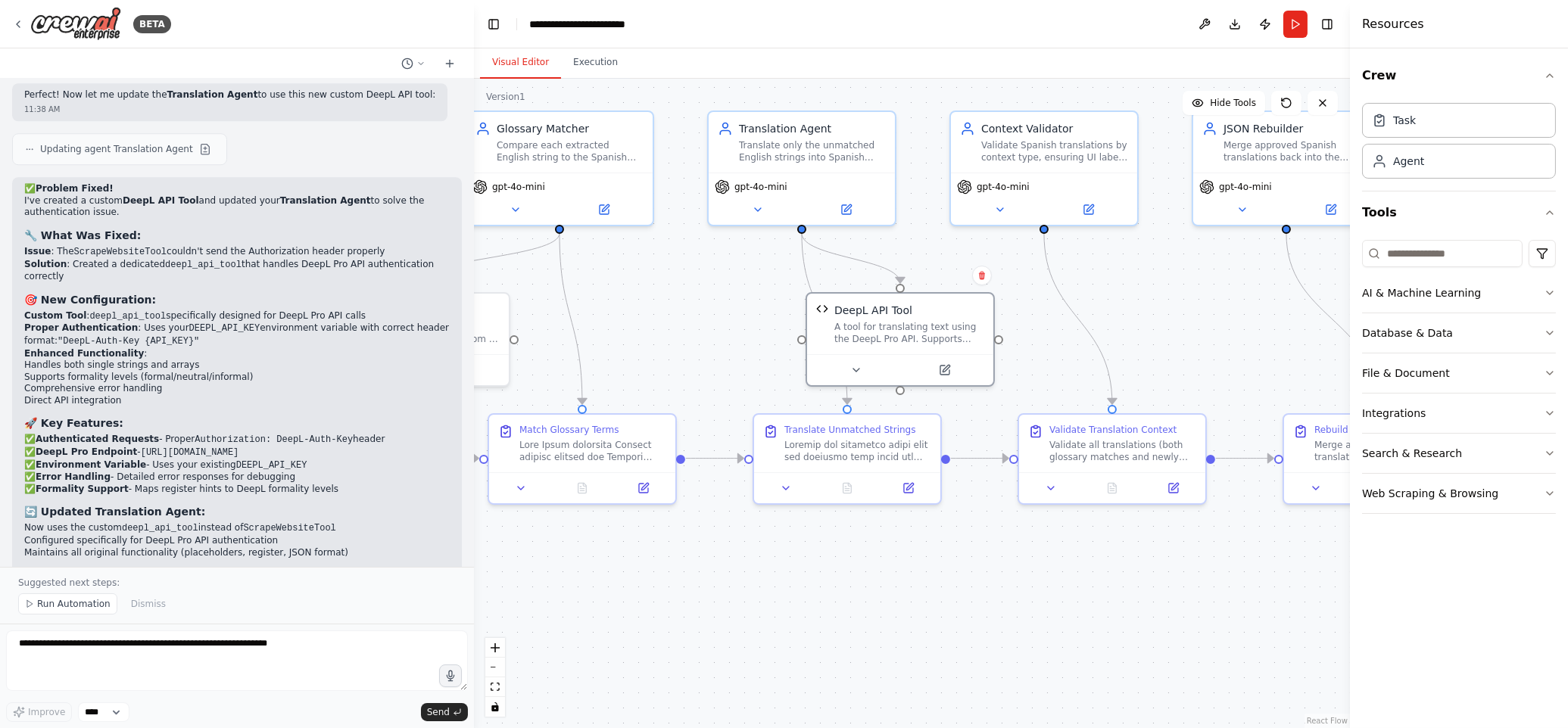
scroll to position [10704, 0]
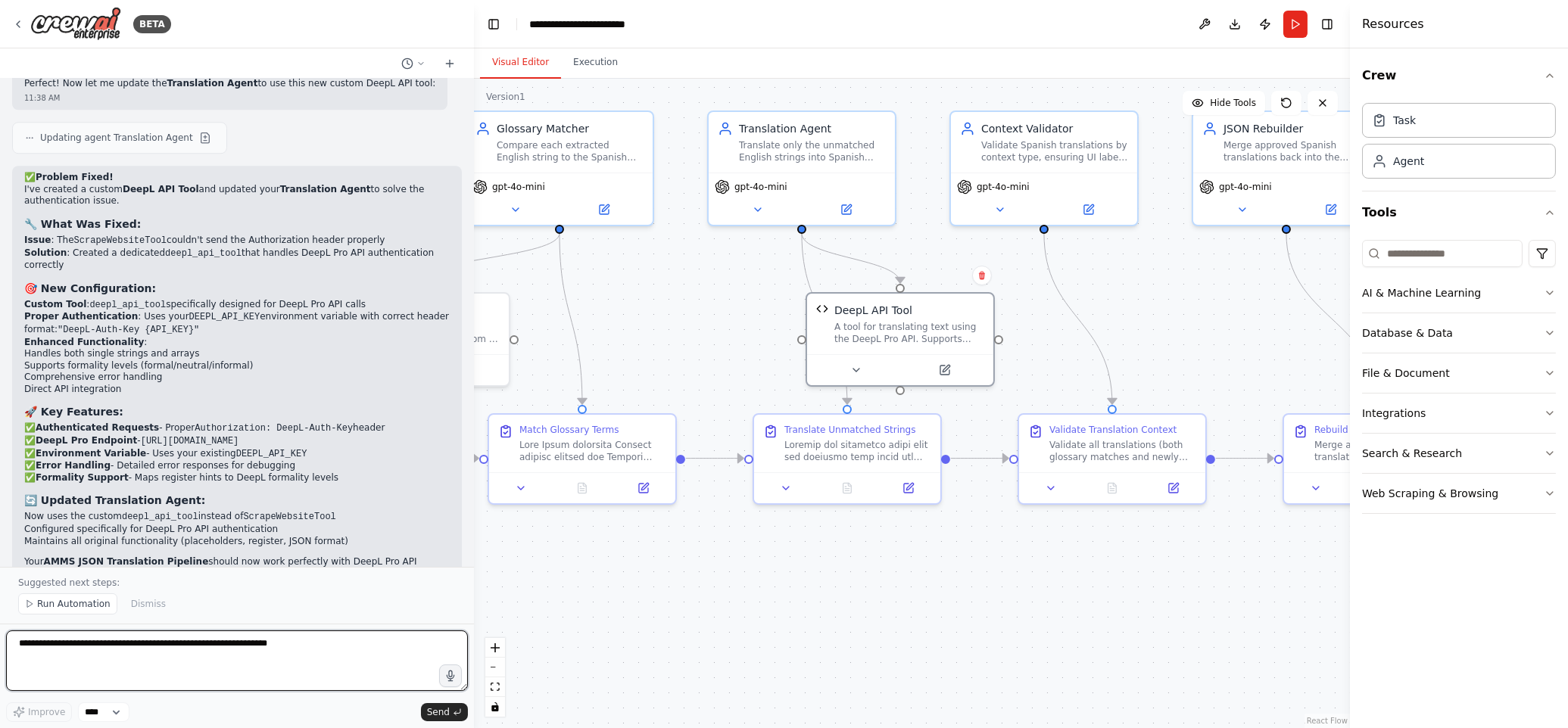
click at [129, 656] on textarea at bounding box center [236, 660] width 462 height 60
click at [1295, 24] on button "Run" at bounding box center [1295, 25] width 25 height 28
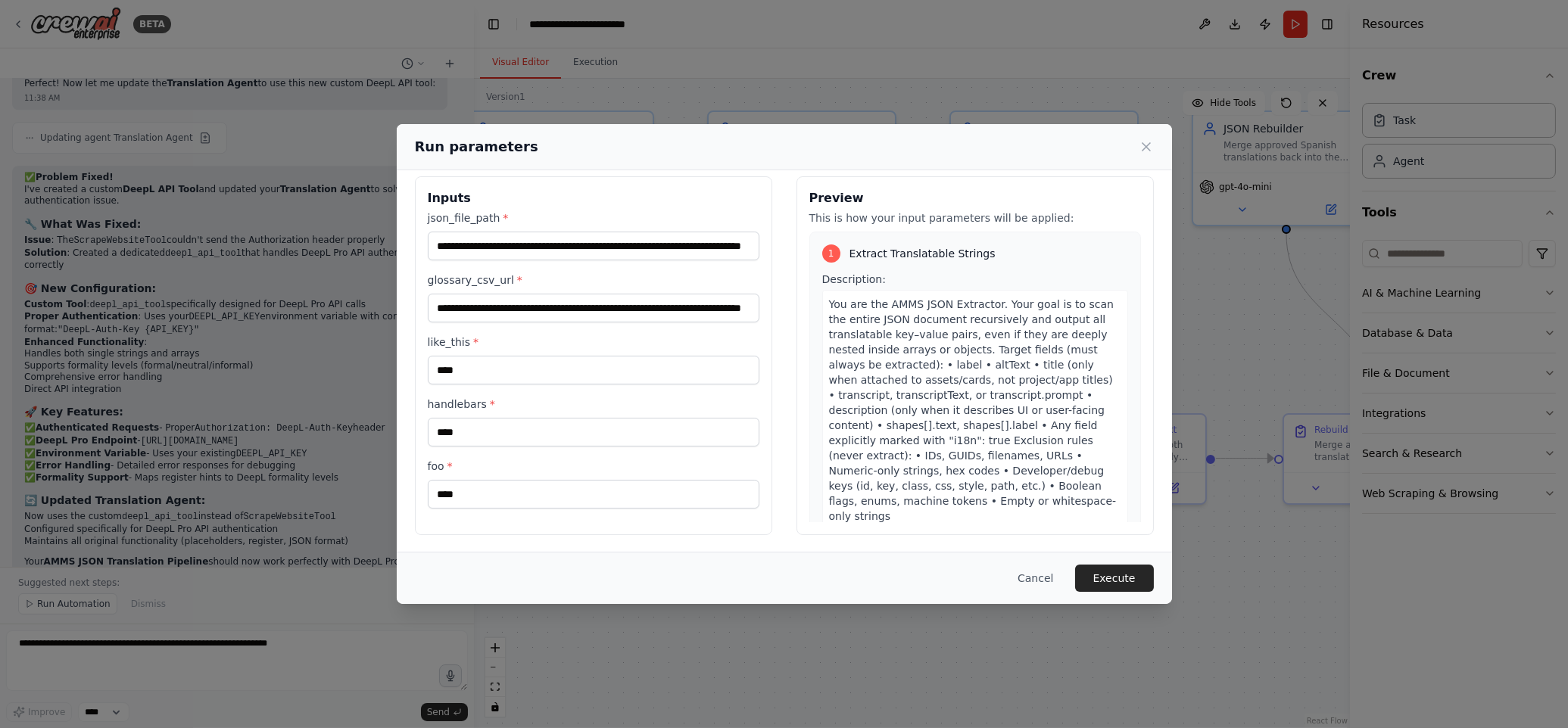
scroll to position [0, 0]
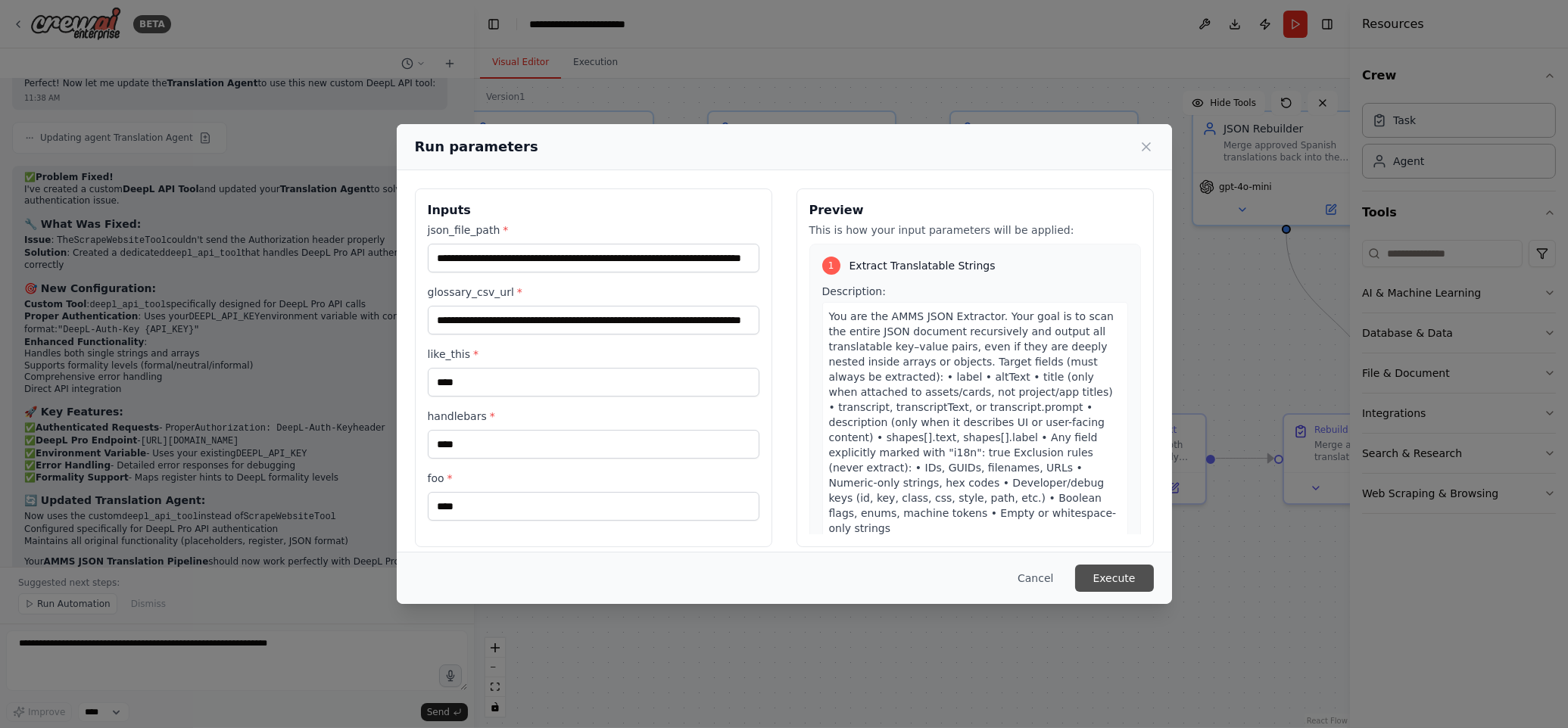
click at [1110, 580] on button "Execute" at bounding box center [1114, 578] width 79 height 28
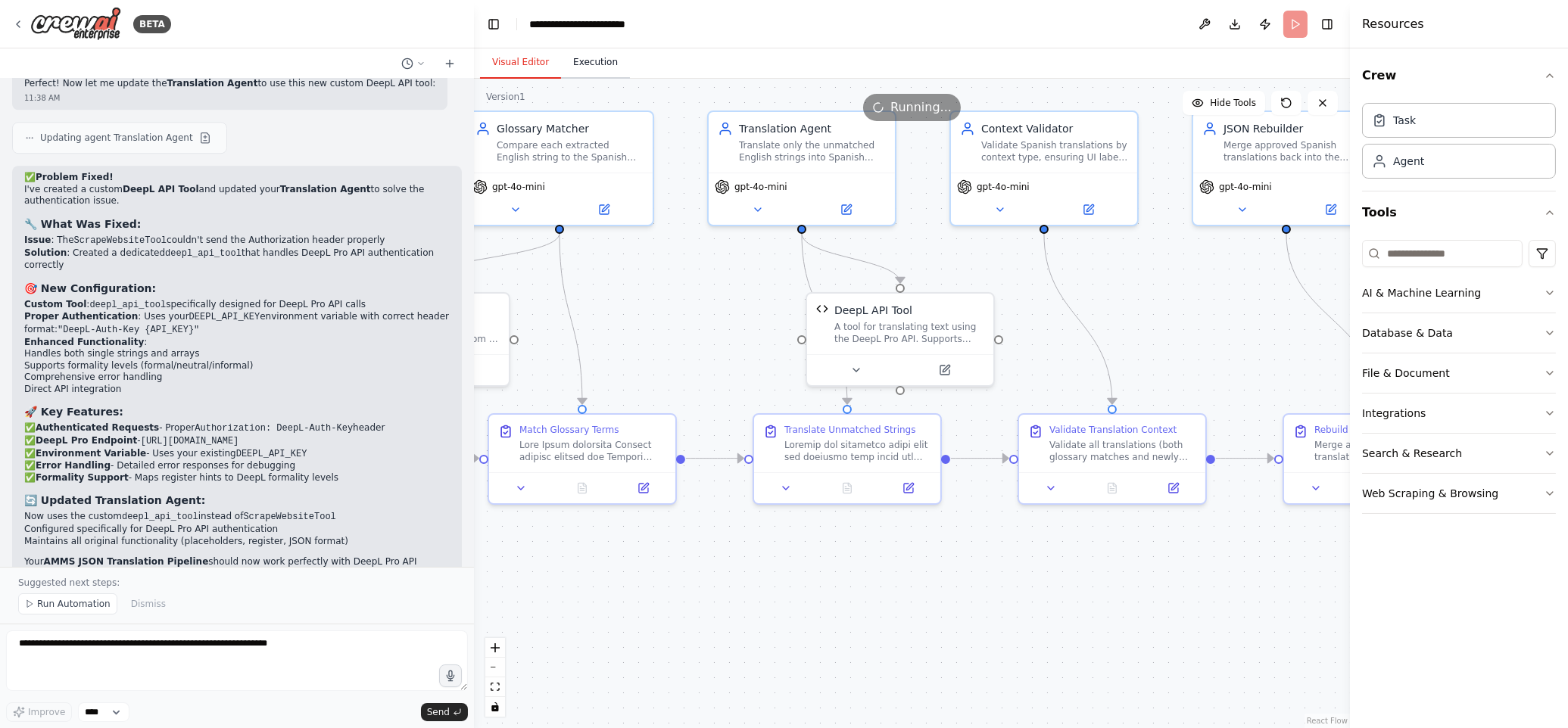
click at [587, 64] on button "Execution" at bounding box center [596, 63] width 69 height 32
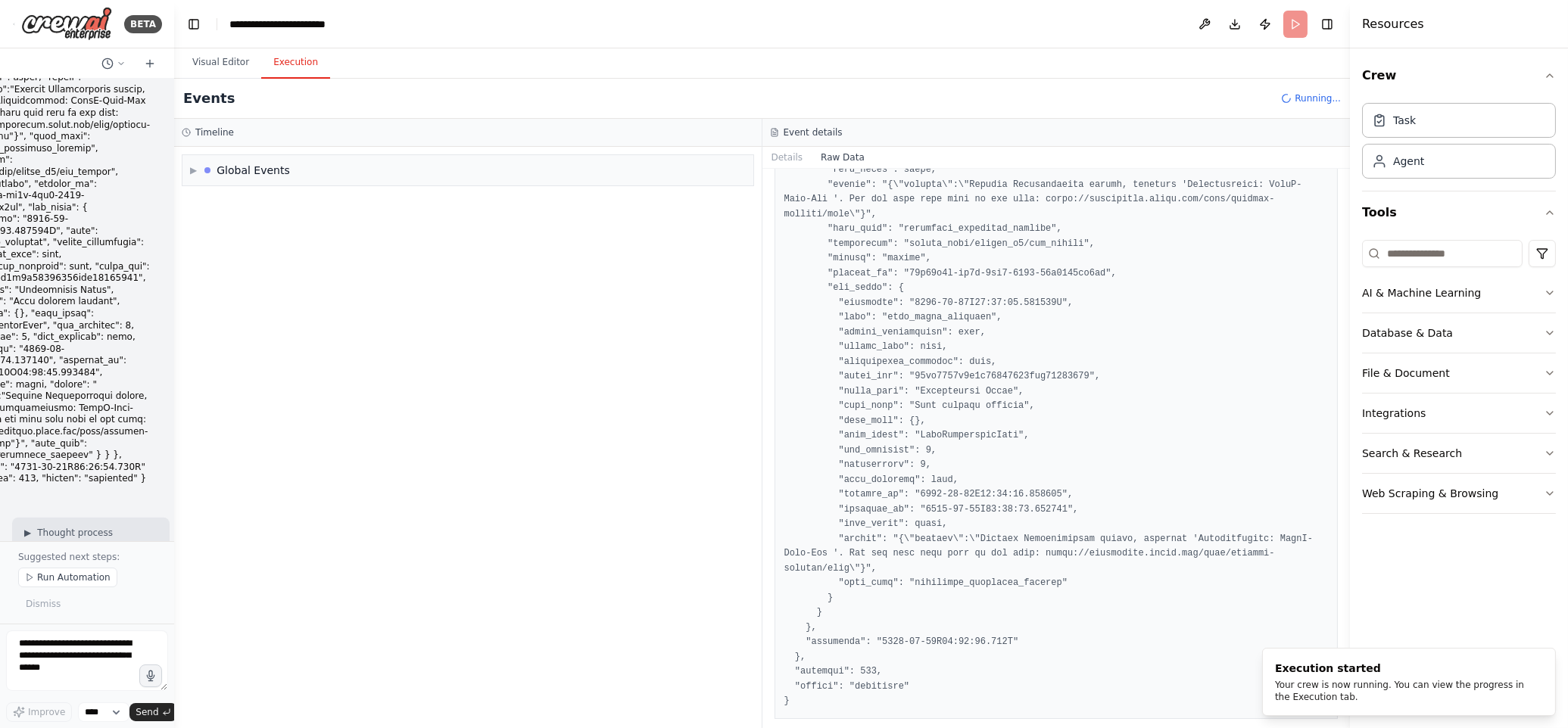
scroll to position [17994, 0]
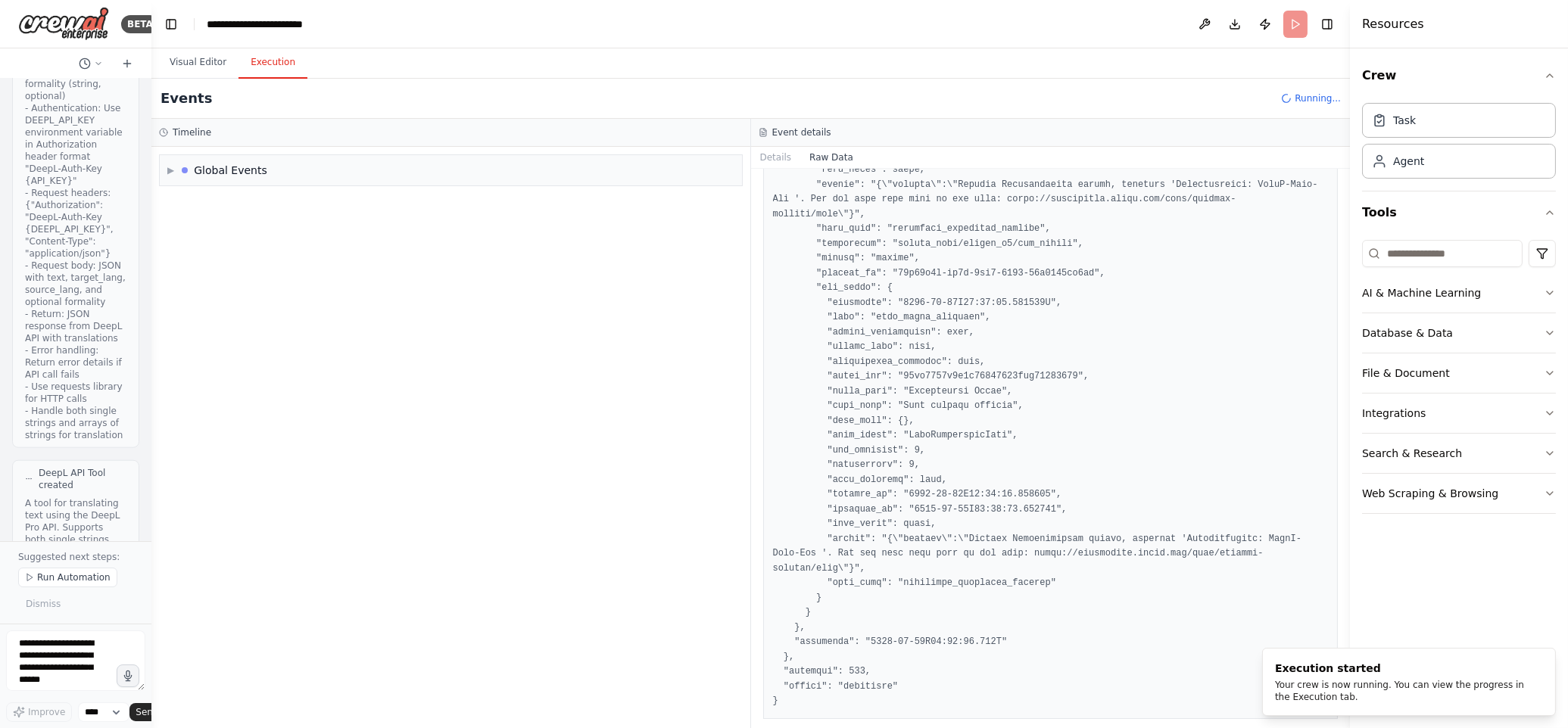
drag, startPoint x: 471, startPoint y: 142, endPoint x: 135, endPoint y: 129, distance: 336.3
click at [135, 129] on div "BETA Hello! I'm the CrewAI assistant. What kind of automation do you want to bu…" at bounding box center [76, 364] width 152 height 728
click at [771, 159] on button "Details" at bounding box center [775, 158] width 50 height 22
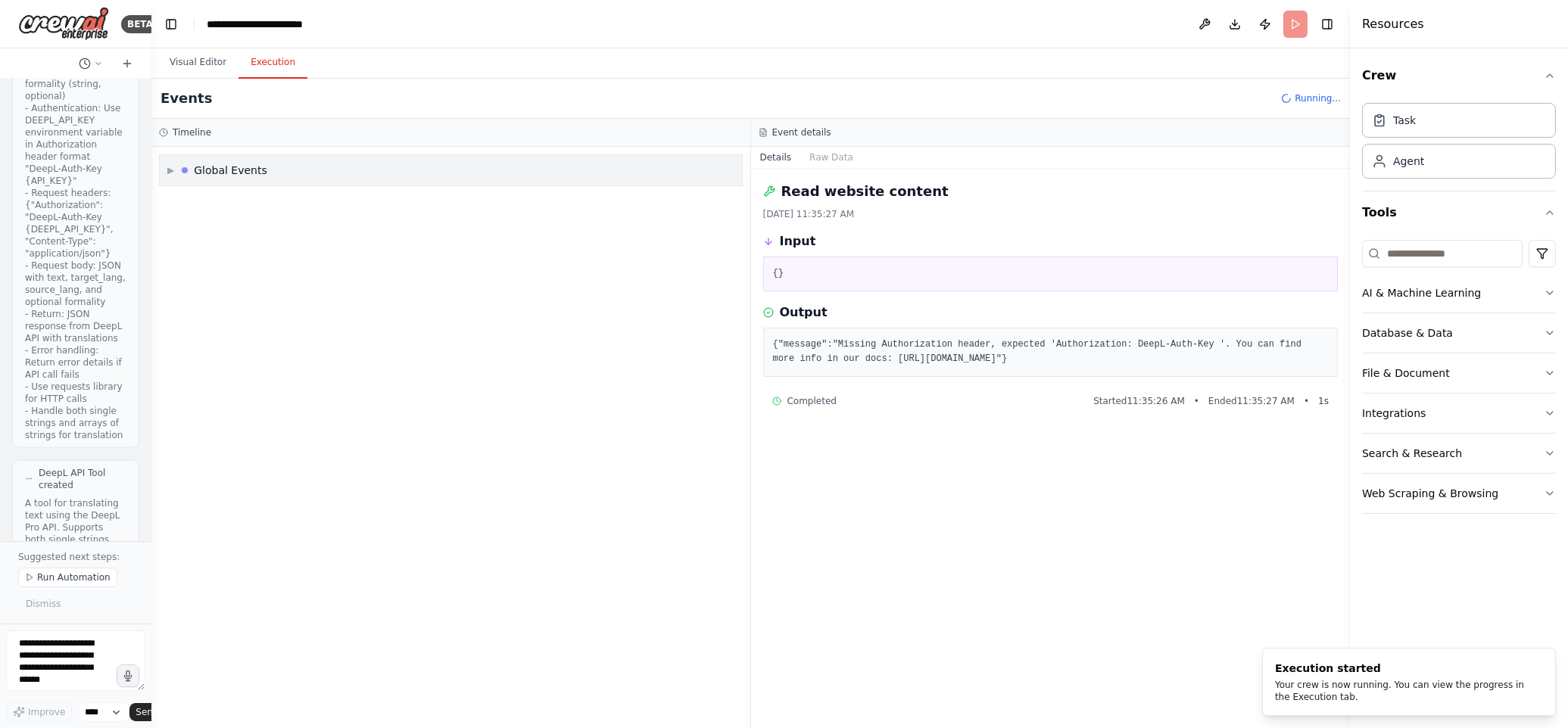
click at [167, 170] on span "▶" at bounding box center [170, 170] width 7 height 12
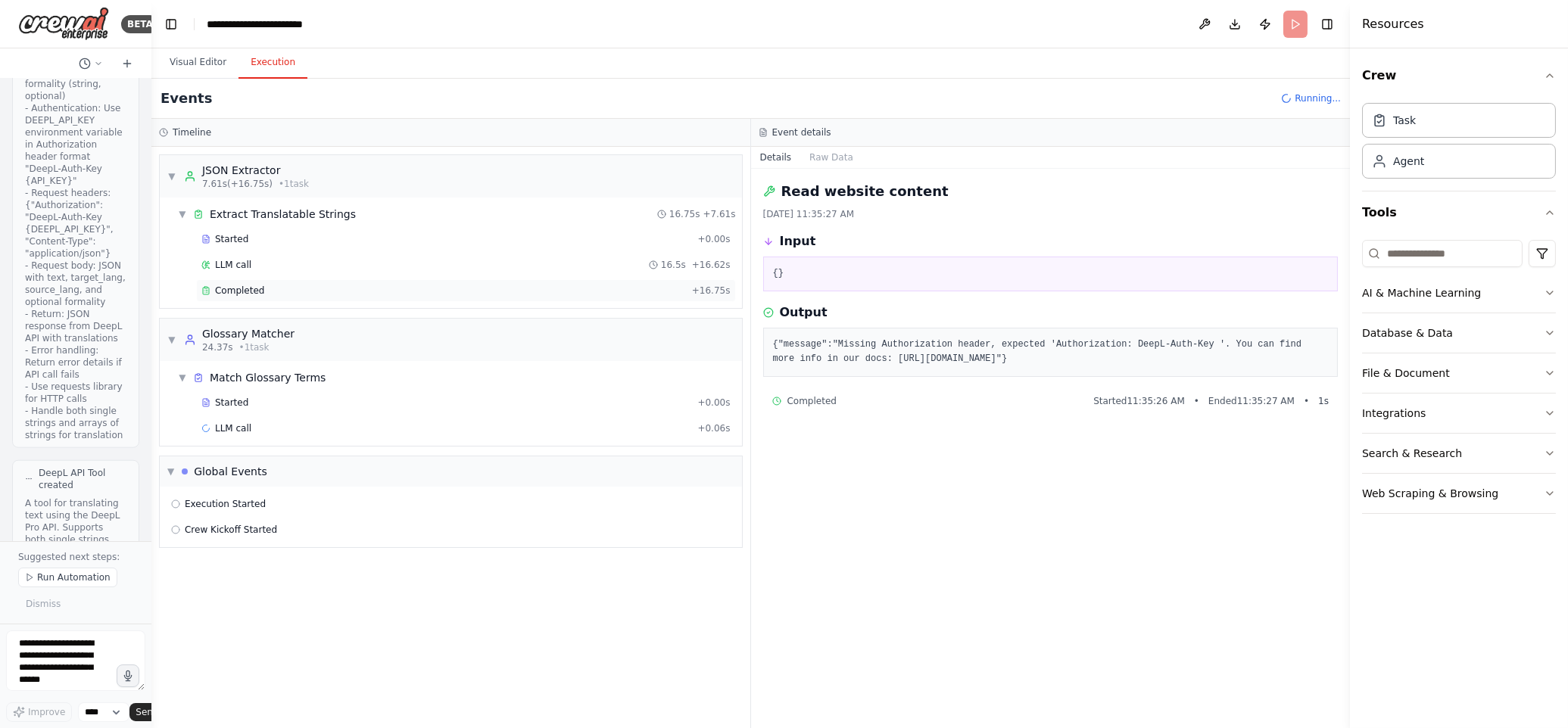
click at [583, 283] on div "Completed + 16.75s" at bounding box center [466, 291] width 540 height 23
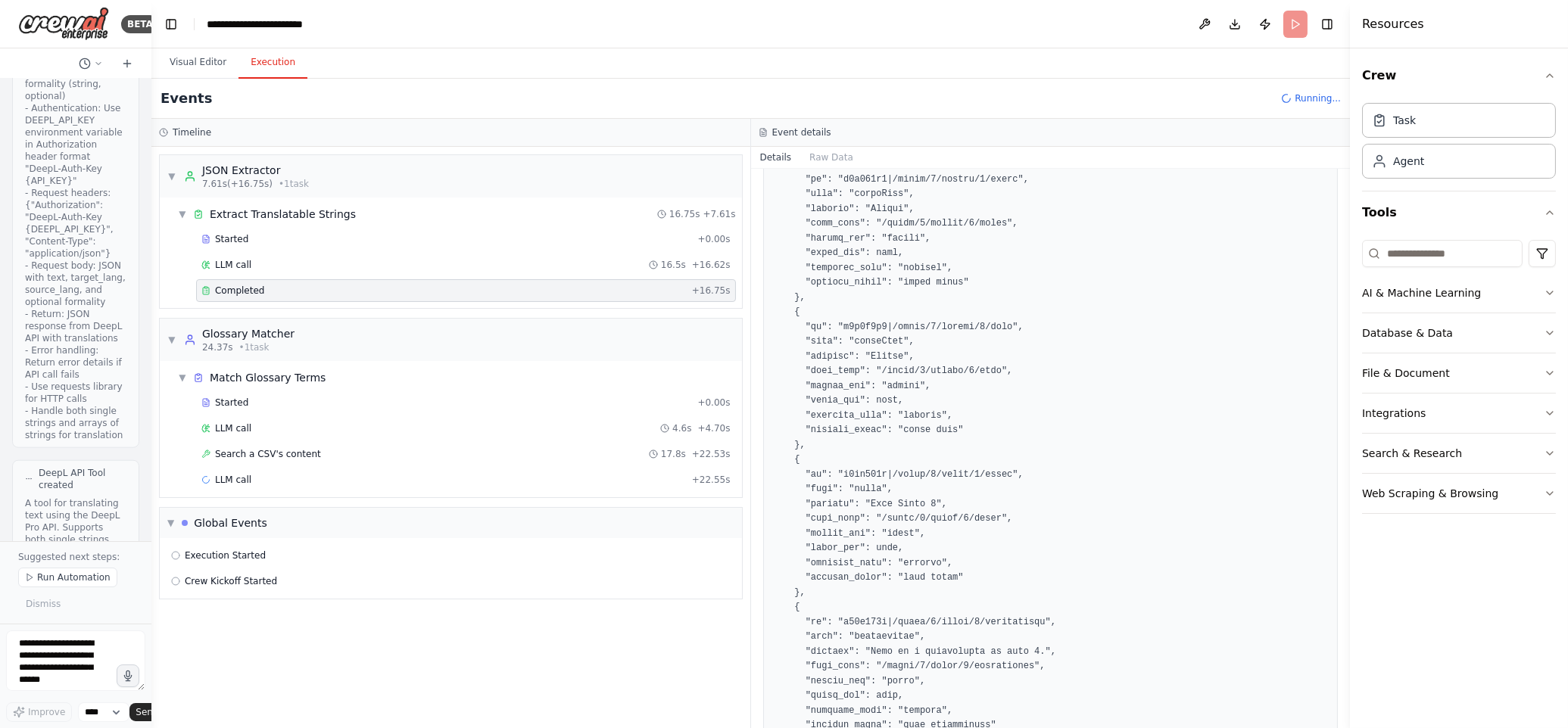
scroll to position [827, 0]
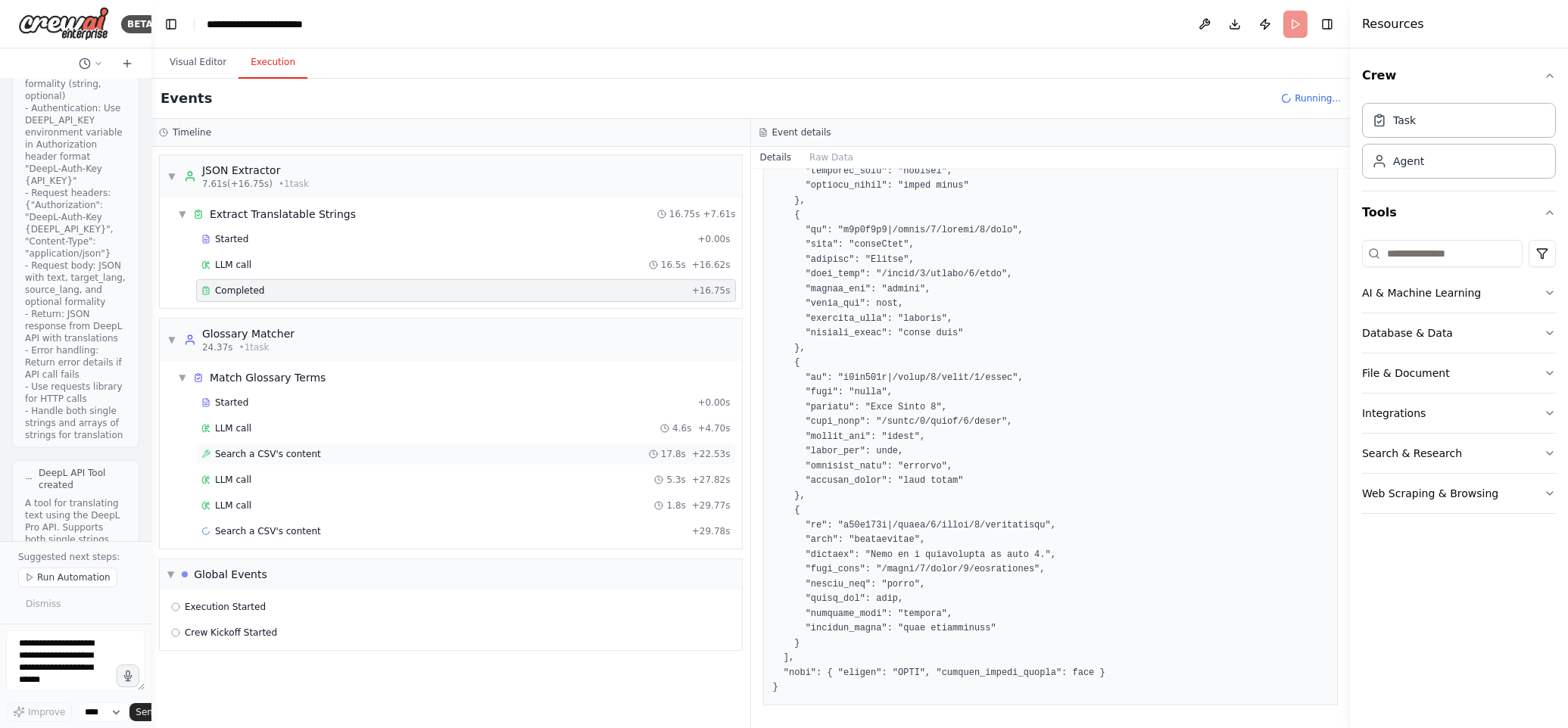
click at [341, 454] on div "Search a CSV's content 17.8s + 22.53s" at bounding box center [465, 454] width 529 height 12
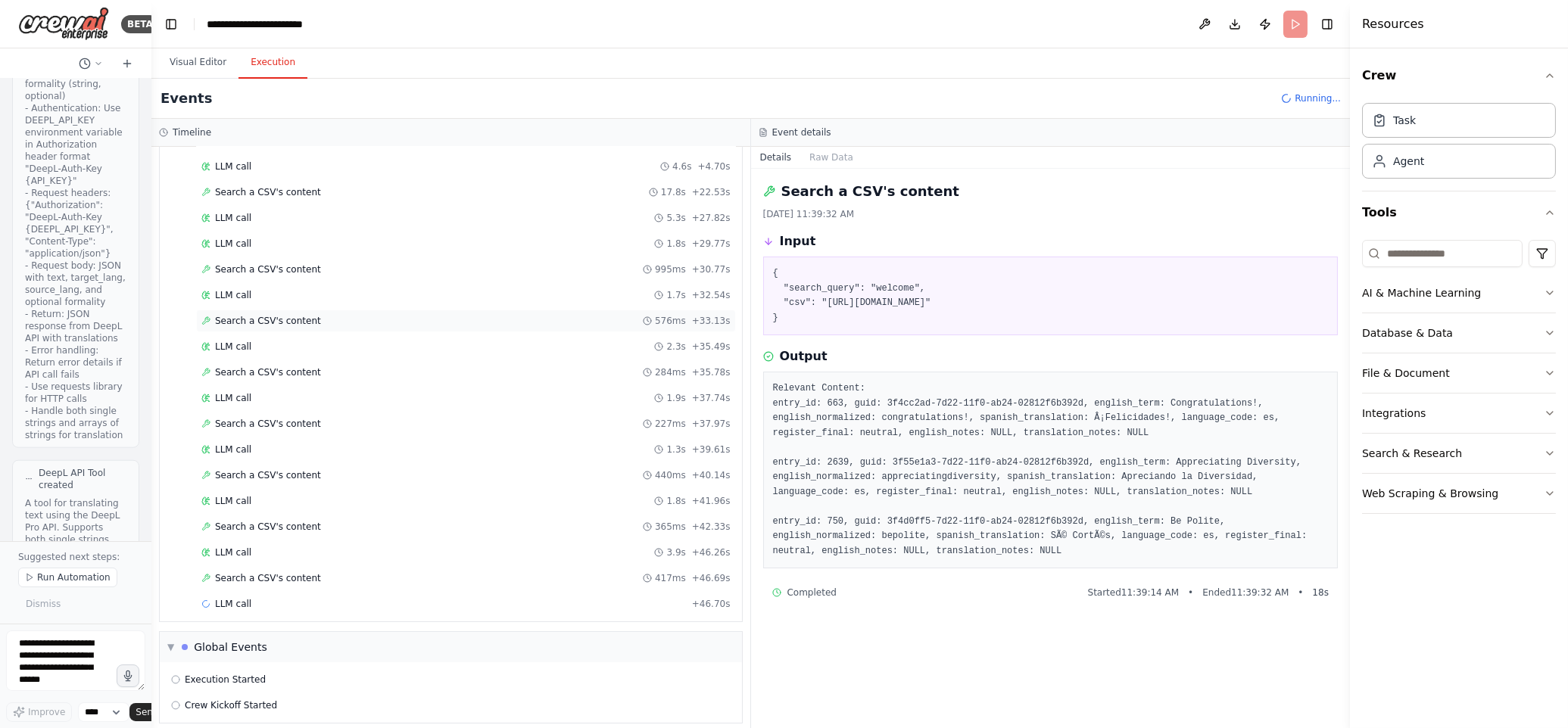
scroll to position [278, 0]
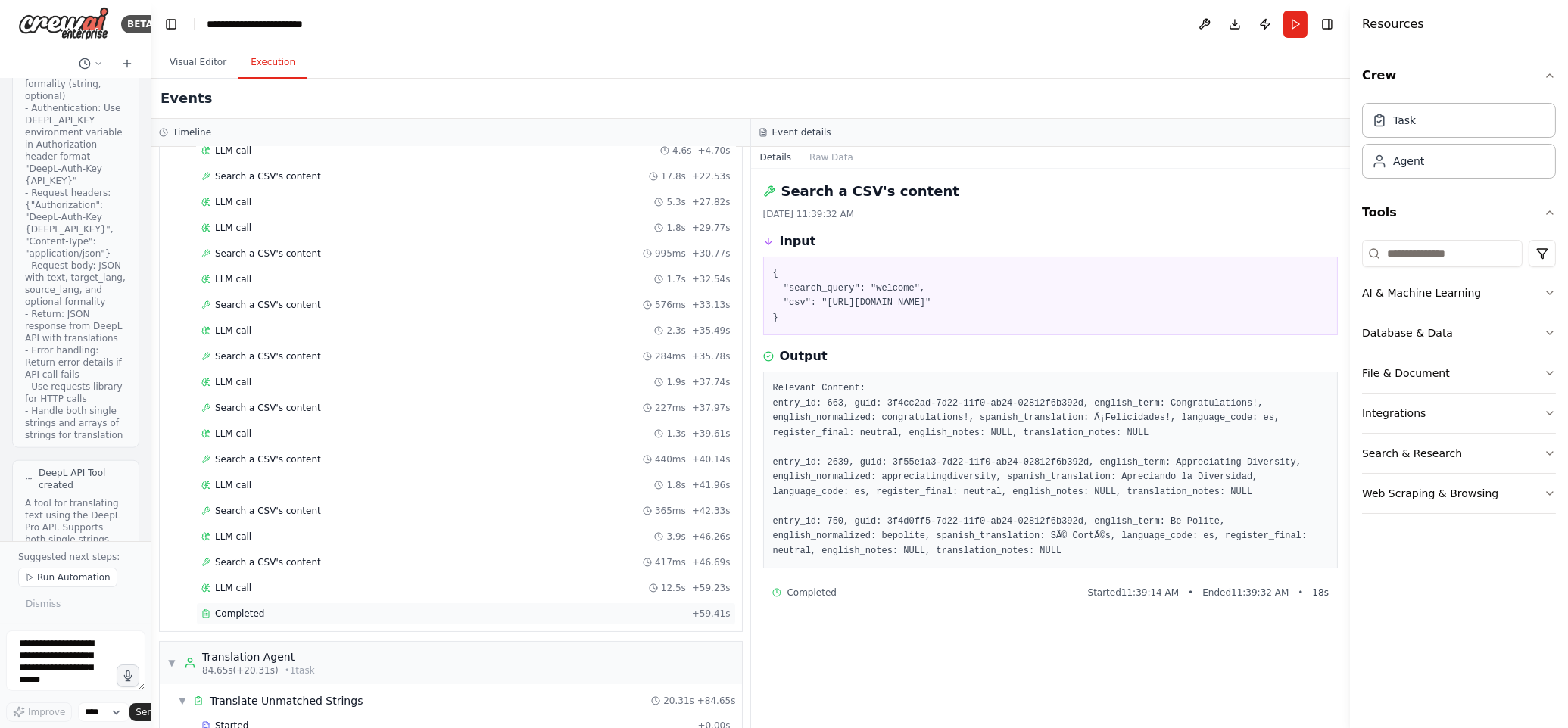
click at [649, 614] on div "Completed" at bounding box center [443, 614] width 485 height 12
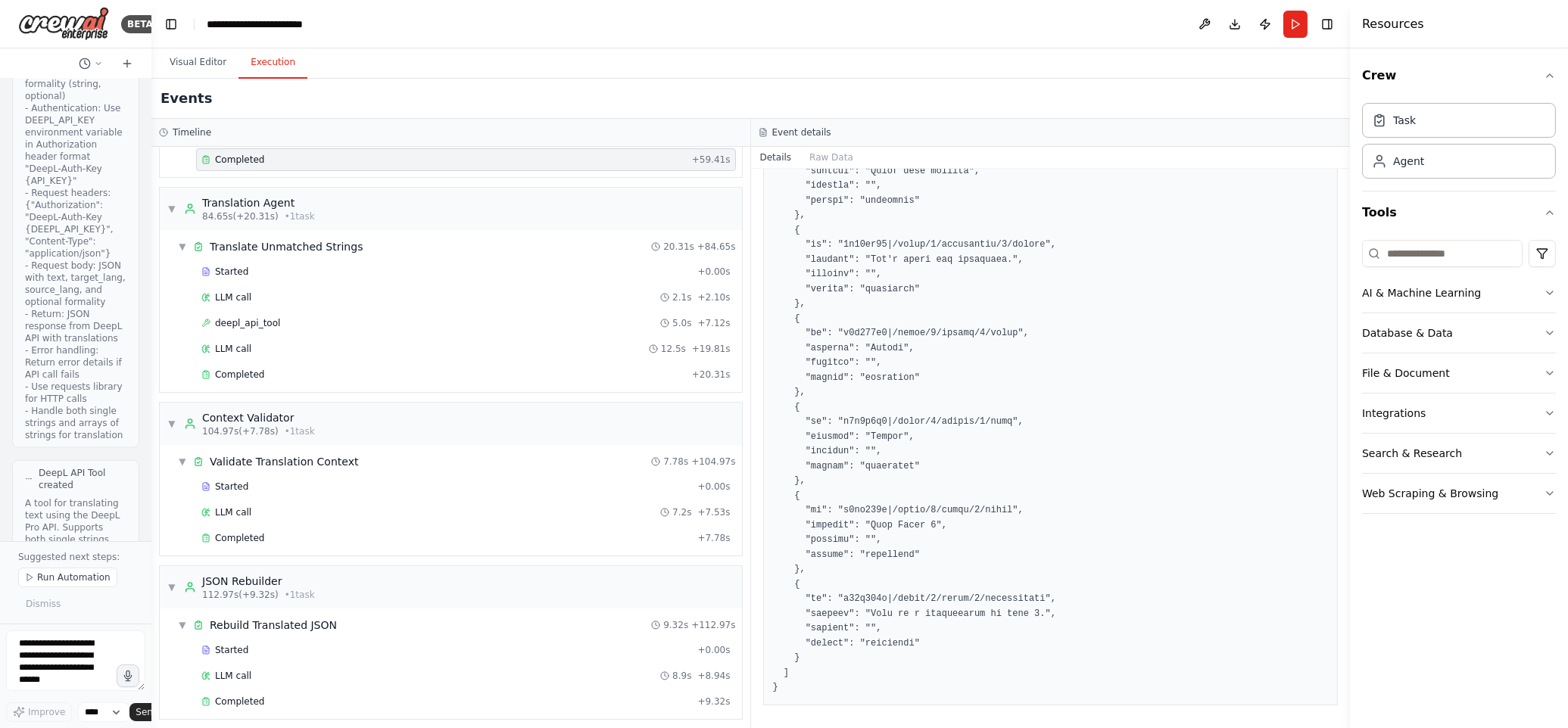
scroll to position [733, 0]
click at [313, 323] on div "deepl_api_tool 5.0s + 7.12s" at bounding box center [465, 322] width 529 height 12
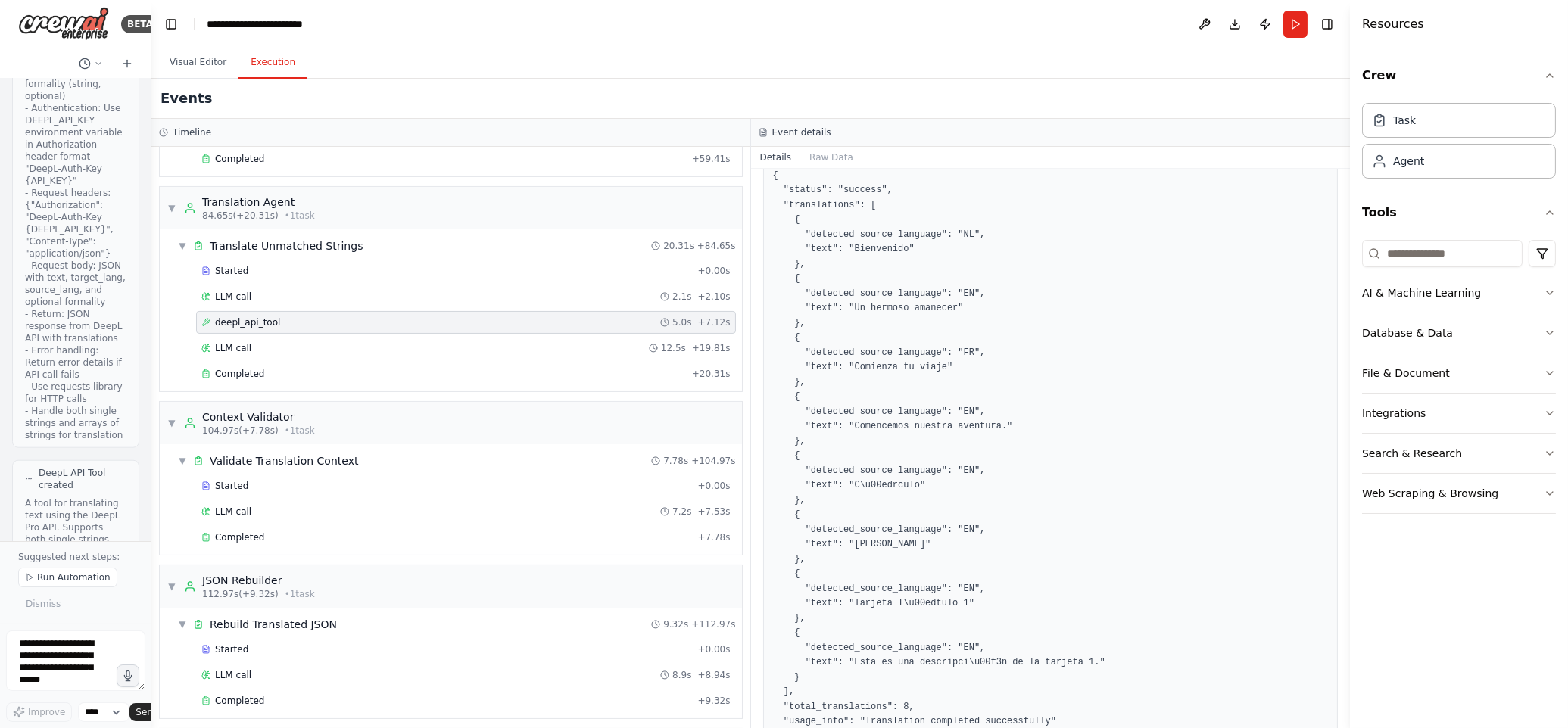
scroll to position [458, 0]
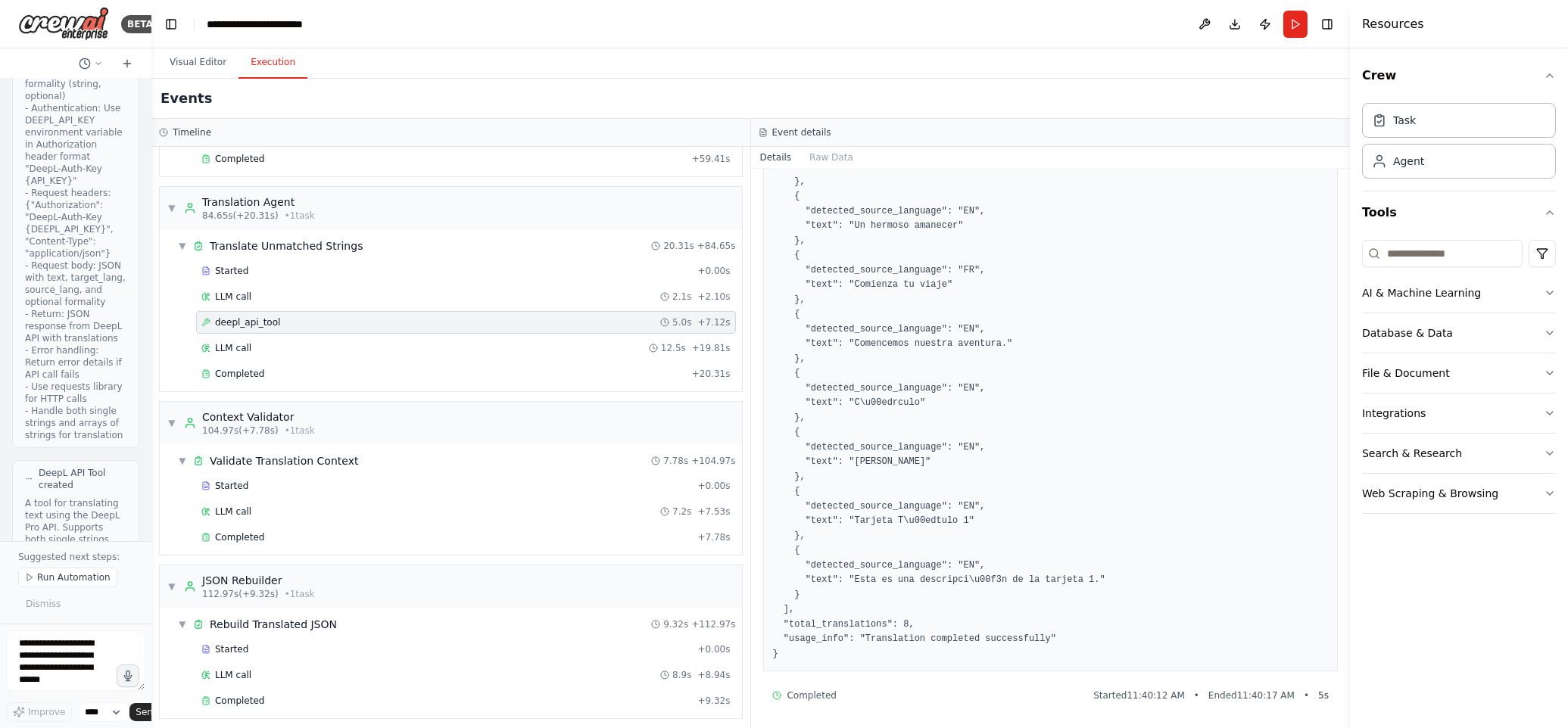
click at [323, 364] on div "Started + 0.00s LLM call 2.1s + 2.10s deepl_api_tool 5.0s + 7.12s LLM call 12.5…" at bounding box center [456, 324] width 570 height 129
click at [321, 371] on div "Completed + 20.31s" at bounding box center [466, 373] width 540 height 23
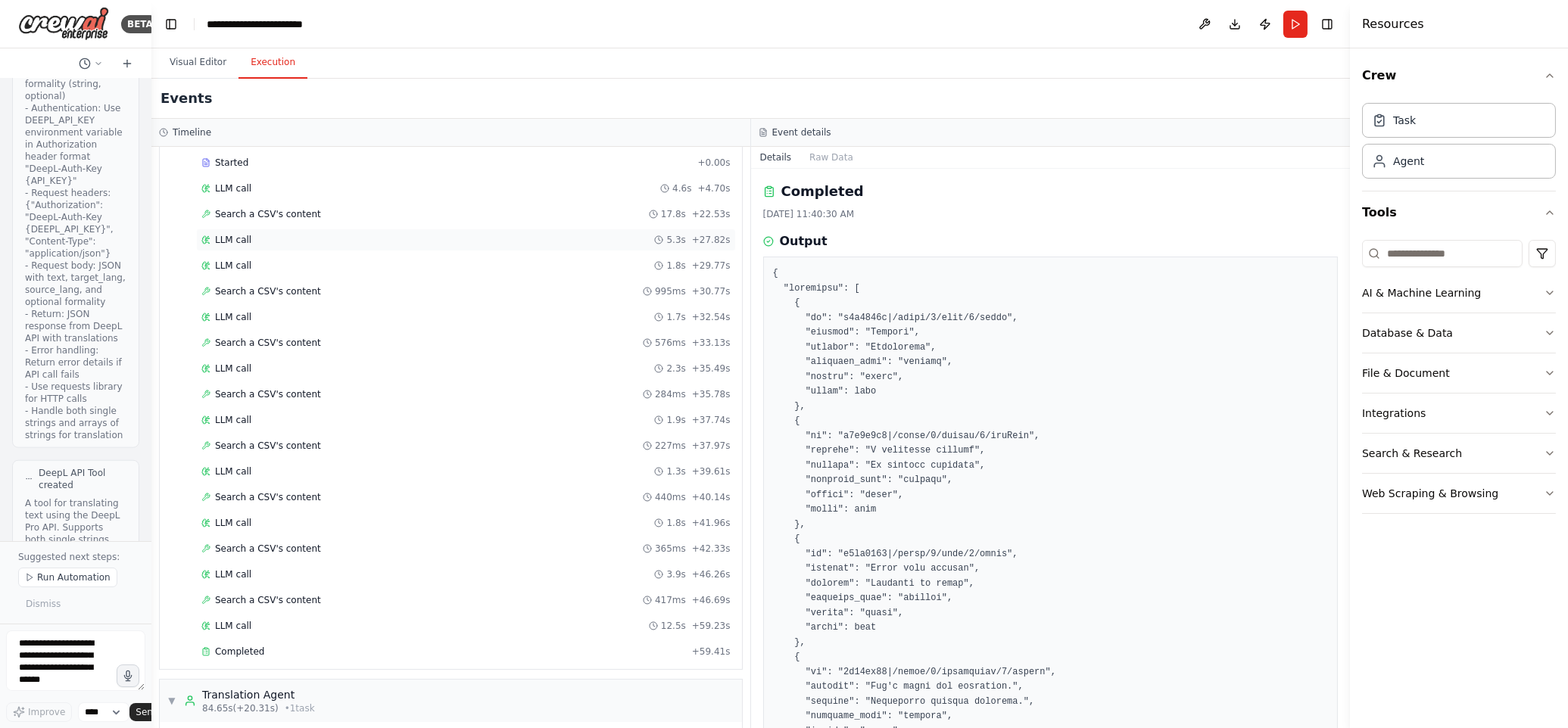
scroll to position [0, 0]
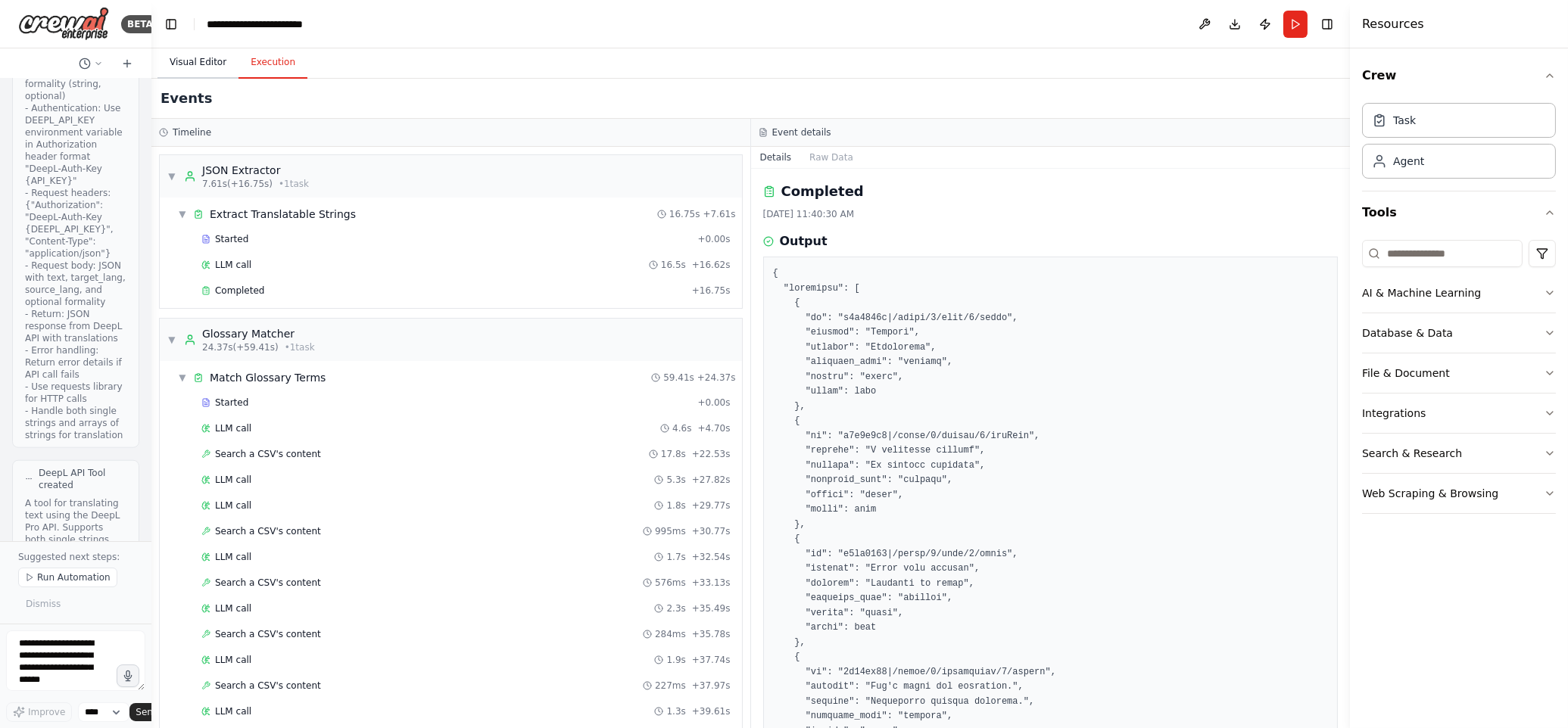
click at [194, 56] on button "Visual Editor" at bounding box center [198, 63] width 81 height 32
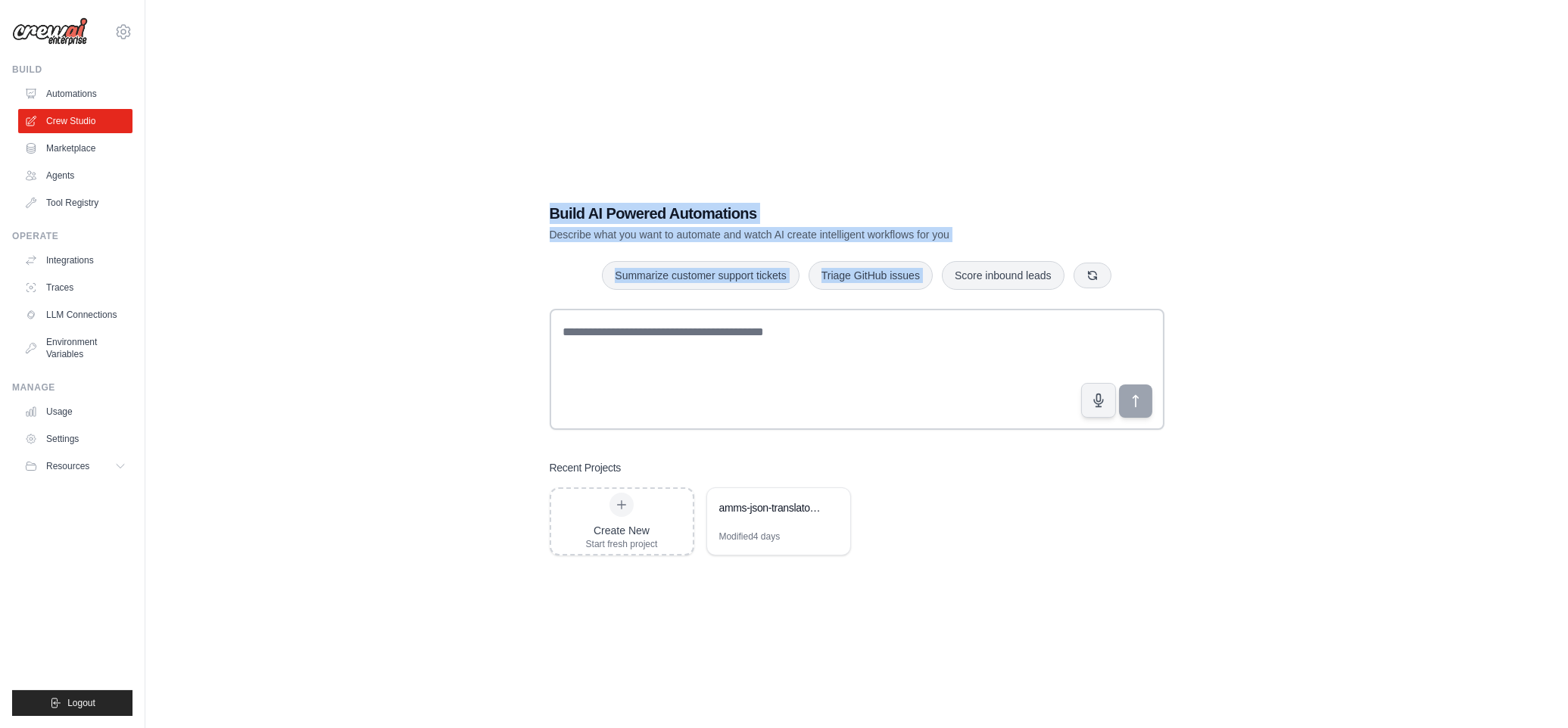
click at [939, 269] on body "[EMAIL_ADDRESS][DOMAIN_NAME] Settings Build Automations Crew Studio Resources" at bounding box center [784, 379] width 1568 height 759
click at [70, 174] on link "Agents" at bounding box center [77, 175] width 114 height 25
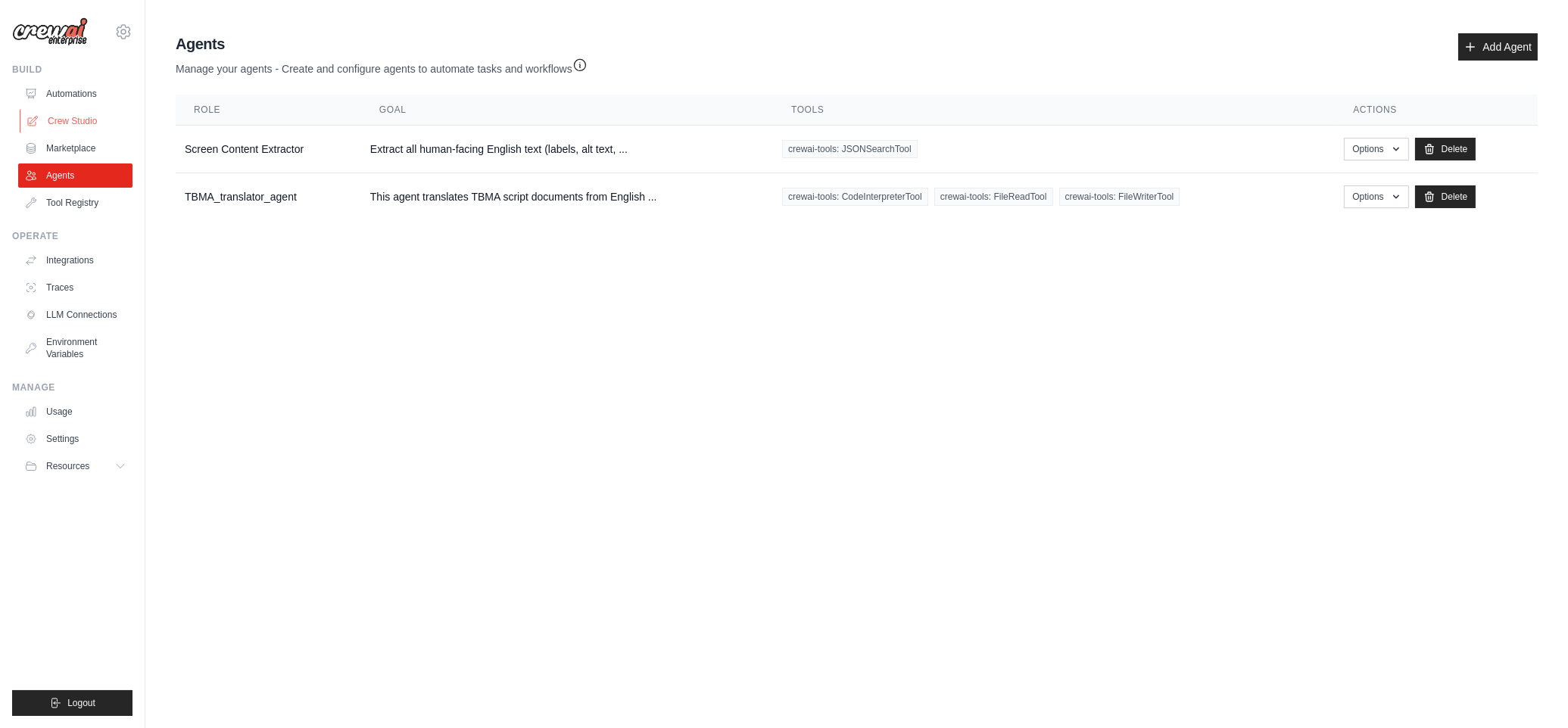
click at [68, 120] on link "Crew Studio" at bounding box center [77, 121] width 114 height 25
click at [68, 117] on link "Crew Studio" at bounding box center [77, 121] width 114 height 25
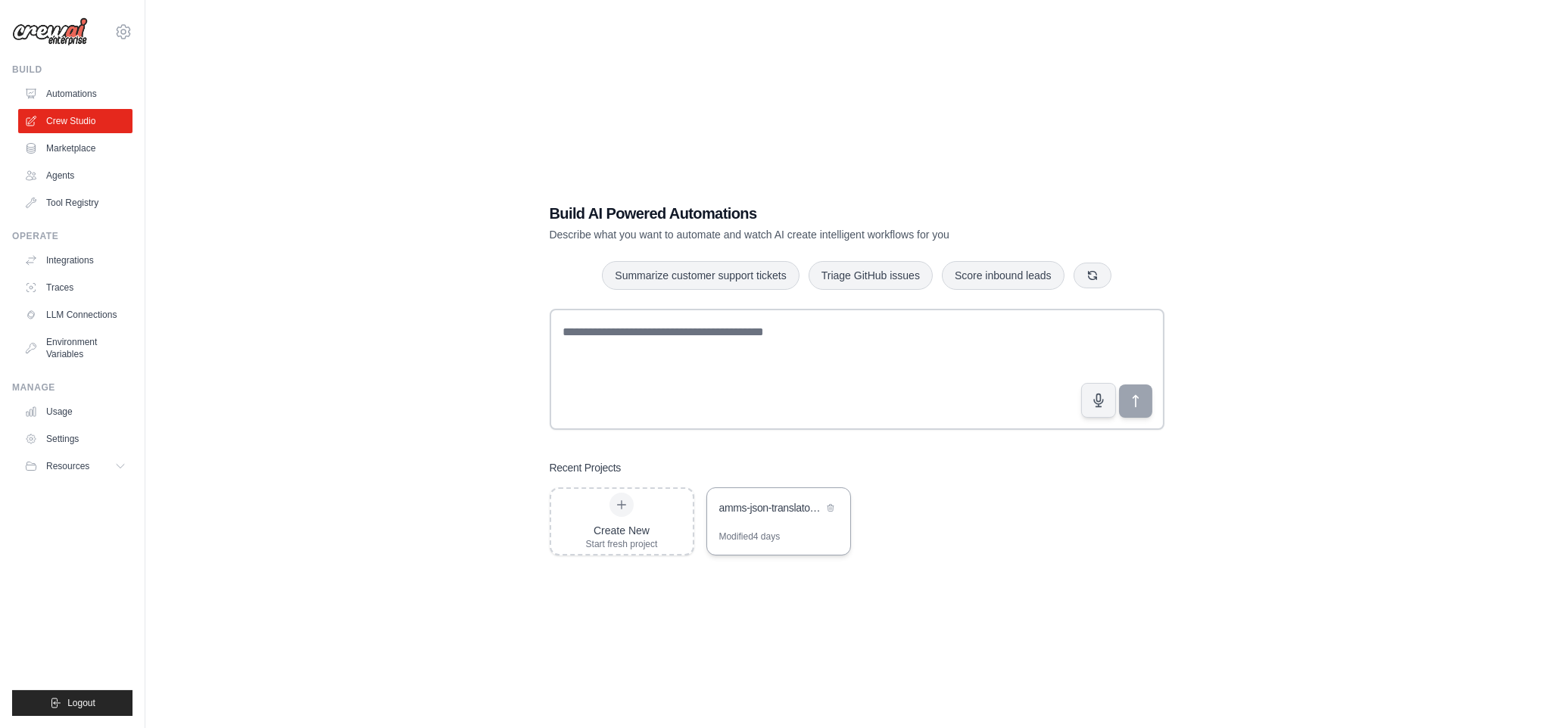
click at [770, 516] on div "amms-json-translator-crew" at bounding box center [770, 509] width 103 height 18
click at [776, 507] on div "amms-json-translator-crew" at bounding box center [770, 507] width 103 height 15
click at [776, 520] on div "amms-json-translator-crew" at bounding box center [778, 509] width 143 height 42
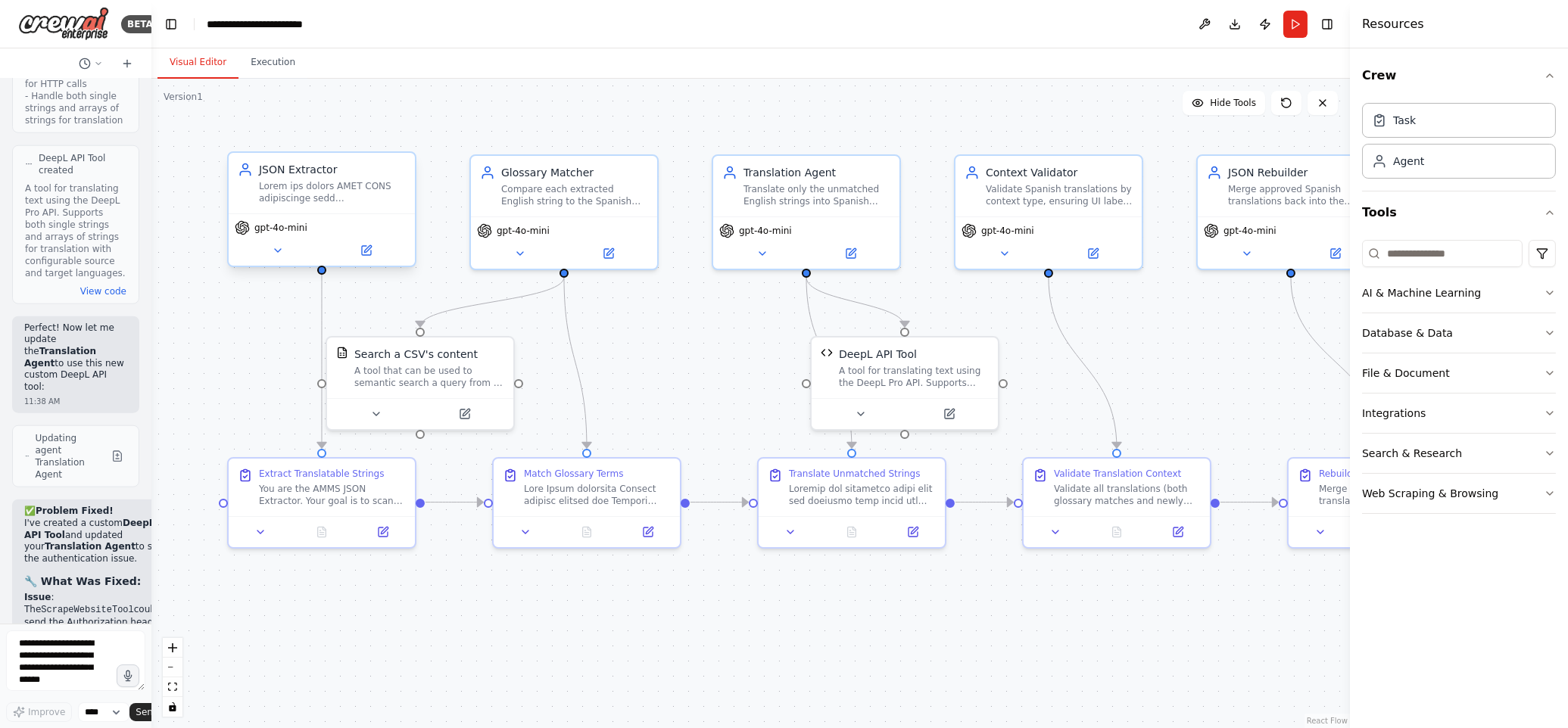
scroll to position [18125, 0]
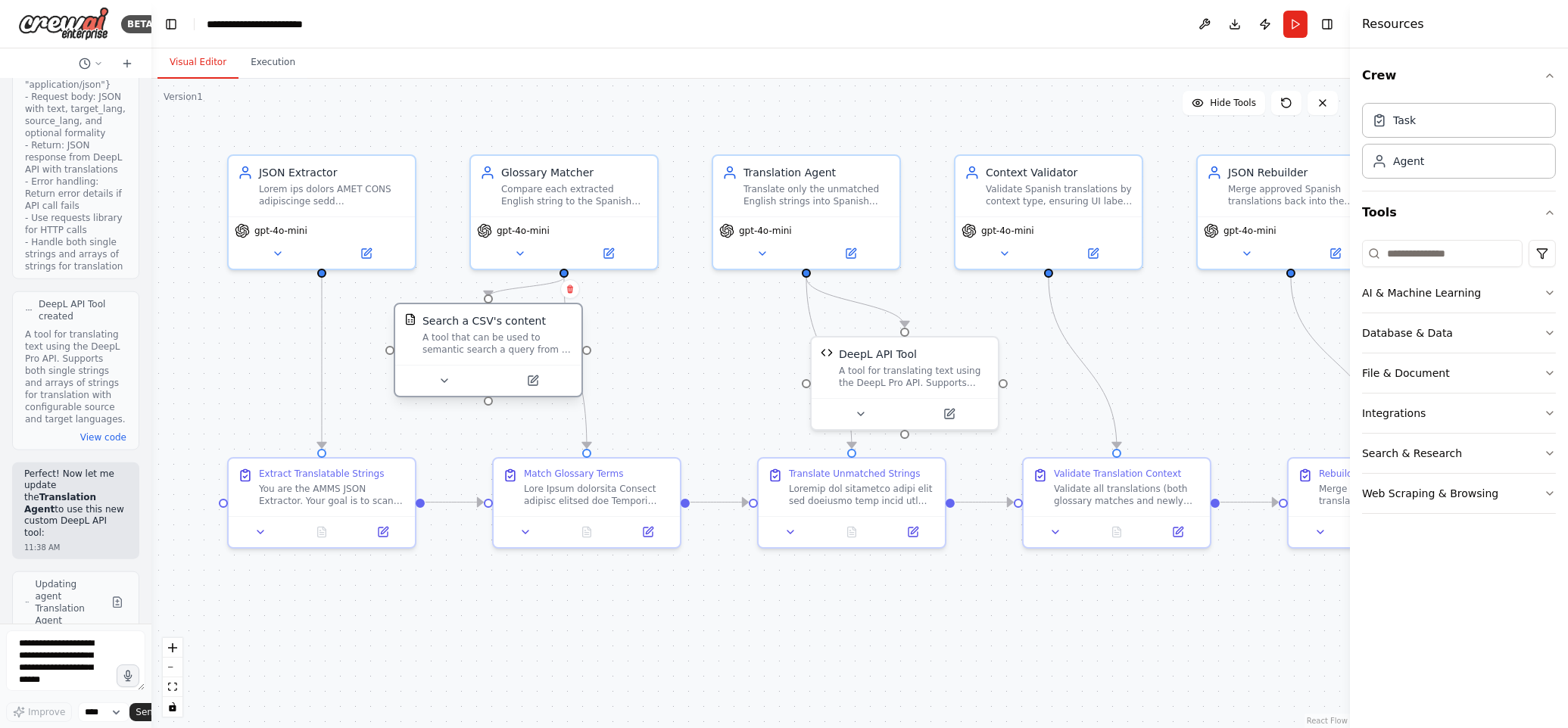
drag, startPoint x: 430, startPoint y: 359, endPoint x: 500, endPoint y: 335, distance: 74.0
click at [500, 335] on div "Search a CSV's content A tool that can be used to semantic search a query from …" at bounding box center [497, 334] width 150 height 42
click at [532, 381] on icon at bounding box center [534, 378] width 7 height 7
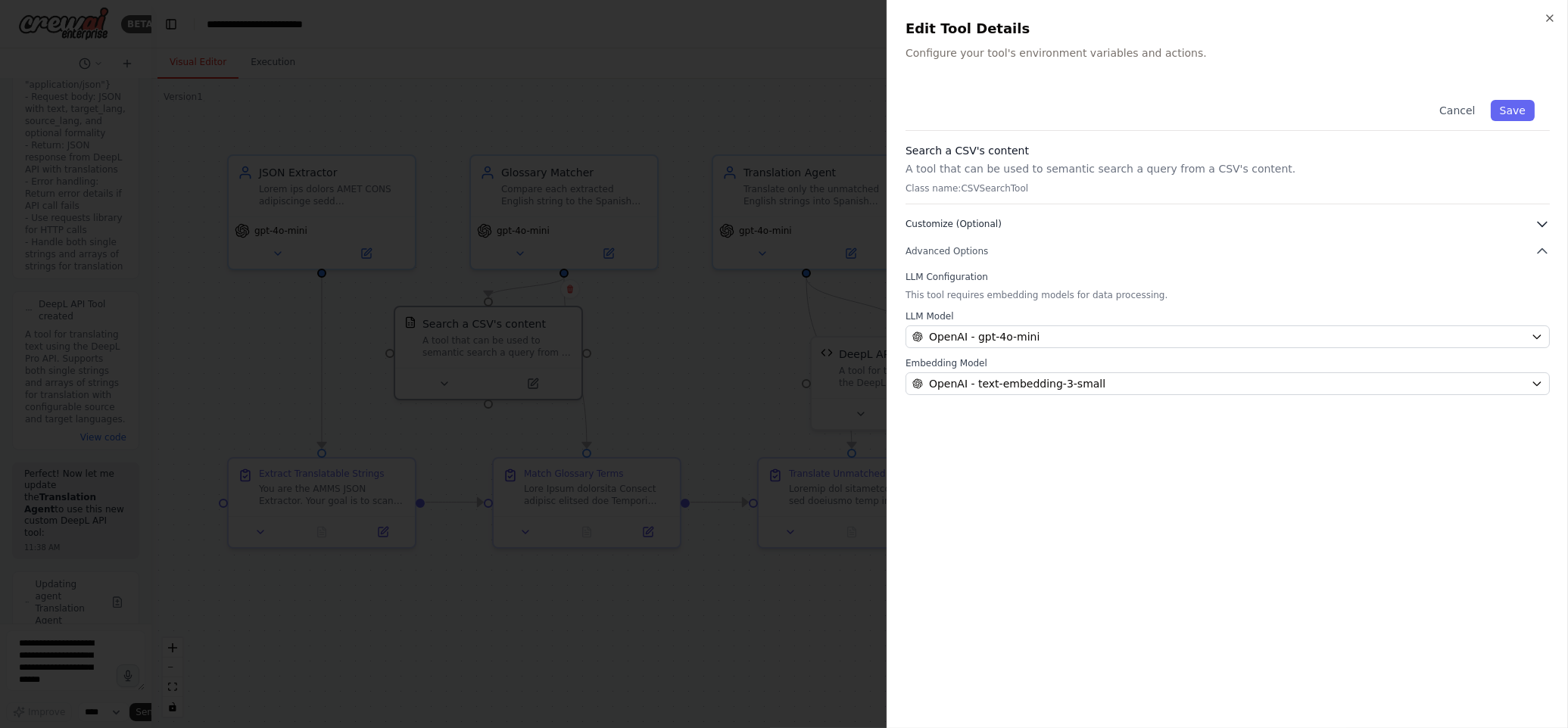
click at [1539, 226] on icon "button" at bounding box center [1541, 224] width 15 height 15
click at [1509, 112] on button "Save" at bounding box center [1512, 110] width 44 height 22
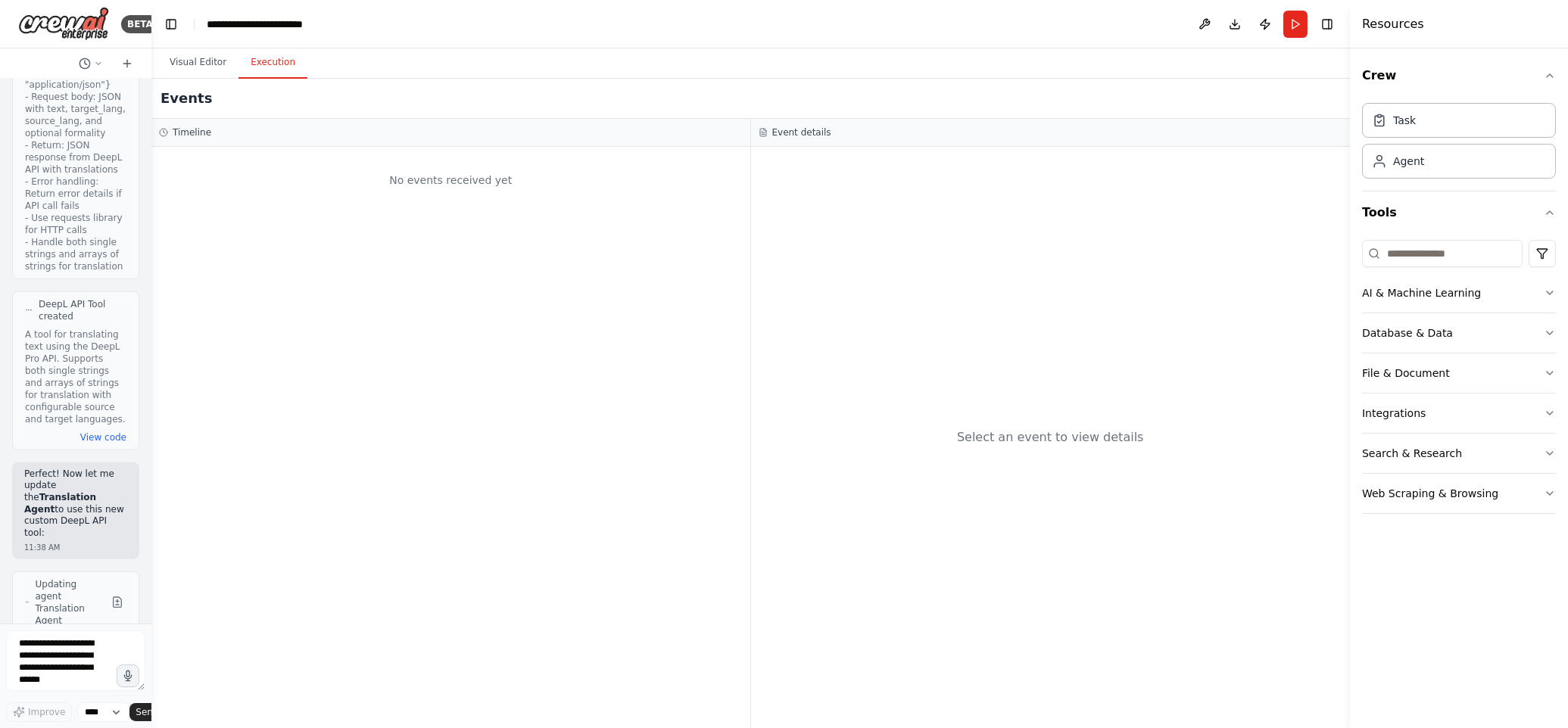
click at [280, 60] on button "Execution" at bounding box center [273, 63] width 69 height 32
click at [1294, 25] on button "Run" at bounding box center [1295, 25] width 25 height 28
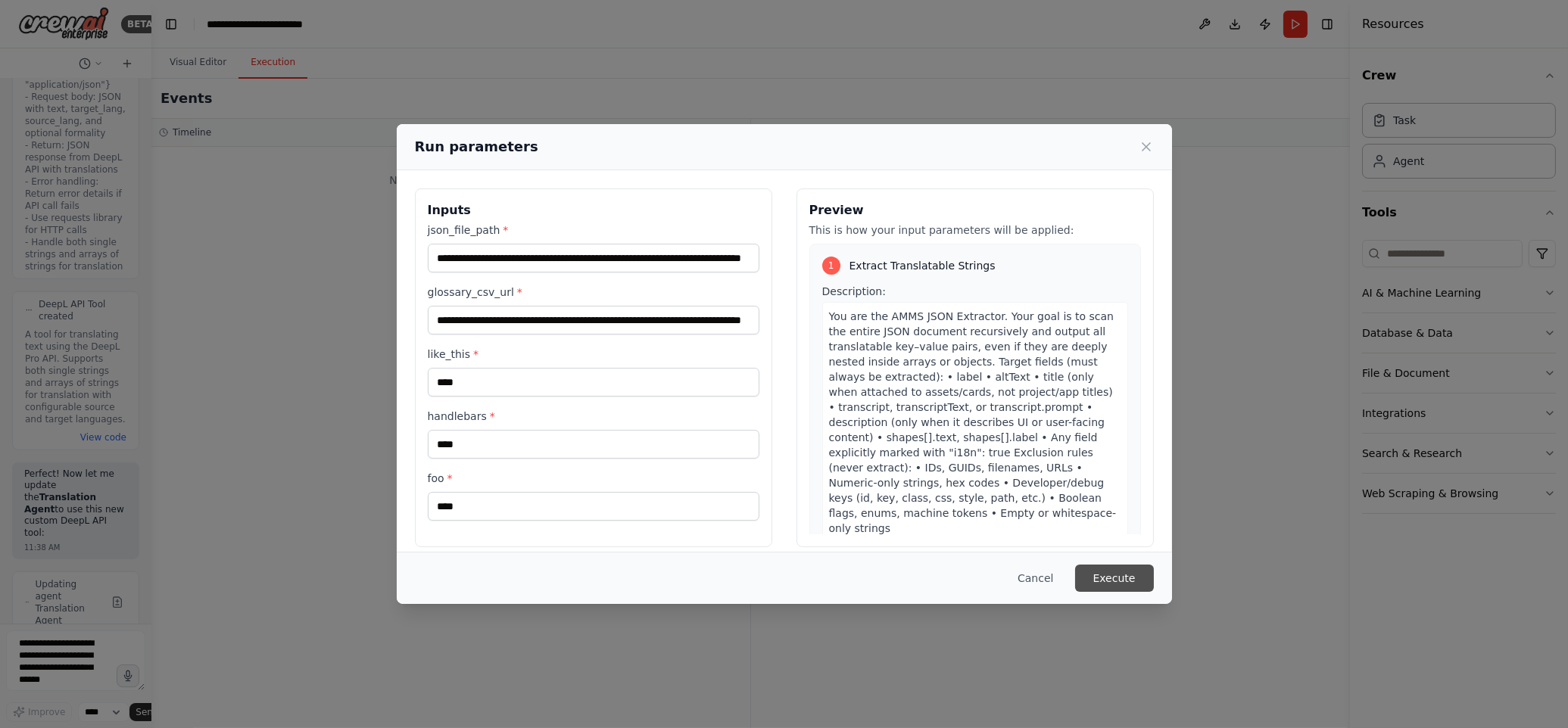
click at [1121, 580] on button "Execute" at bounding box center [1114, 578] width 79 height 28
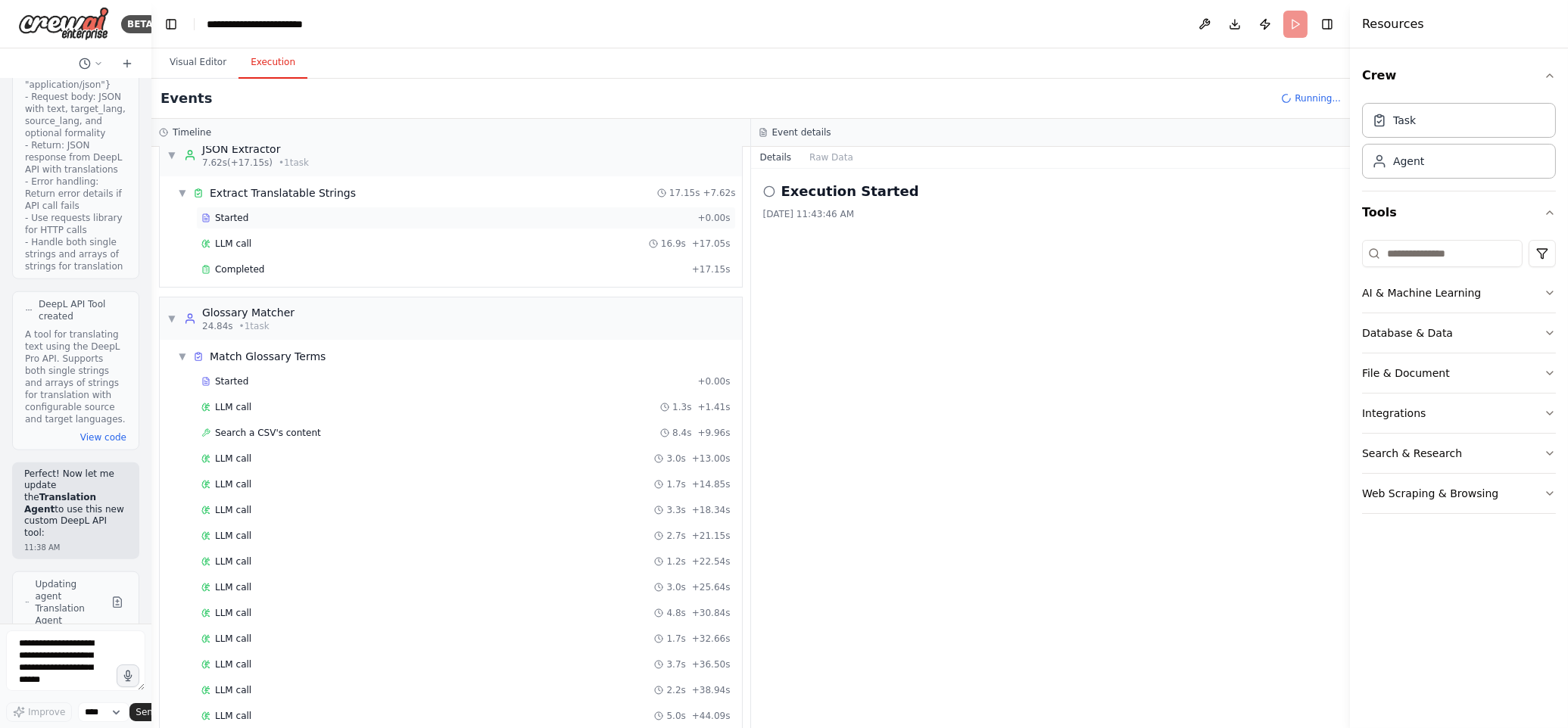
scroll to position [0, 0]
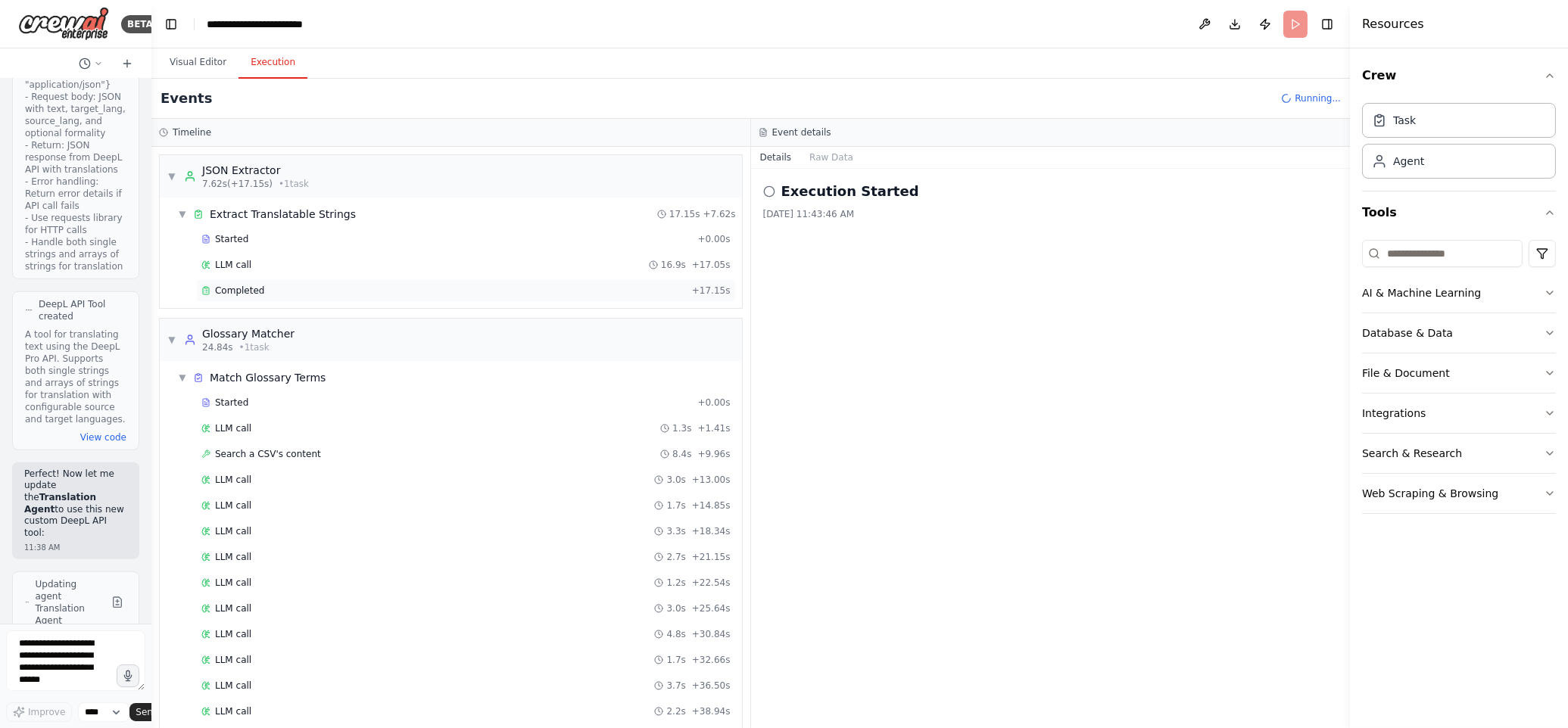
click at [263, 293] on div "Completed" at bounding box center [443, 291] width 485 height 12
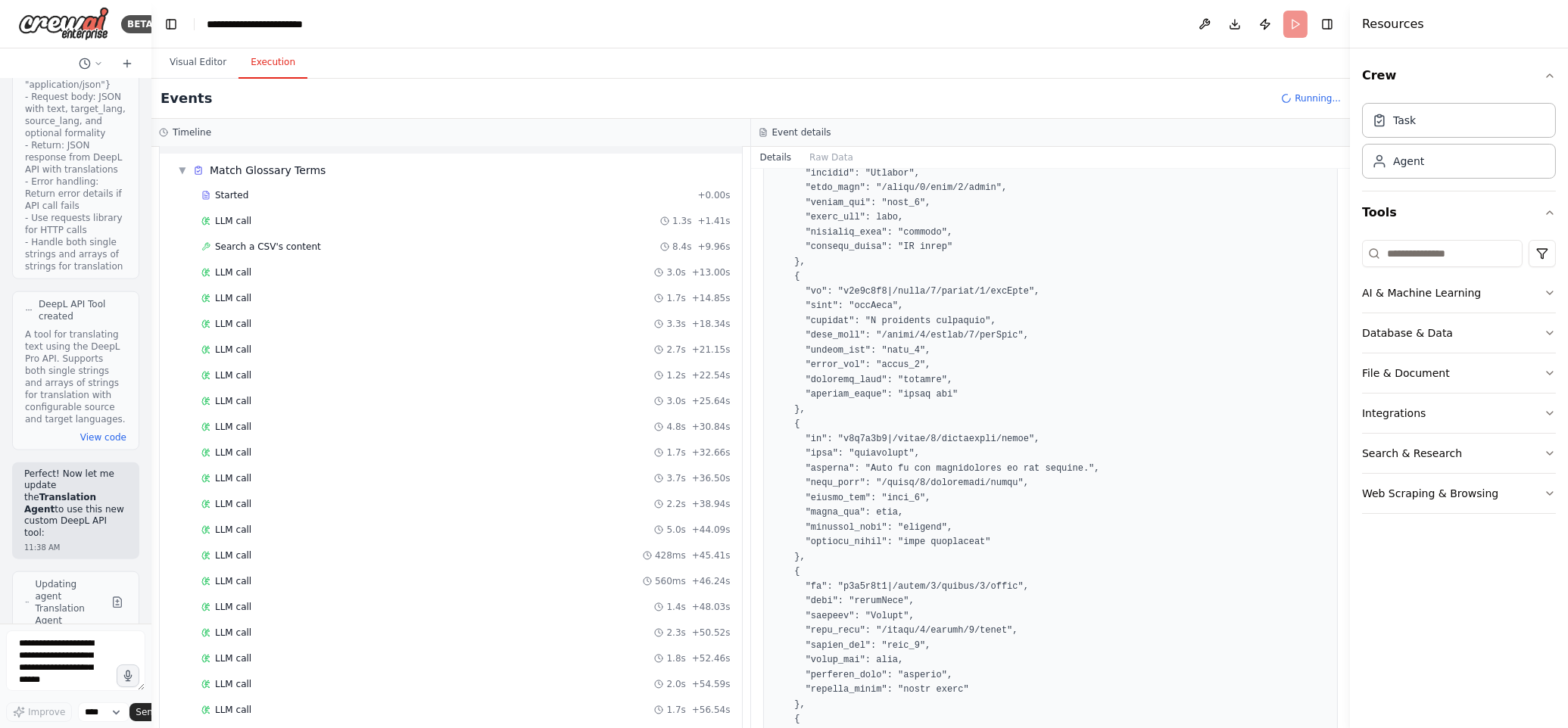
scroll to position [221, 0]
click at [294, 231] on span "Search a CSV's content" at bounding box center [268, 233] width 106 height 12
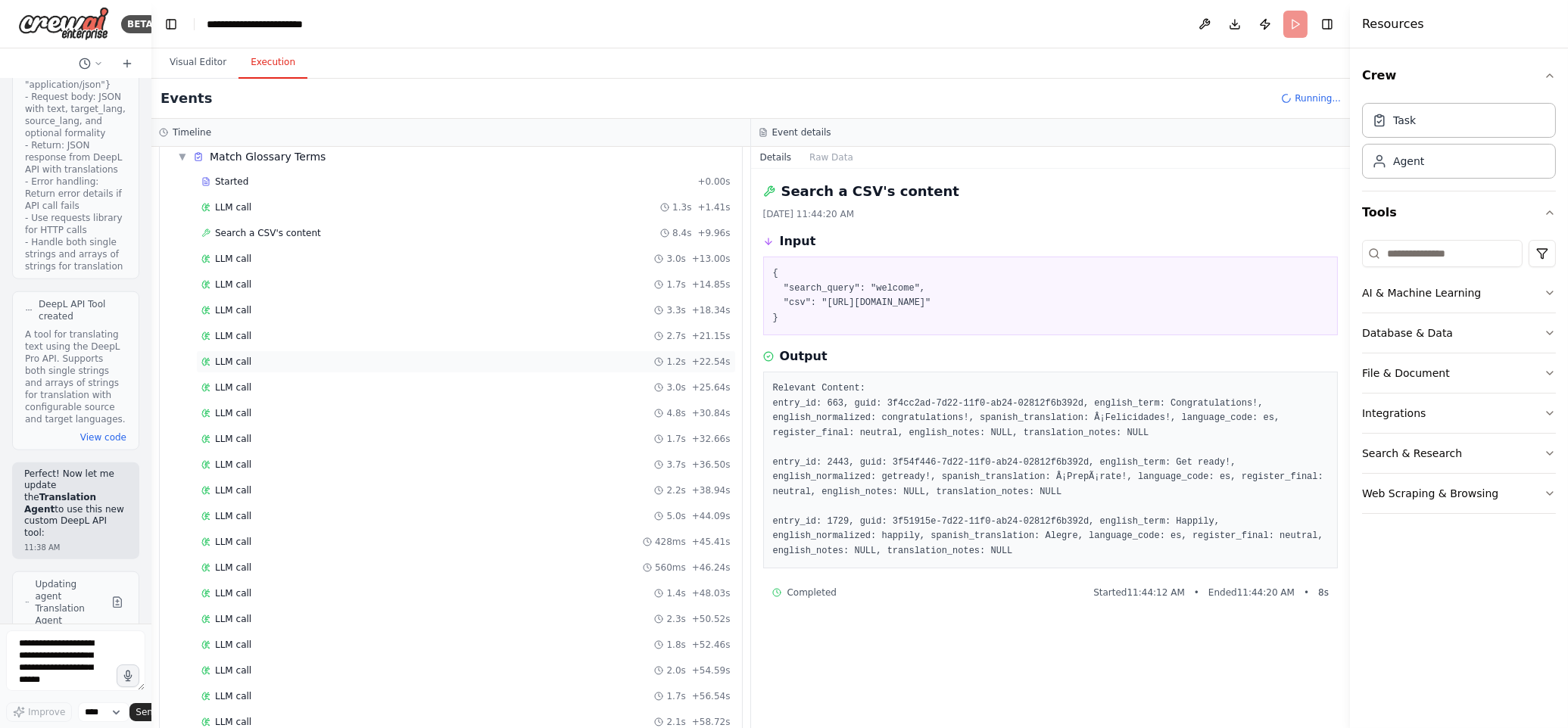
drag, startPoint x: 248, startPoint y: 371, endPoint x: 260, endPoint y: 371, distance: 12.0
click at [248, 371] on div "LLM call 1.2s + 22.54s" at bounding box center [466, 362] width 540 height 23
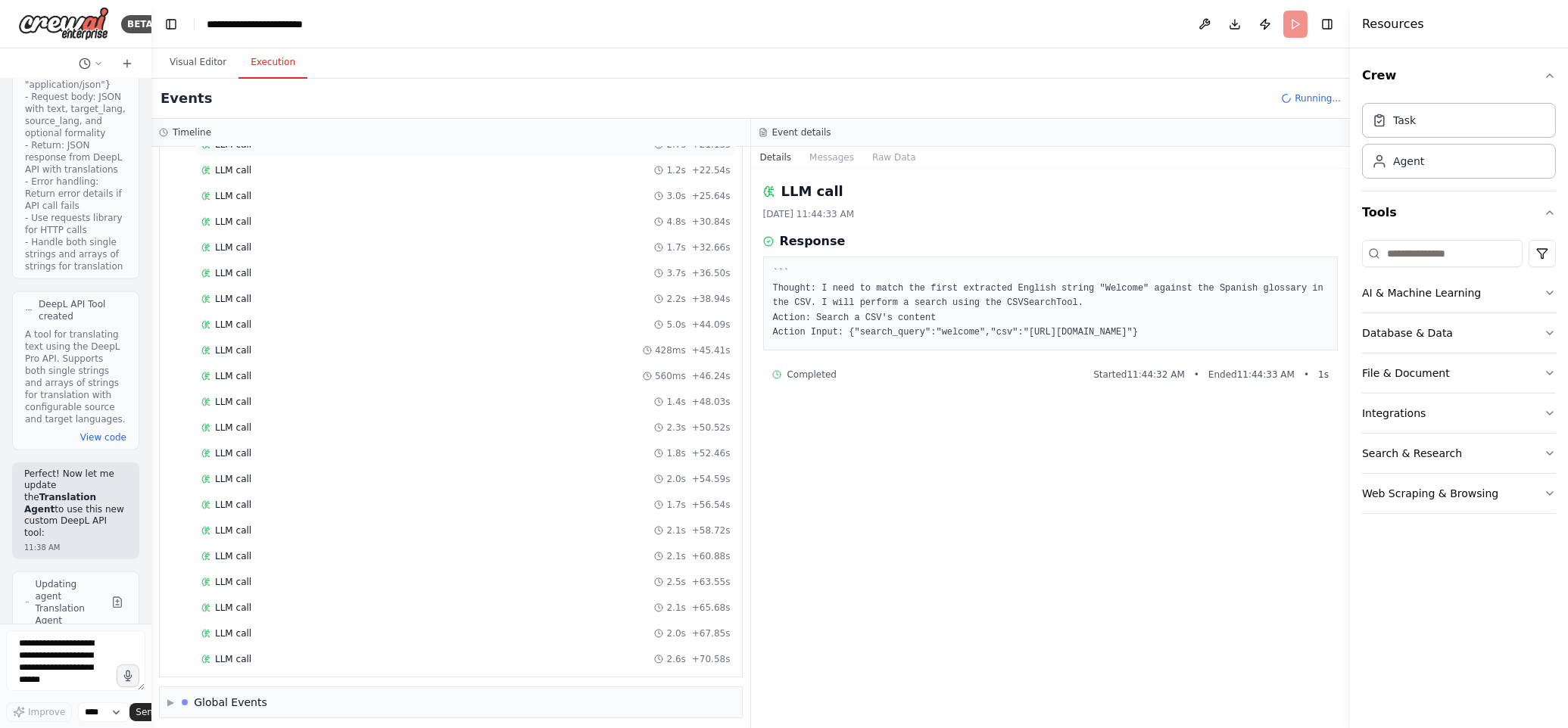
scroll to position [425, 0]
click at [237, 648] on span "LLM call" at bounding box center [232, 652] width 36 height 12
click at [171, 695] on span "▶" at bounding box center [170, 695] width 7 height 12
click at [662, 536] on span "654ms" at bounding box center [671, 535] width 32 height 12
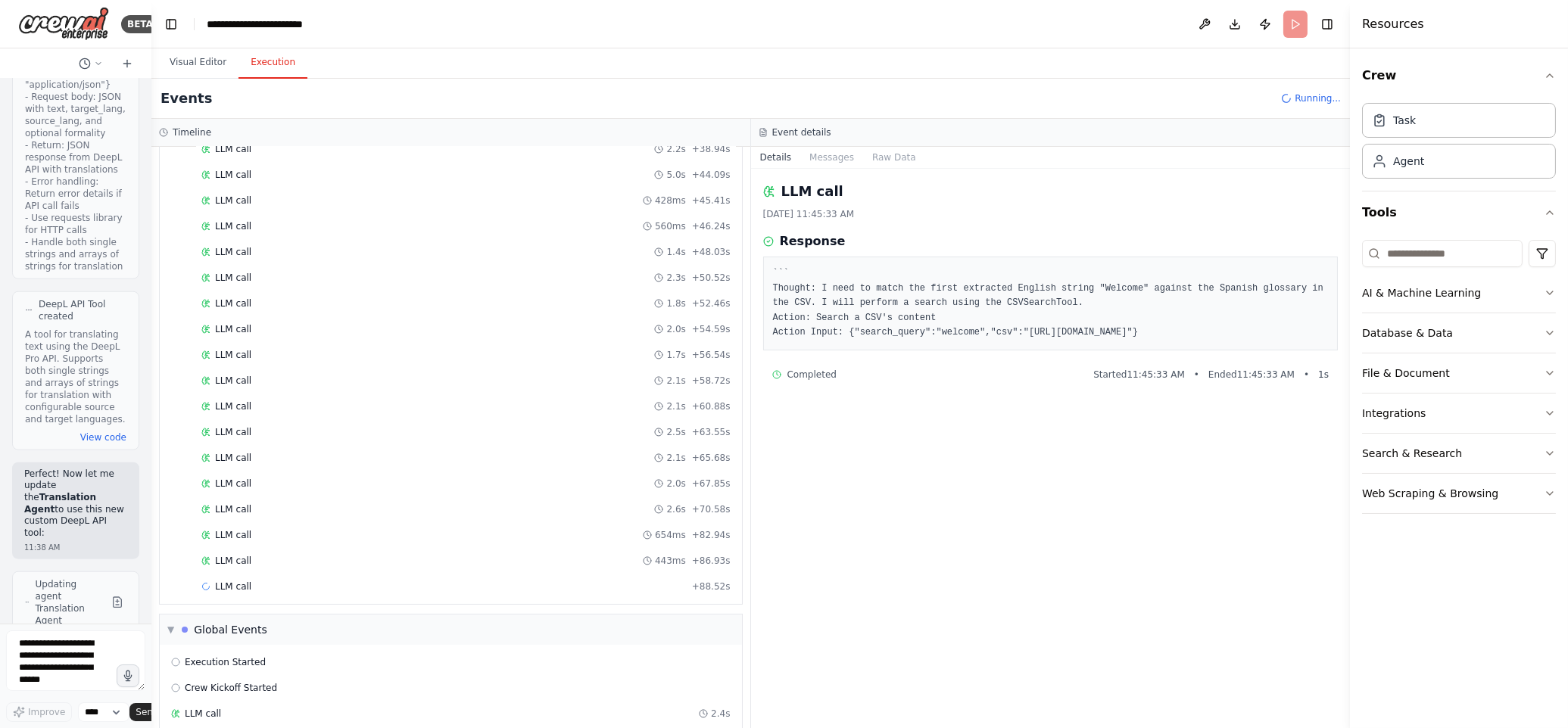
drag, startPoint x: 942, startPoint y: 353, endPoint x: 756, endPoint y: 283, distance: 198.7
click at [756, 283] on div "LLM call 8/26/2025, 11:45:33 AM Response ``` Thought: I need to match the first…" at bounding box center [1050, 448] width 600 height 560
click at [892, 159] on button "Raw Data" at bounding box center [893, 158] width 62 height 22
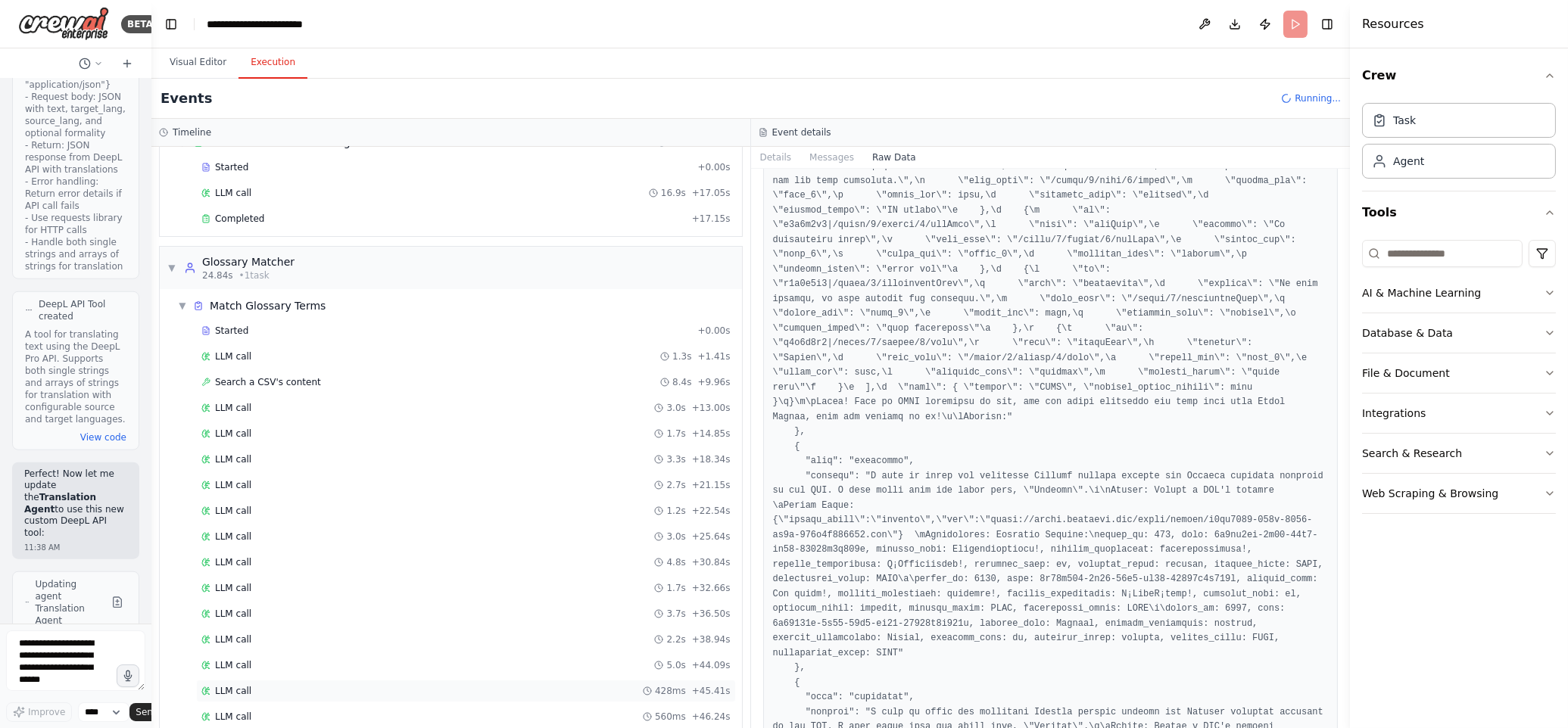
scroll to position [63, 0]
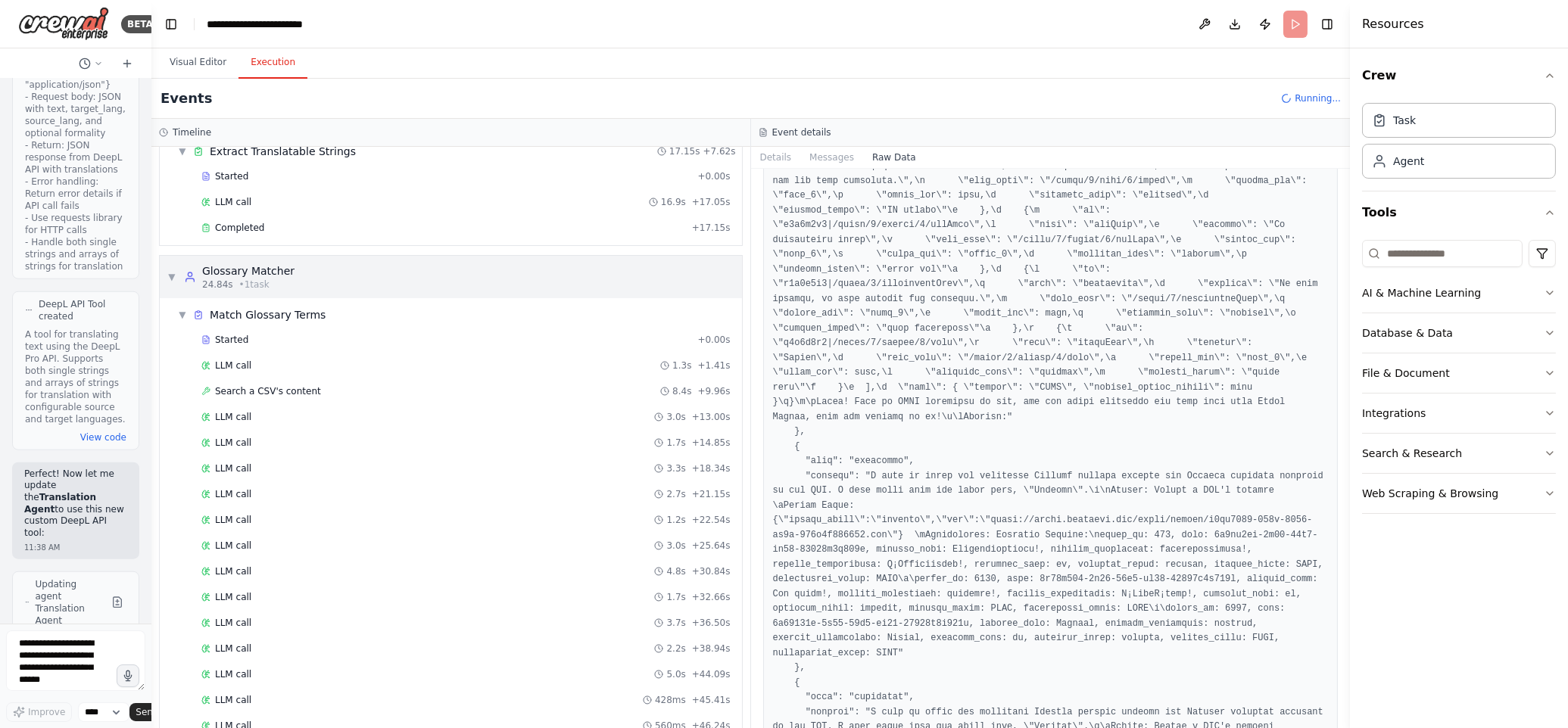
click at [170, 278] on span "▼" at bounding box center [171, 277] width 9 height 12
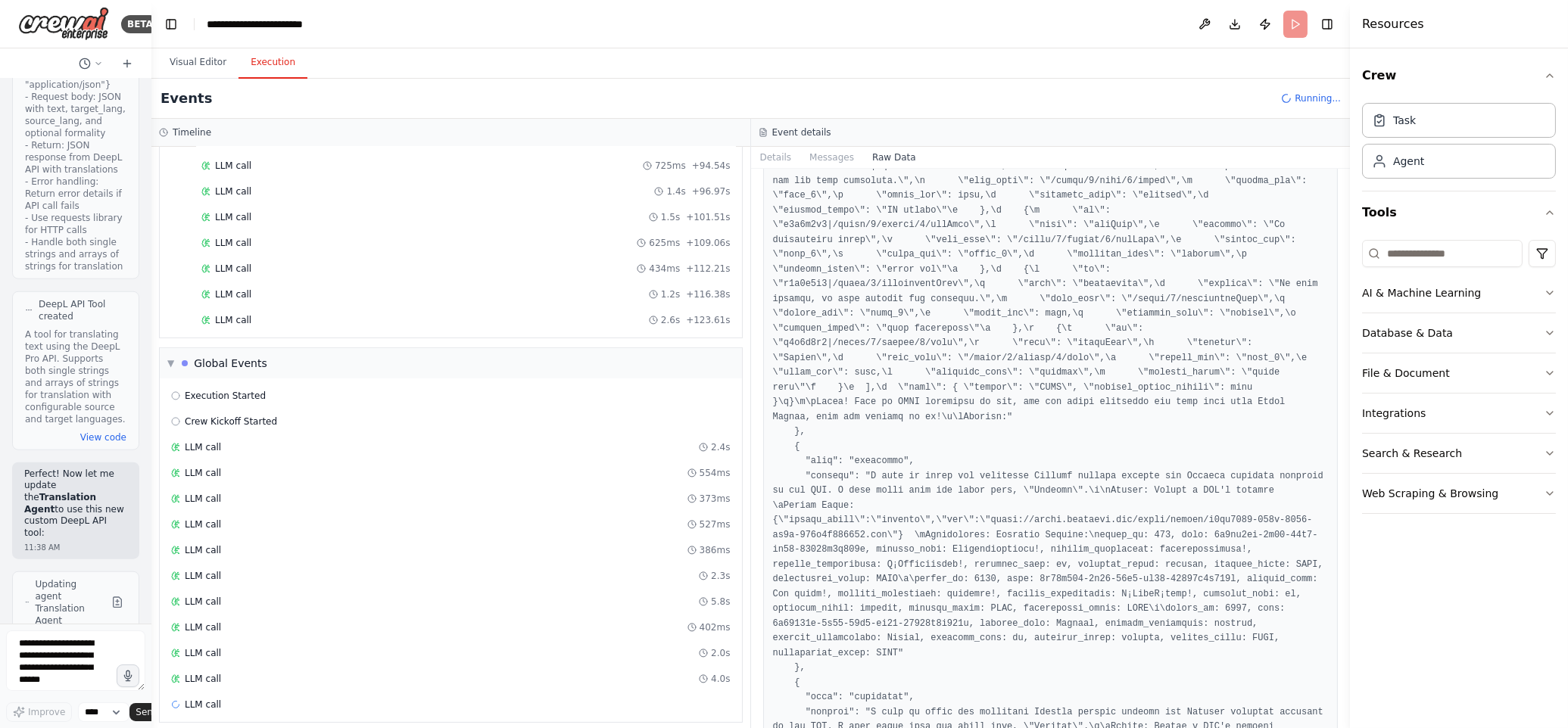
scroll to position [1010, 0]
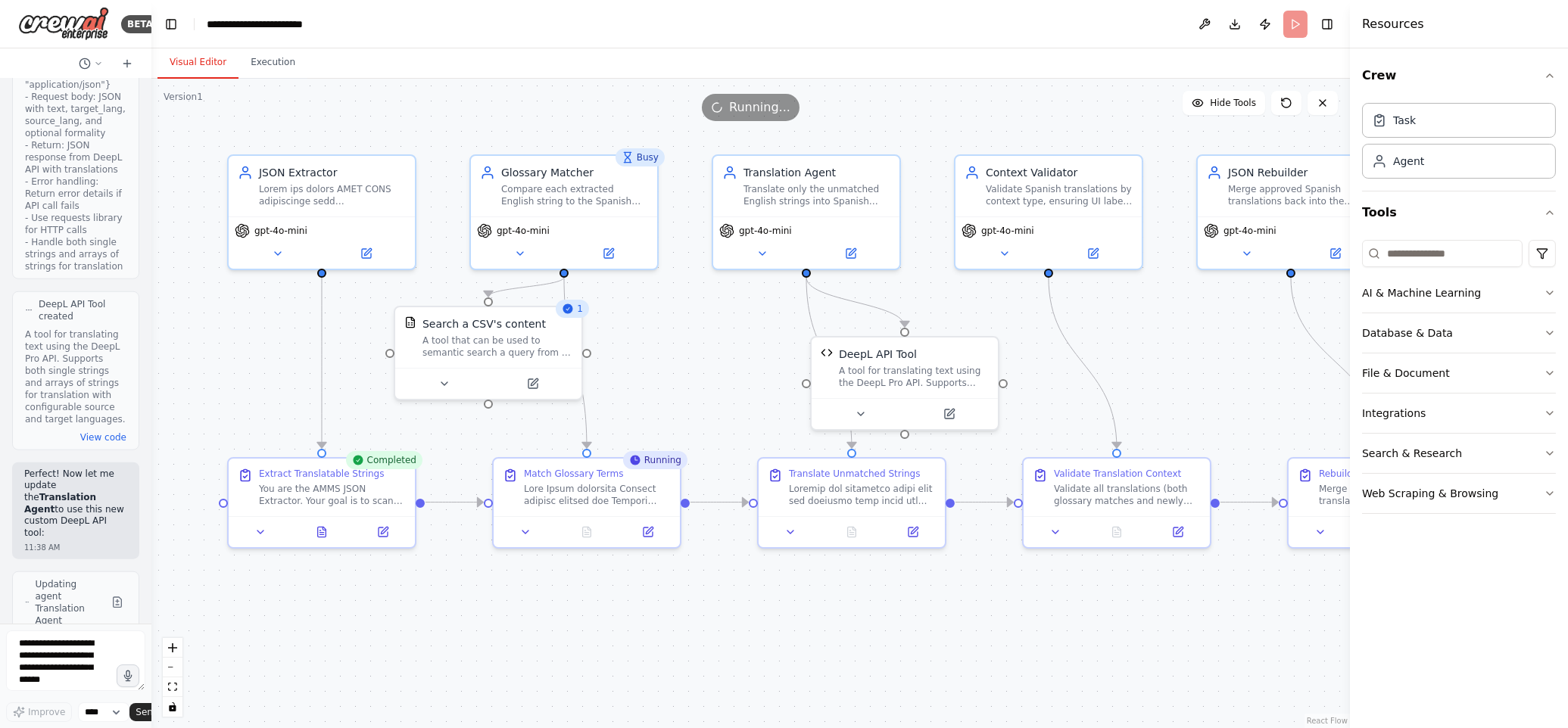
click at [204, 64] on button "Visual Editor" at bounding box center [198, 63] width 81 height 32
click at [873, 371] on div "A tool for translating text using the DeepL Pro API. Supports both single strin…" at bounding box center [914, 373] width 150 height 25
click at [639, 494] on div at bounding box center [597, 492] width 147 height 25
click at [273, 62] on button "Execution" at bounding box center [273, 63] width 69 height 32
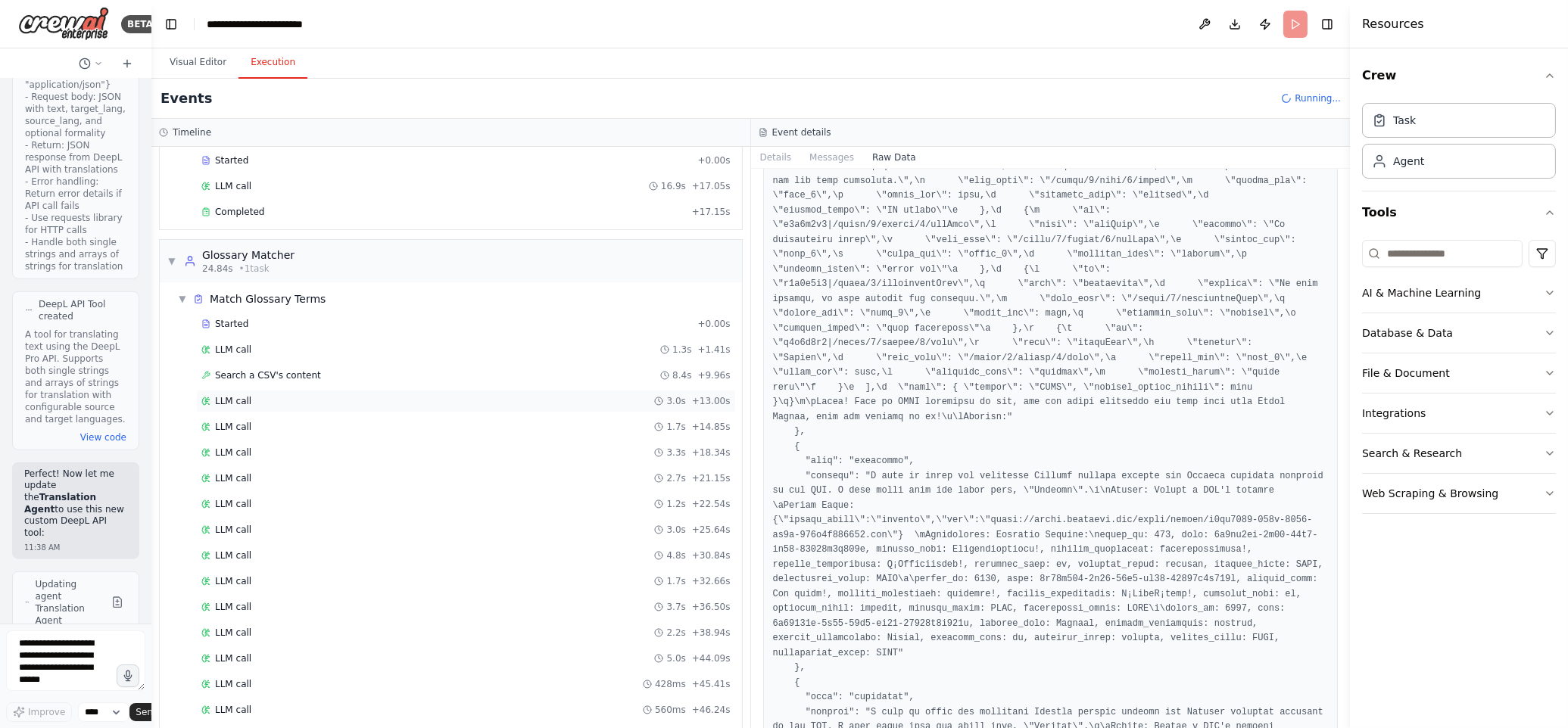
scroll to position [0, 0]
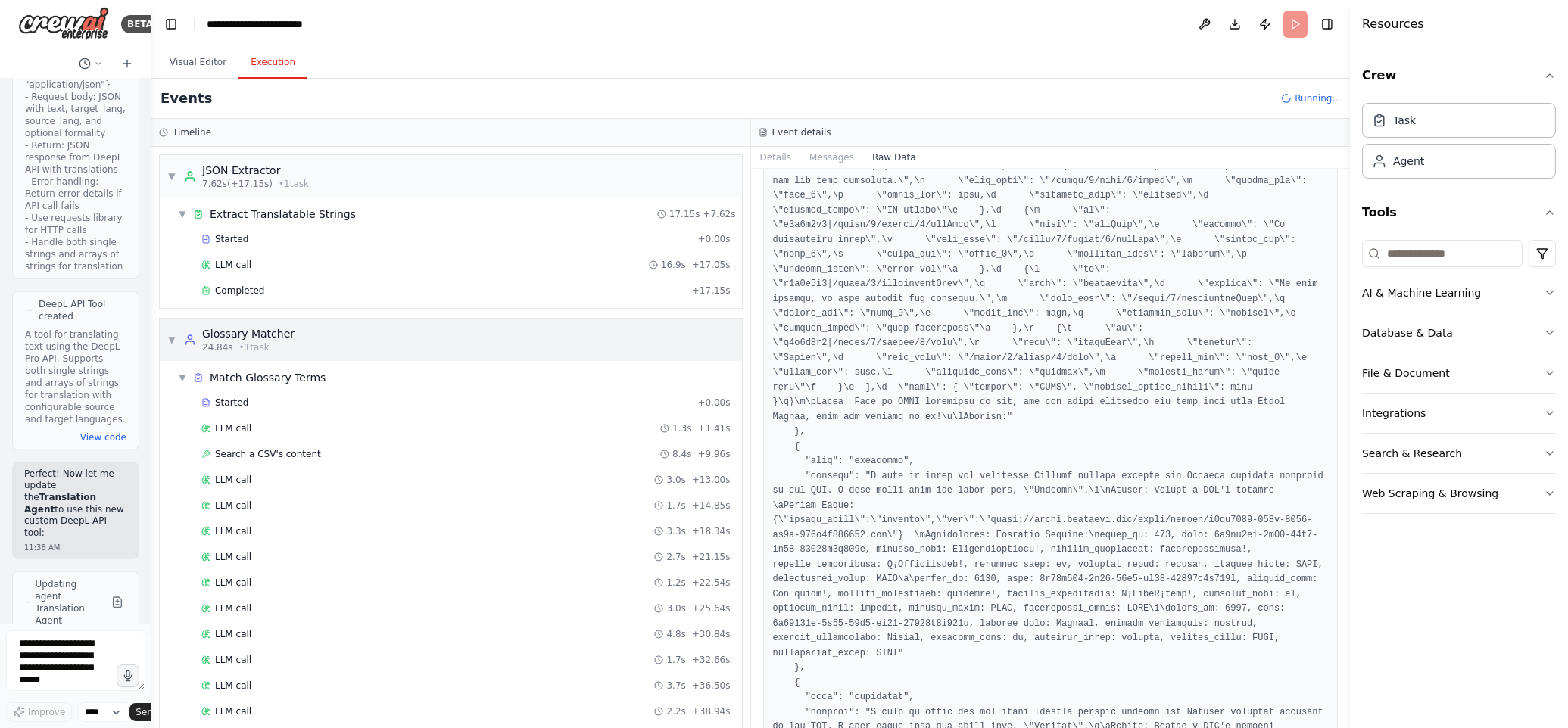
click at [176, 344] on div "▼ Glossary Matcher 24.84s • 1 task" at bounding box center [230, 340] width 127 height 28
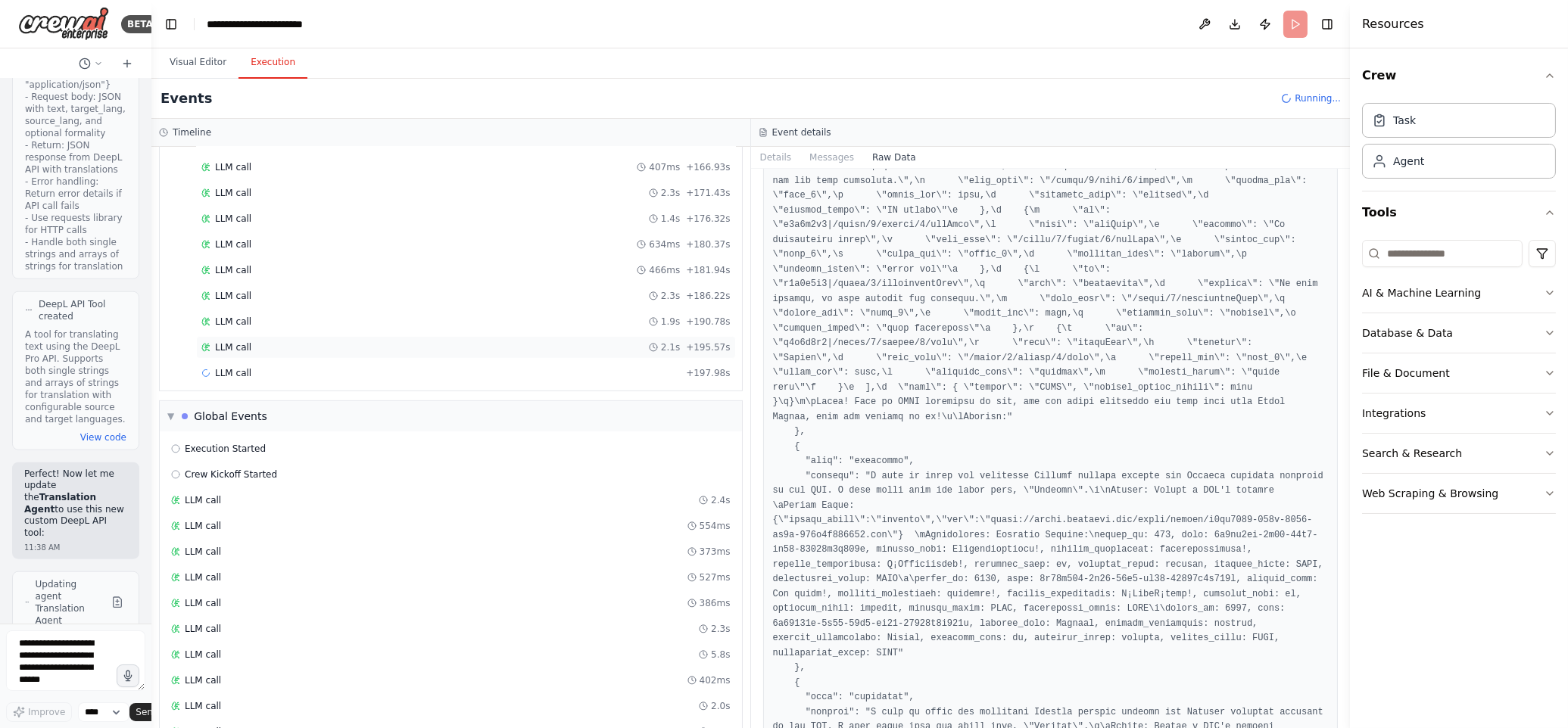
scroll to position [1402, 0]
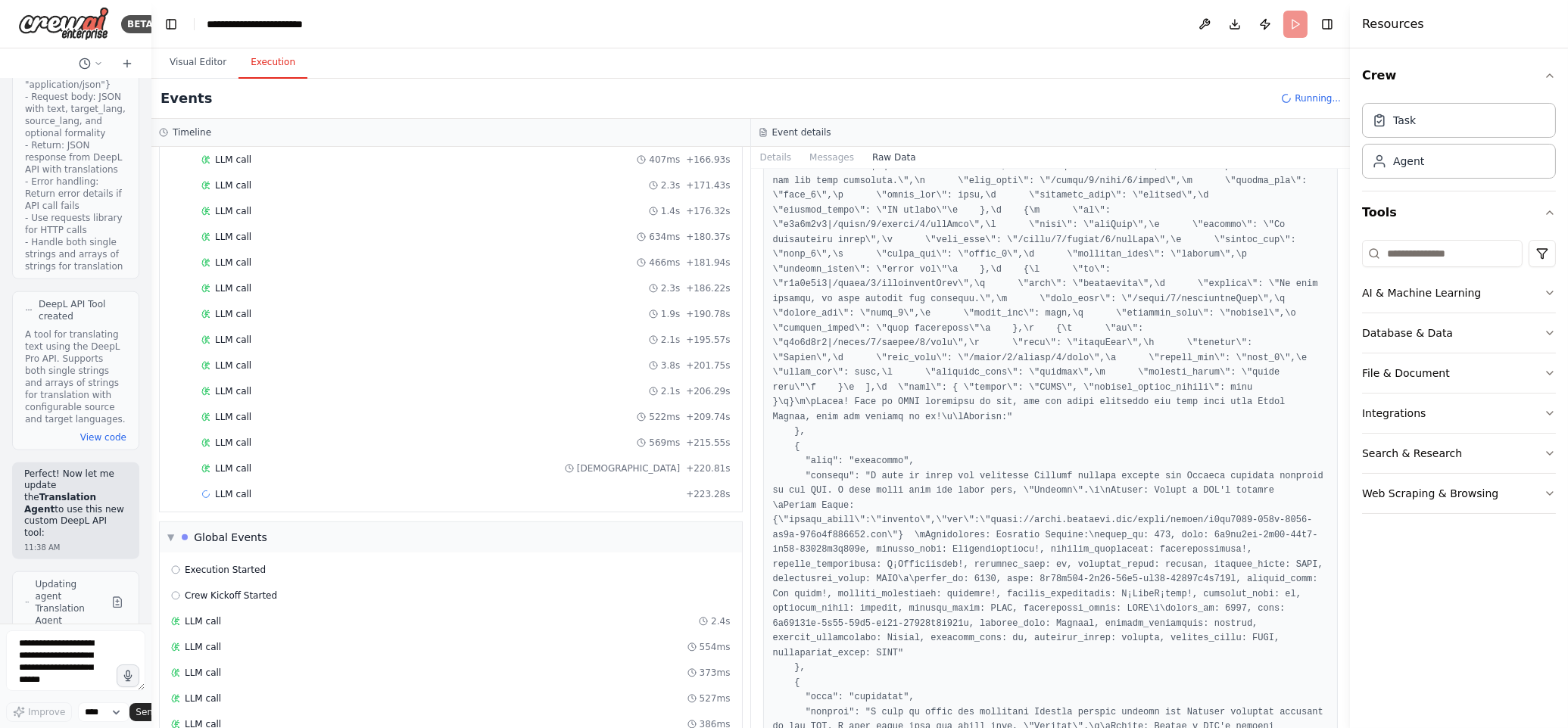
click at [718, 403] on div "LLM call 2.1s + 206.29s" at bounding box center [466, 391] width 540 height 23
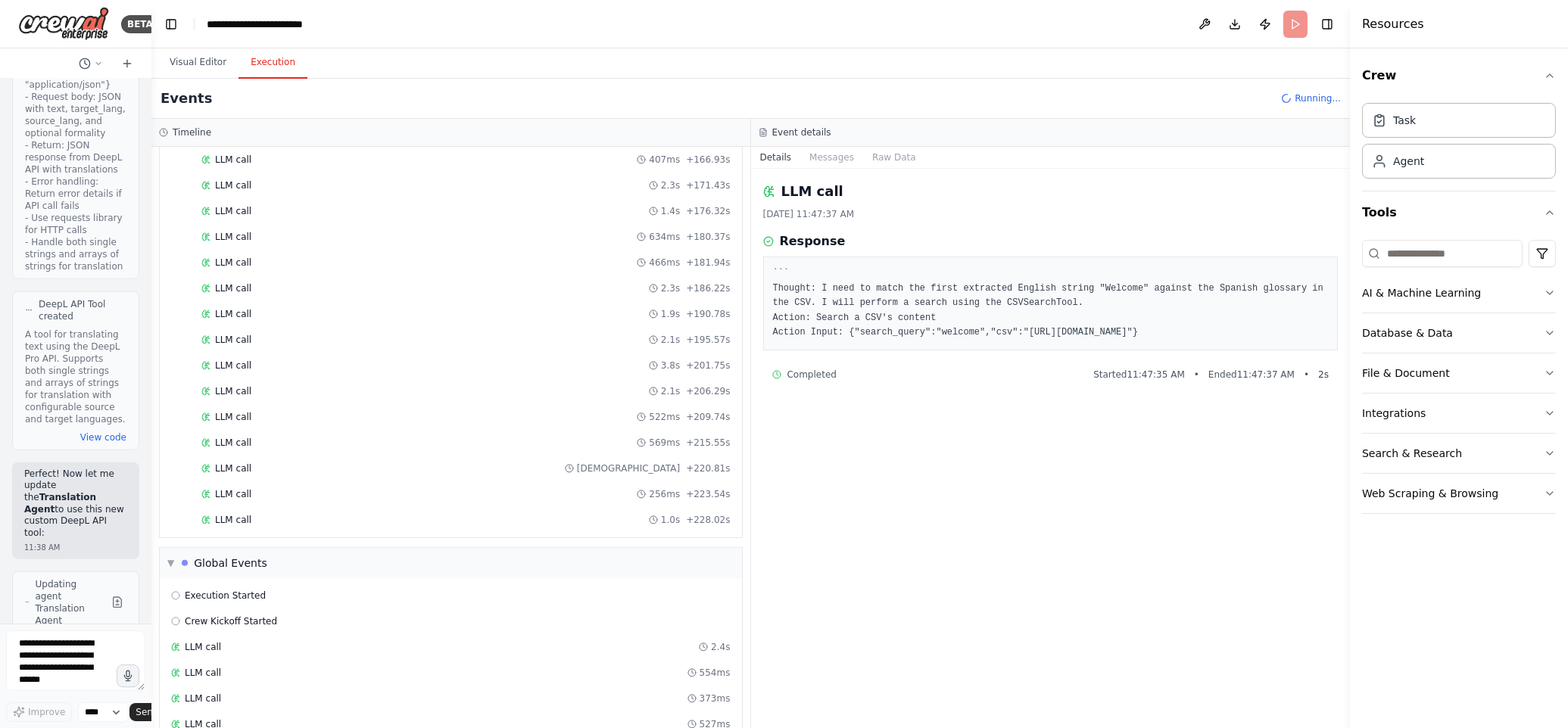
click at [1294, 19] on header "**********" at bounding box center [751, 24] width 1199 height 48
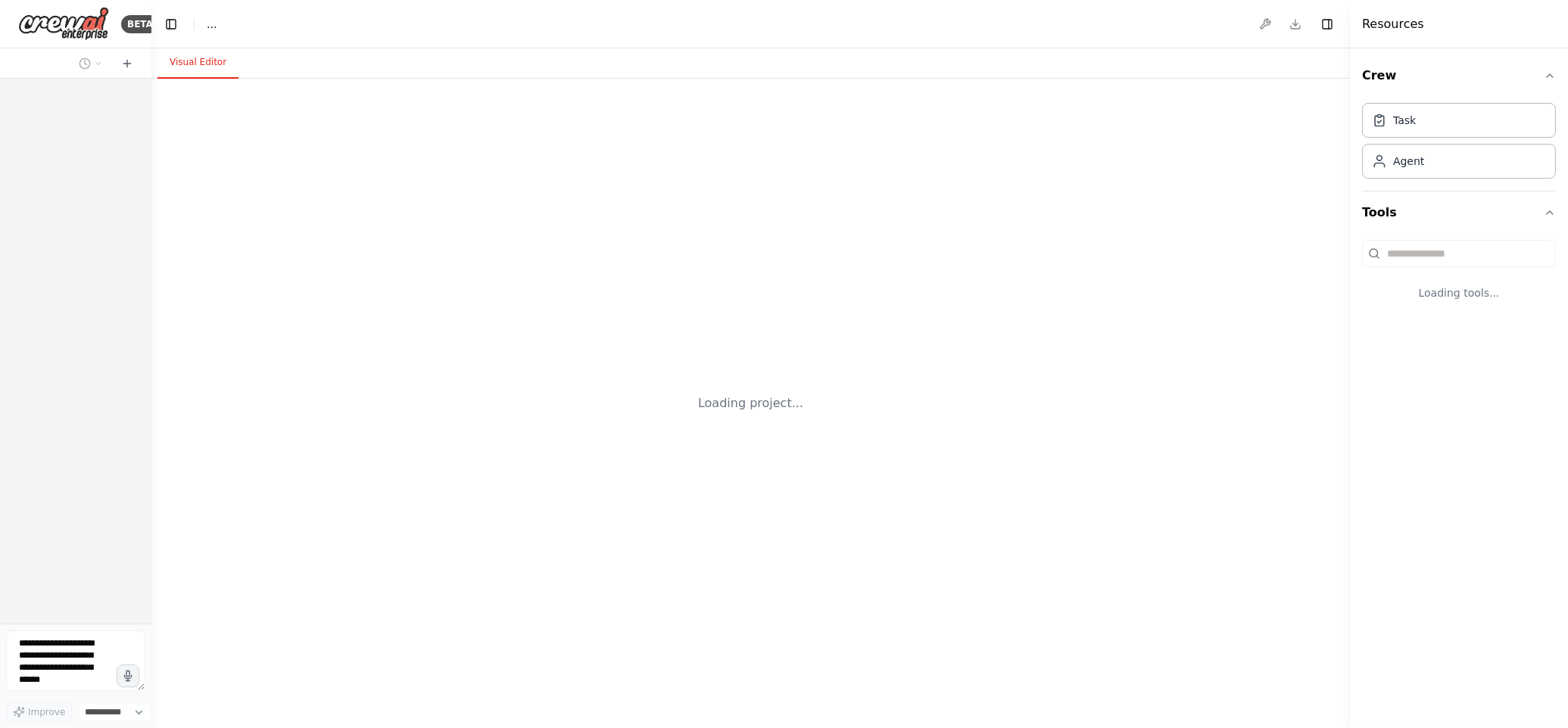
select select "****"
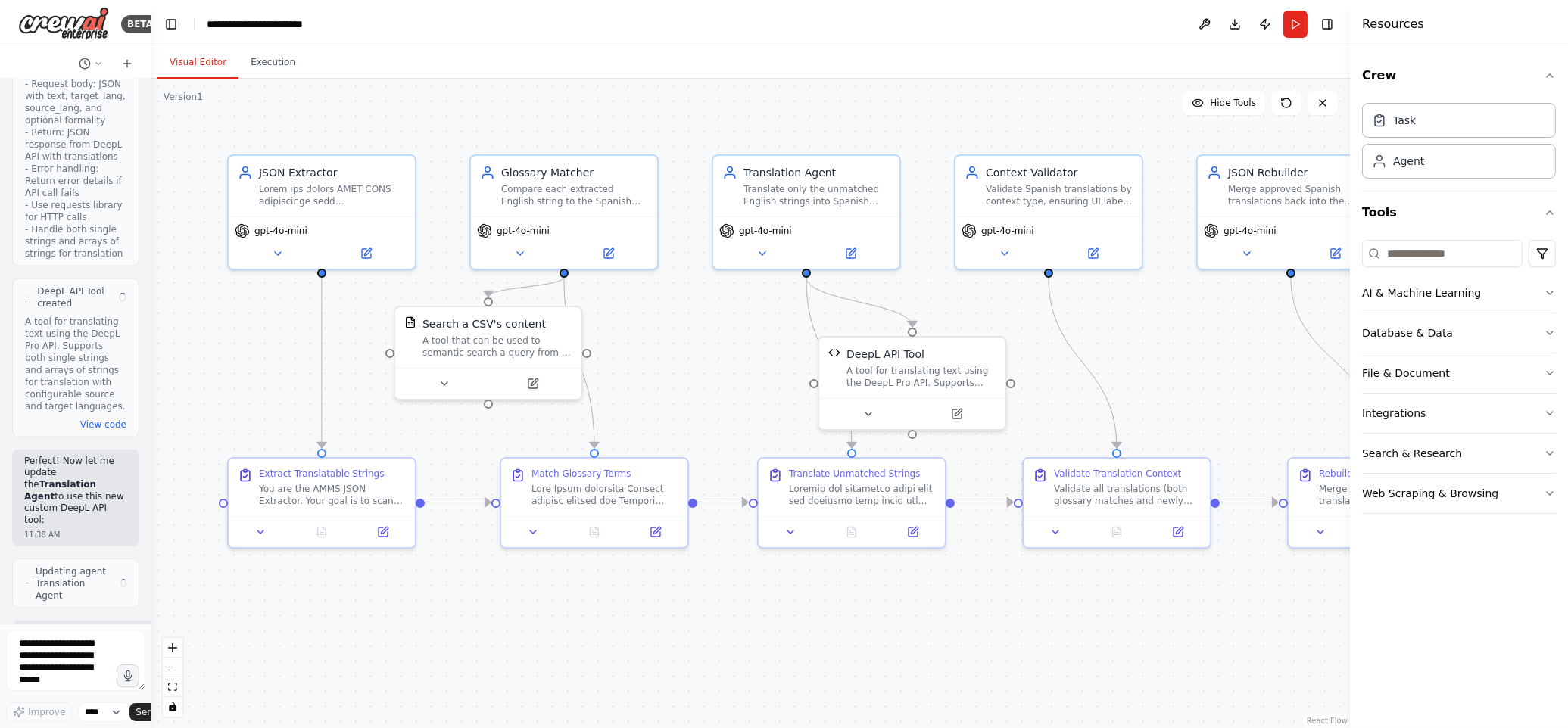
scroll to position [18125, 0]
click at [1291, 28] on button "Run" at bounding box center [1295, 25] width 25 height 28
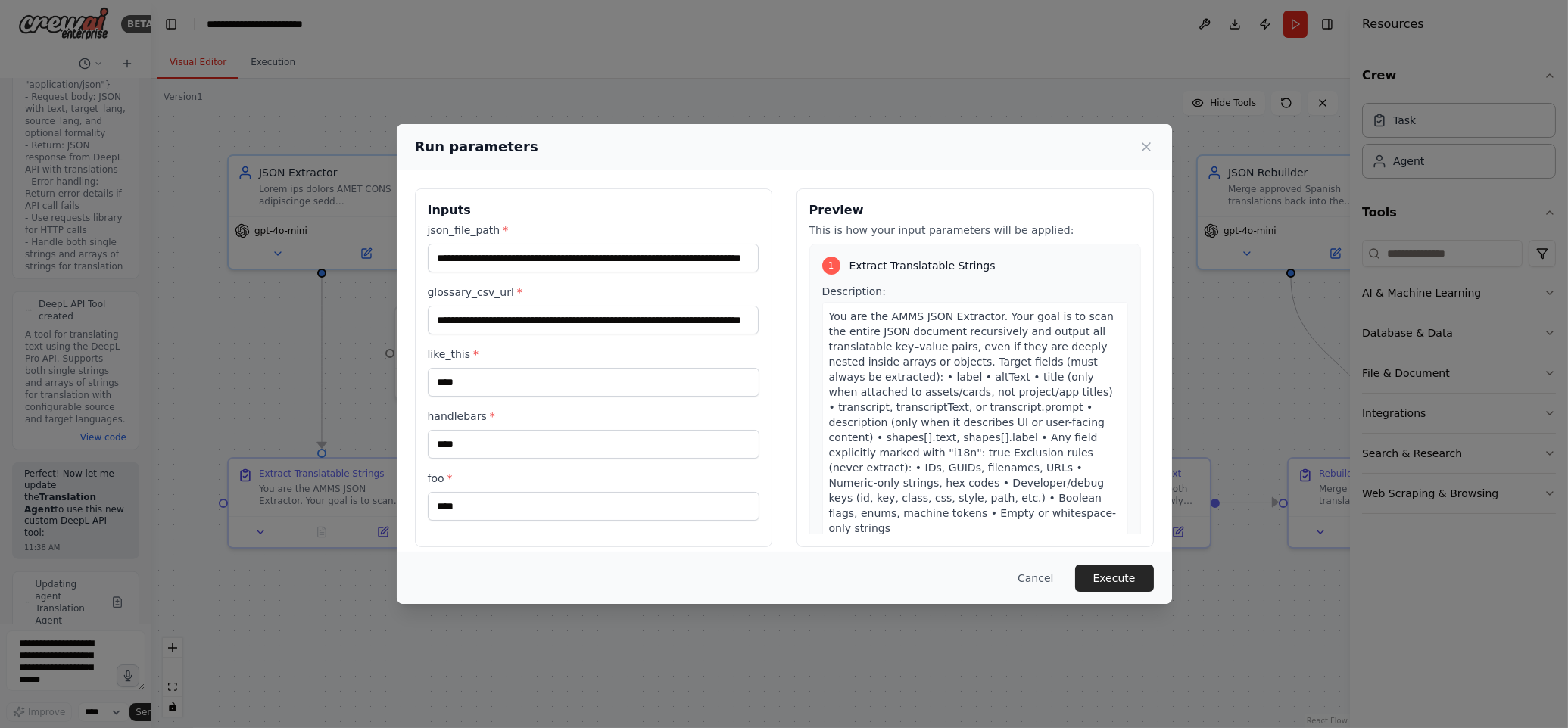
scroll to position [0, 0]
click at [1104, 579] on button "Execute" at bounding box center [1114, 578] width 79 height 28
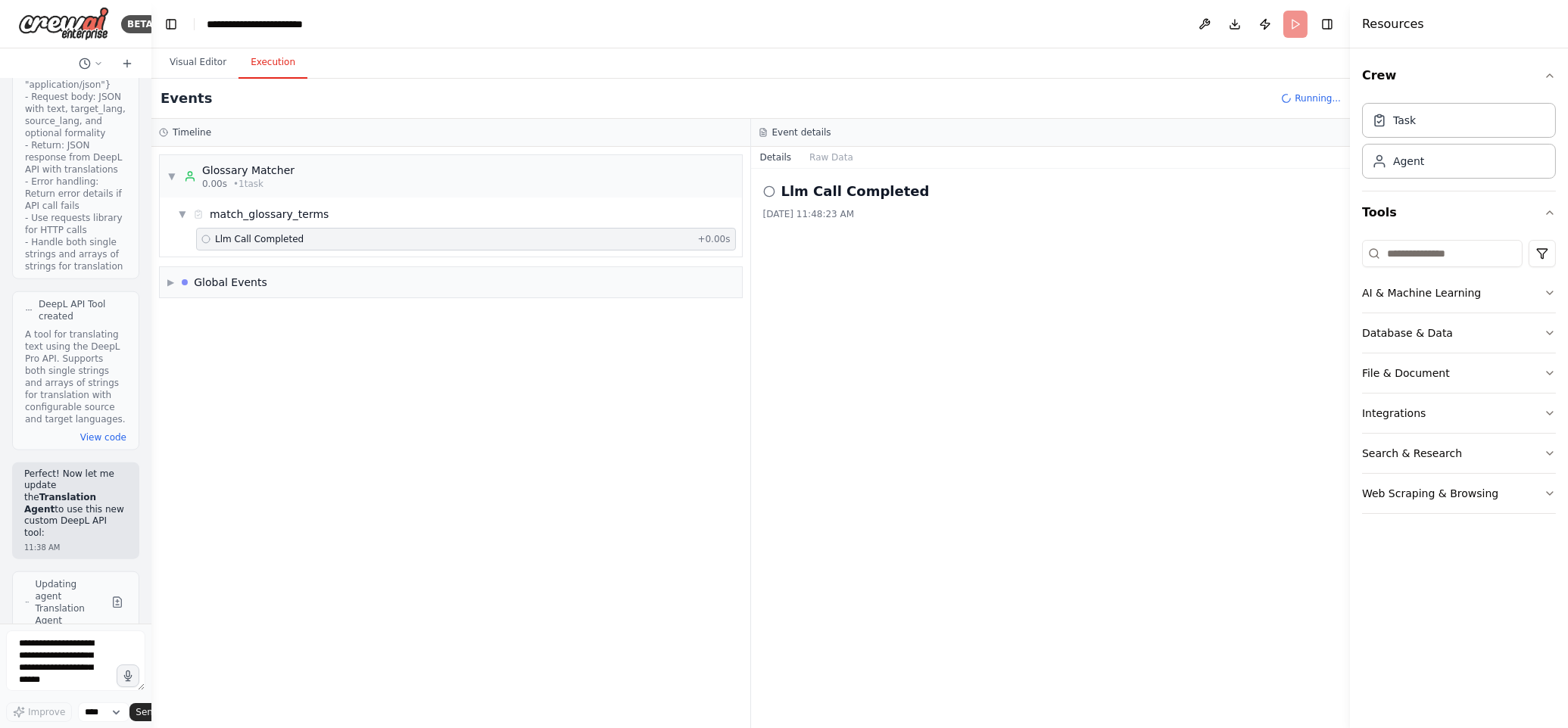
click at [271, 62] on button "Execution" at bounding box center [273, 63] width 69 height 32
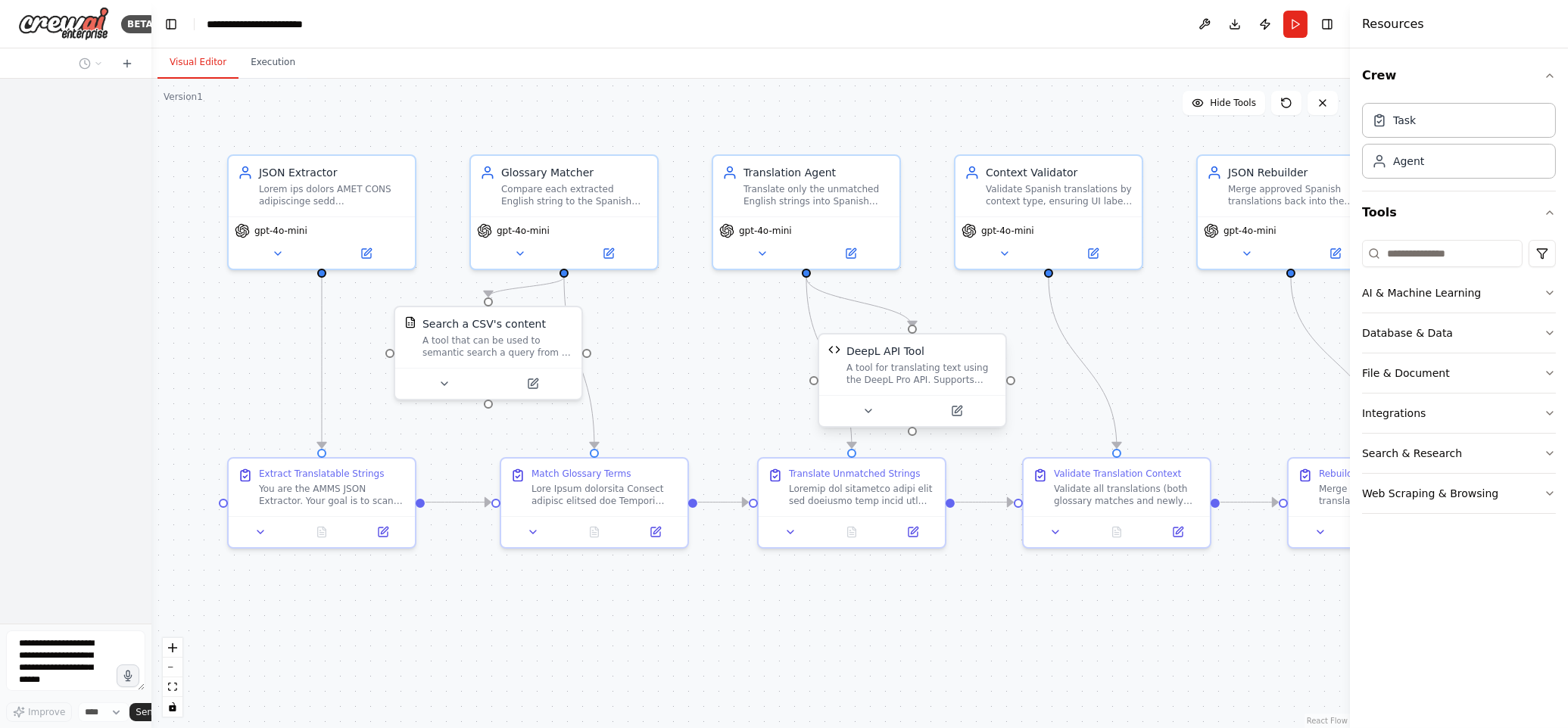
click at [947, 366] on div "A tool for translating text using the DeepL Pro API. Supports both single strin…" at bounding box center [921, 373] width 150 height 25
click at [957, 415] on icon at bounding box center [956, 411] width 12 height 12
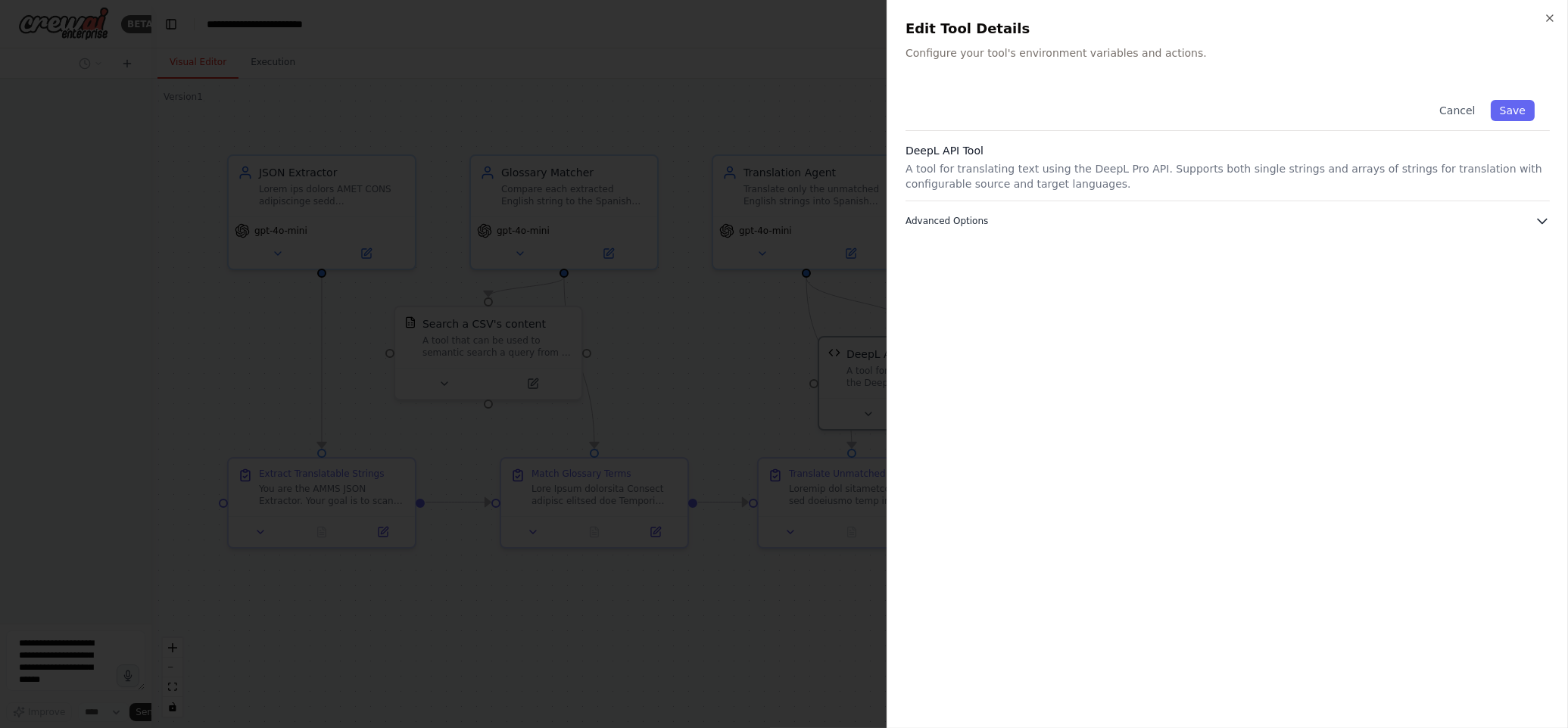
click at [1539, 218] on icon "button" at bounding box center [1541, 221] width 15 height 15
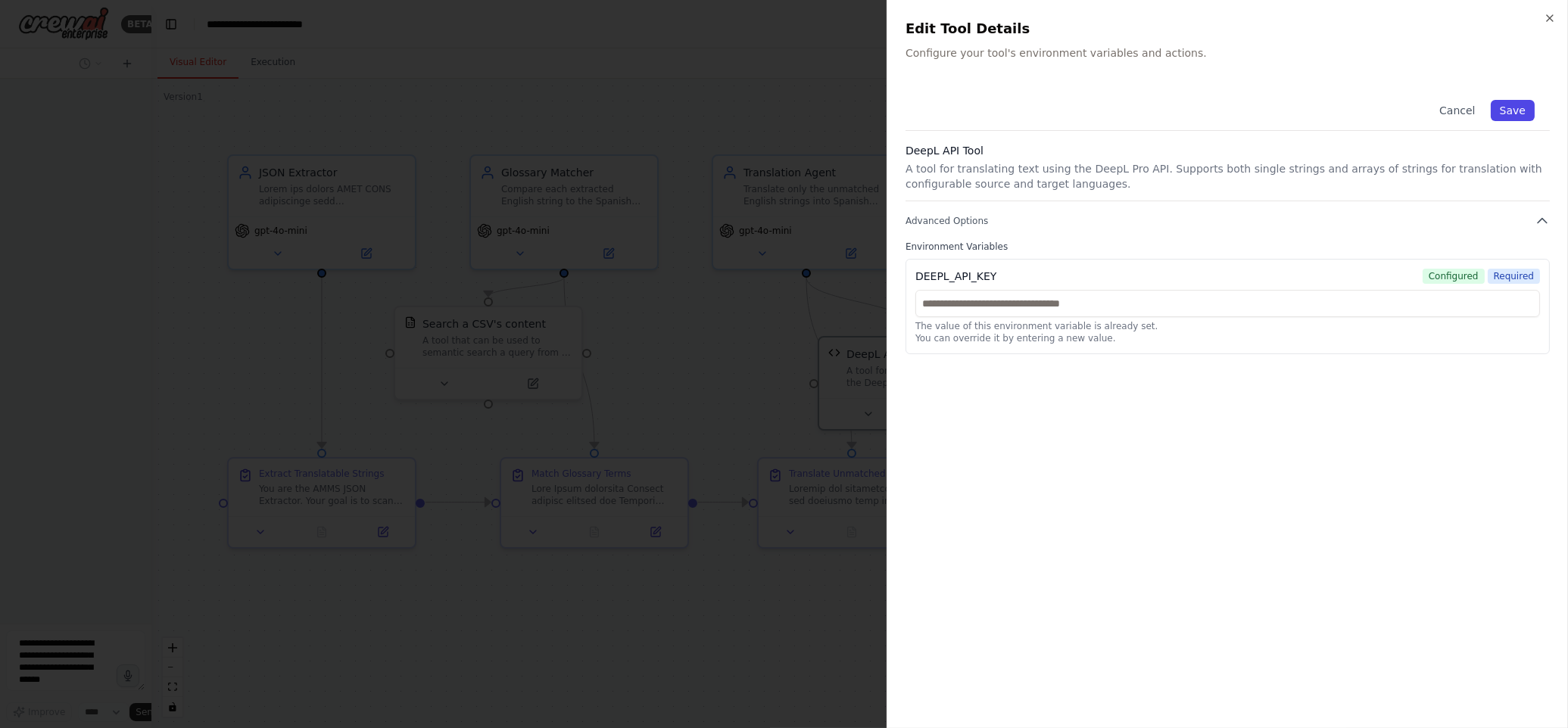
click at [1525, 117] on button "Save" at bounding box center [1512, 110] width 44 height 22
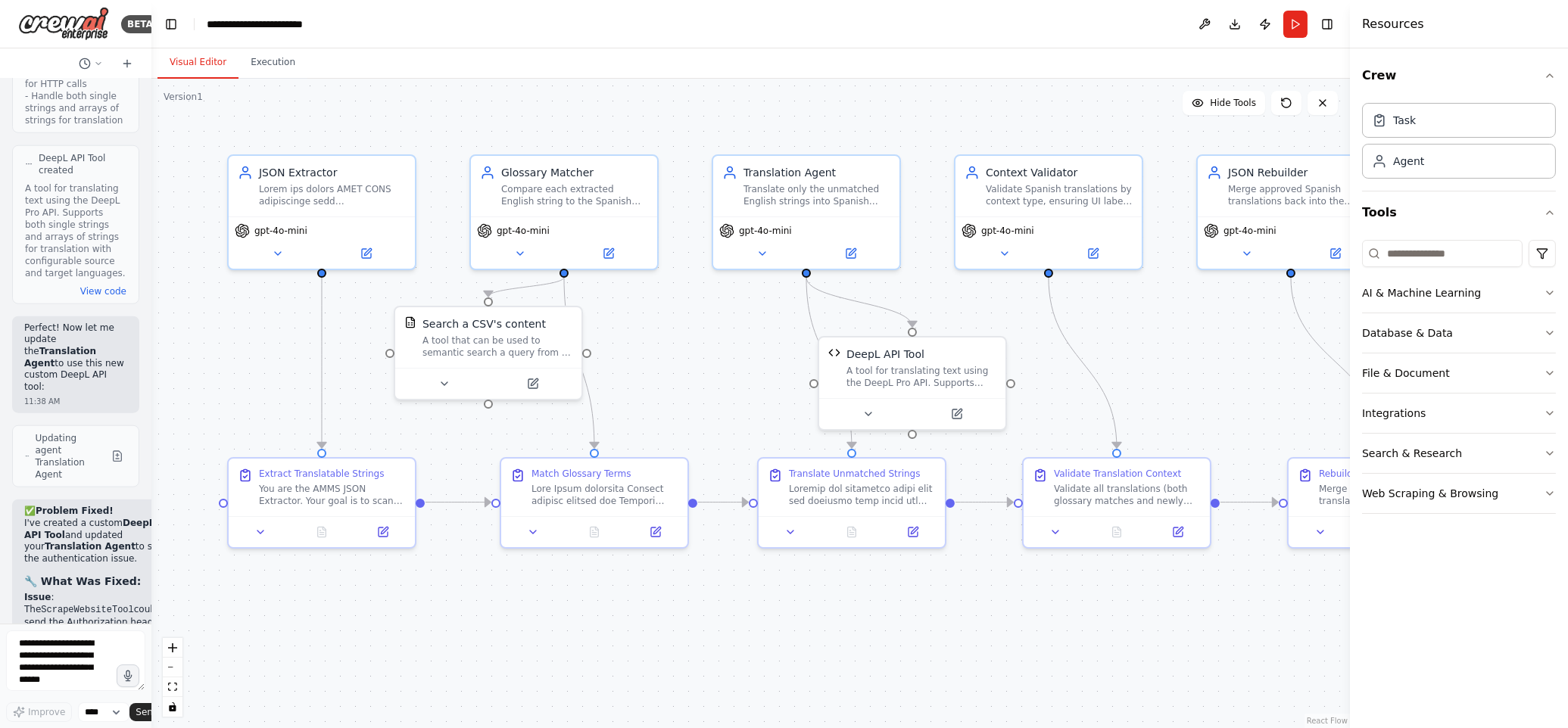
scroll to position [18125, 0]
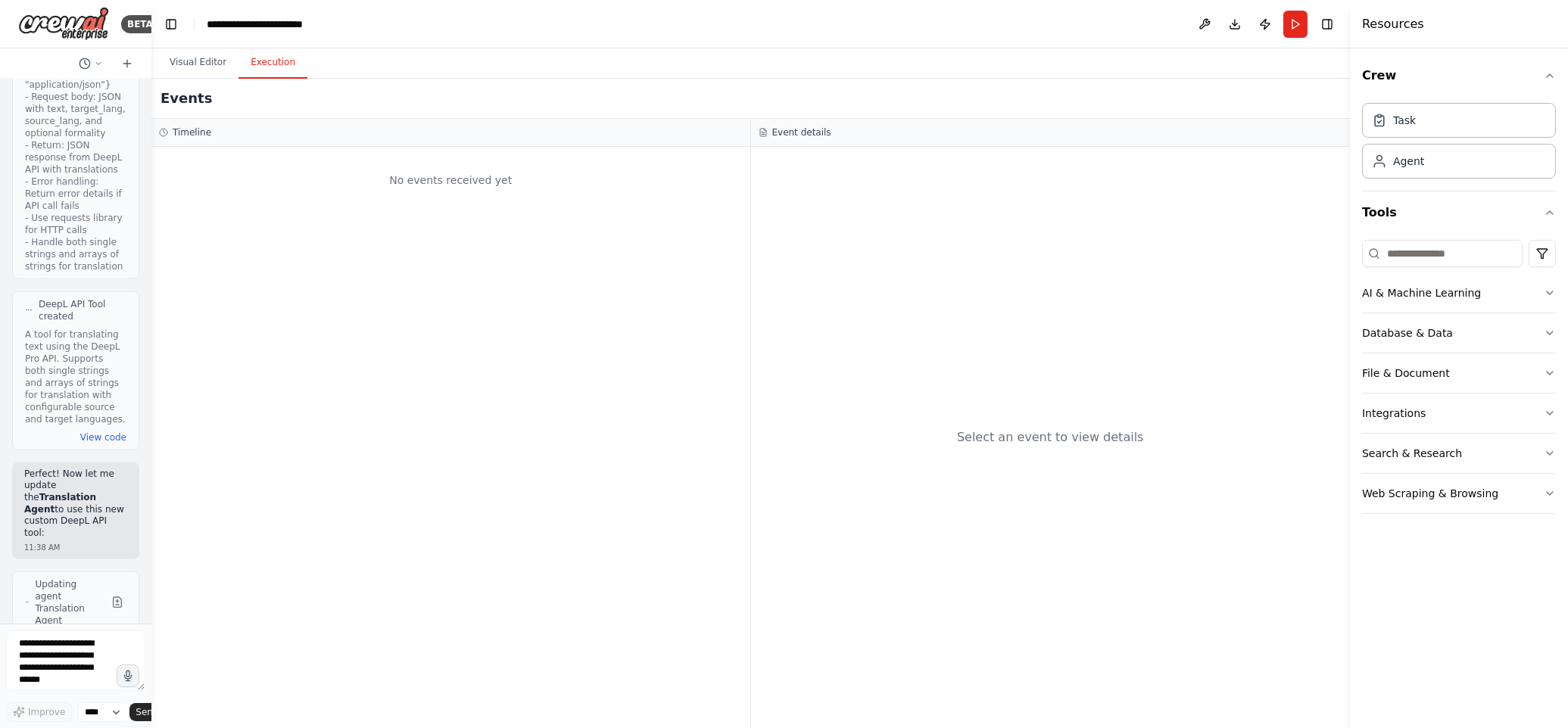
click at [270, 74] on button "Execution" at bounding box center [273, 63] width 69 height 32
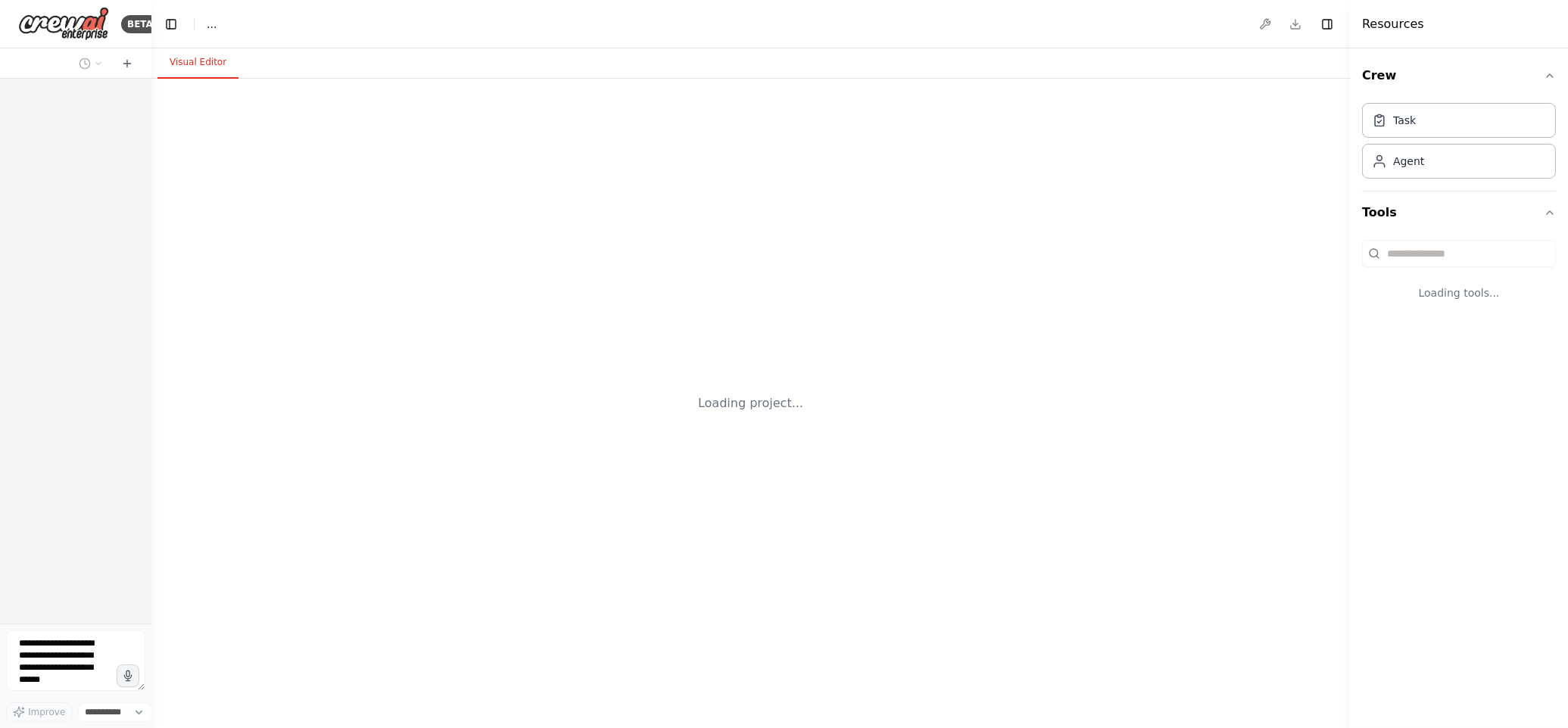
select select "****"
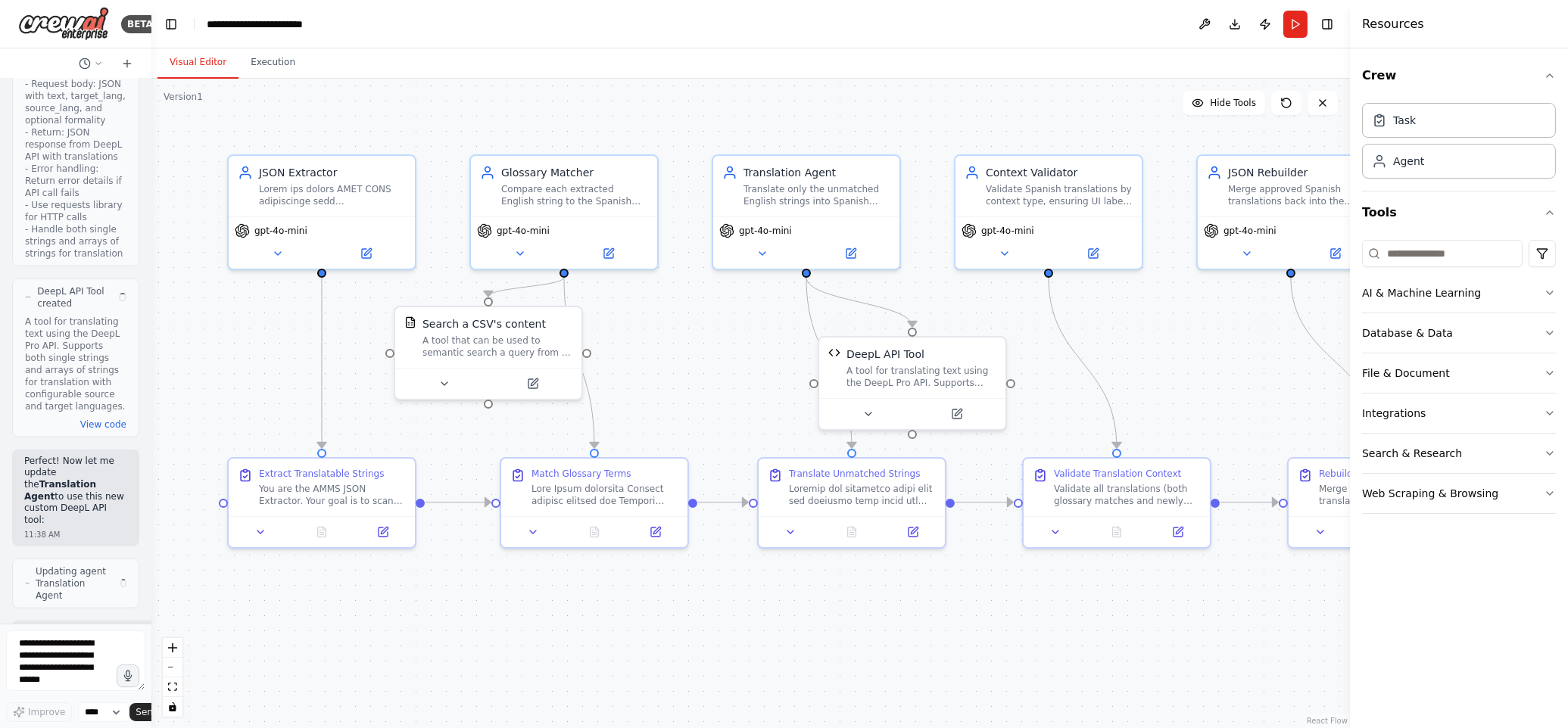
click at [1293, 24] on button "Run" at bounding box center [1295, 25] width 25 height 28
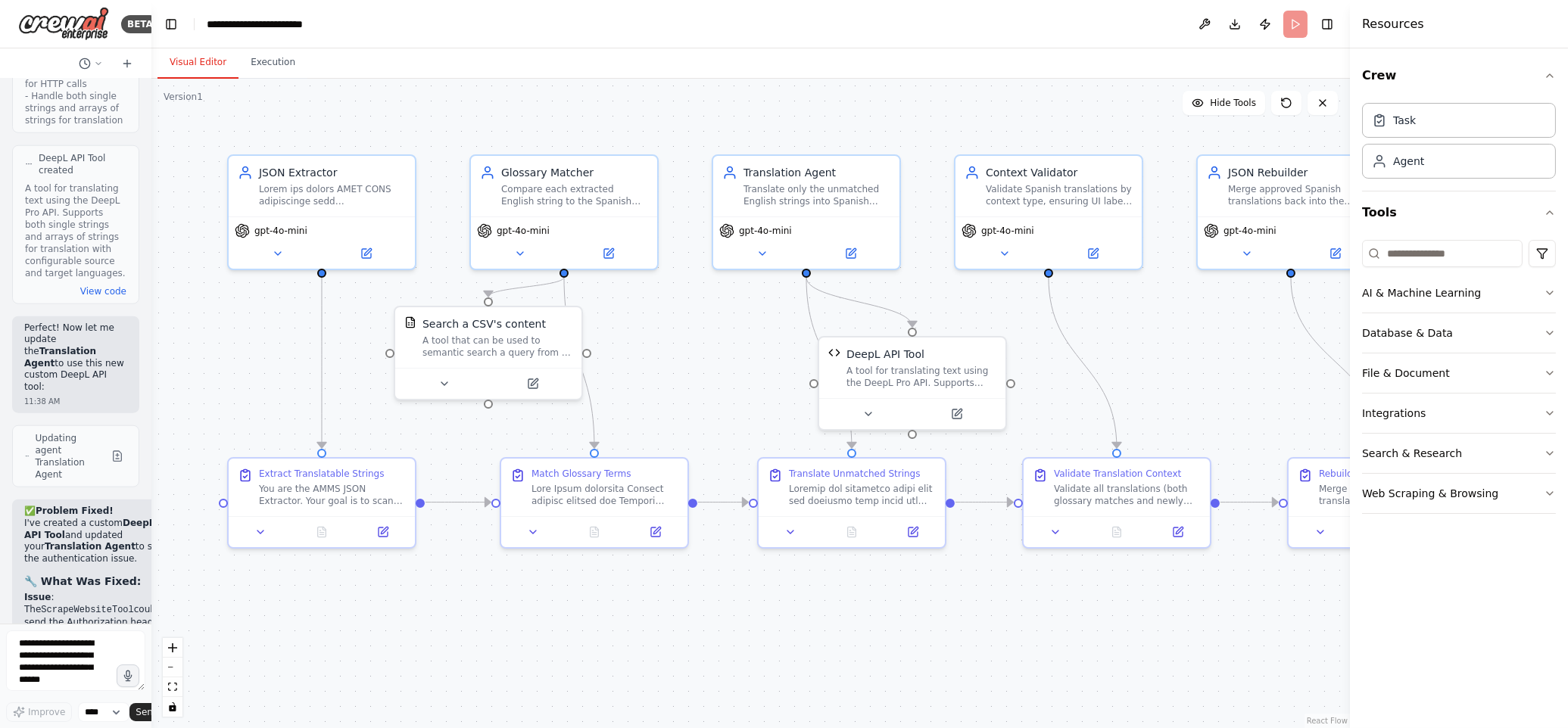
scroll to position [18125, 0]
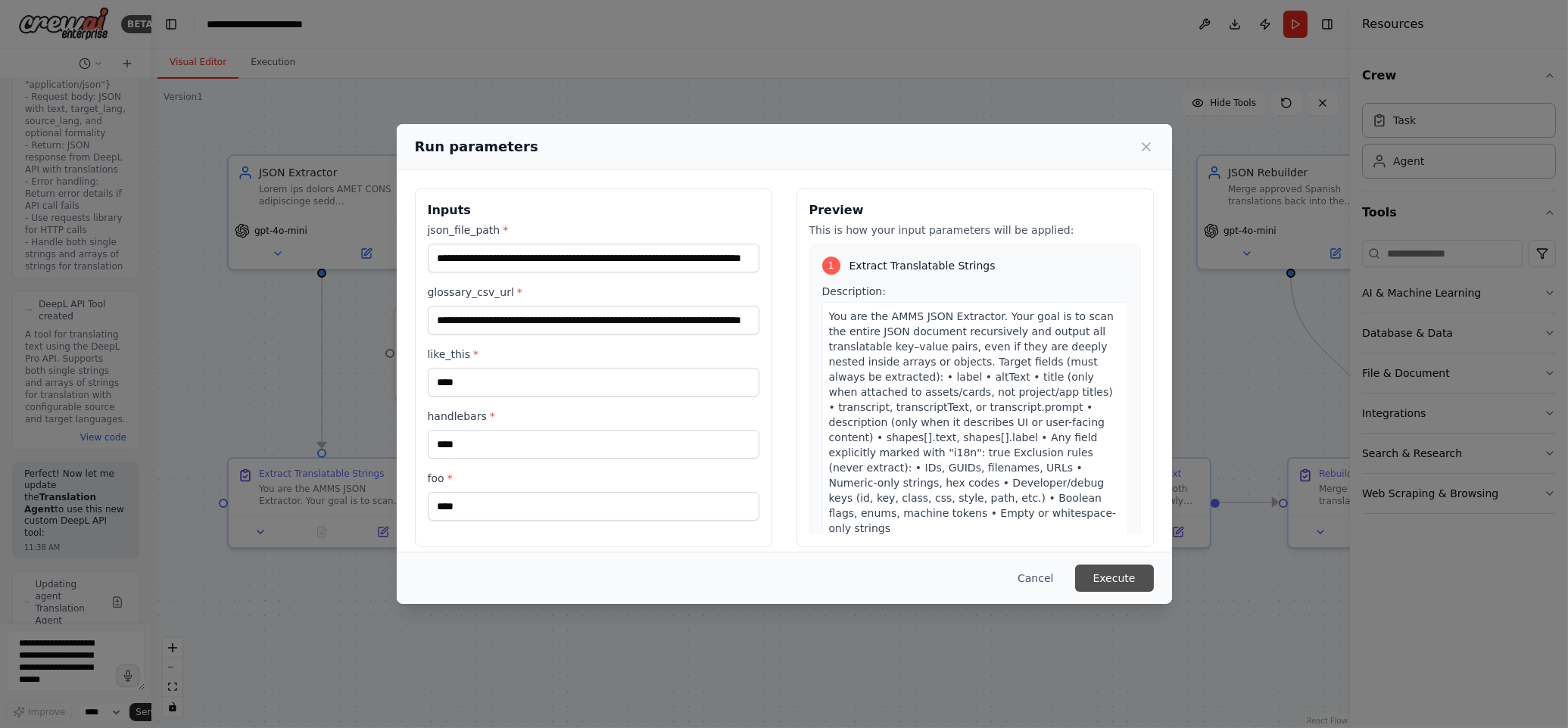
click at [1104, 579] on button "Execute" at bounding box center [1114, 578] width 79 height 28
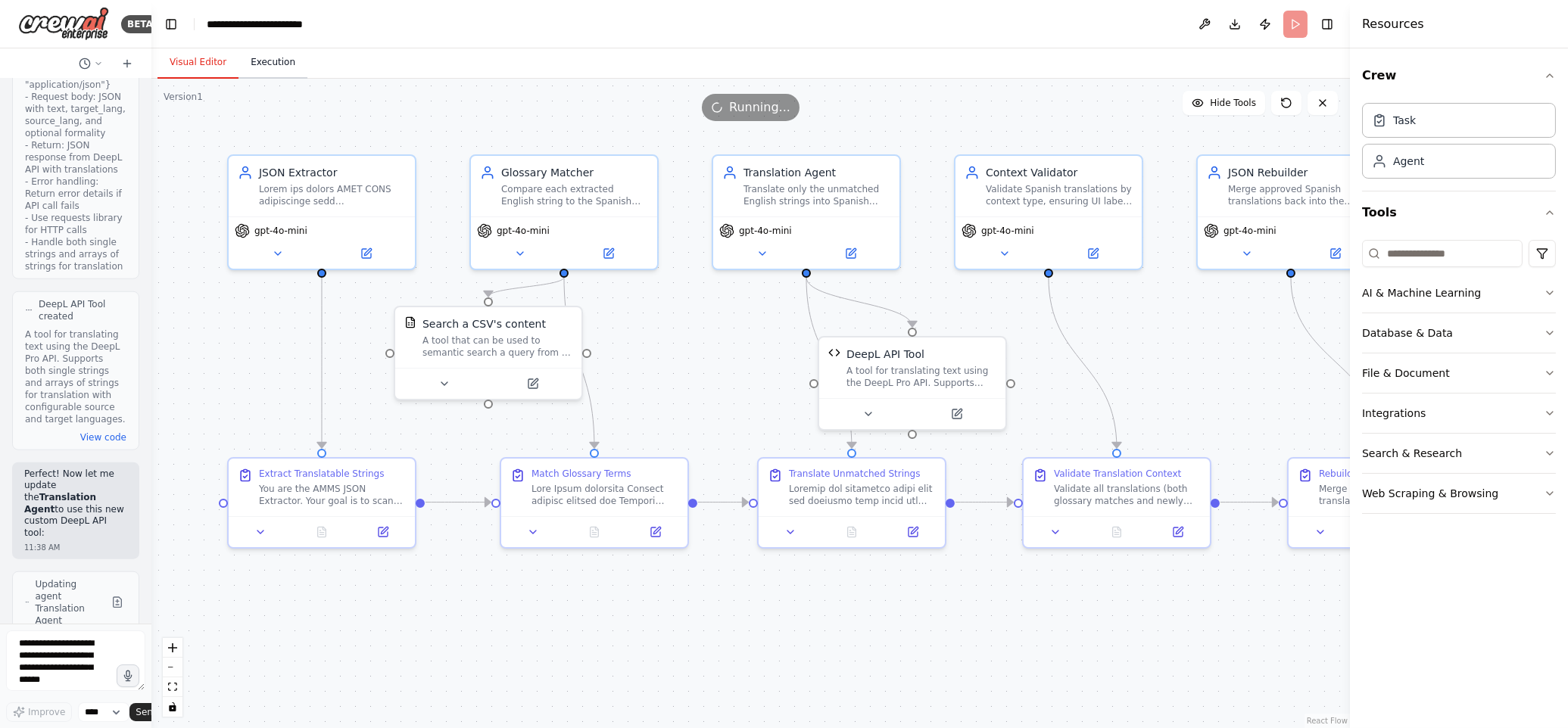
click at [267, 58] on button "Execution" at bounding box center [273, 63] width 69 height 32
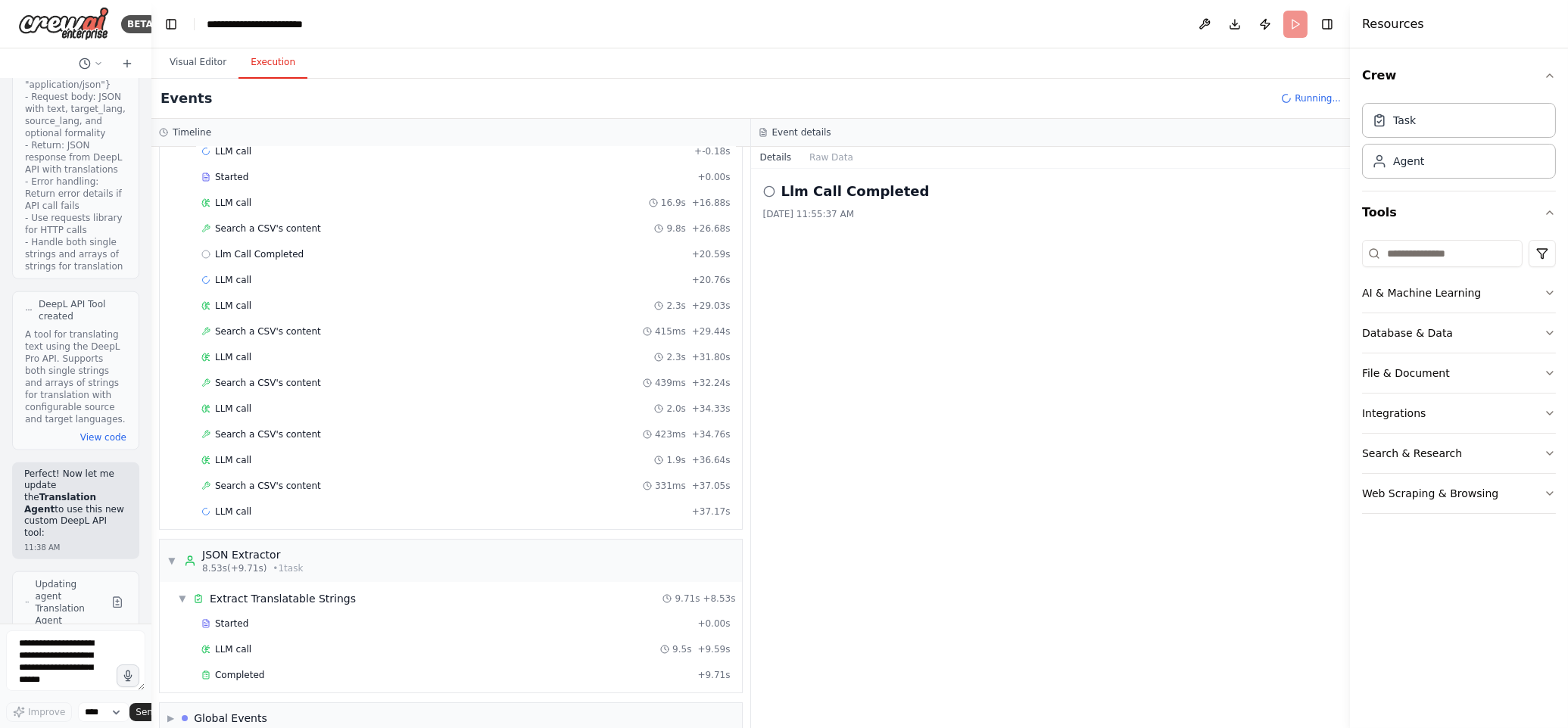
scroll to position [165, 0]
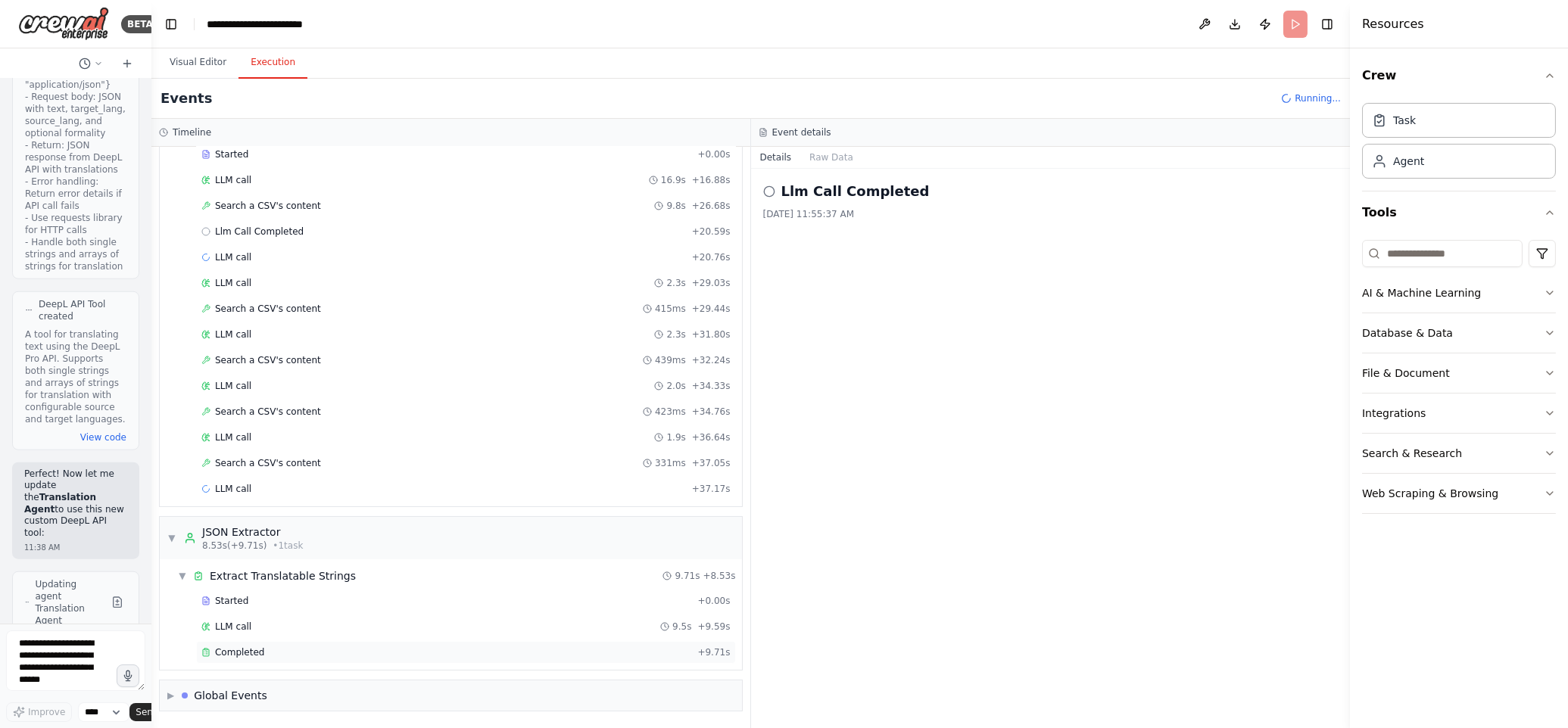
click at [239, 649] on span "Completed" at bounding box center [239, 652] width 49 height 12
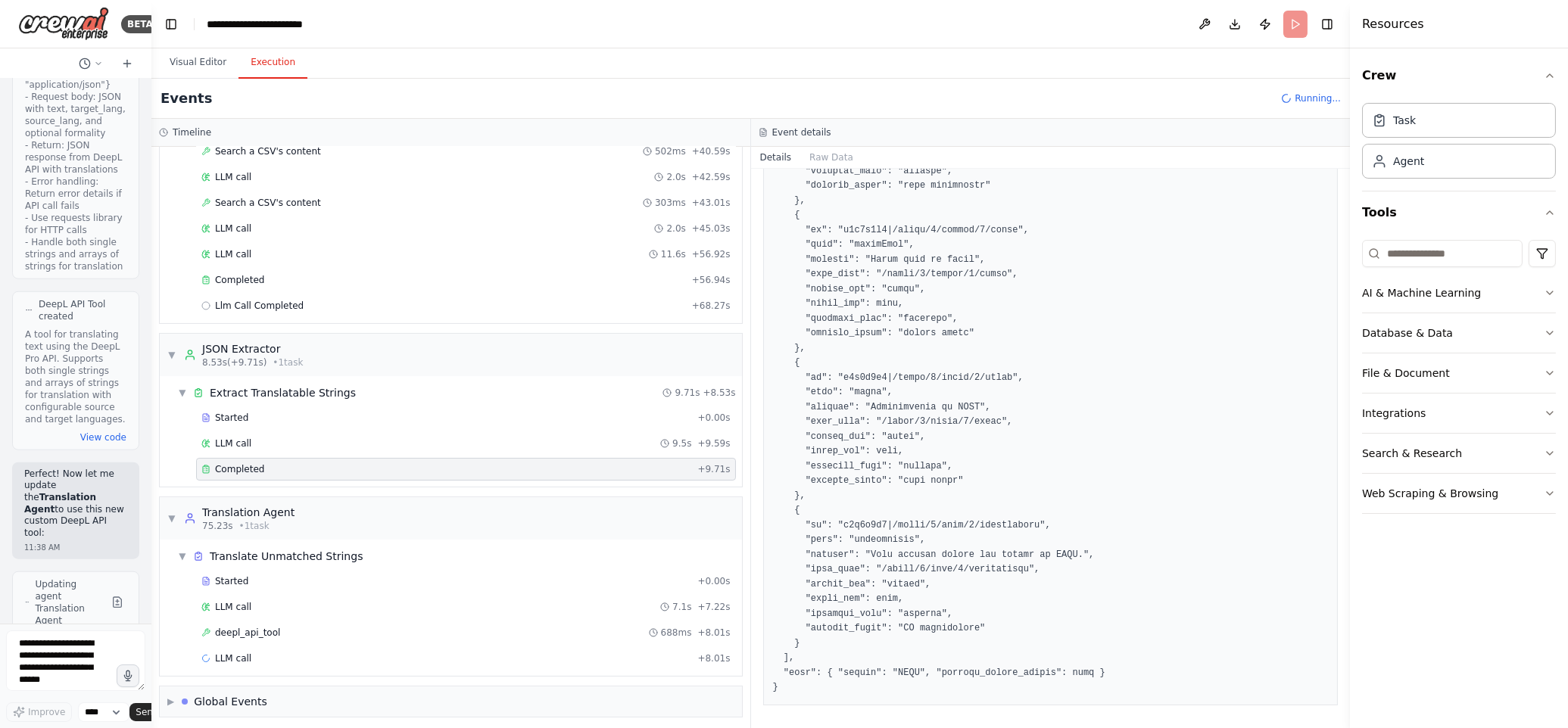
scroll to position [536, 0]
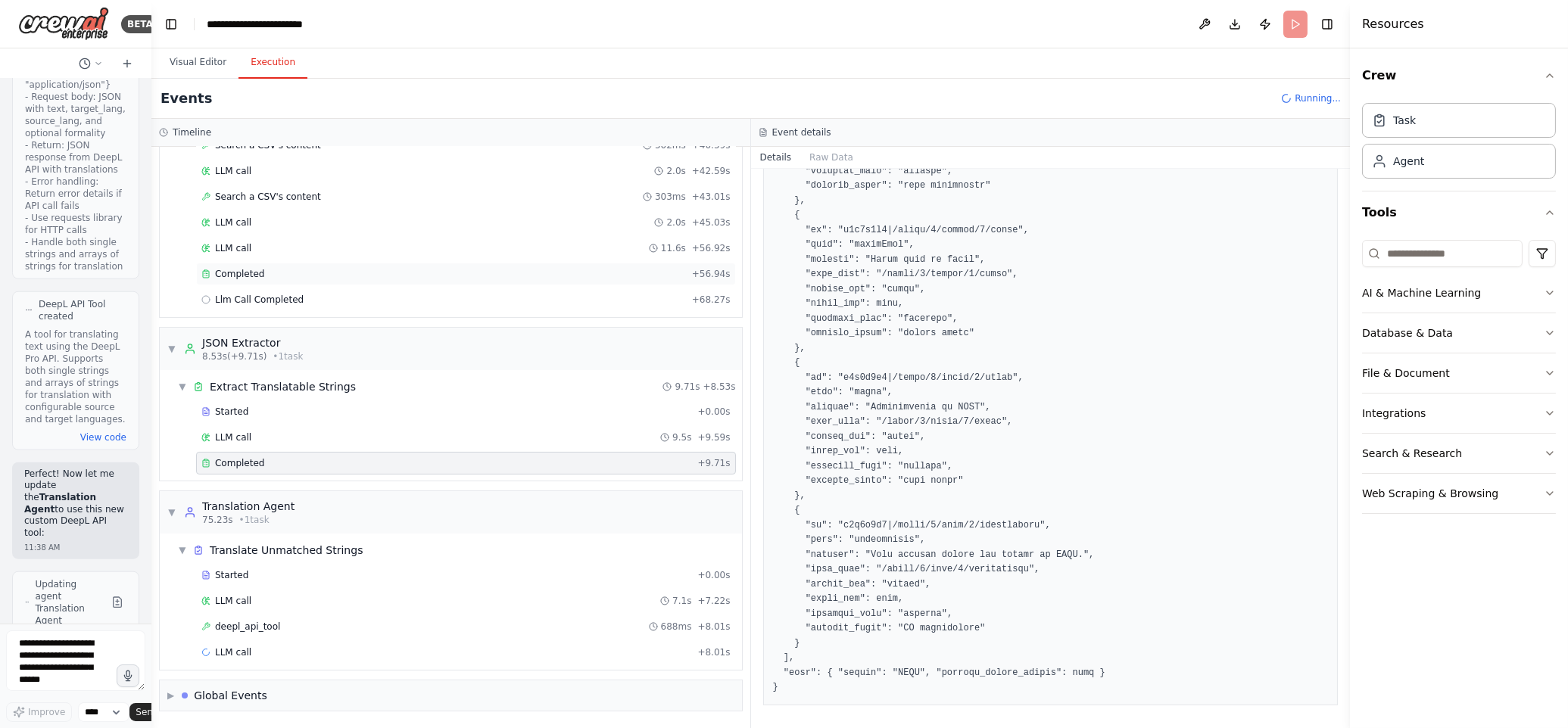
click at [243, 270] on span "Completed" at bounding box center [239, 274] width 49 height 12
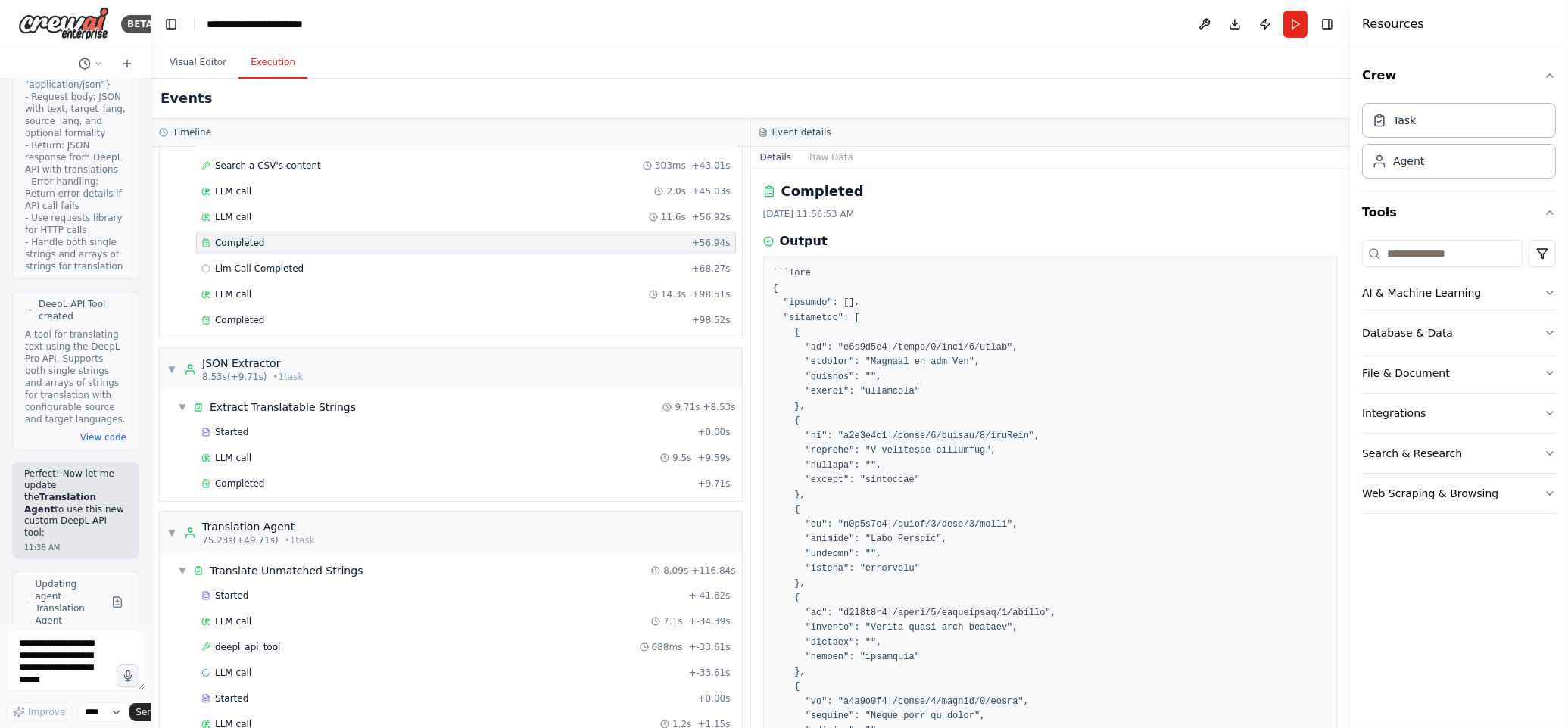
scroll to position [562, 0]
click at [247, 486] on span "Completed" at bounding box center [239, 485] width 49 height 12
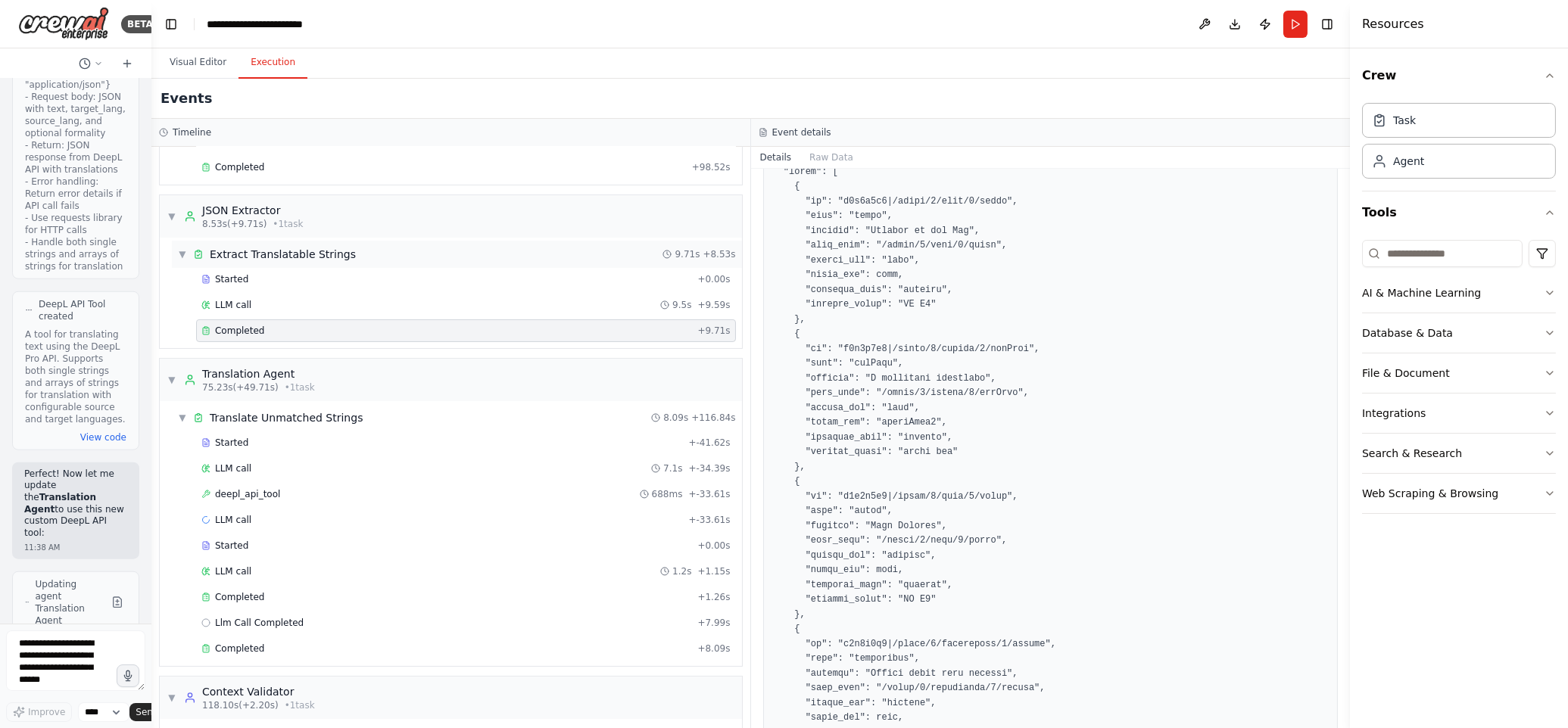
scroll to position [629, 0]
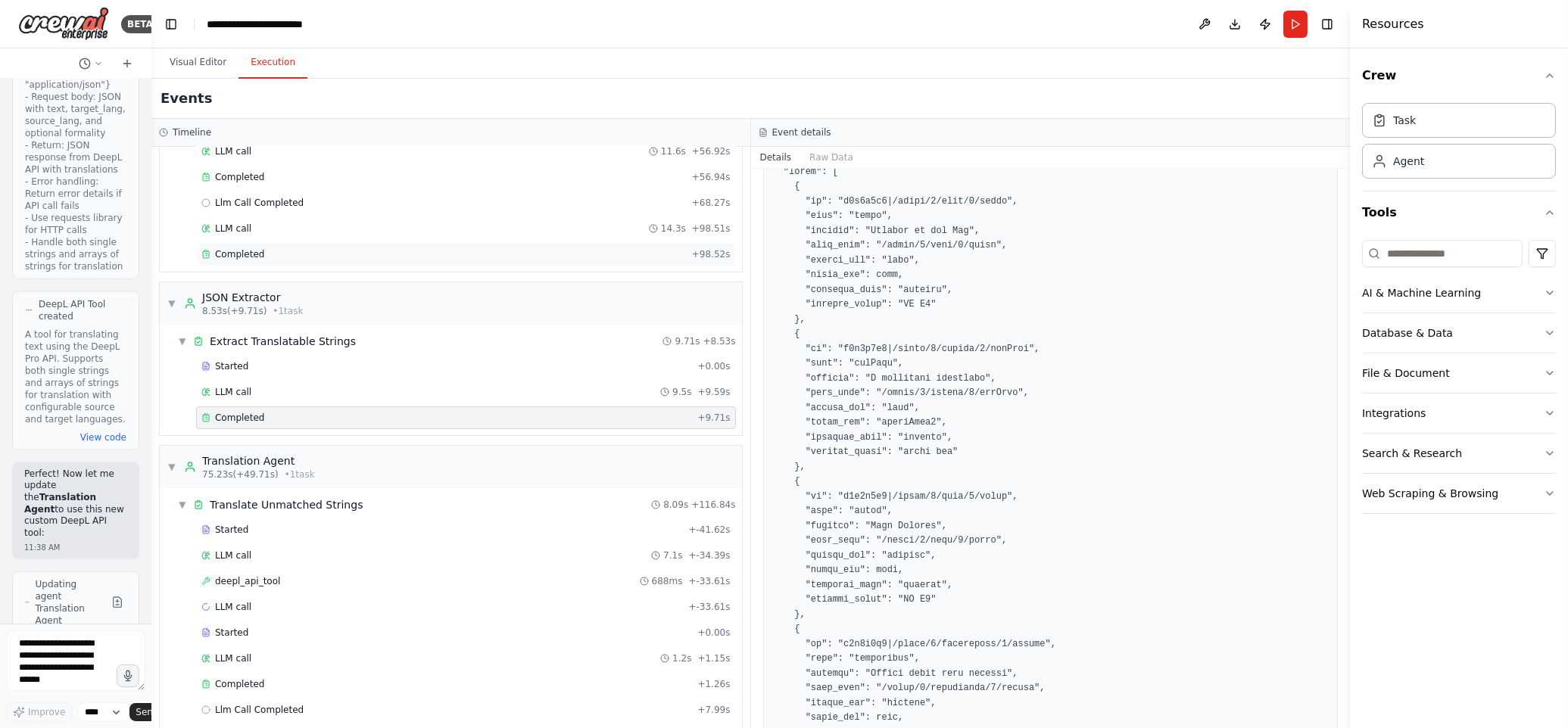
click at [238, 257] on span "Completed" at bounding box center [239, 254] width 49 height 12
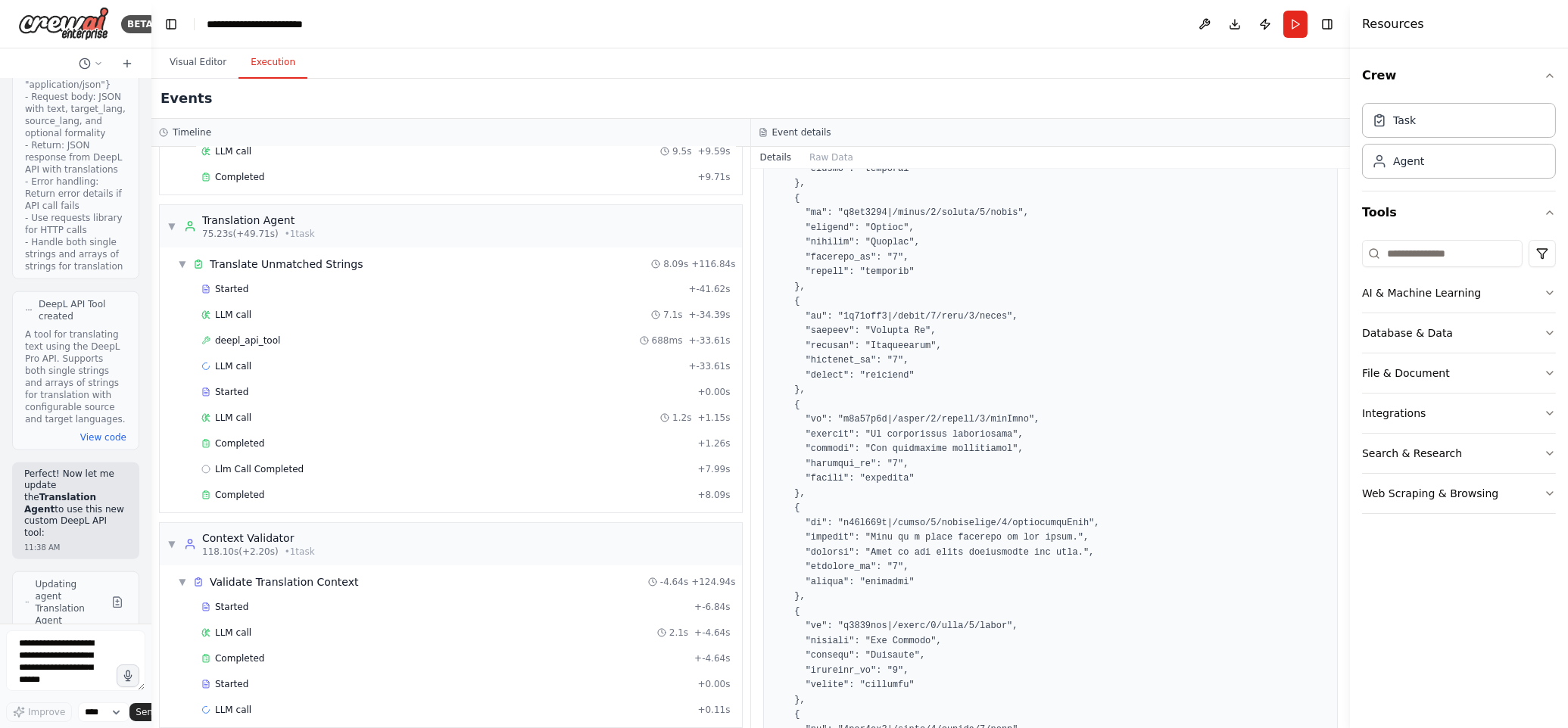
scroll to position [872, 0]
drag, startPoint x: 272, startPoint y: 345, endPoint x: 260, endPoint y: 351, distance: 13.4
click at [272, 345] on span "deepl_api_tool" at bounding box center [247, 338] width 65 height 12
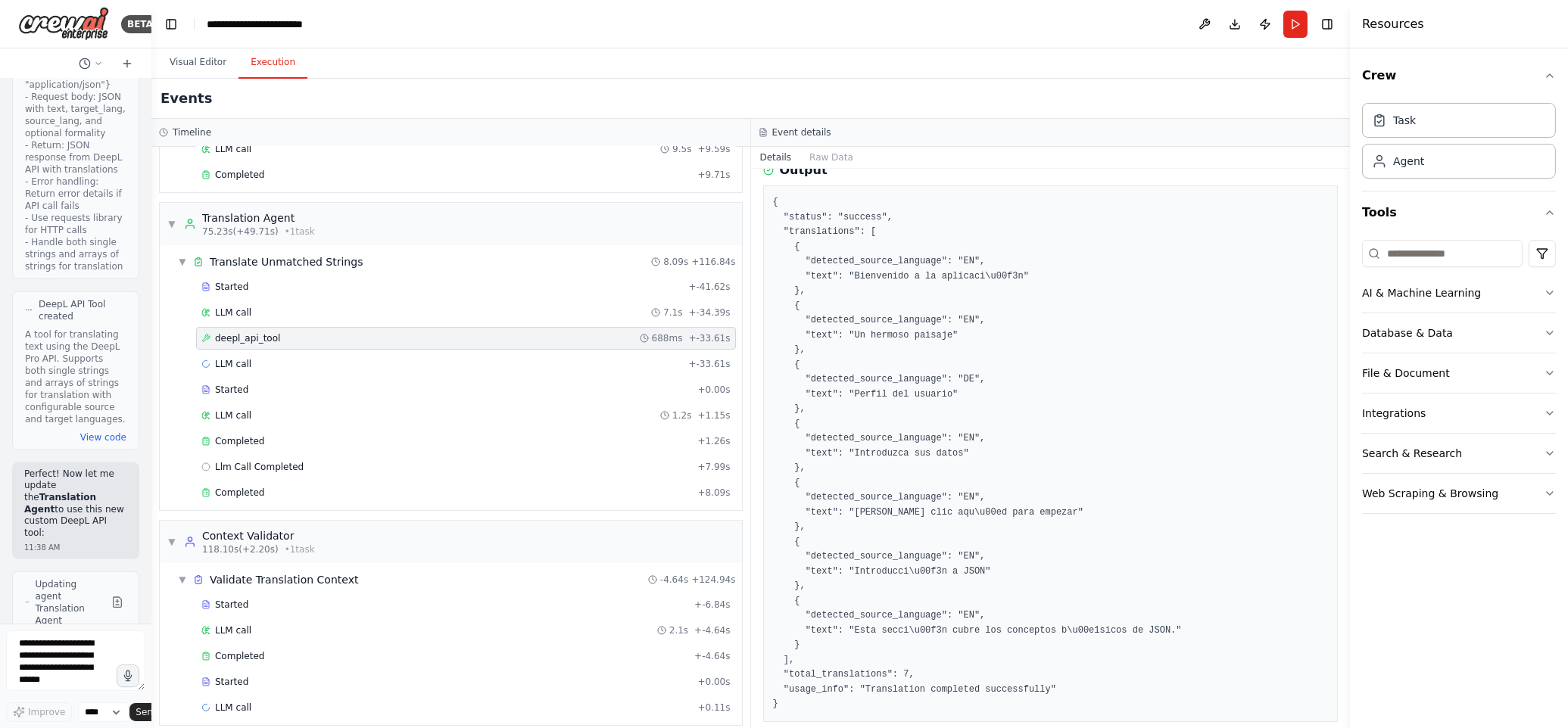
scroll to position [360, 0]
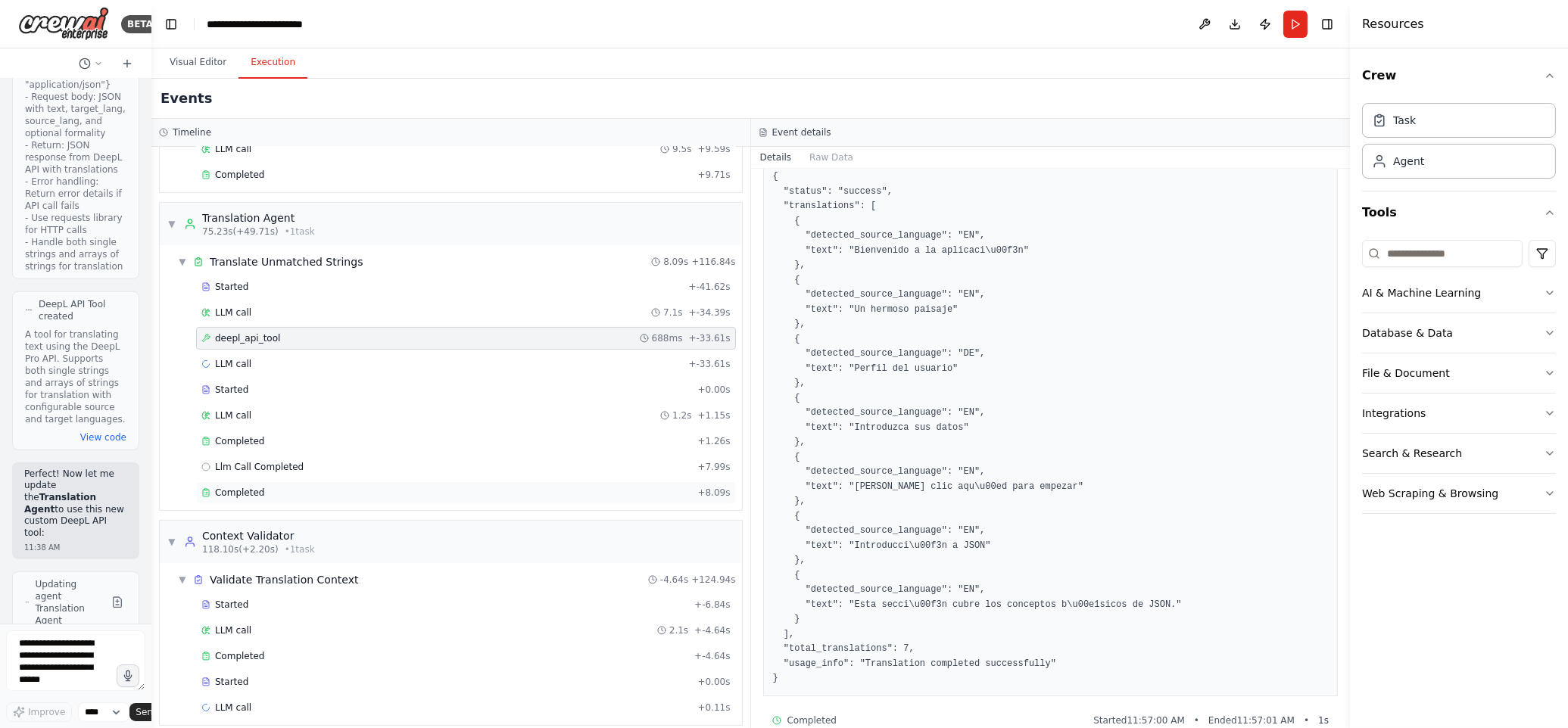
click at [264, 499] on div "Completed" at bounding box center [445, 493] width 490 height 12
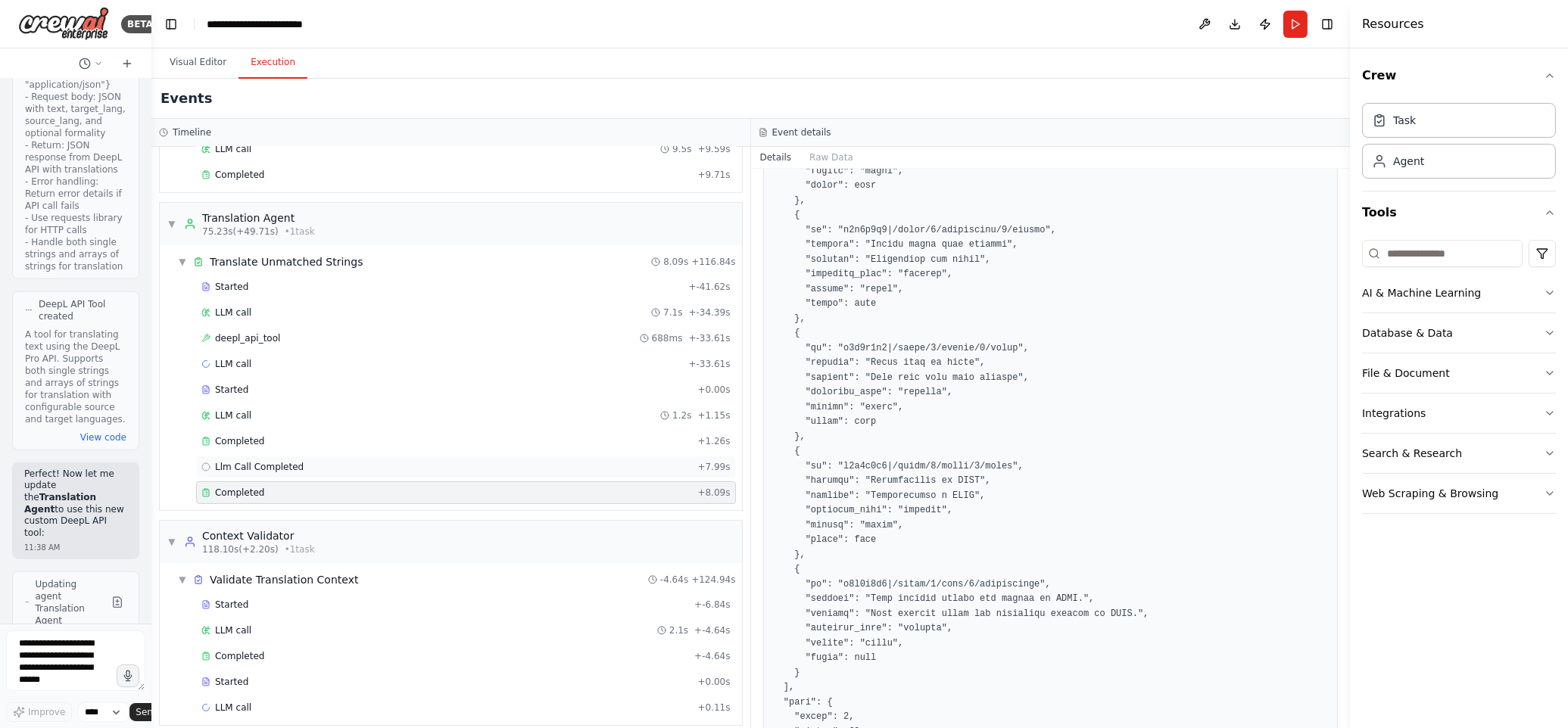
scroll to position [443, 0]
